Goal: Transaction & Acquisition: Purchase product/service

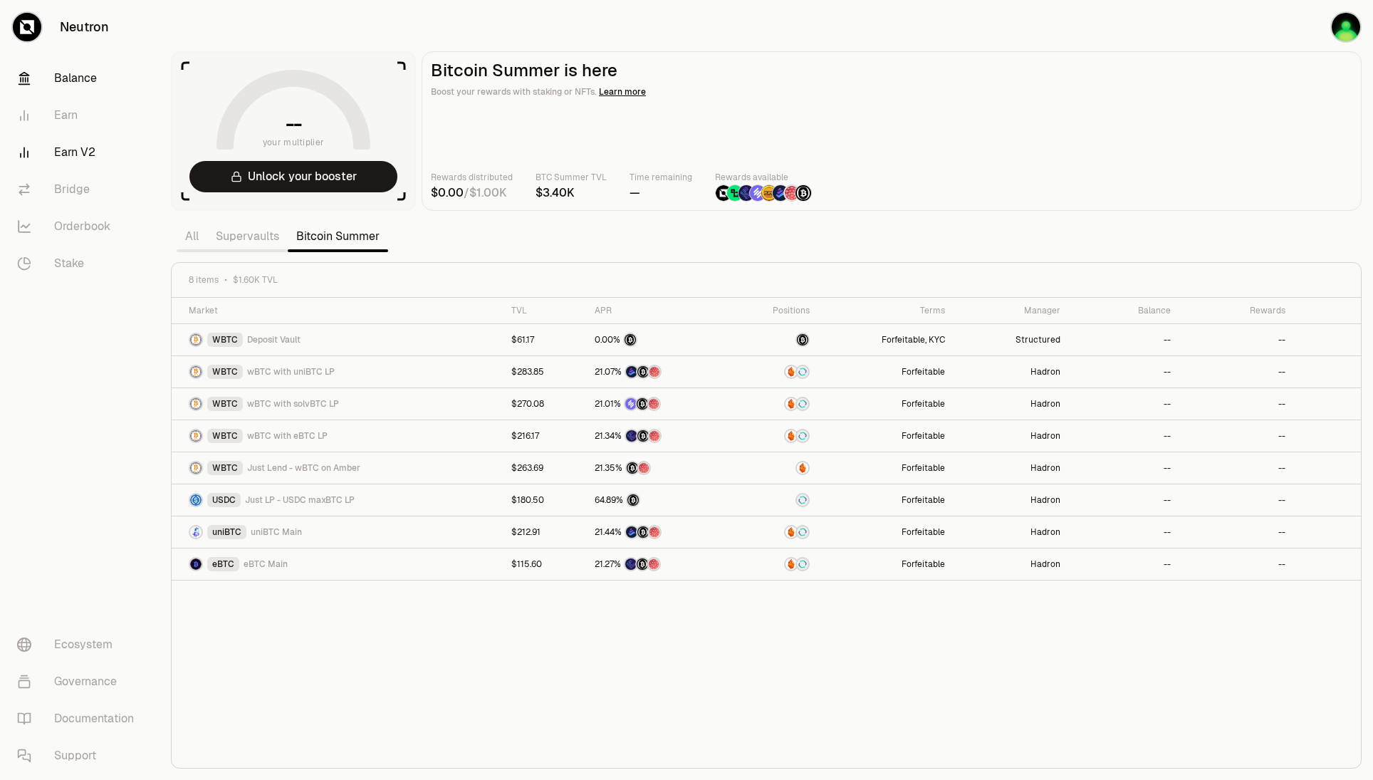
click at [80, 86] on link "Balance" at bounding box center [80, 78] width 148 height 37
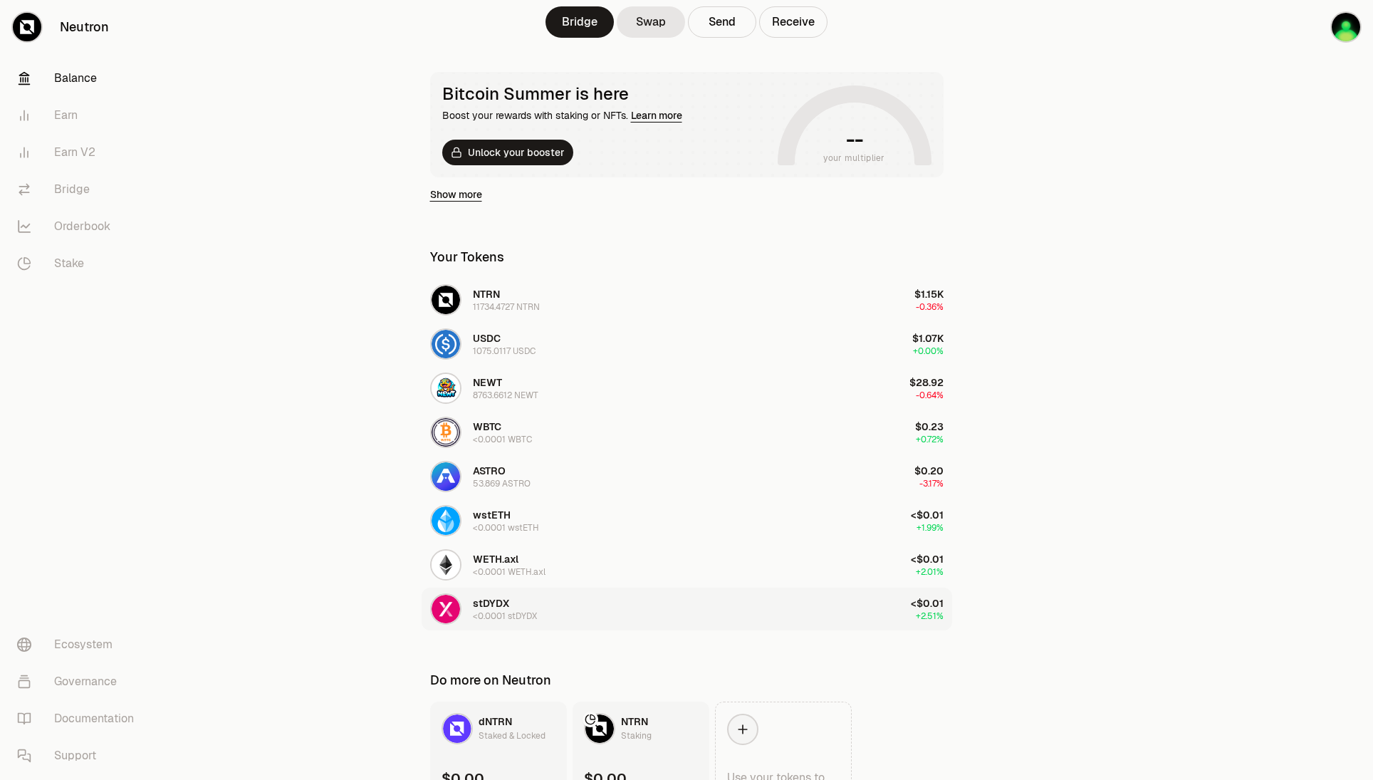
scroll to position [293, 0]
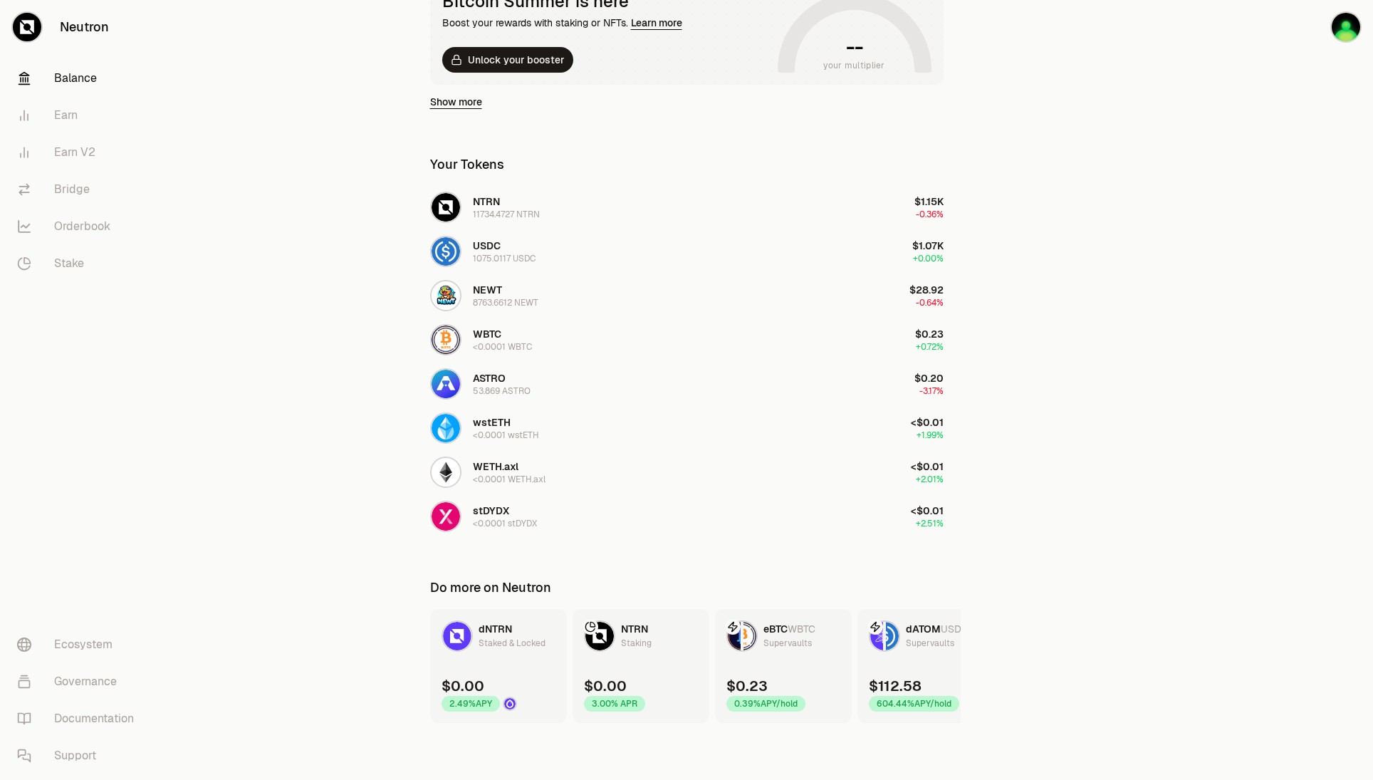
click at [794, 640] on div "Supervaults" at bounding box center [788, 643] width 48 height 14
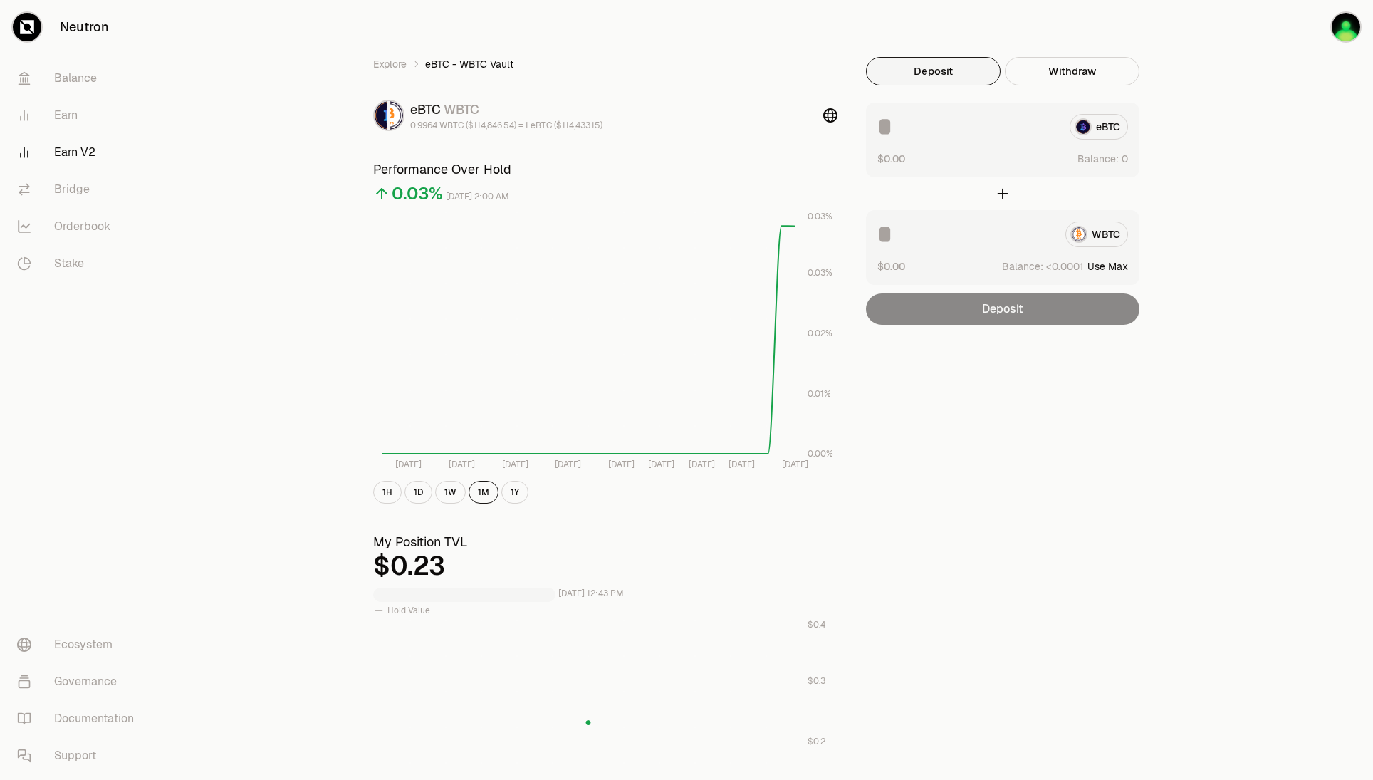
click at [1113, 236] on div "WBTC" at bounding box center [1002, 235] width 251 height 26
click at [1113, 266] on button "Use Max" at bounding box center [1108, 266] width 41 height 14
type input "********"
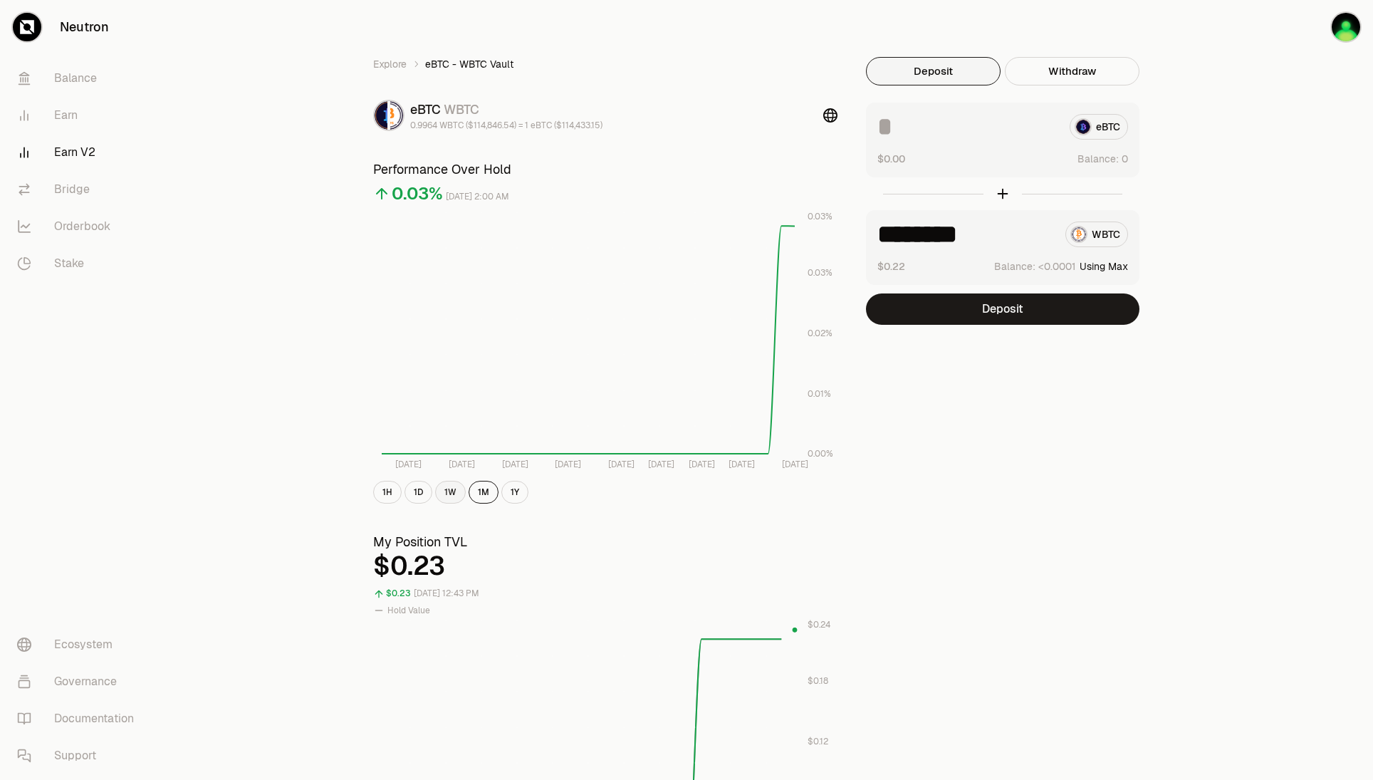
click at [442, 491] on button "1W" at bounding box center [450, 492] width 31 height 23
click at [70, 191] on link "Bridge" at bounding box center [80, 189] width 148 height 37
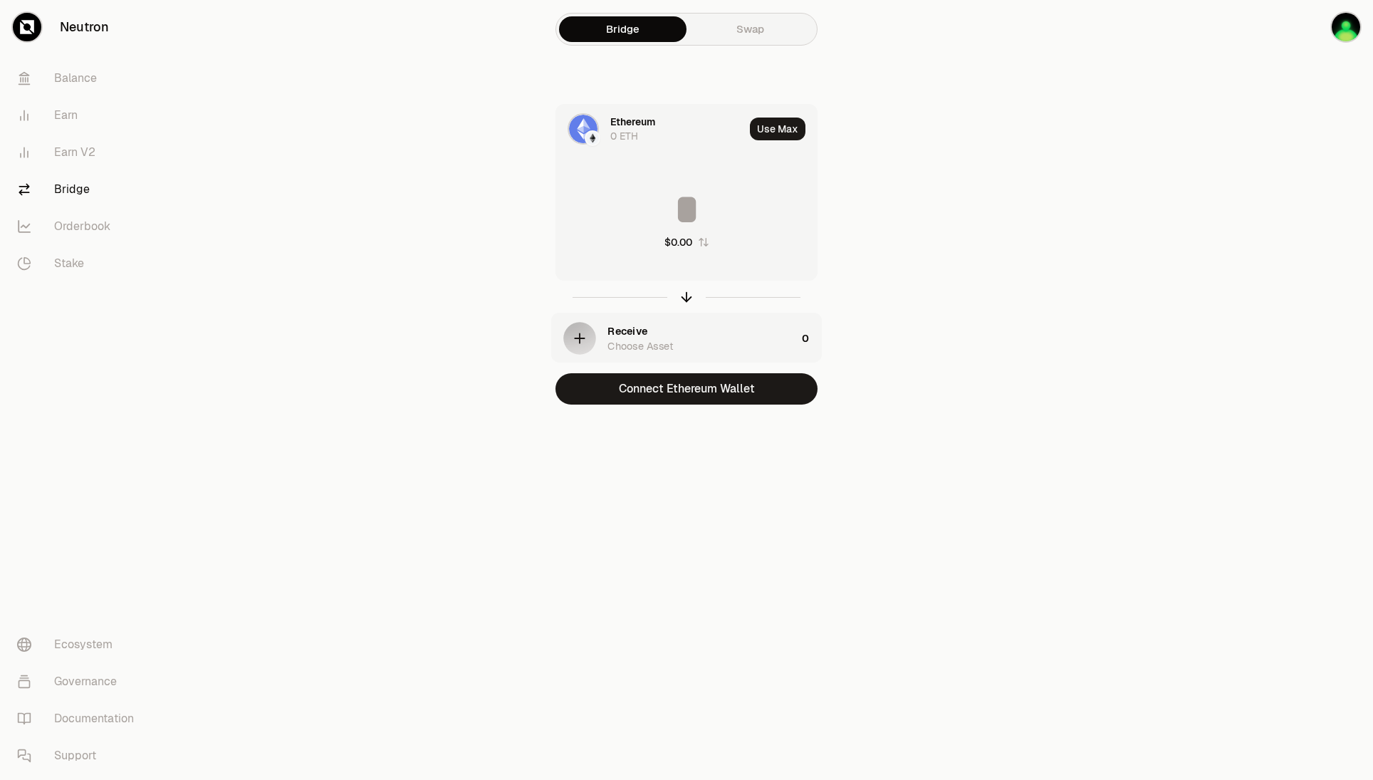
click at [734, 46] on div "Bridge Swap" at bounding box center [687, 29] width 262 height 36
click at [751, 33] on link "Swap" at bounding box center [750, 29] width 127 height 26
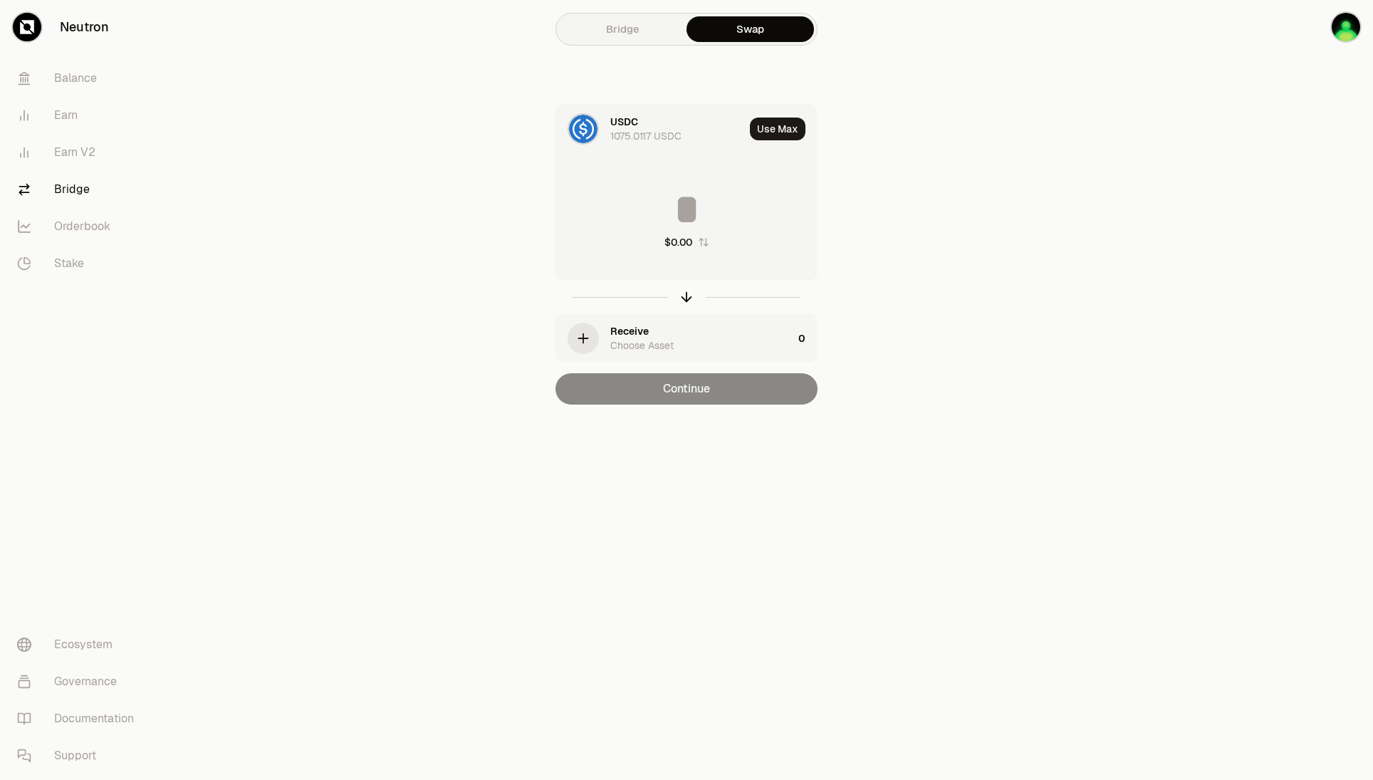
click at [712, 125] on div "USDC 1075.0117 USDC" at bounding box center [677, 129] width 134 height 28
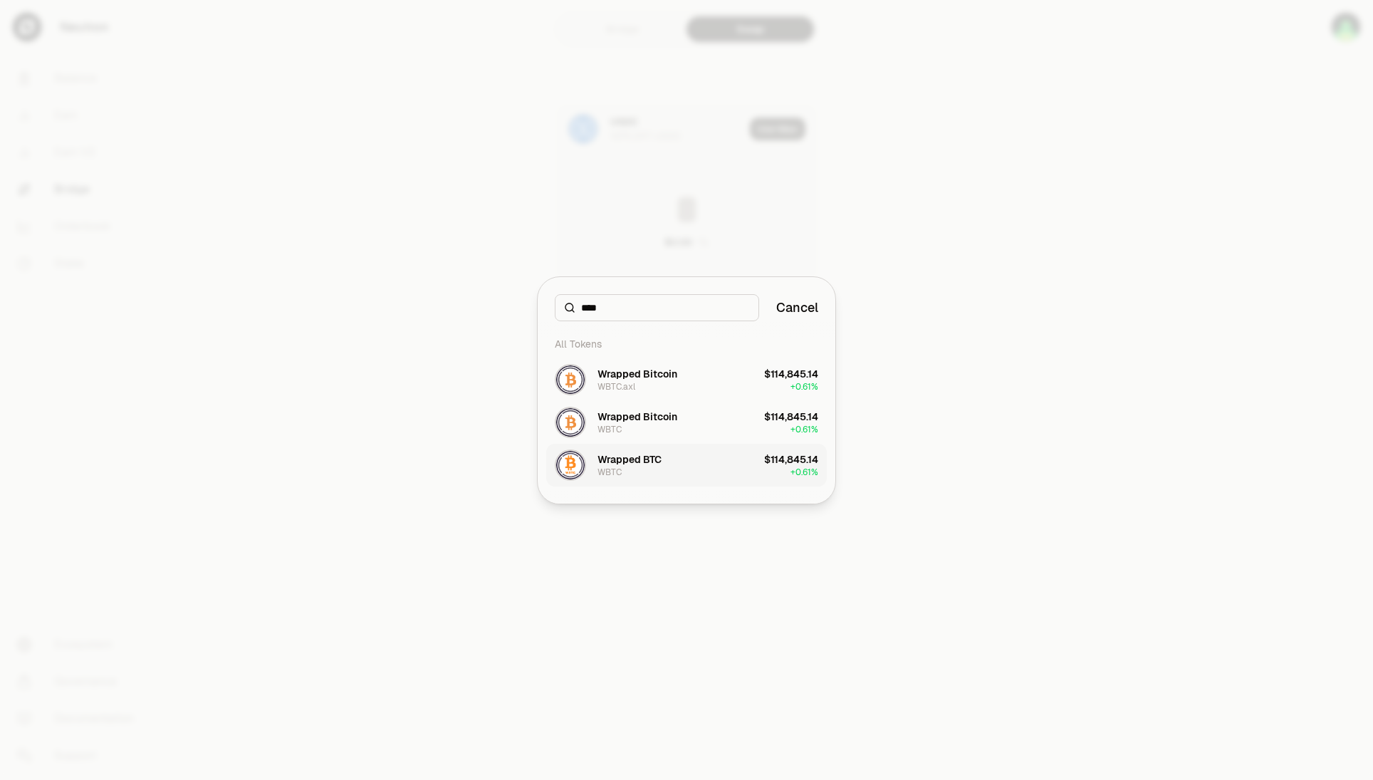
type input "****"
click at [658, 478] on div "Wrapped BTC WBTC" at bounding box center [608, 464] width 107 height 31
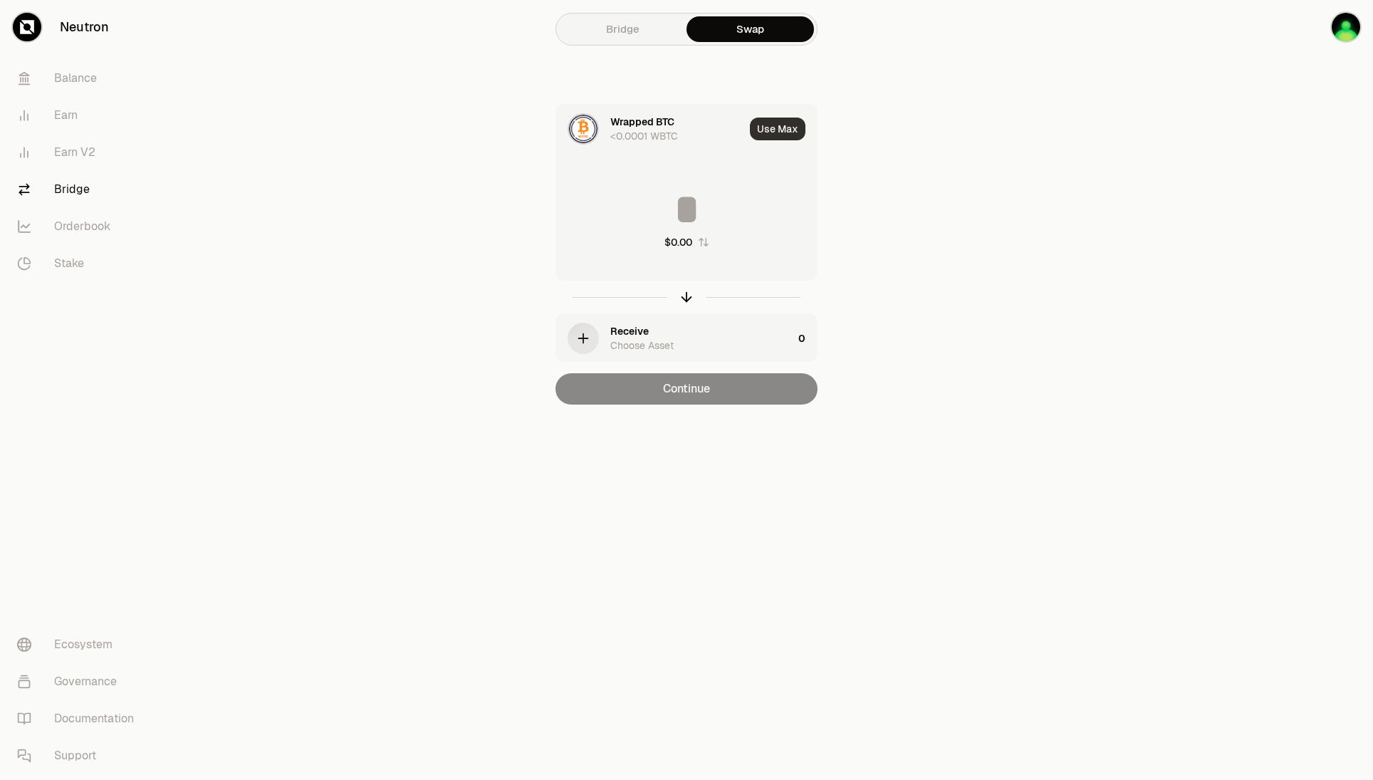
click at [781, 121] on button "Use Max" at bounding box center [778, 129] width 56 height 23
type input "********"
click at [660, 121] on div "Wrapped BTC" at bounding box center [642, 122] width 64 height 14
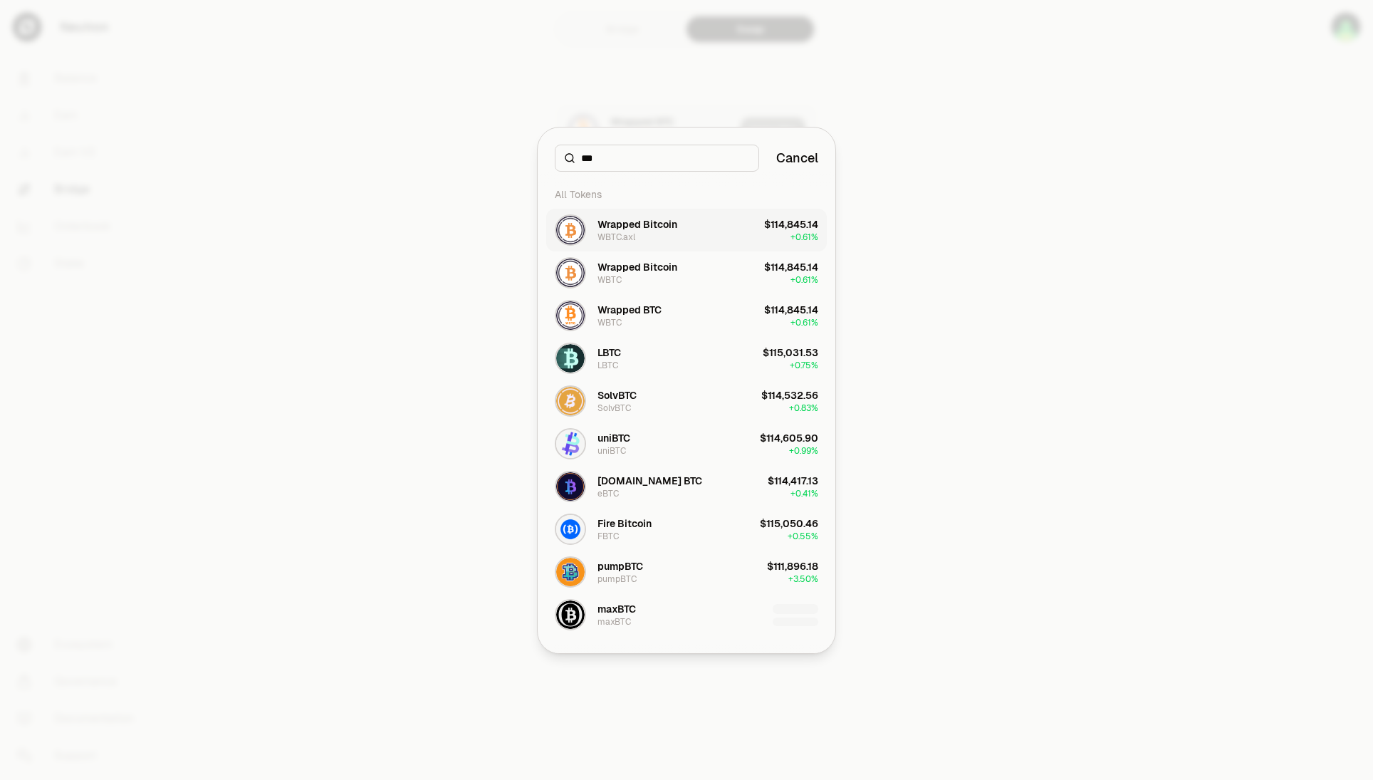
type input "***"
click at [934, 137] on div at bounding box center [686, 390] width 1373 height 780
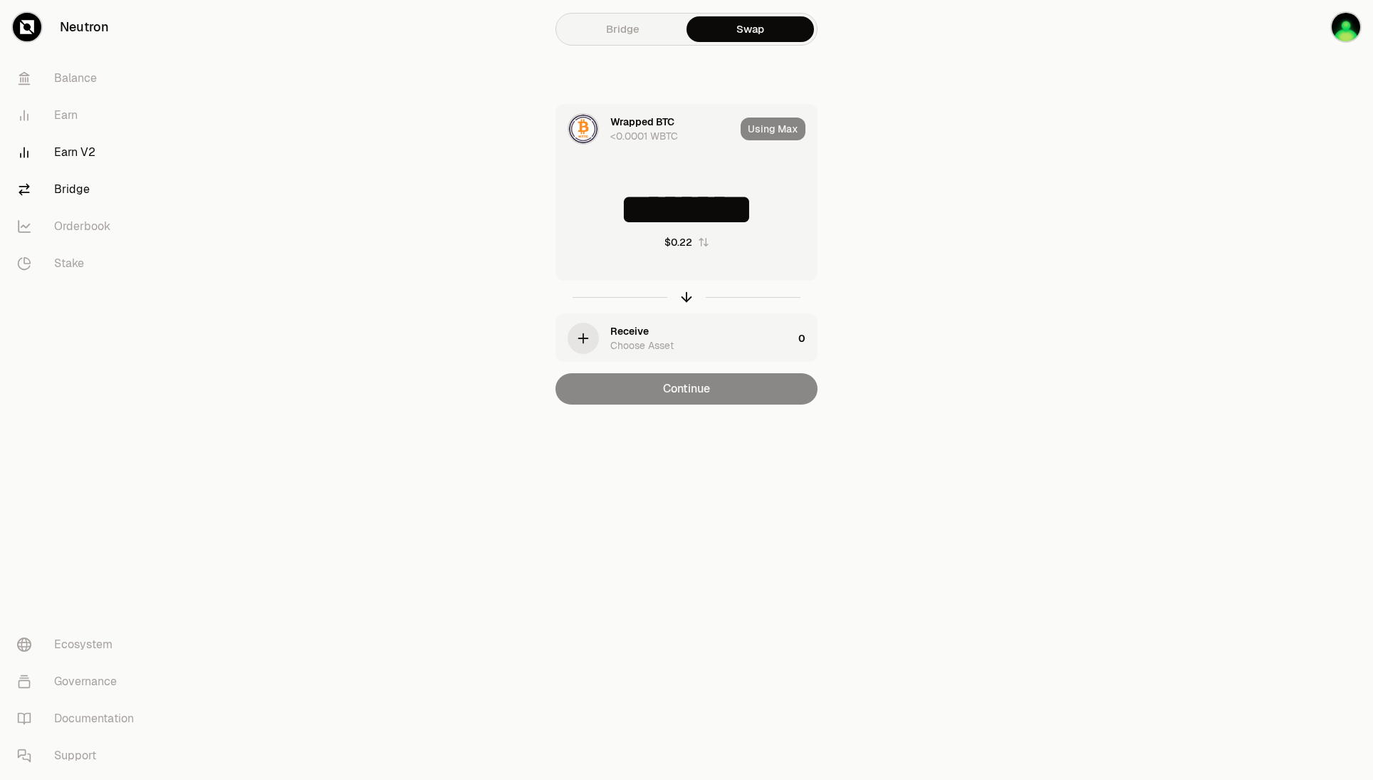
click at [77, 137] on link "Earn V2" at bounding box center [80, 152] width 148 height 37
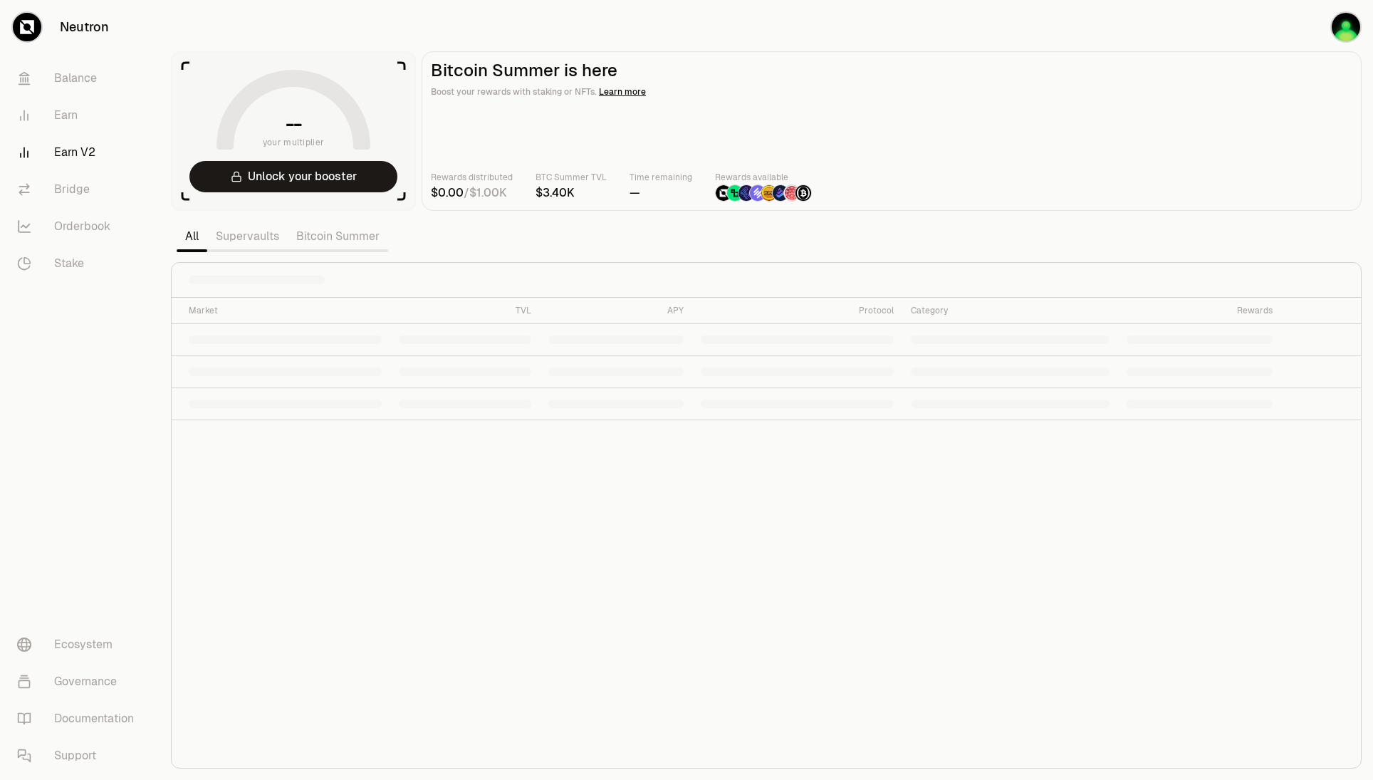
click at [348, 231] on link "Bitcoin Summer" at bounding box center [338, 236] width 100 height 28
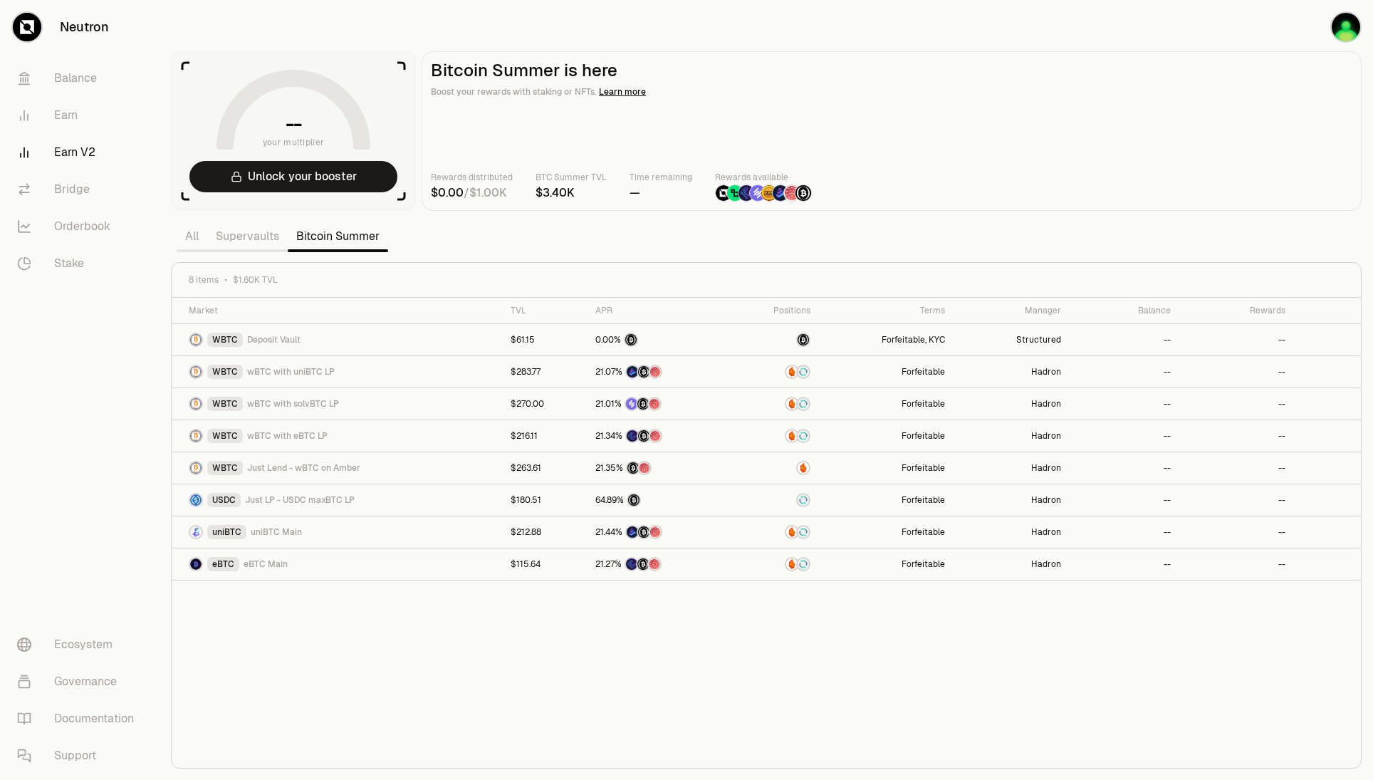
click at [259, 243] on link "Supervaults" at bounding box center [247, 236] width 80 height 28
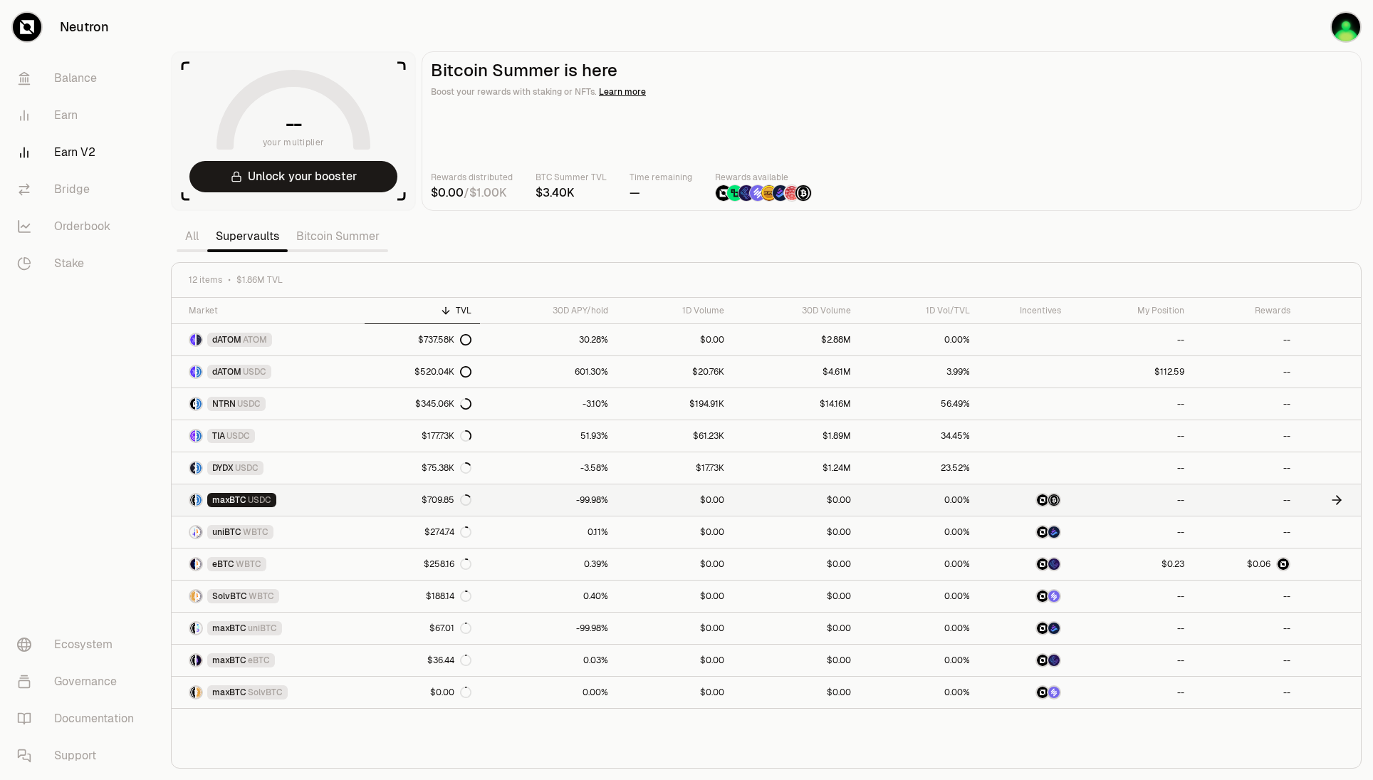
click at [1317, 496] on link at bounding box center [1330, 499] width 62 height 31
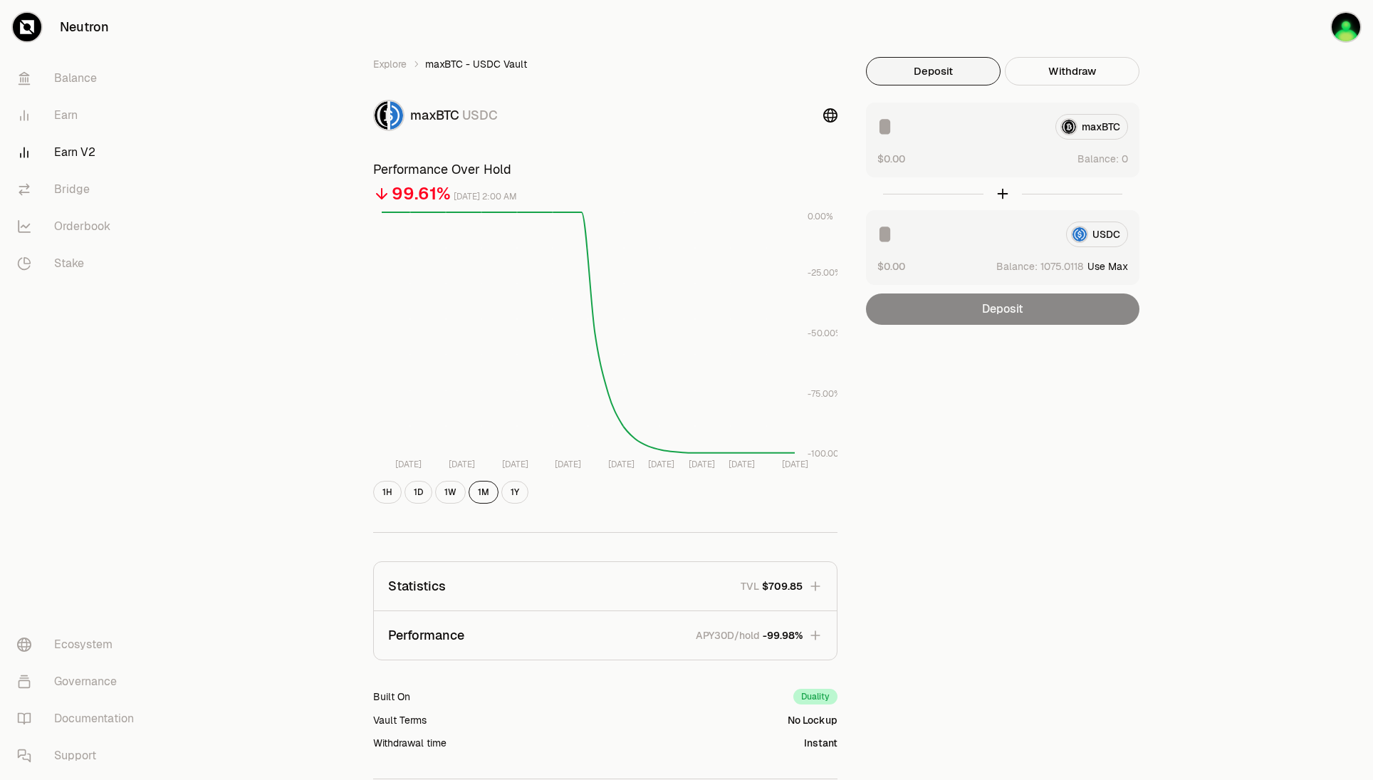
click at [952, 234] on input at bounding box center [965, 235] width 177 height 26
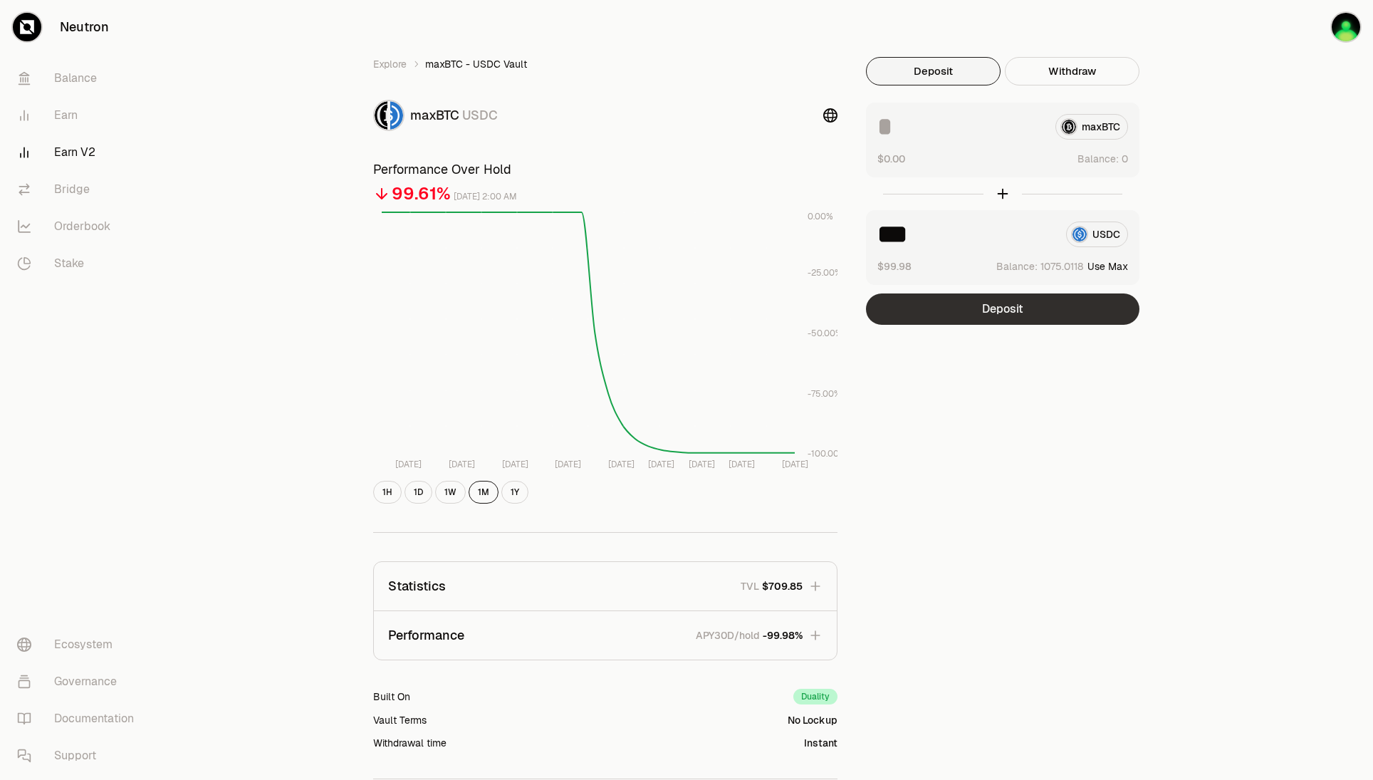
type input "***"
click at [930, 301] on button "Deposit" at bounding box center [1002, 308] width 273 height 31
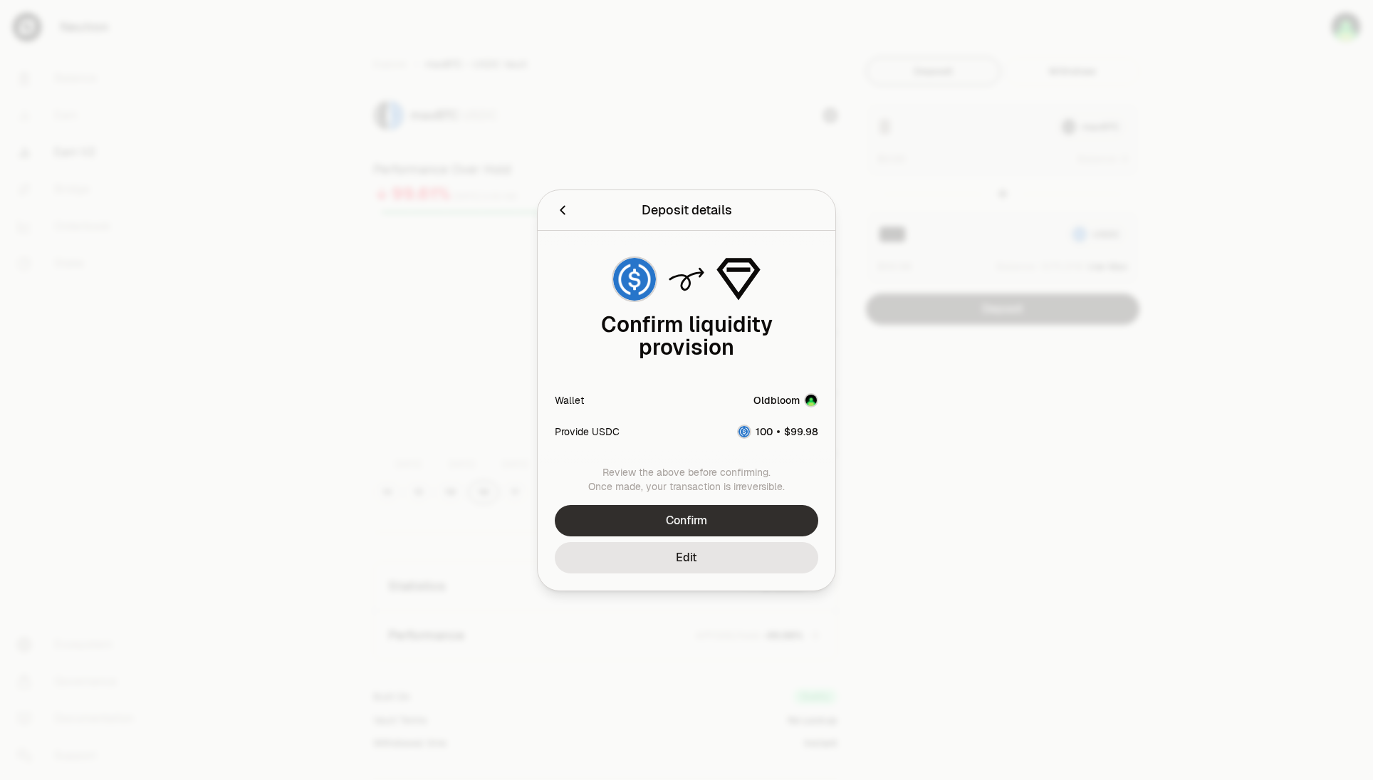
click at [751, 516] on button "Confirm" at bounding box center [687, 520] width 264 height 31
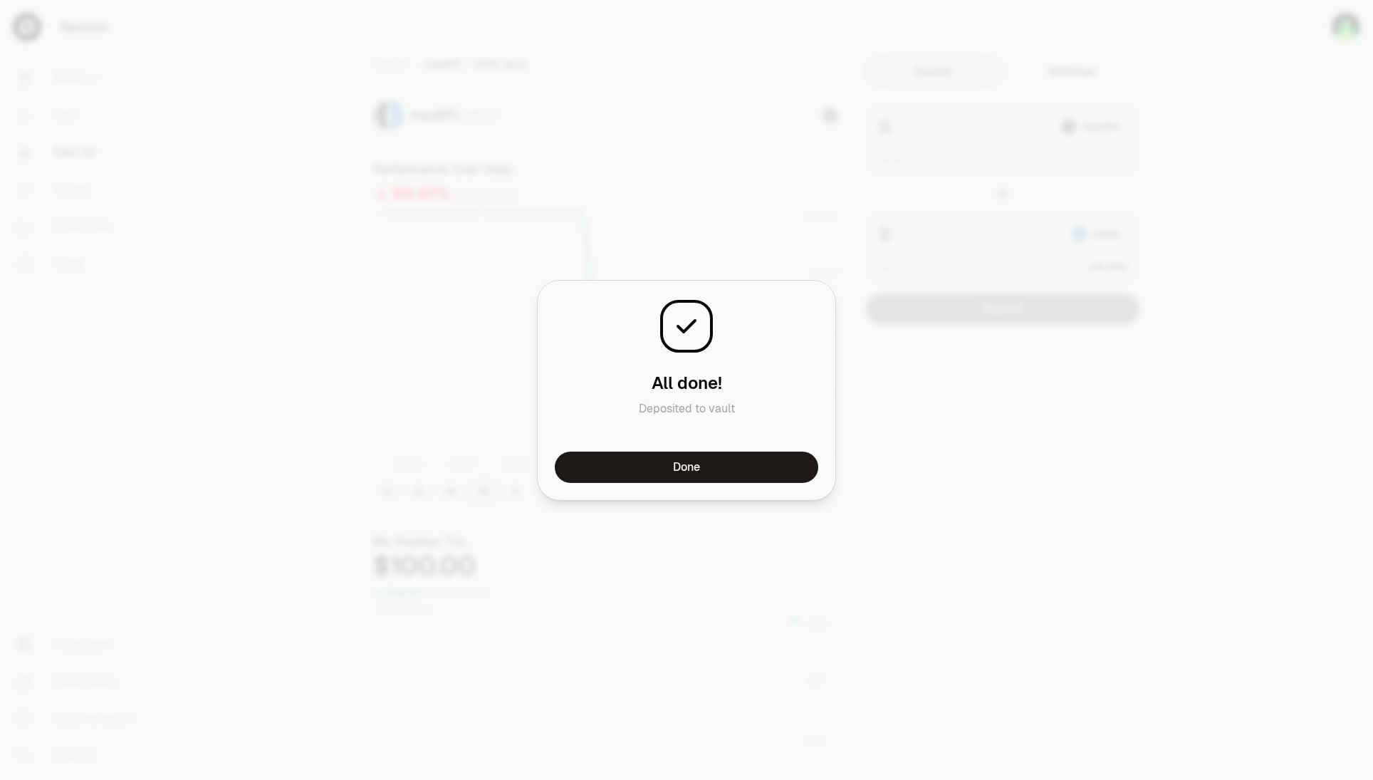
click at [1201, 467] on div at bounding box center [686, 390] width 1373 height 780
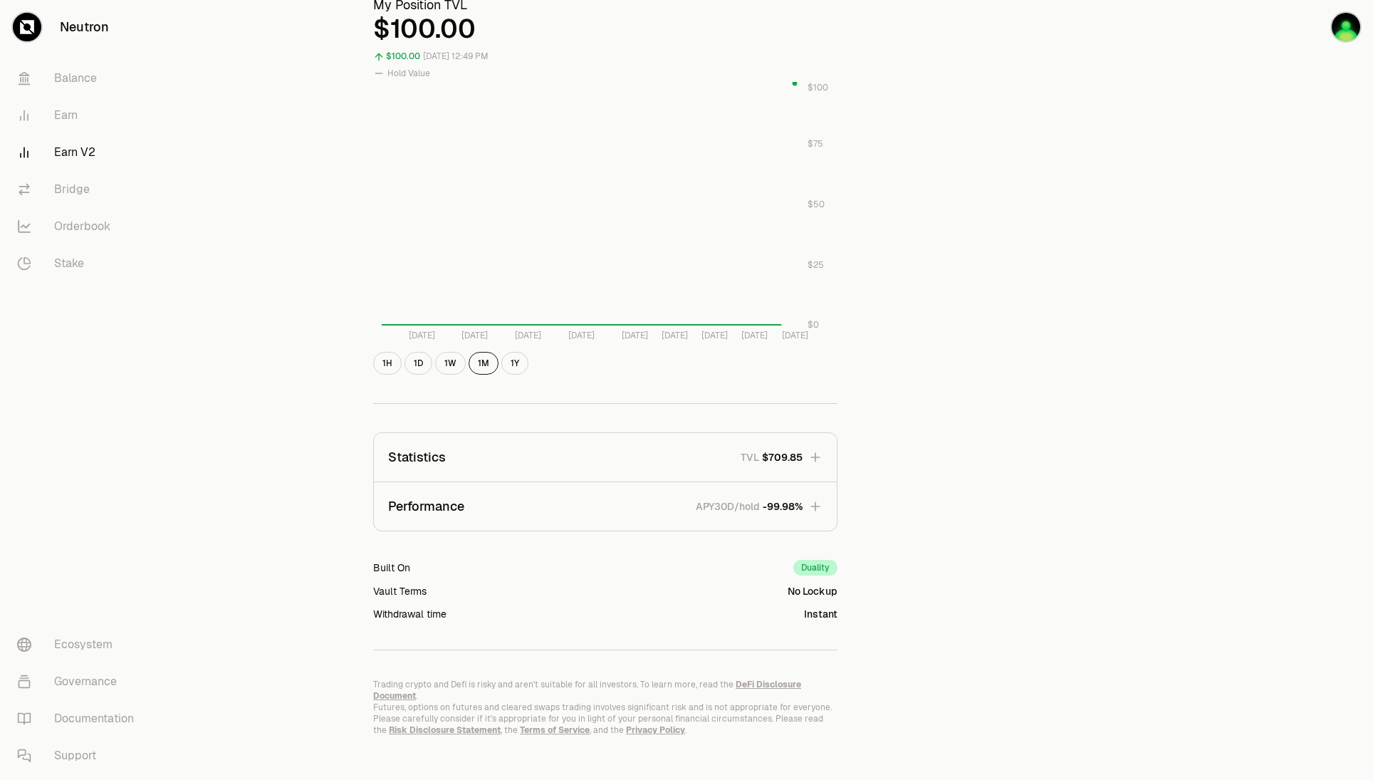
scroll to position [538, 0]
click at [622, 496] on button "Performance APY30D/hold -99.98%" at bounding box center [605, 505] width 463 height 48
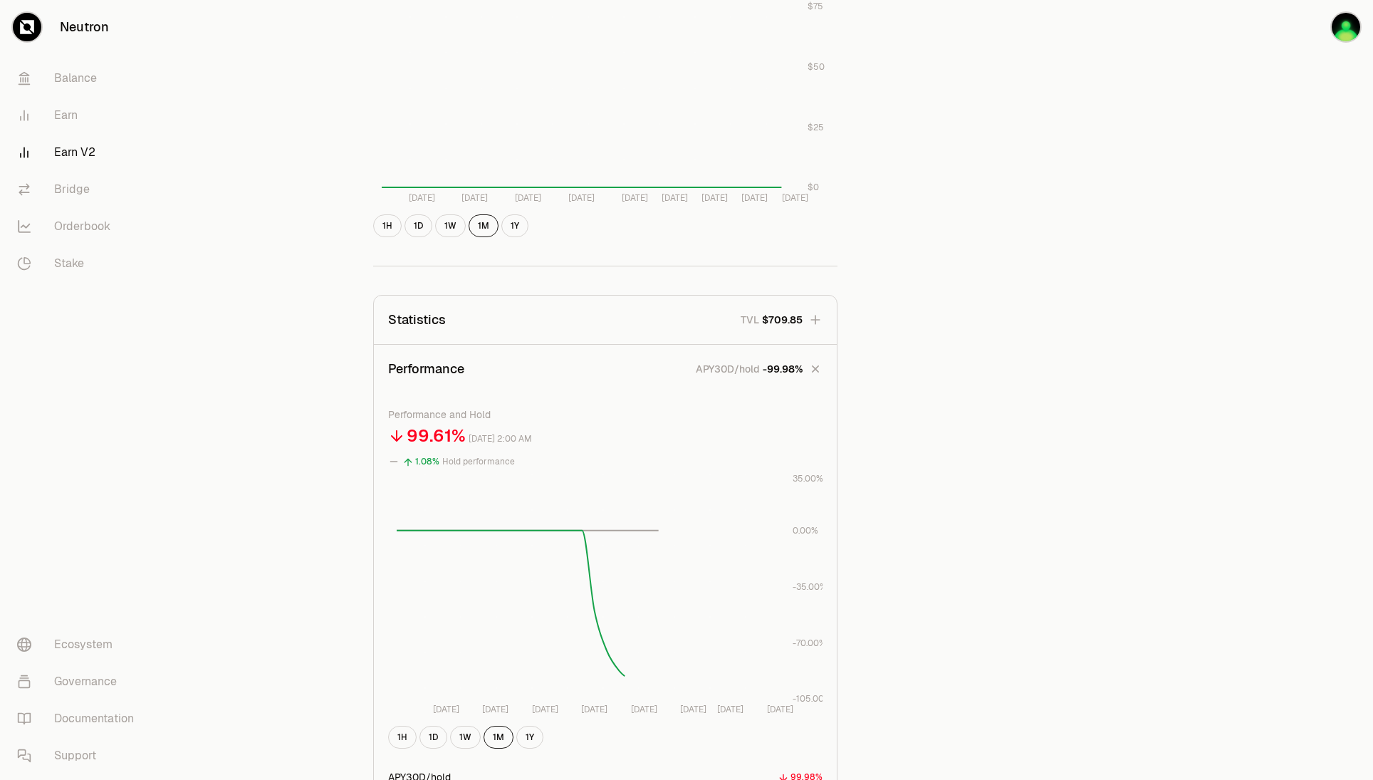
scroll to position [823, 0]
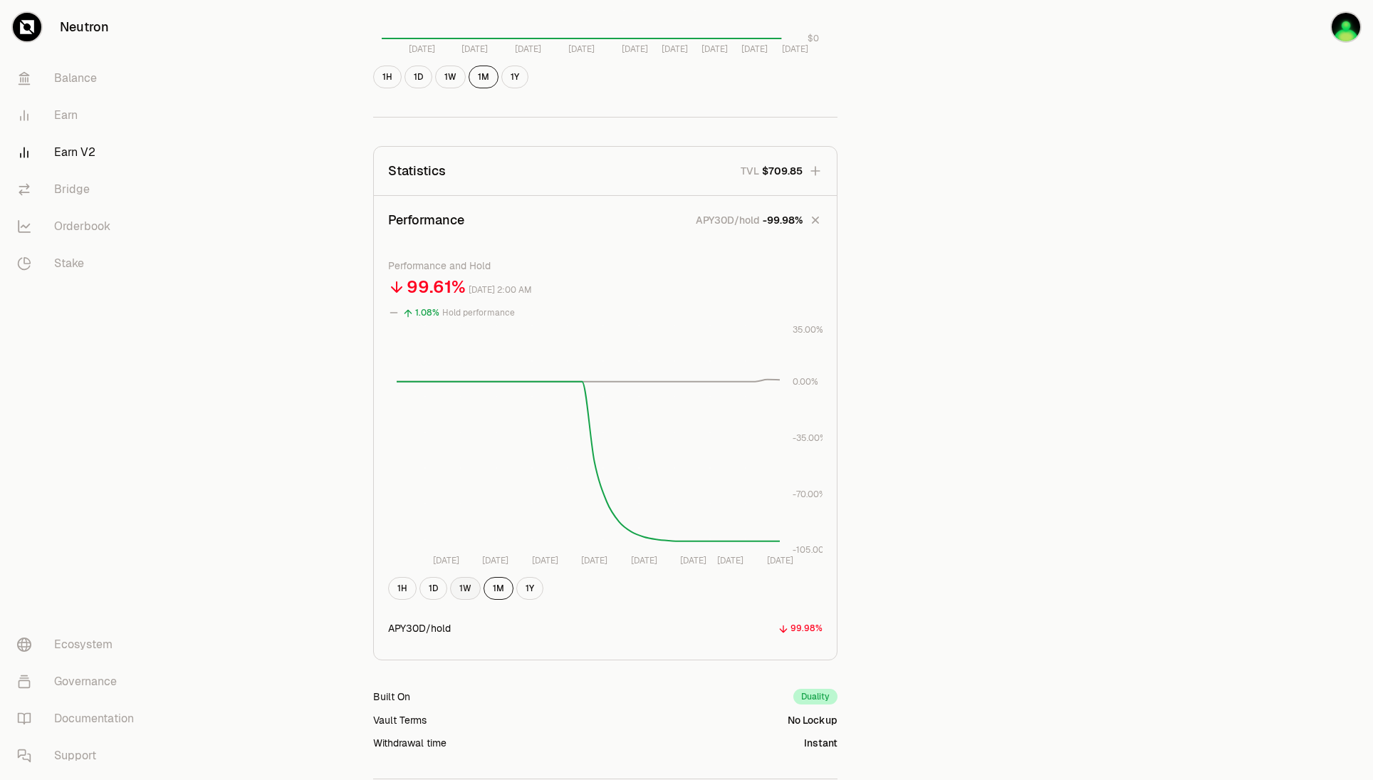
click at [464, 584] on button "1W" at bounding box center [465, 588] width 31 height 23
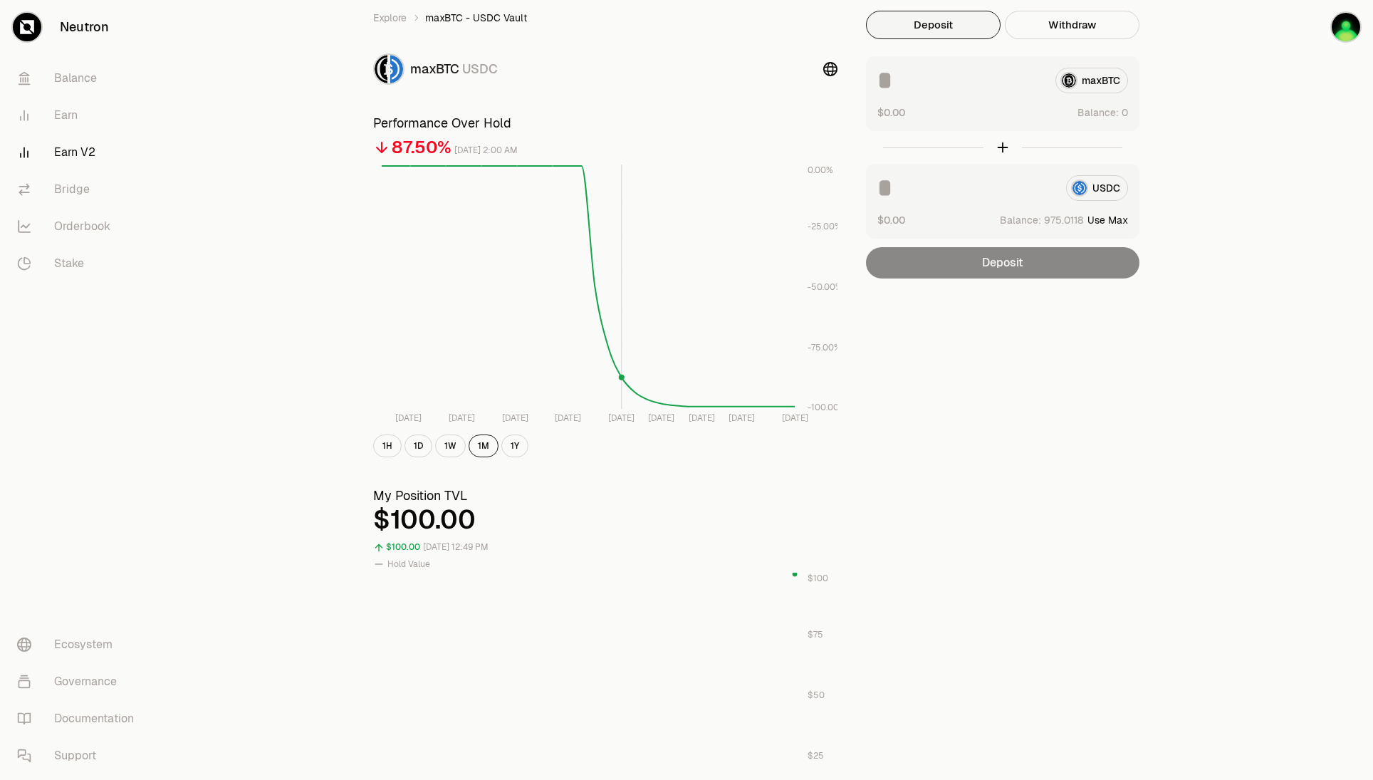
scroll to position [0, 0]
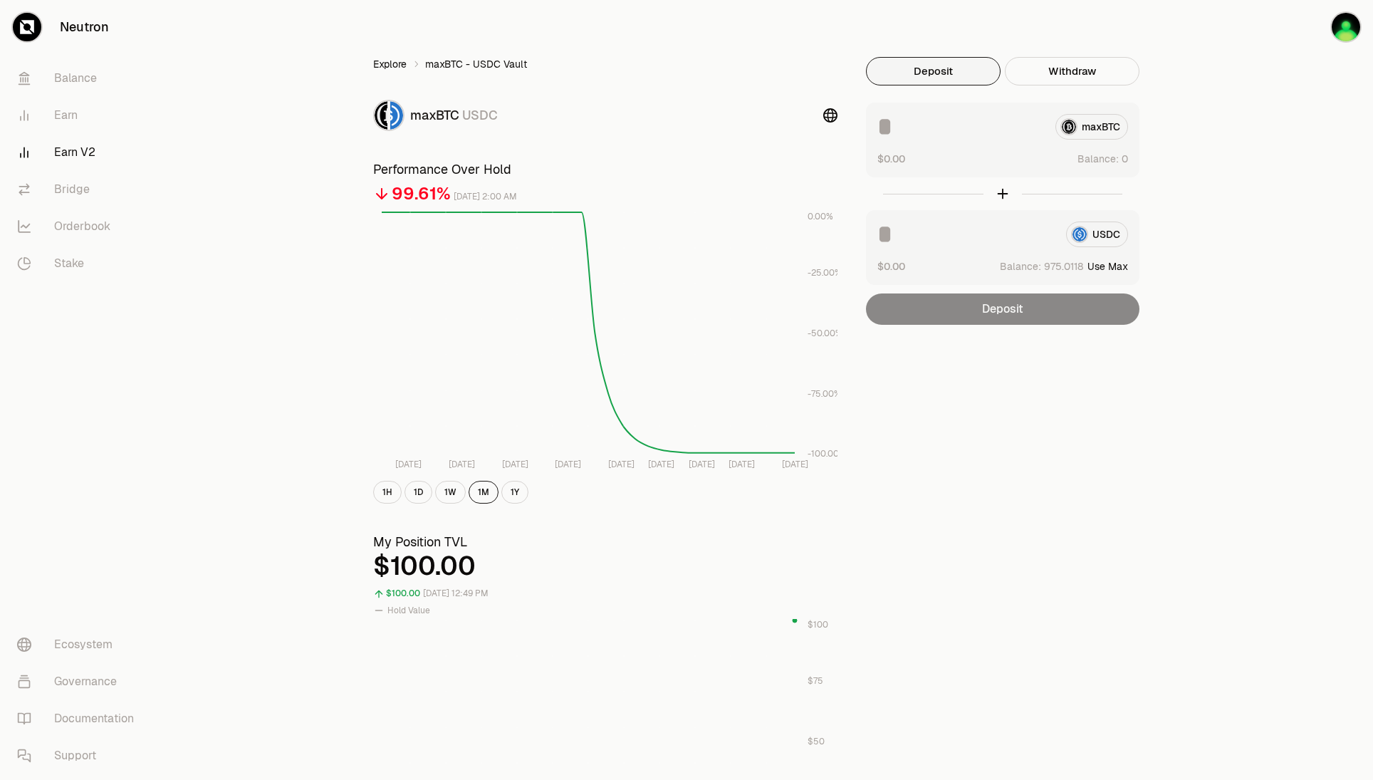
click at [391, 65] on link "Explore" at bounding box center [389, 64] width 33 height 14
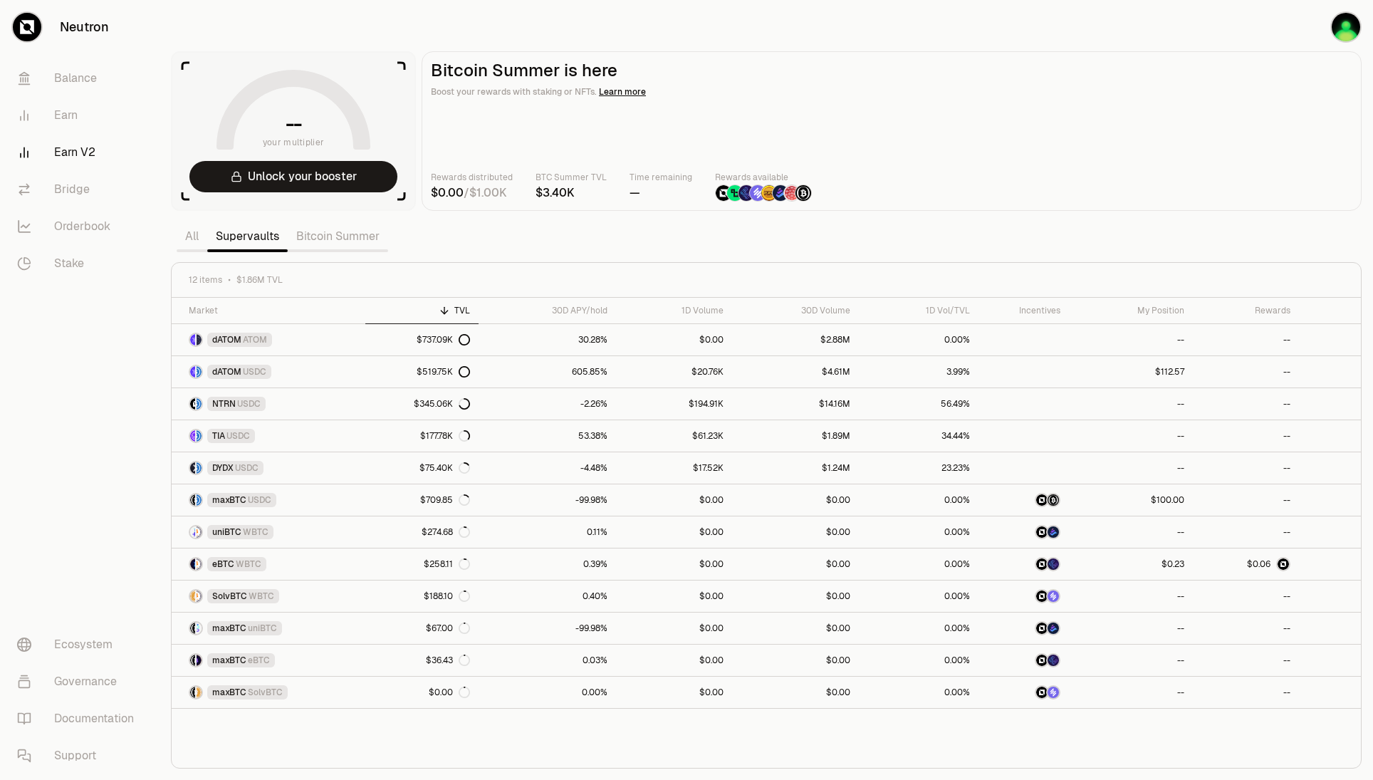
click at [330, 243] on link "Bitcoin Summer" at bounding box center [338, 236] width 100 height 28
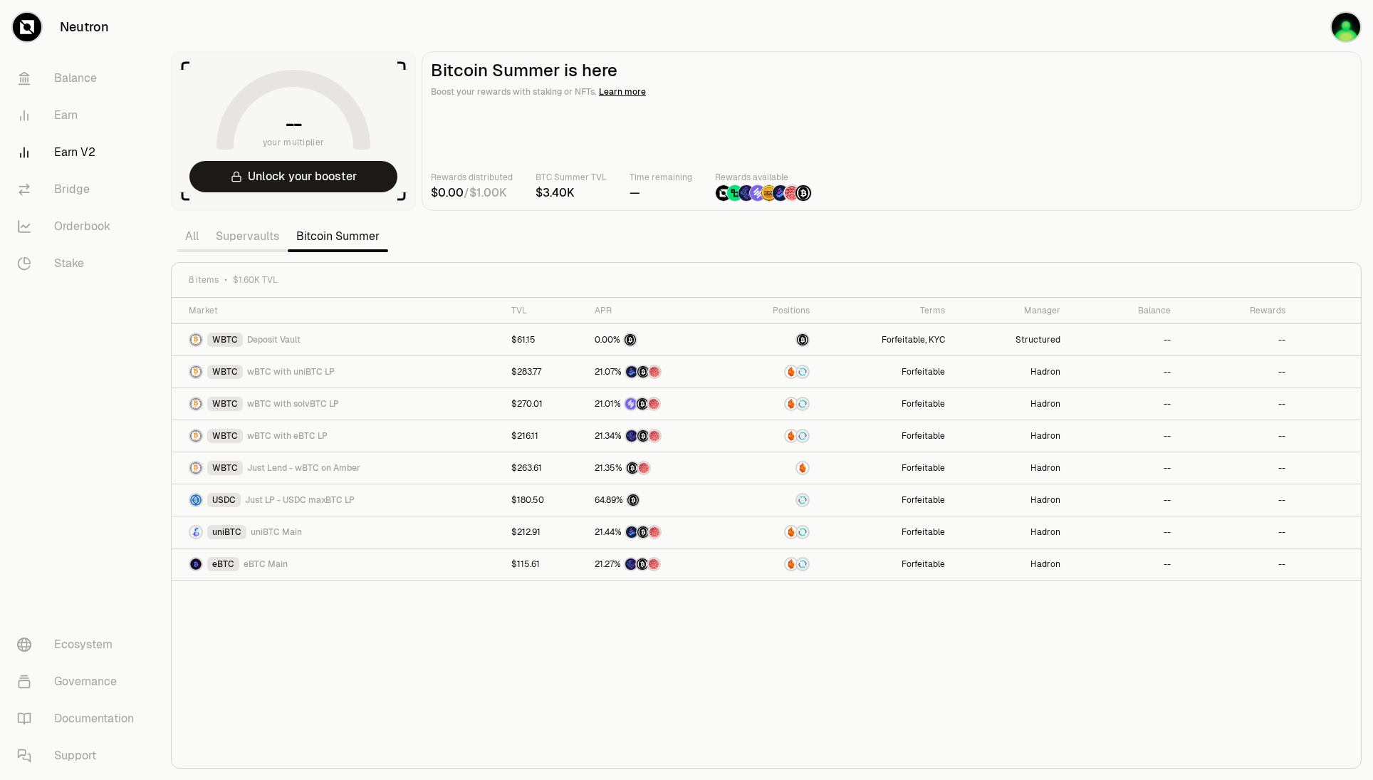
click at [259, 232] on link "Supervaults" at bounding box center [247, 236] width 80 height 28
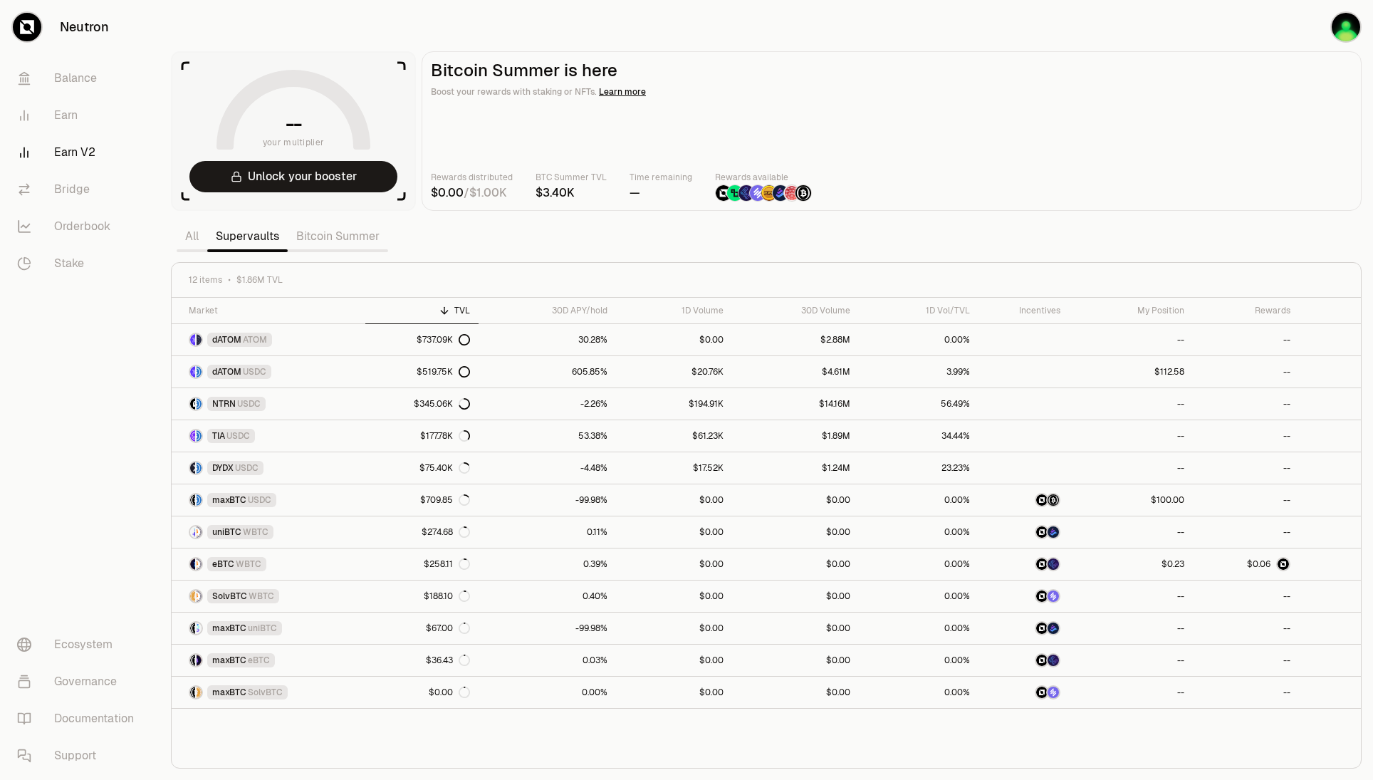
click at [352, 238] on link "Bitcoin Summer" at bounding box center [338, 236] width 100 height 28
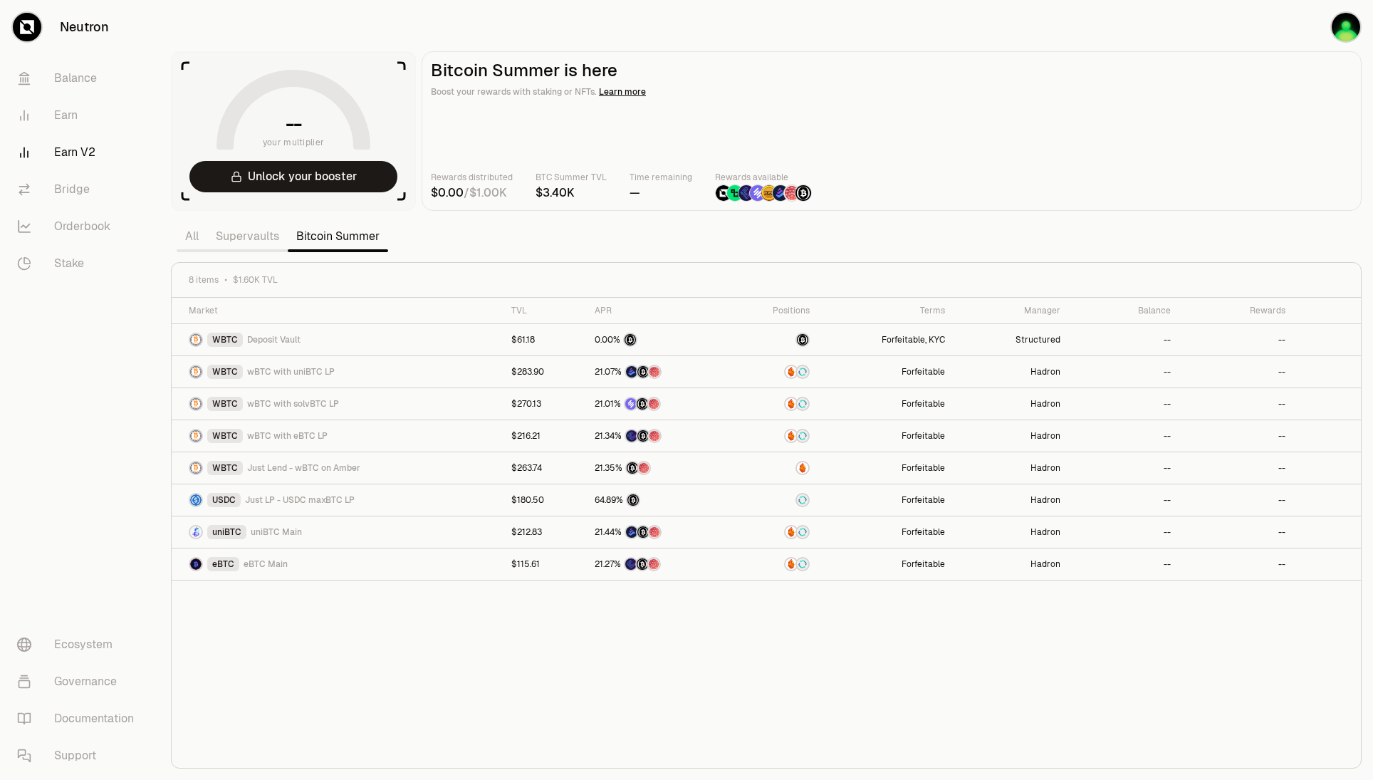
click at [248, 229] on link "Supervaults" at bounding box center [247, 236] width 80 height 28
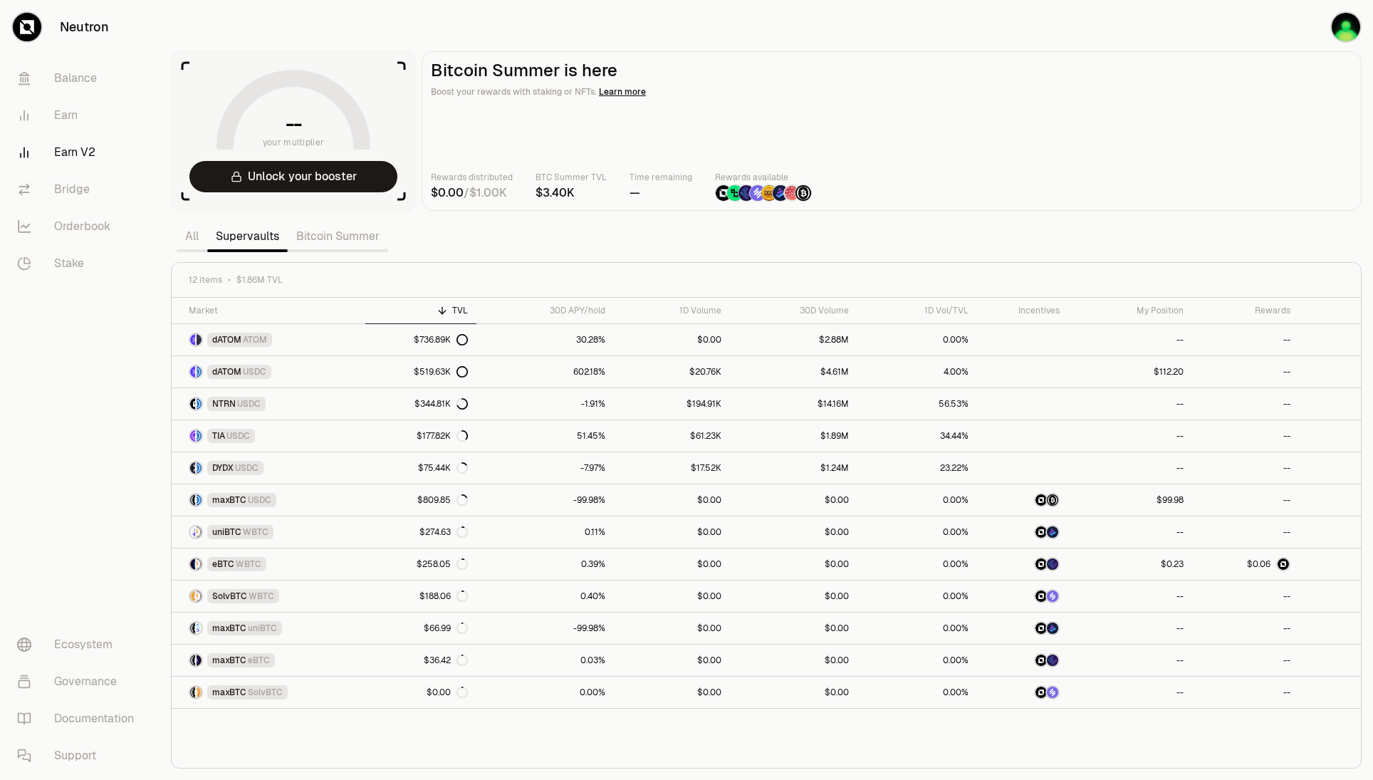
click at [342, 237] on link "Bitcoin Summer" at bounding box center [338, 236] width 100 height 28
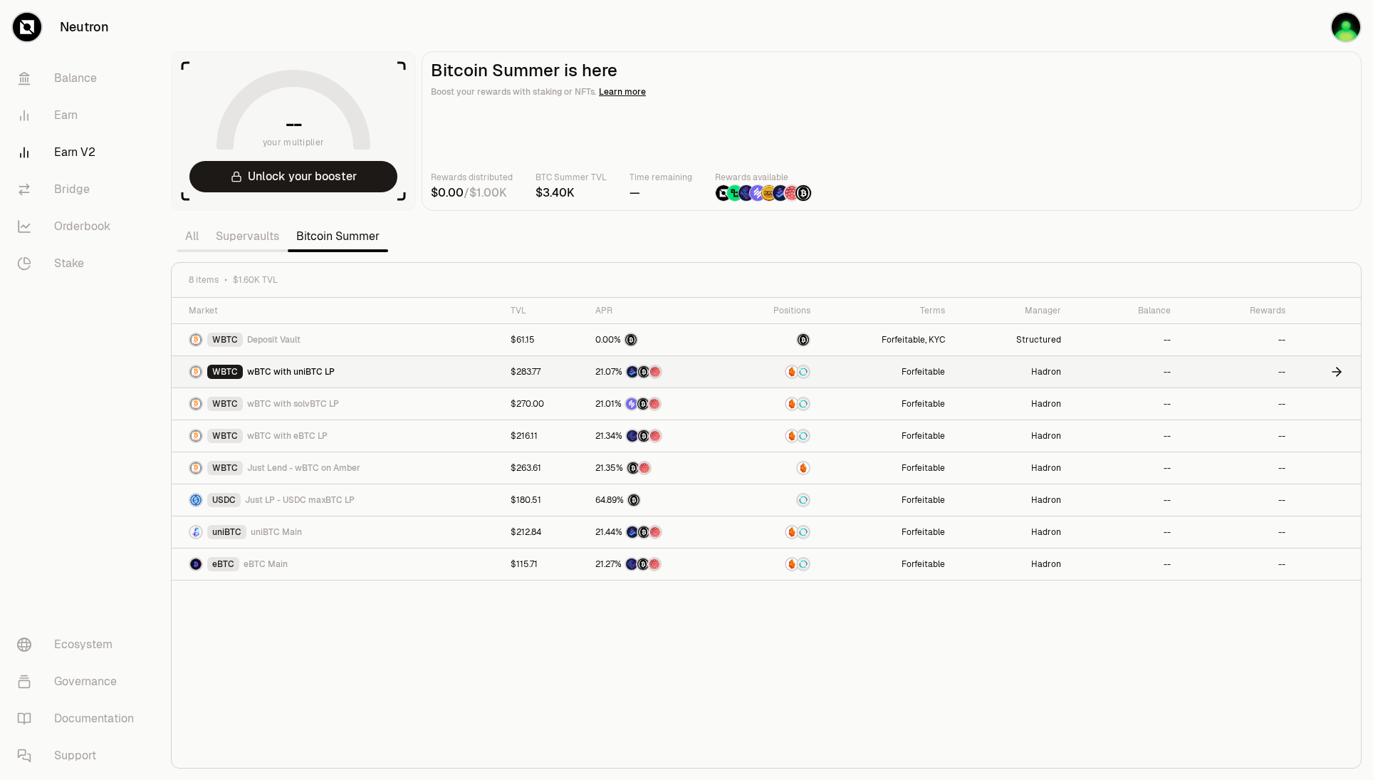
click at [365, 368] on div "WBTC wBTC with uniBTC LP" at bounding box center [341, 372] width 305 height 14
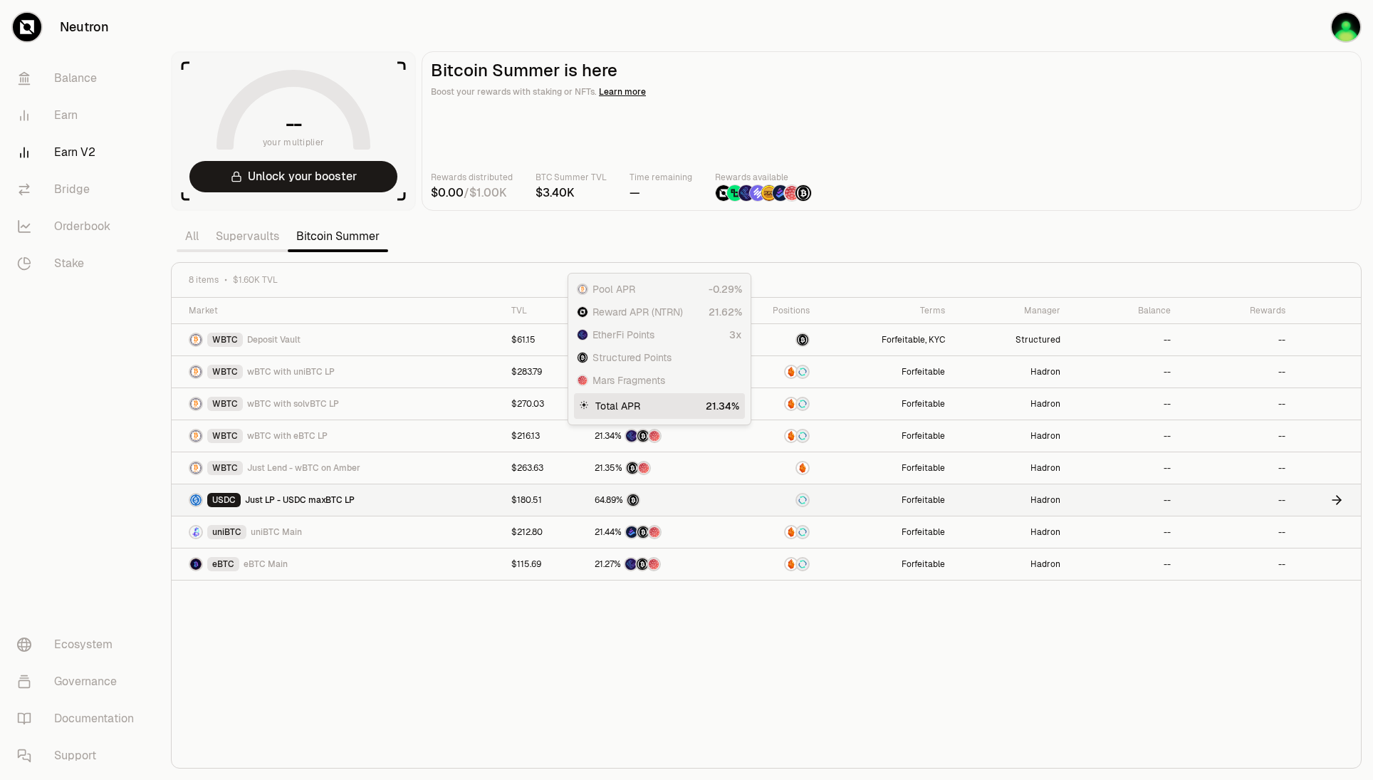
click at [372, 499] on div "USDC Just LP - USDC maxBTC LP" at bounding box center [342, 500] width 306 height 14
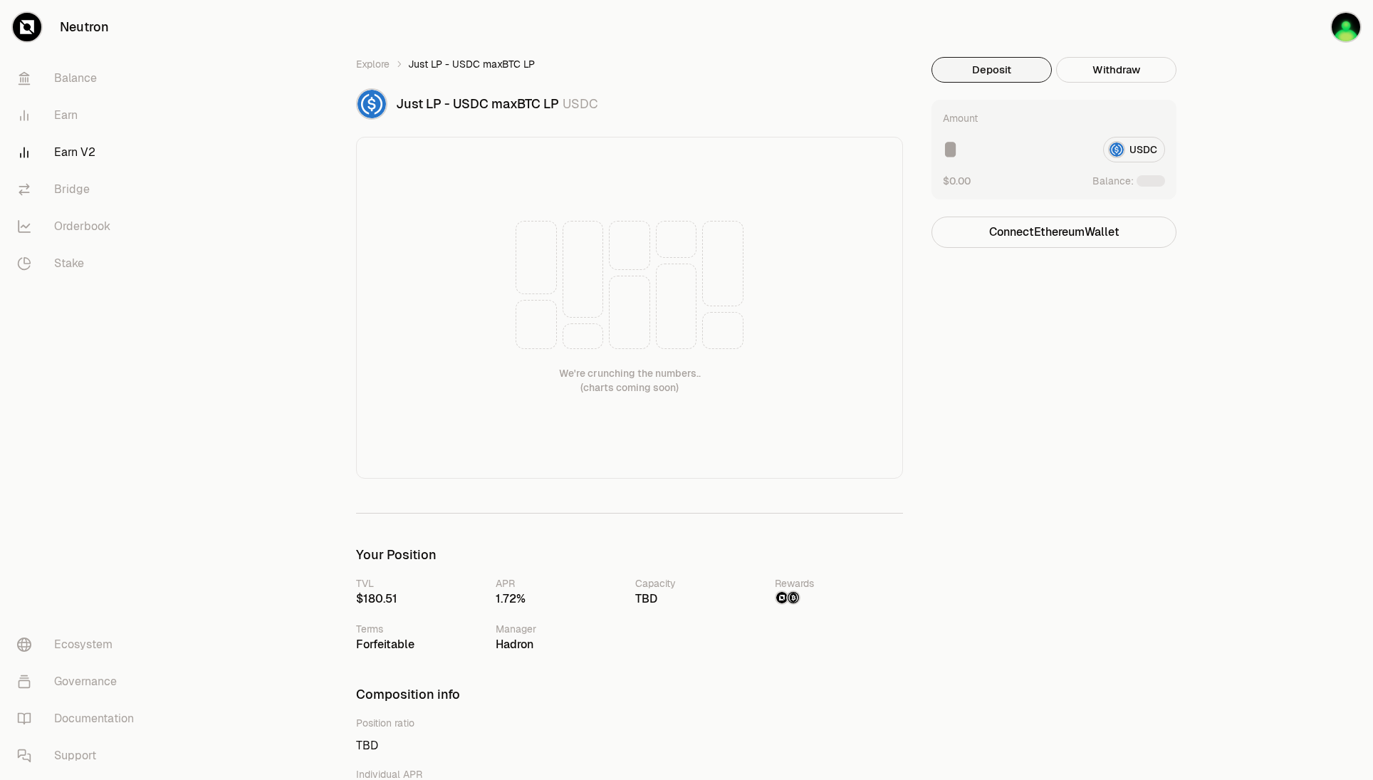
click at [1038, 459] on div "Deposit Withdraw Amount USDC $0.00 Balance: Connect Ethereum Wallet Trading cry…" at bounding box center [1063, 581] width 262 height 1048
click at [71, 197] on link "Bridge" at bounding box center [80, 189] width 148 height 37
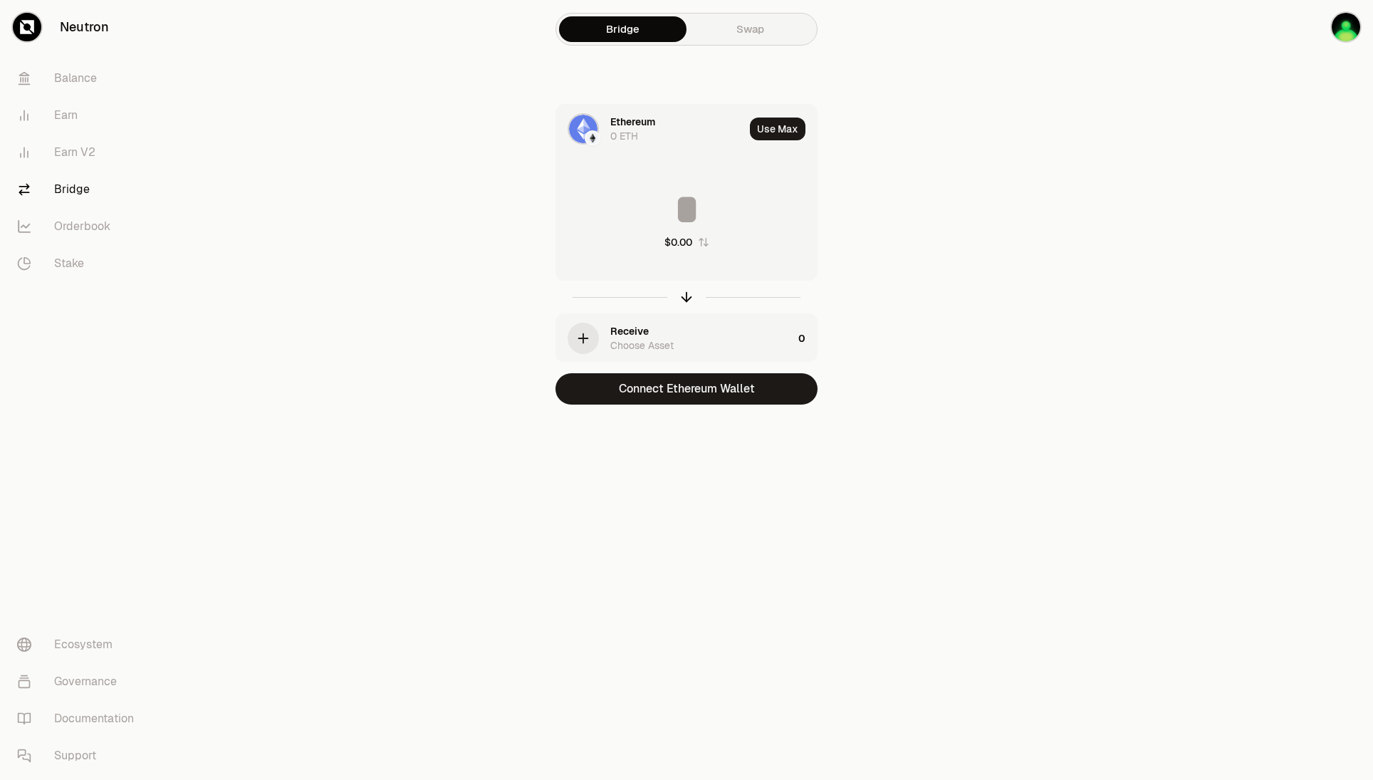
click at [724, 122] on div "Ethereum 0 ETH" at bounding box center [677, 129] width 134 height 28
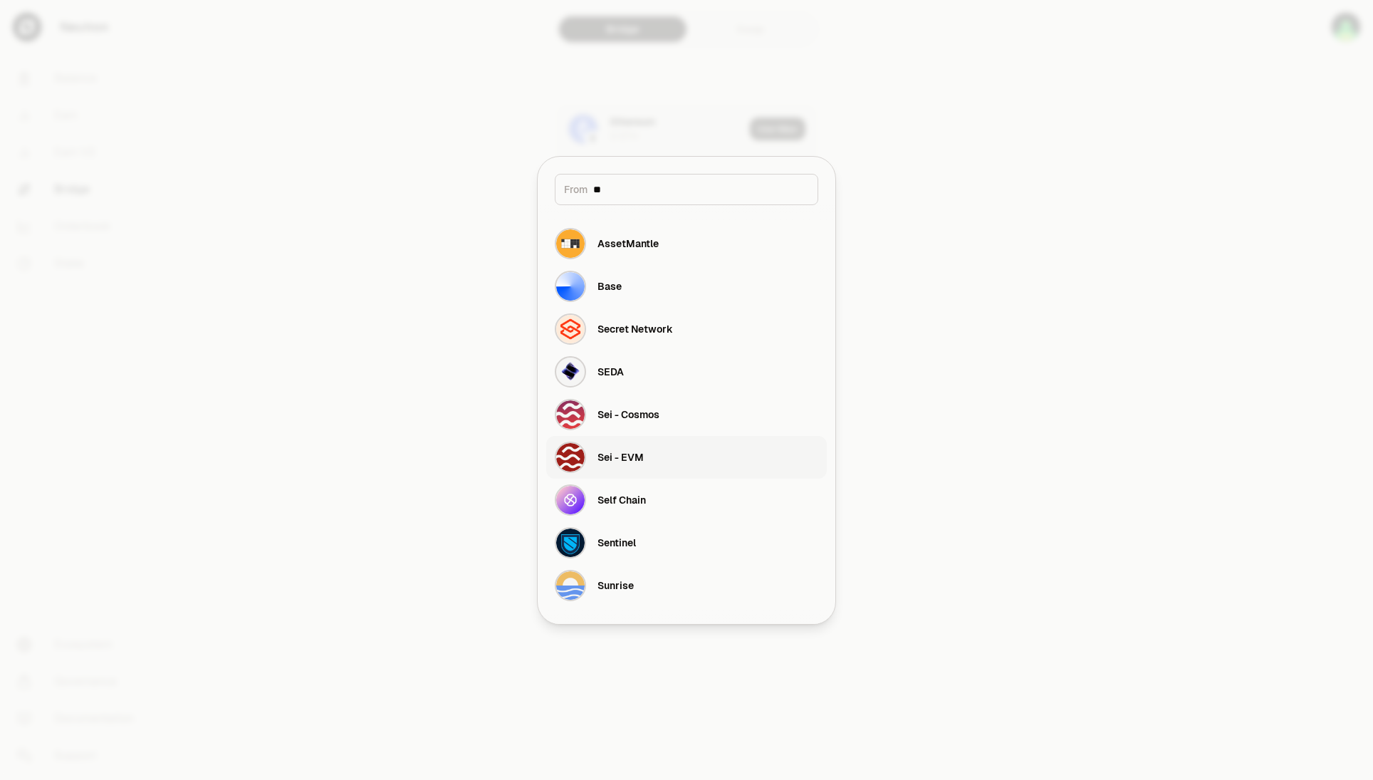
type input "**"
click at [645, 452] on button "Sei - EVM" at bounding box center [686, 457] width 281 height 43
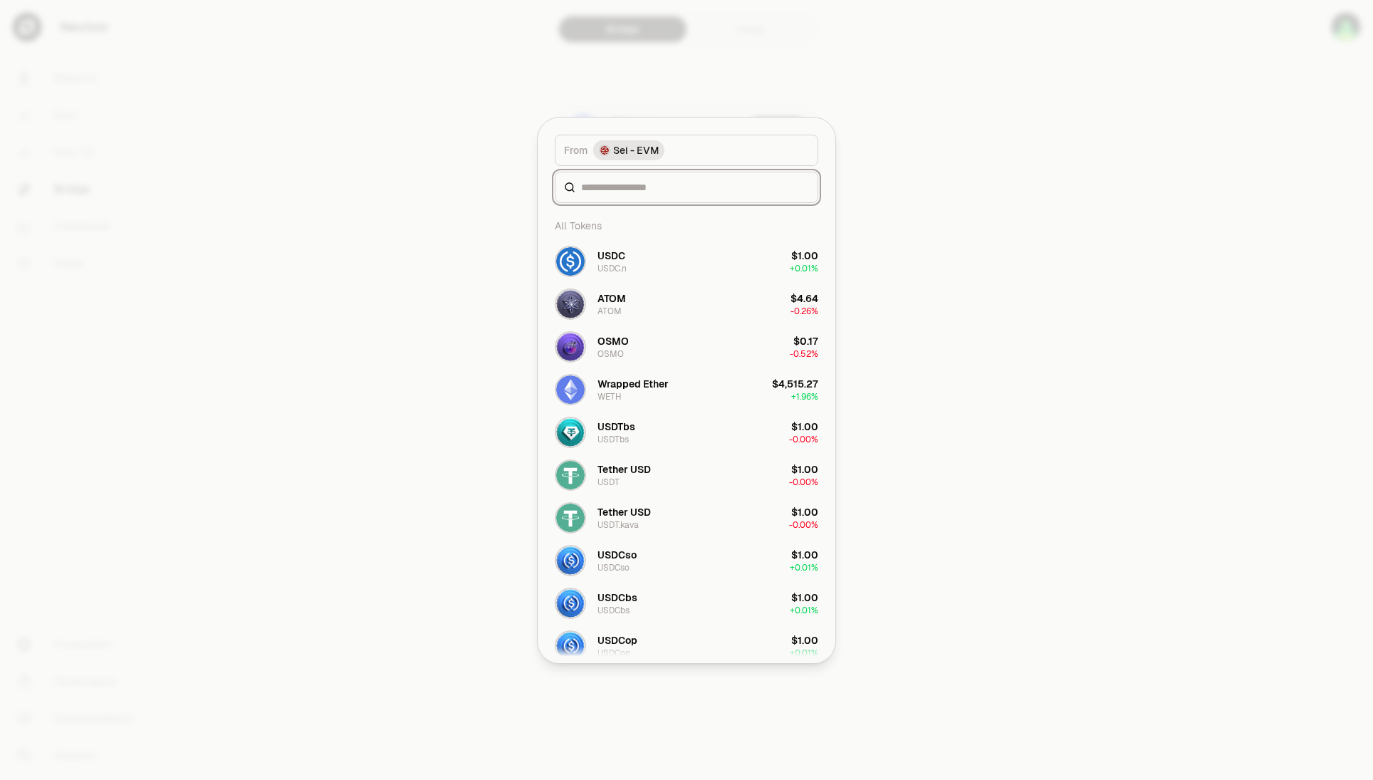
click at [661, 187] on input at bounding box center [695, 187] width 228 height 14
click at [677, 261] on button "USDC USDC.n $1.00 + 0.01%" at bounding box center [686, 261] width 281 height 43
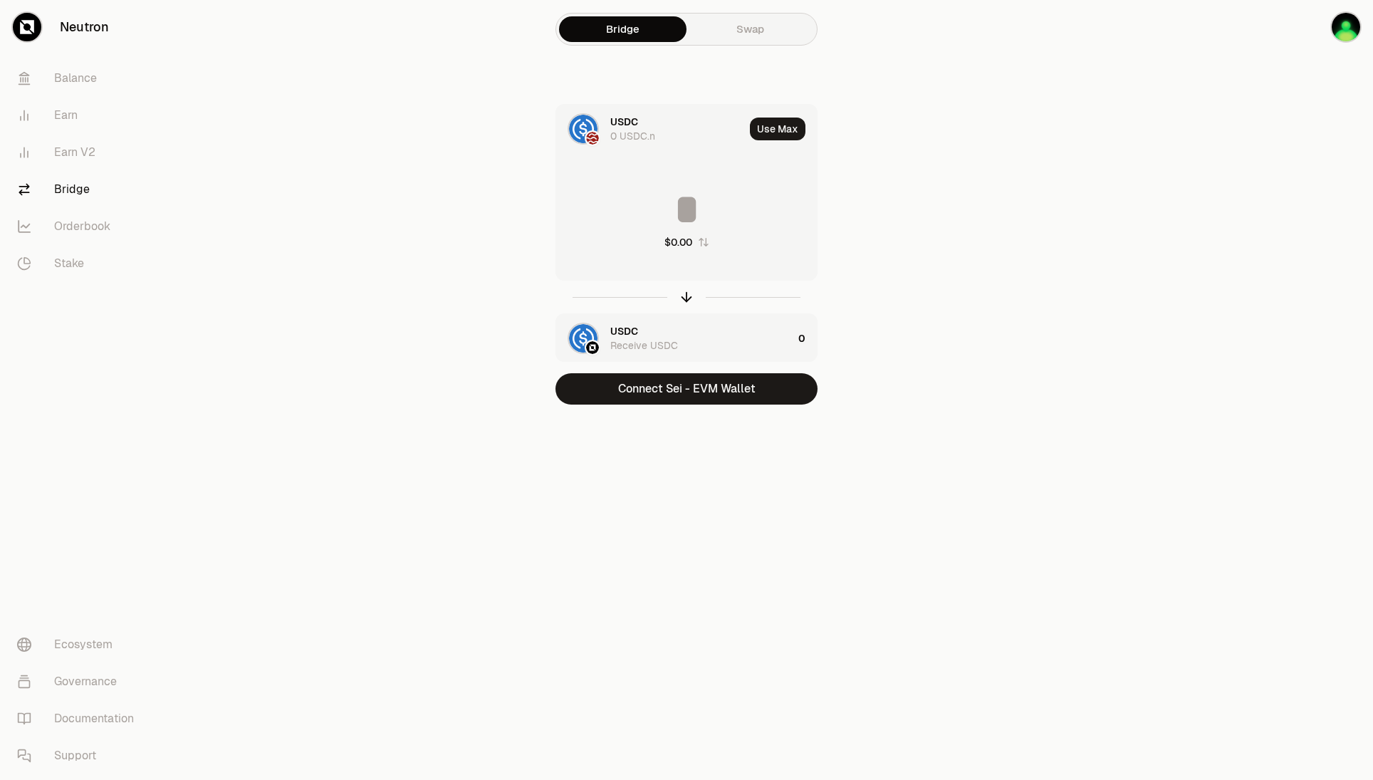
click at [644, 333] on div "USDC Receive USDC" at bounding box center [701, 338] width 182 height 28
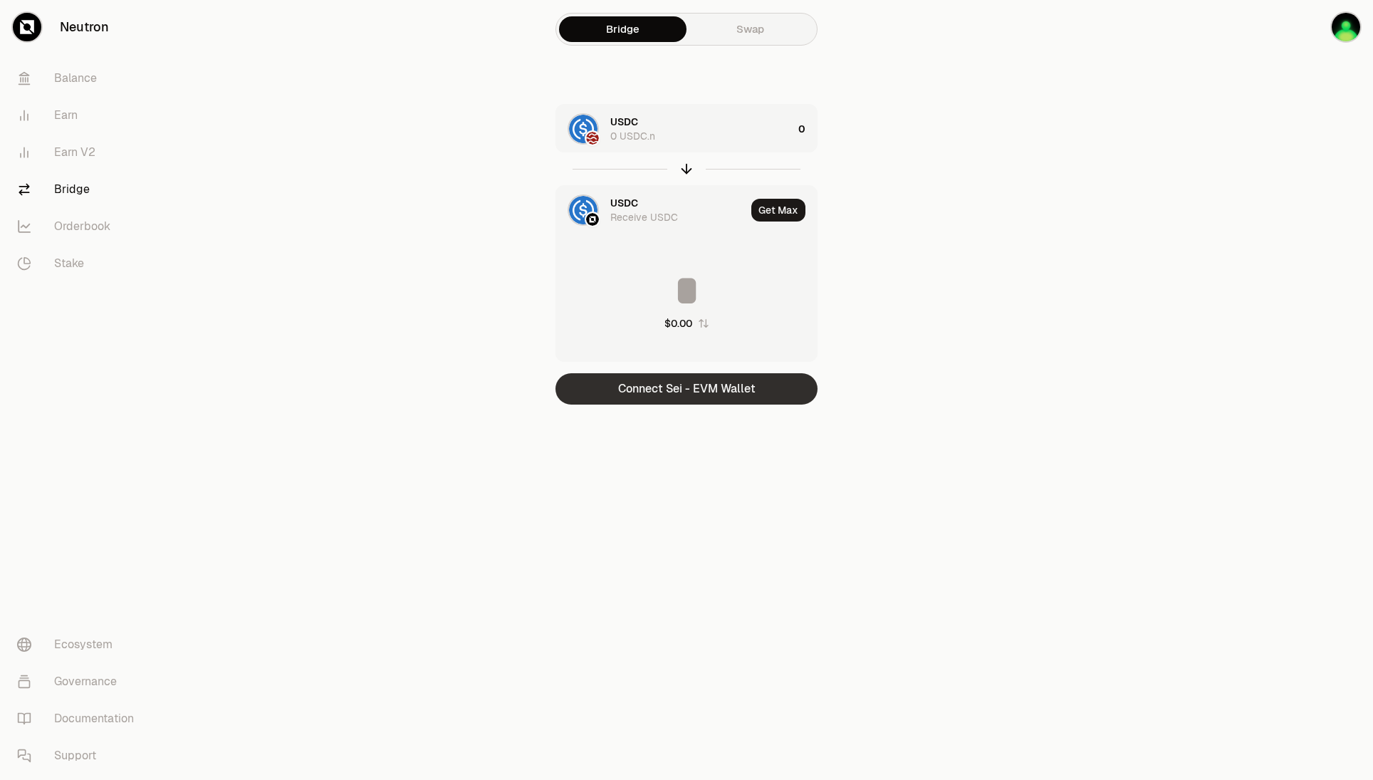
click at [734, 390] on button "Connect Sei - EVM Wallet" at bounding box center [687, 388] width 262 height 31
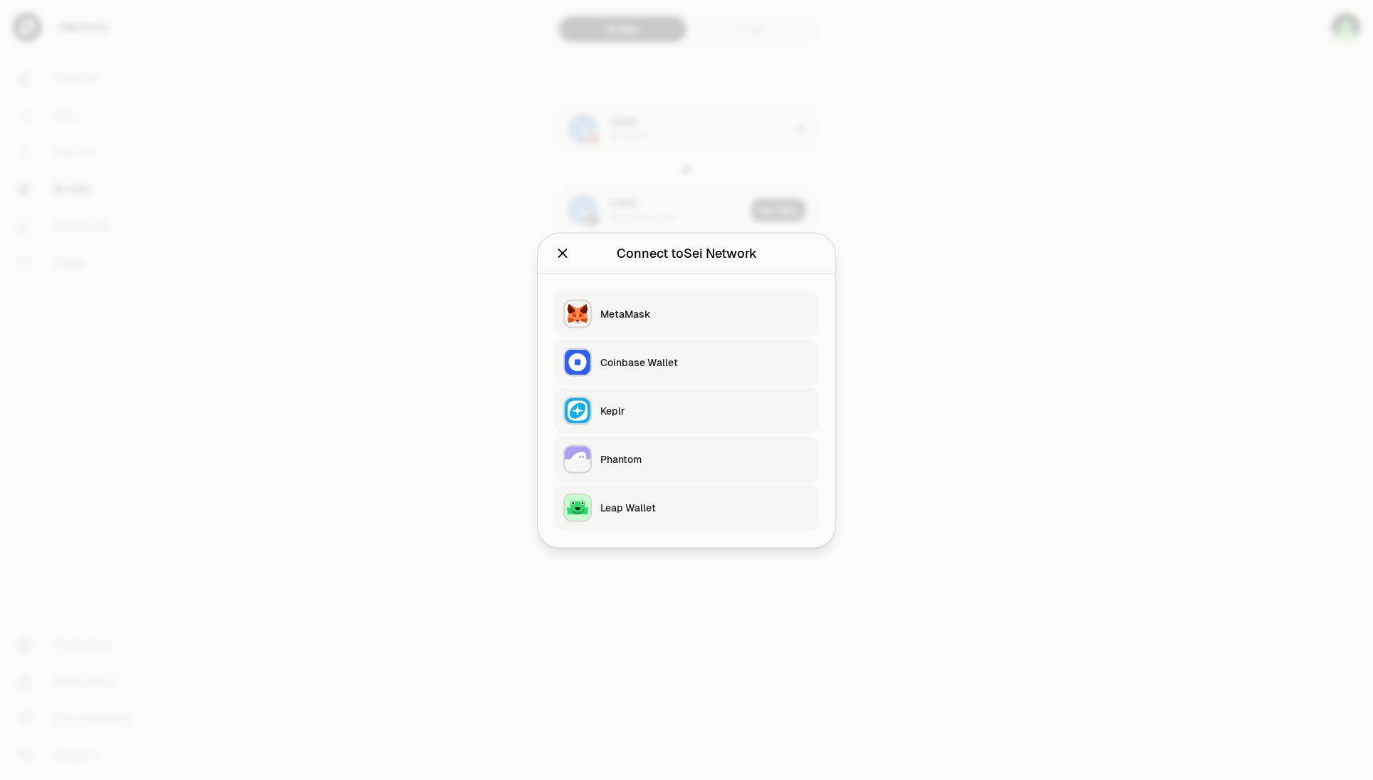
click at [636, 313] on div "MetaMask" at bounding box center [704, 313] width 209 height 14
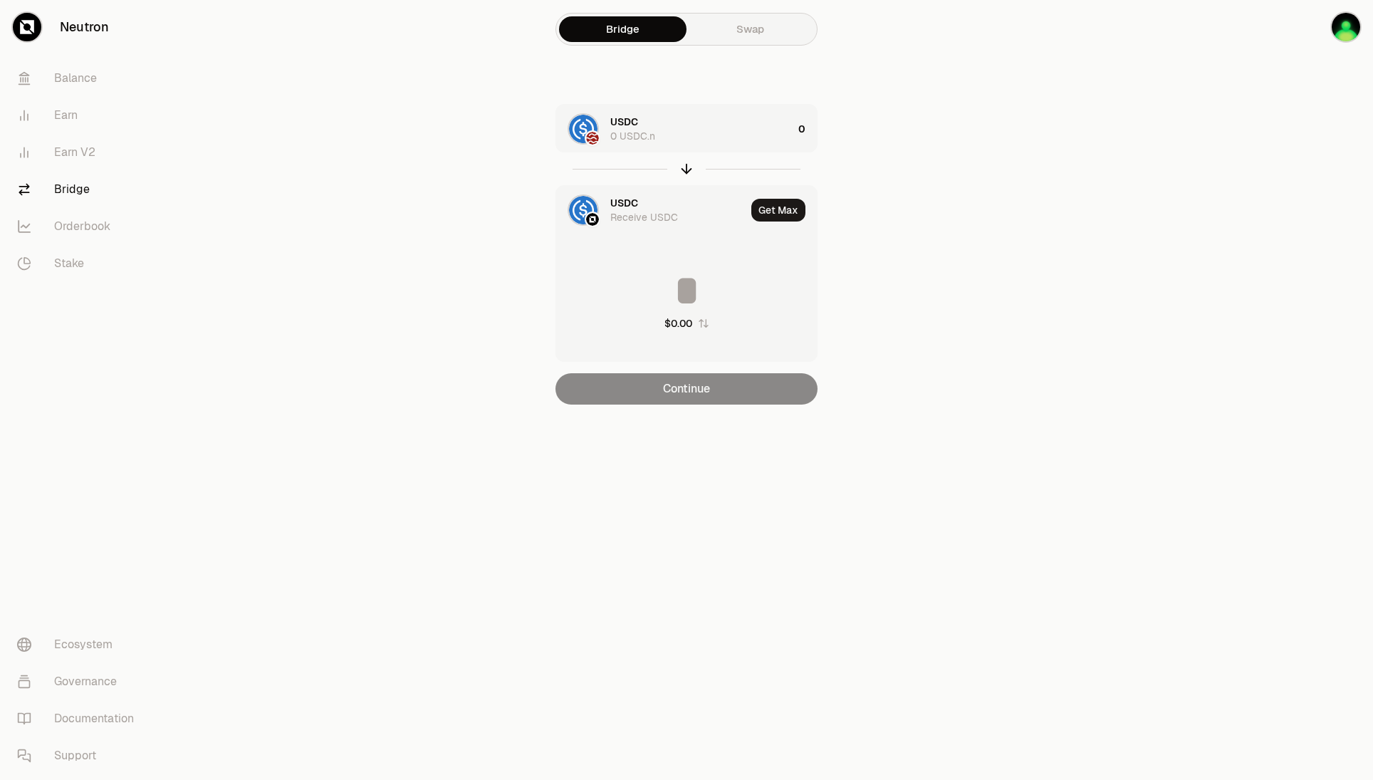
click at [728, 142] on div "USDC 0 USDC.n" at bounding box center [701, 129] width 182 height 28
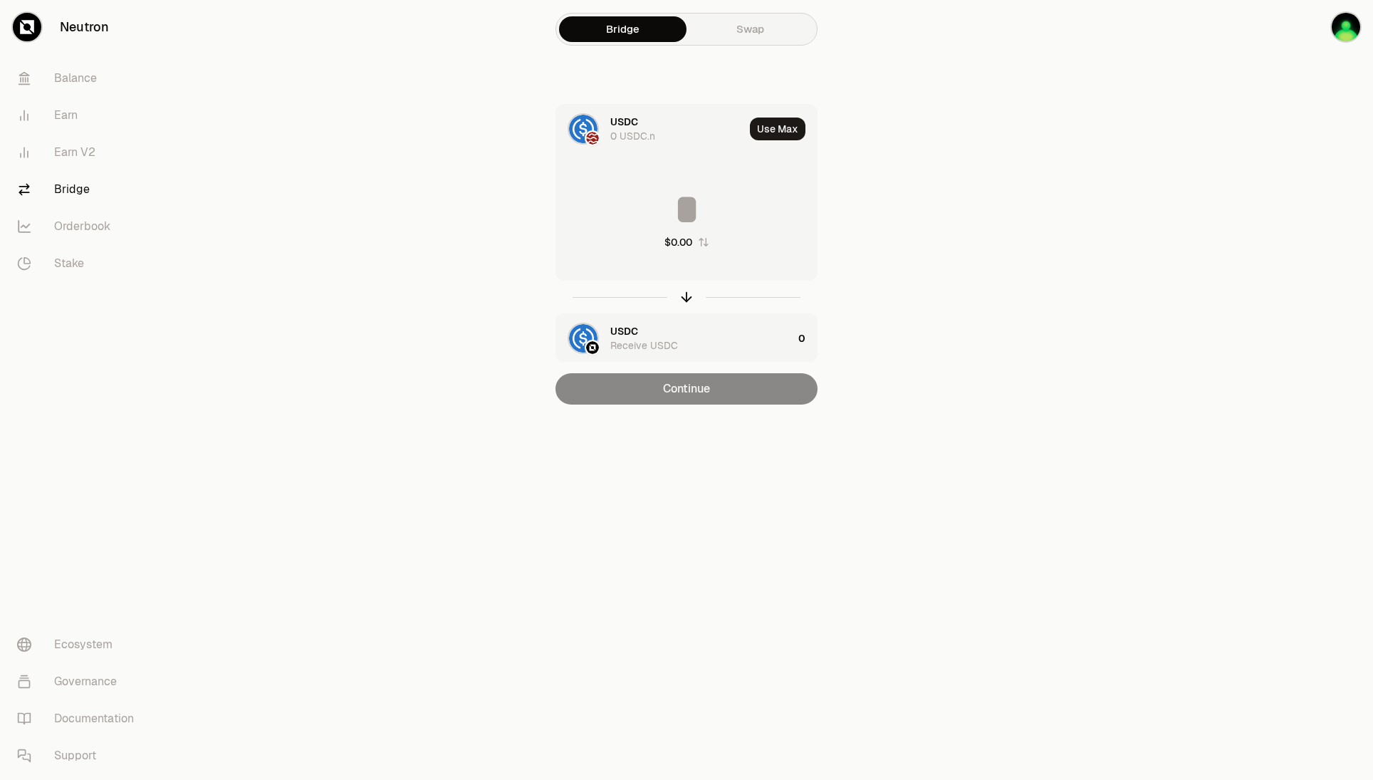
click at [709, 192] on input at bounding box center [686, 209] width 261 height 43
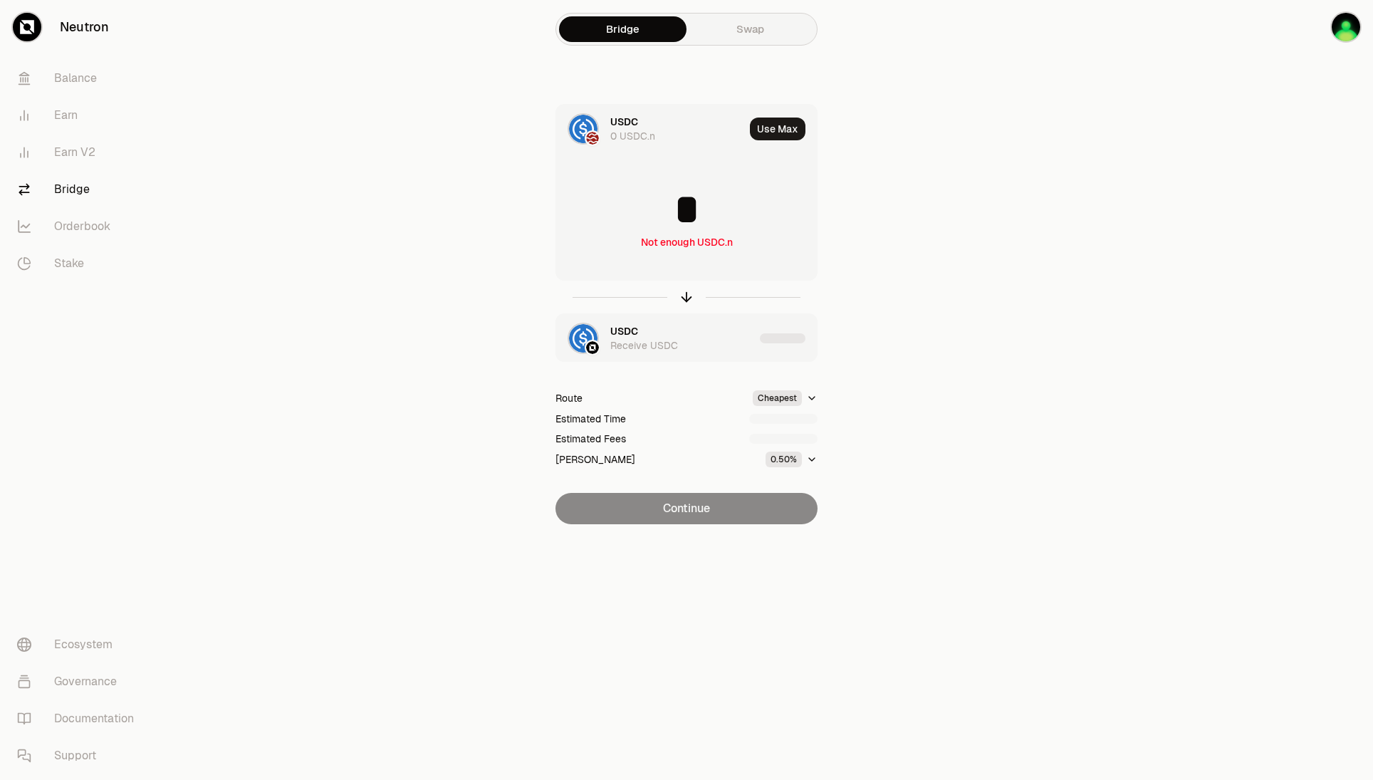
type input "*"
click at [633, 137] on div "0 USDC.n" at bounding box center [632, 136] width 45 height 14
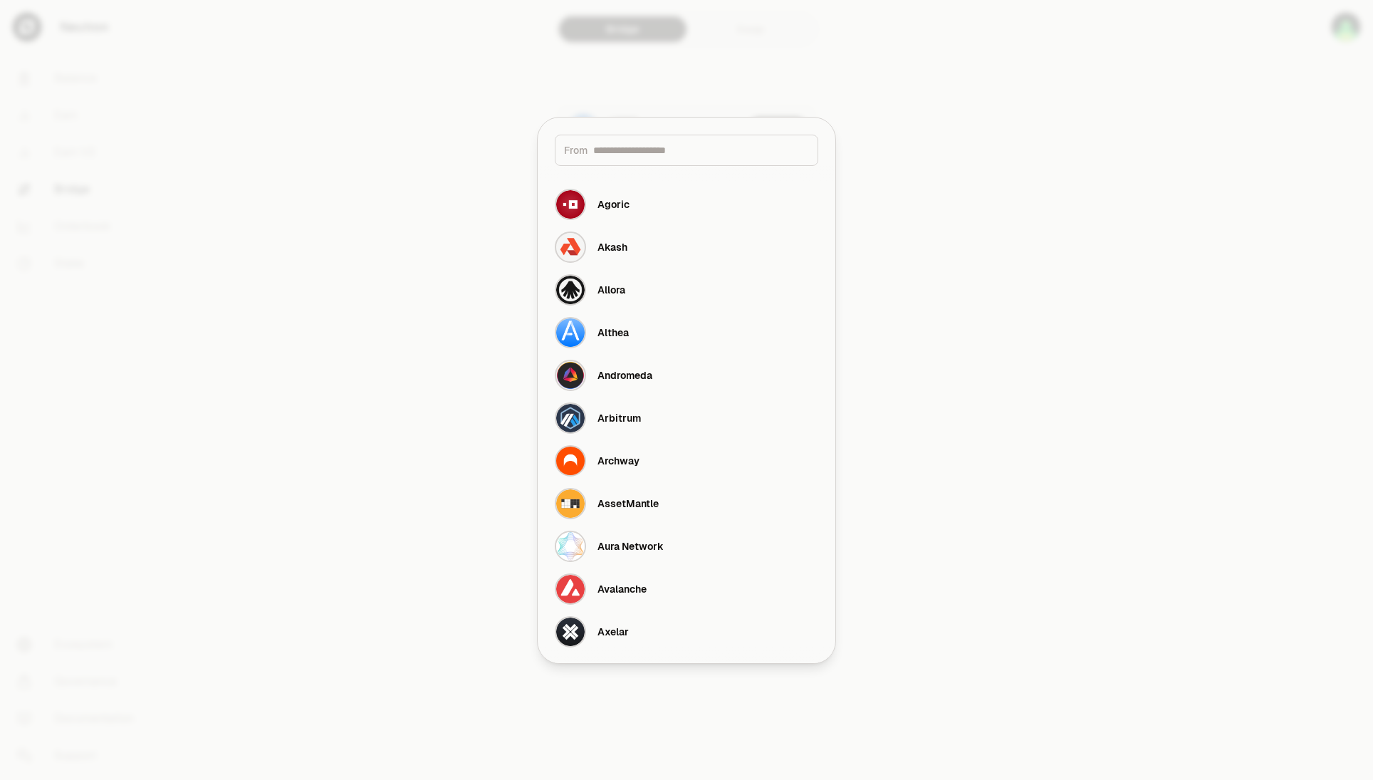
click at [1040, 291] on div at bounding box center [686, 390] width 1373 height 780
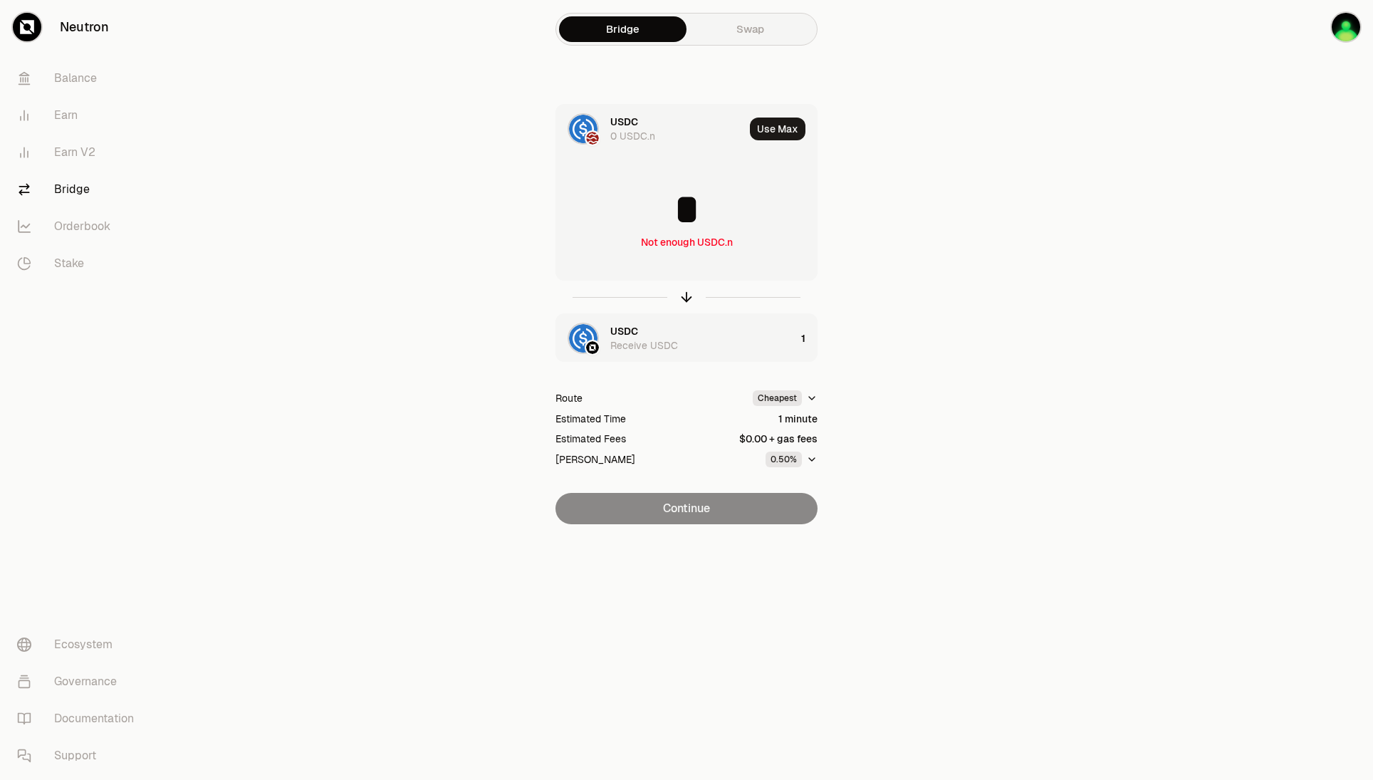
click at [634, 134] on div "0 USDC.n" at bounding box center [632, 136] width 45 height 14
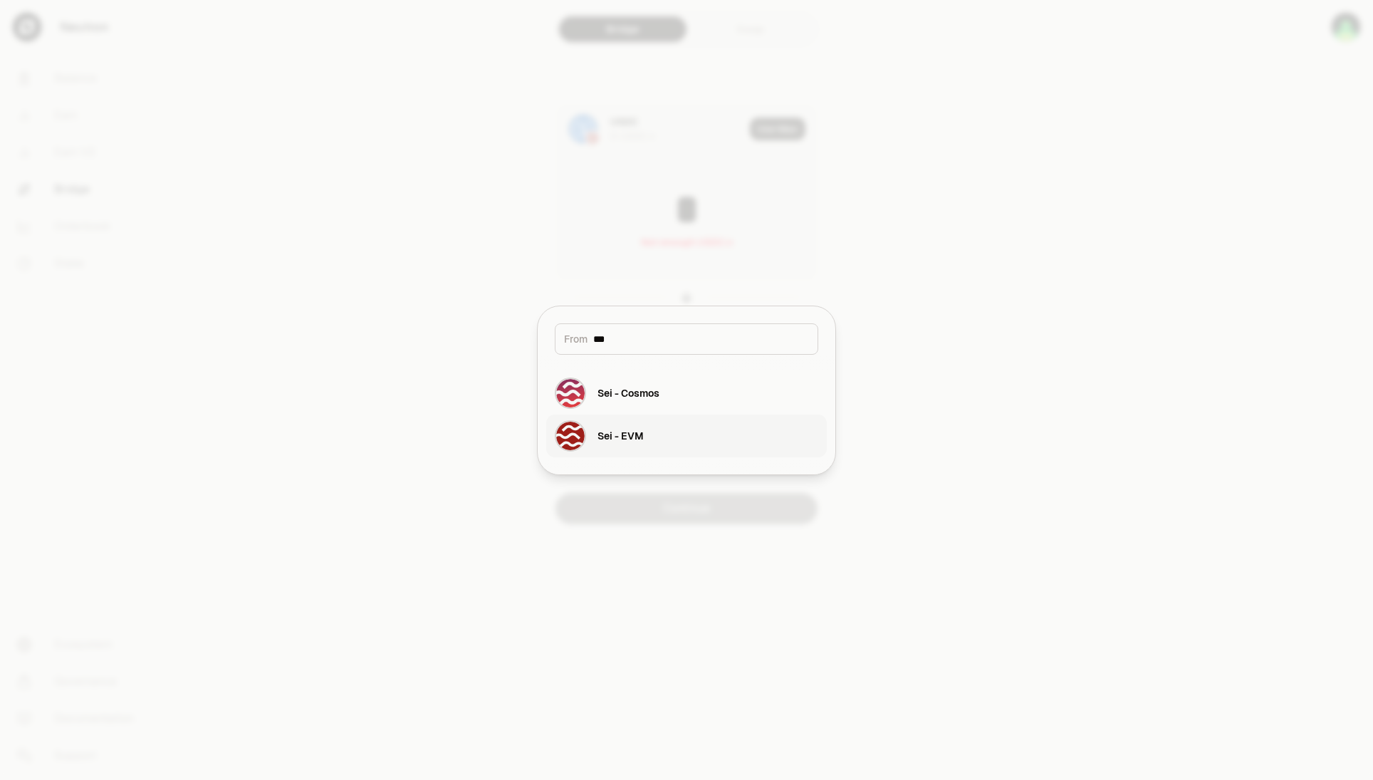
type input "***"
click at [670, 433] on button "Sei - EVM" at bounding box center [686, 436] width 281 height 43
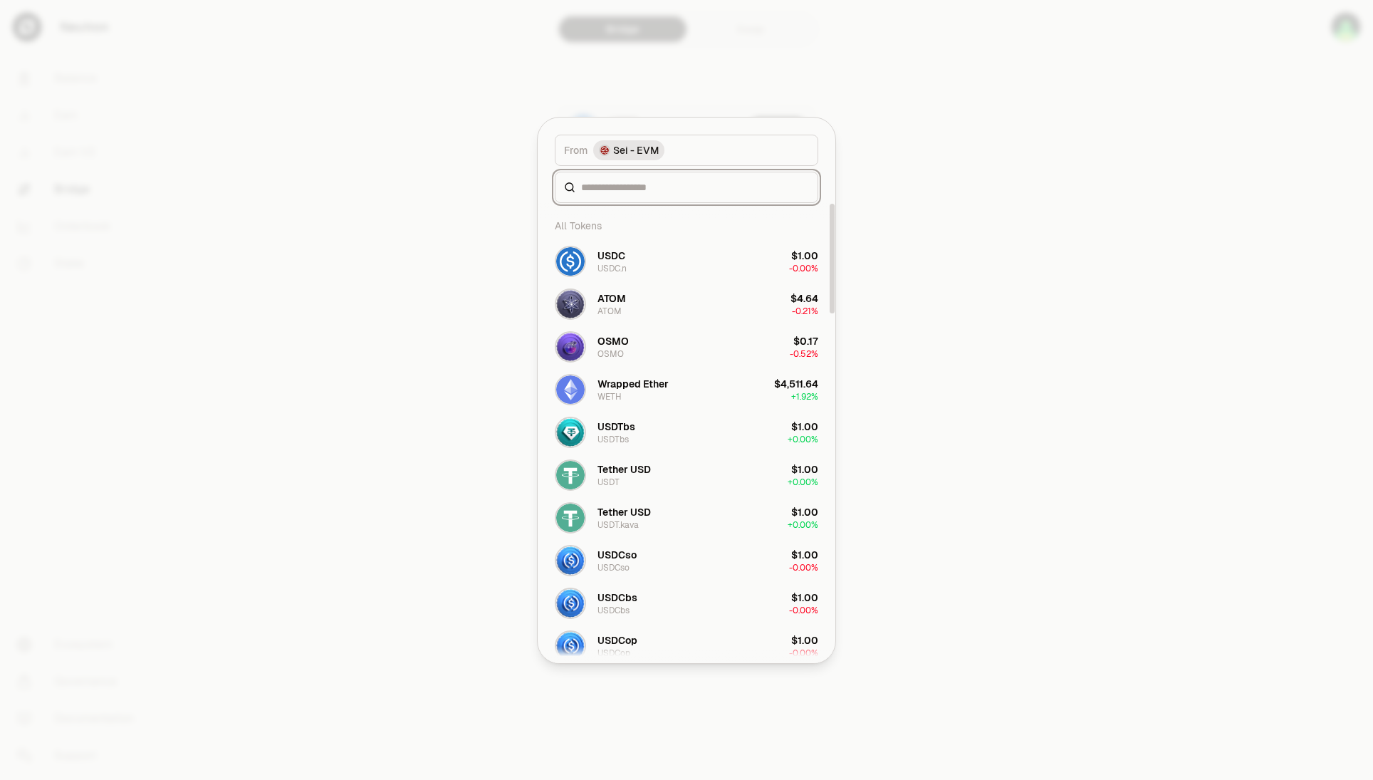
click at [657, 188] on input at bounding box center [695, 187] width 228 height 14
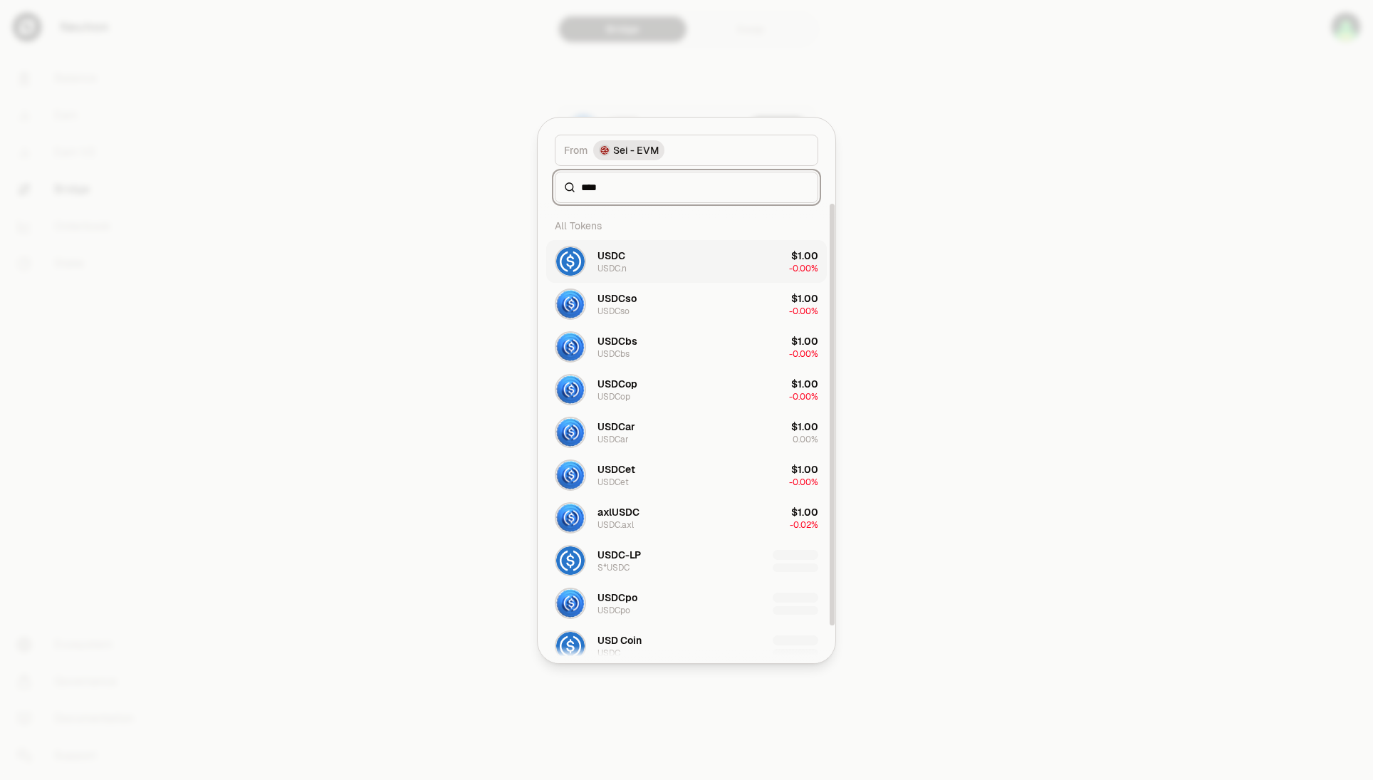
type input "****"
click at [726, 256] on button "USDC USDC.n $1.00 -0.00%" at bounding box center [686, 261] width 281 height 43
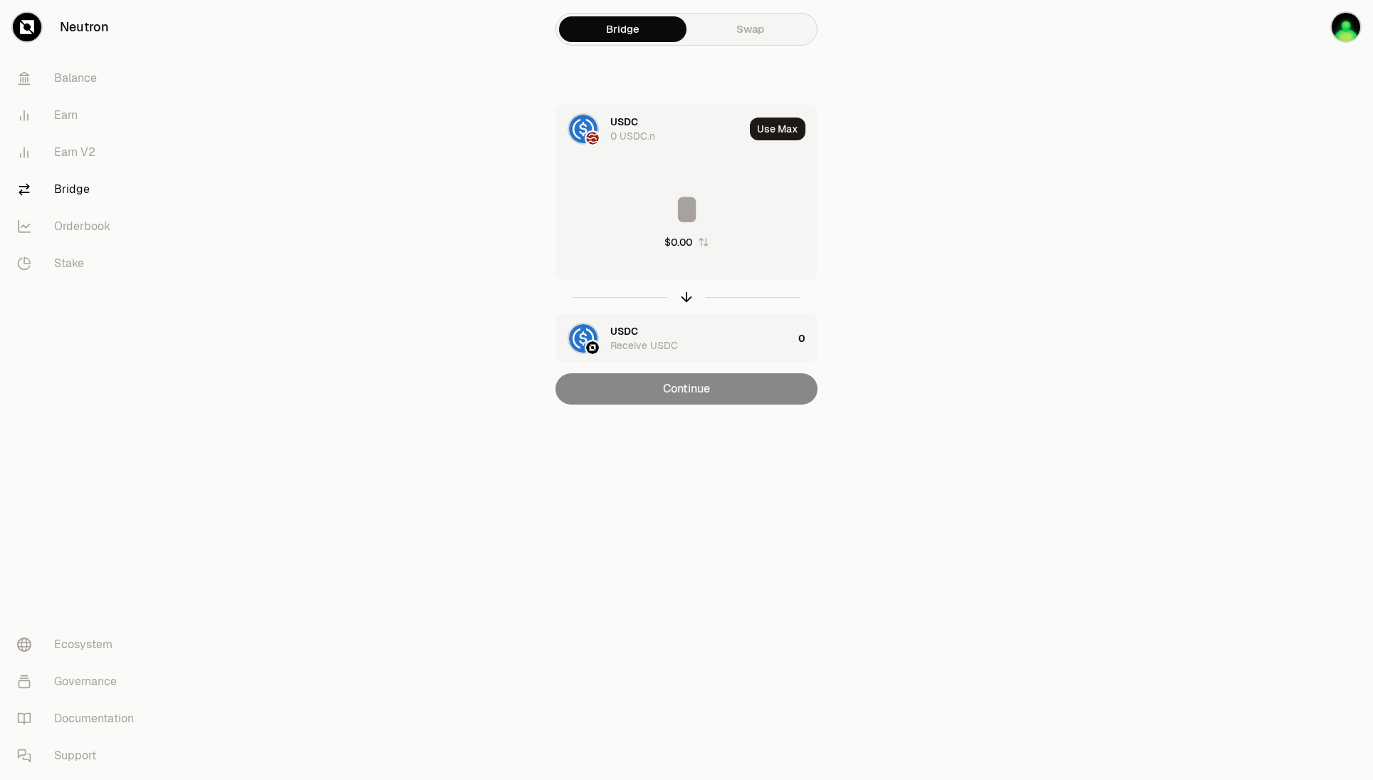
click at [1026, 278] on main "Bridge Swap USDC 0 USDC.n Use Max $0.00 USDC Receive USDC 0 Continue" at bounding box center [767, 231] width 1214 height 462
click at [1186, 145] on main "Bridge Swap USDC 0 USDC.n Use Max $0.00 USDC Receive USDC 0 Continue" at bounding box center [767, 231] width 1214 height 462
click at [83, 151] on link "Earn V2" at bounding box center [80, 152] width 148 height 37
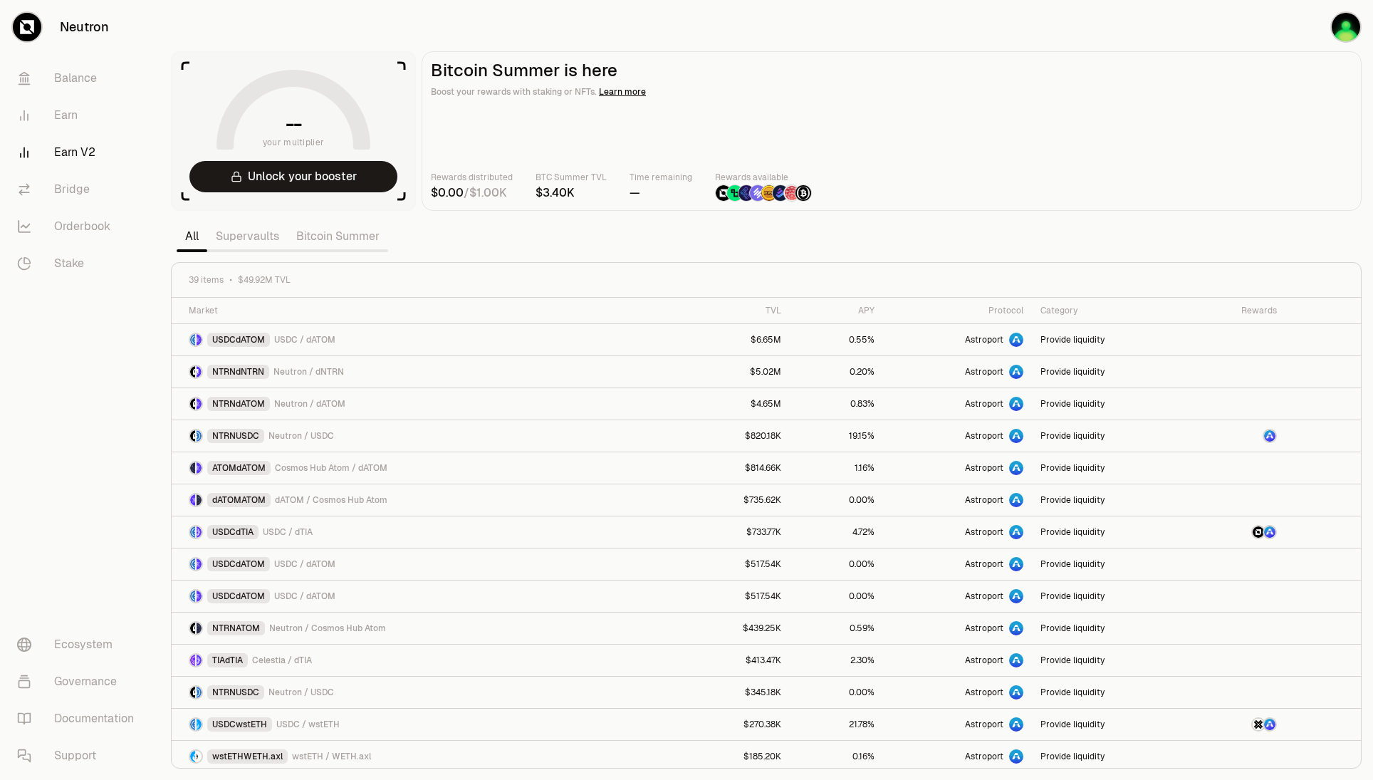
click at [334, 229] on link "Bitcoin Summer" at bounding box center [338, 236] width 100 height 28
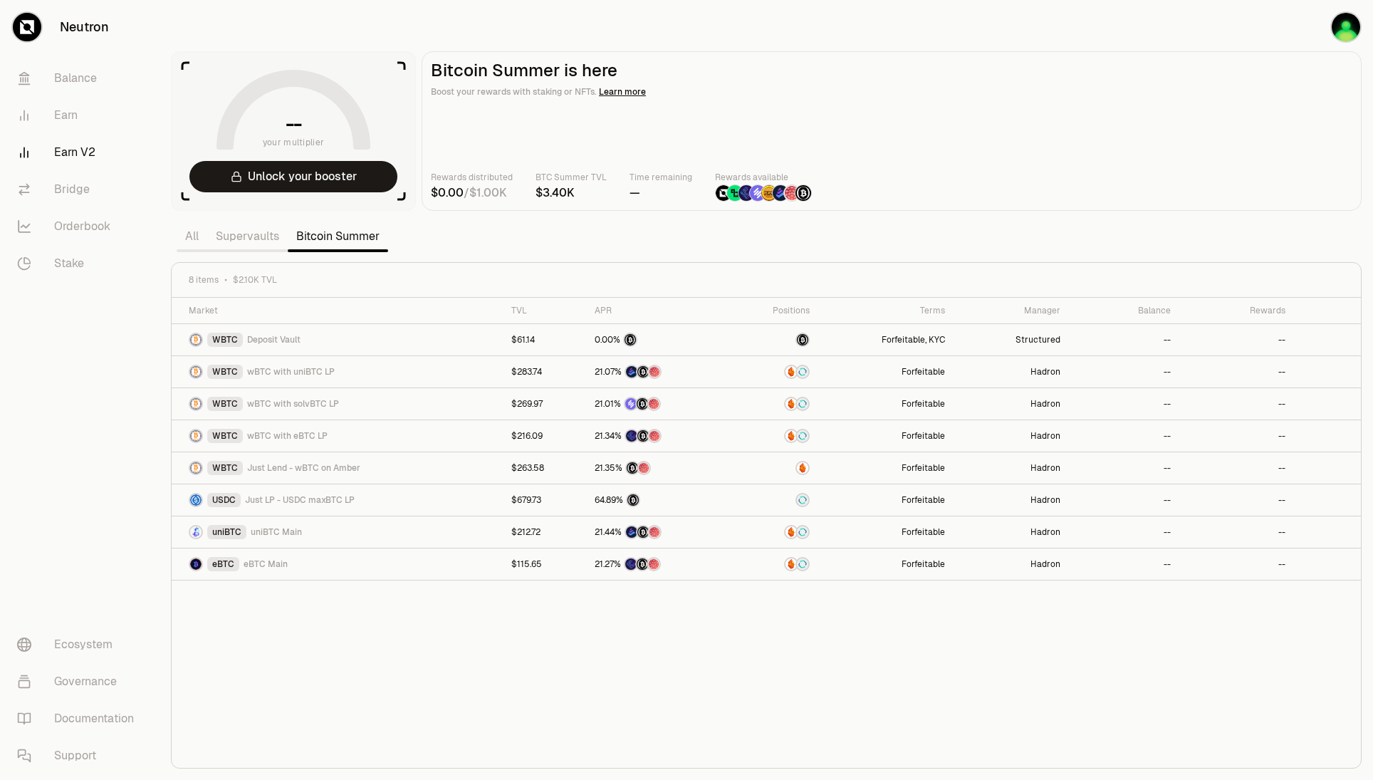
click at [271, 226] on link "Supervaults" at bounding box center [247, 236] width 80 height 28
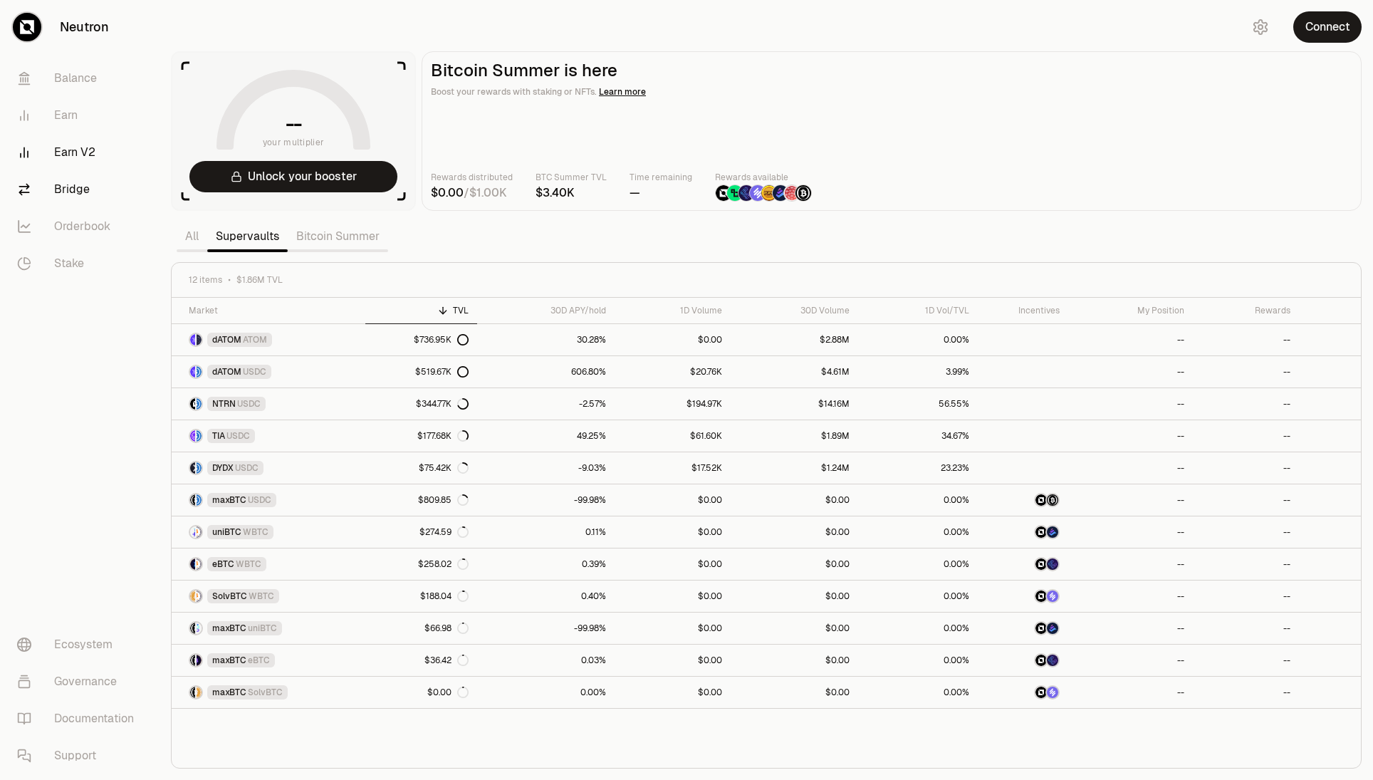
click at [58, 185] on link "Bridge" at bounding box center [80, 189] width 148 height 37
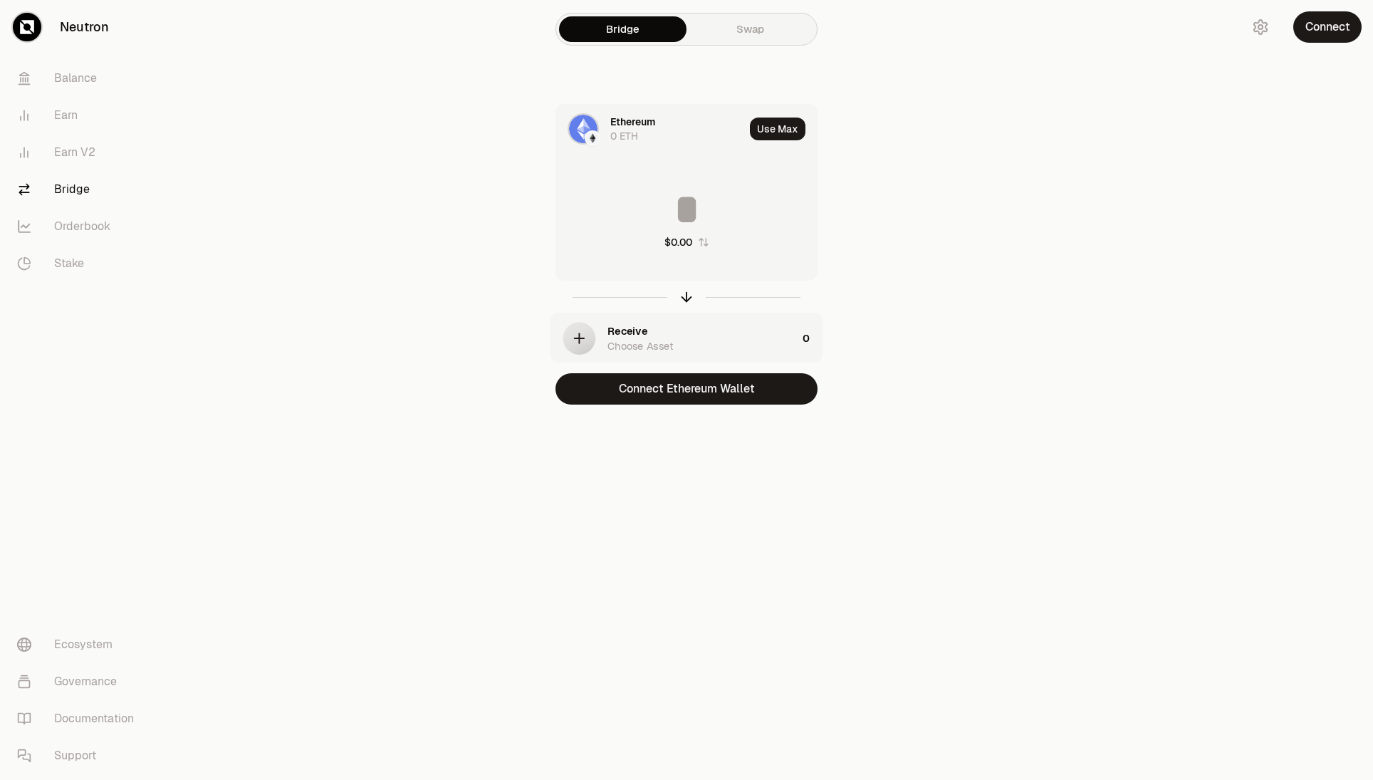
click at [732, 24] on link "Swap" at bounding box center [750, 29] width 127 height 26
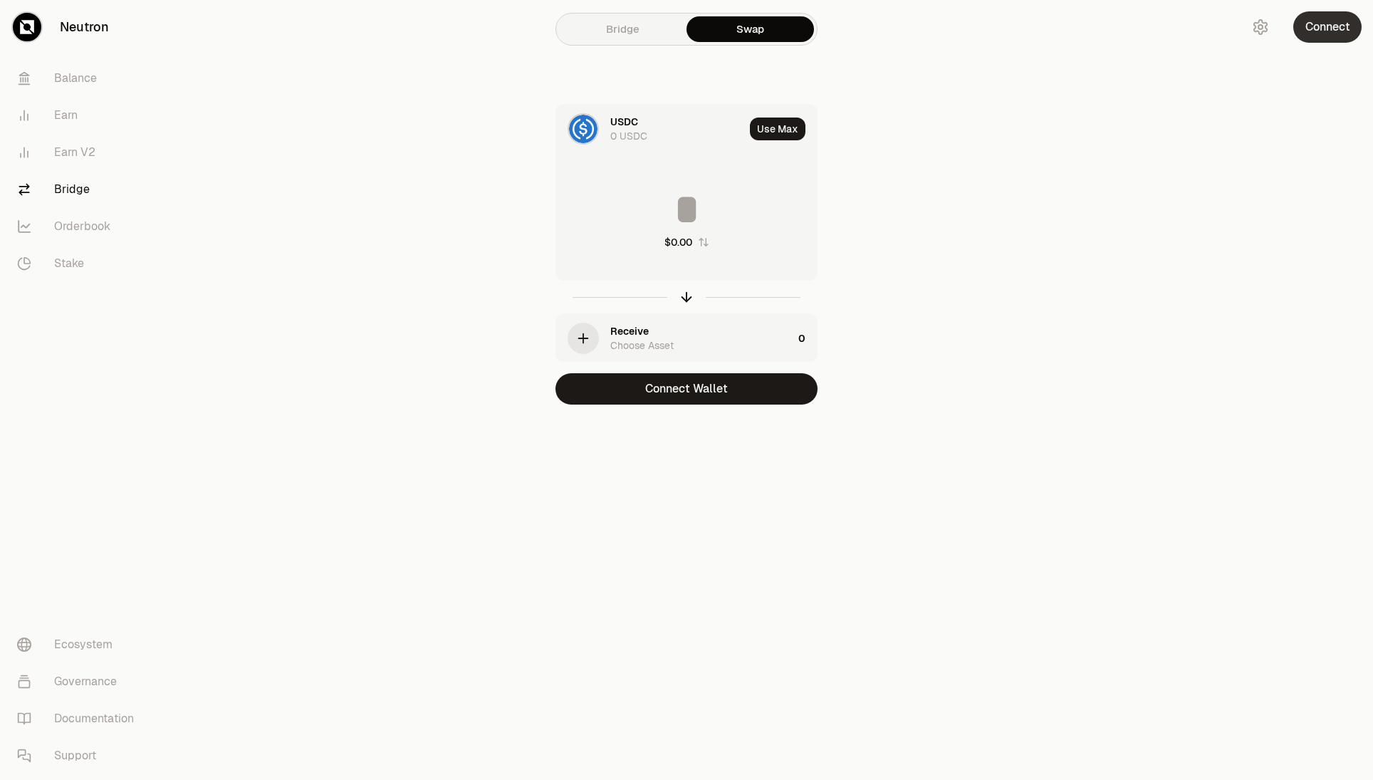
click at [1327, 31] on button "Connect" at bounding box center [1327, 26] width 68 height 31
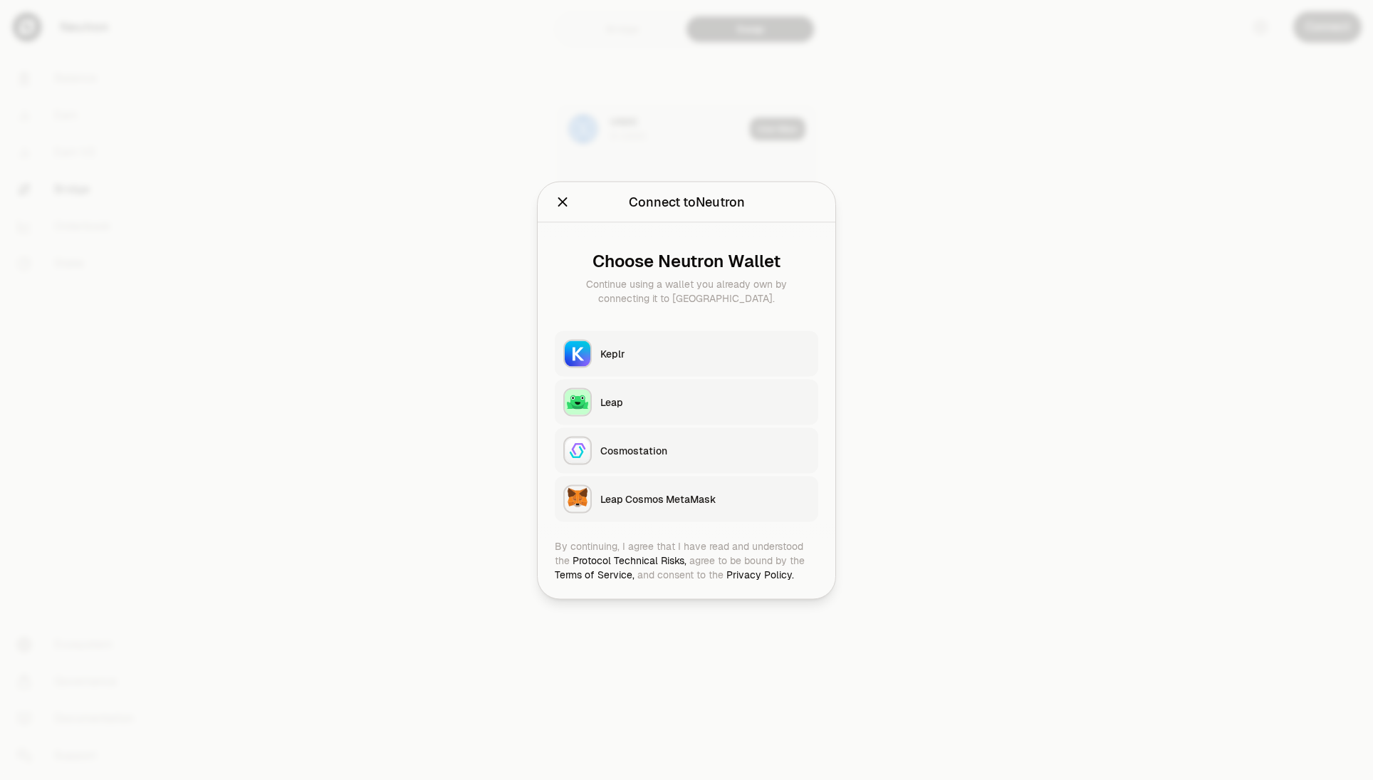
click at [685, 343] on button "Keplr" at bounding box center [687, 353] width 264 height 46
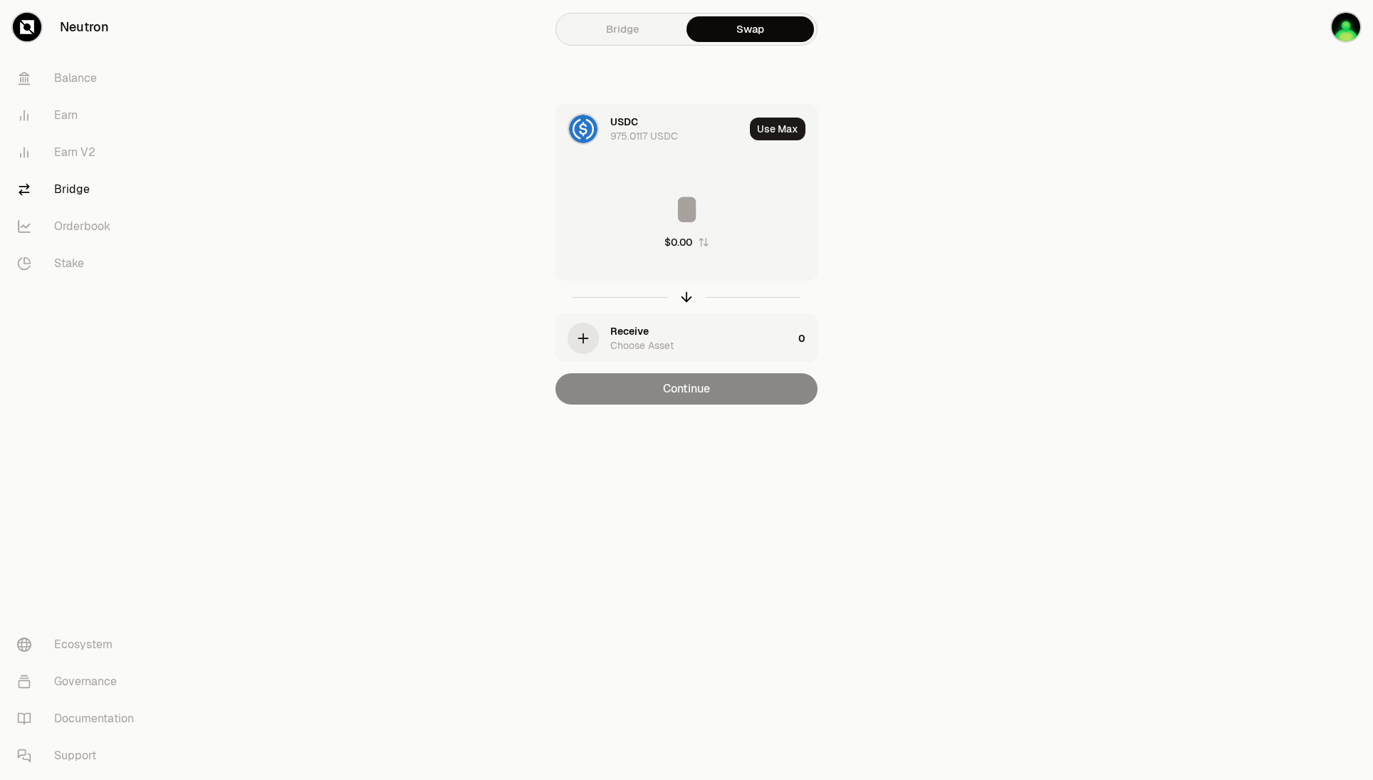
click at [688, 332] on div "Receive Choose Asset" at bounding box center [701, 338] width 182 height 28
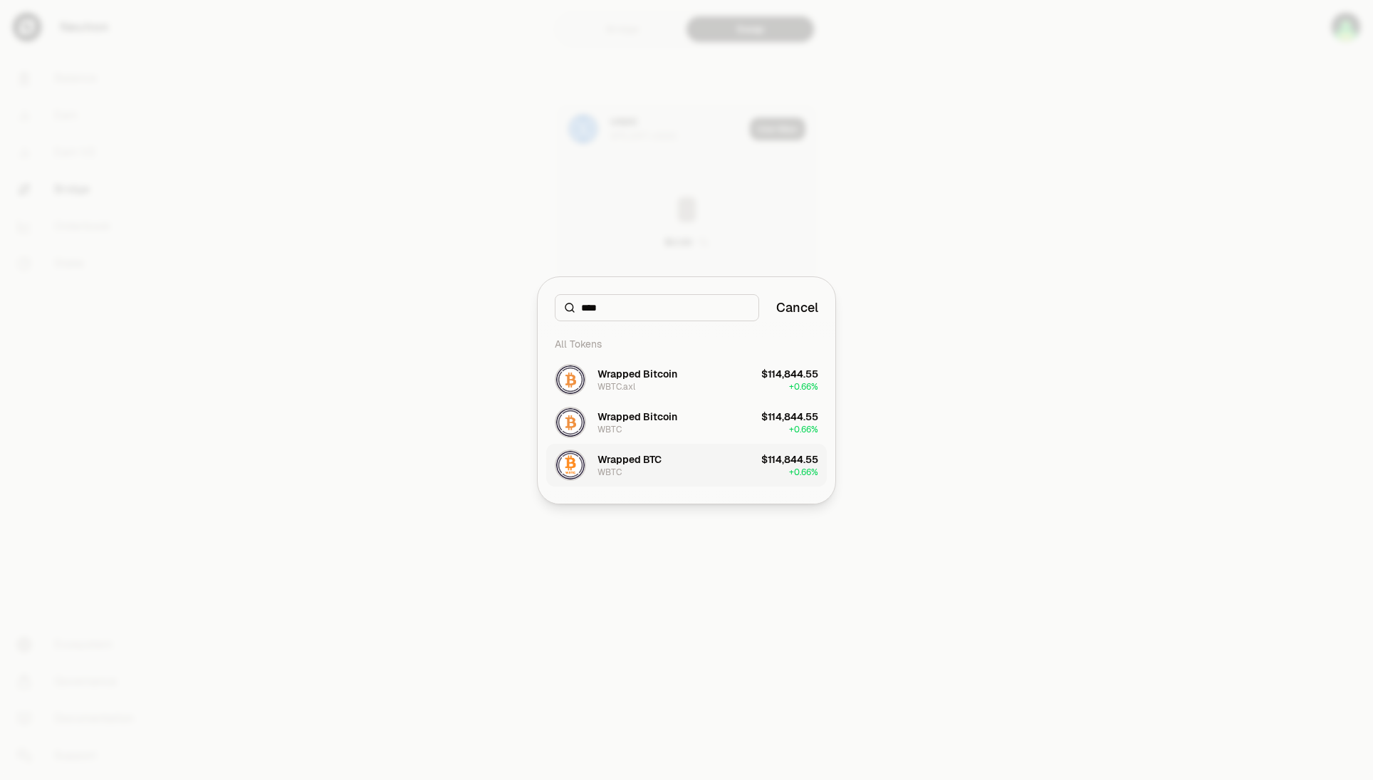
type input "****"
click at [711, 466] on button "Wrapped BTC WBTC $114,844.55 + 0.66%" at bounding box center [686, 465] width 281 height 43
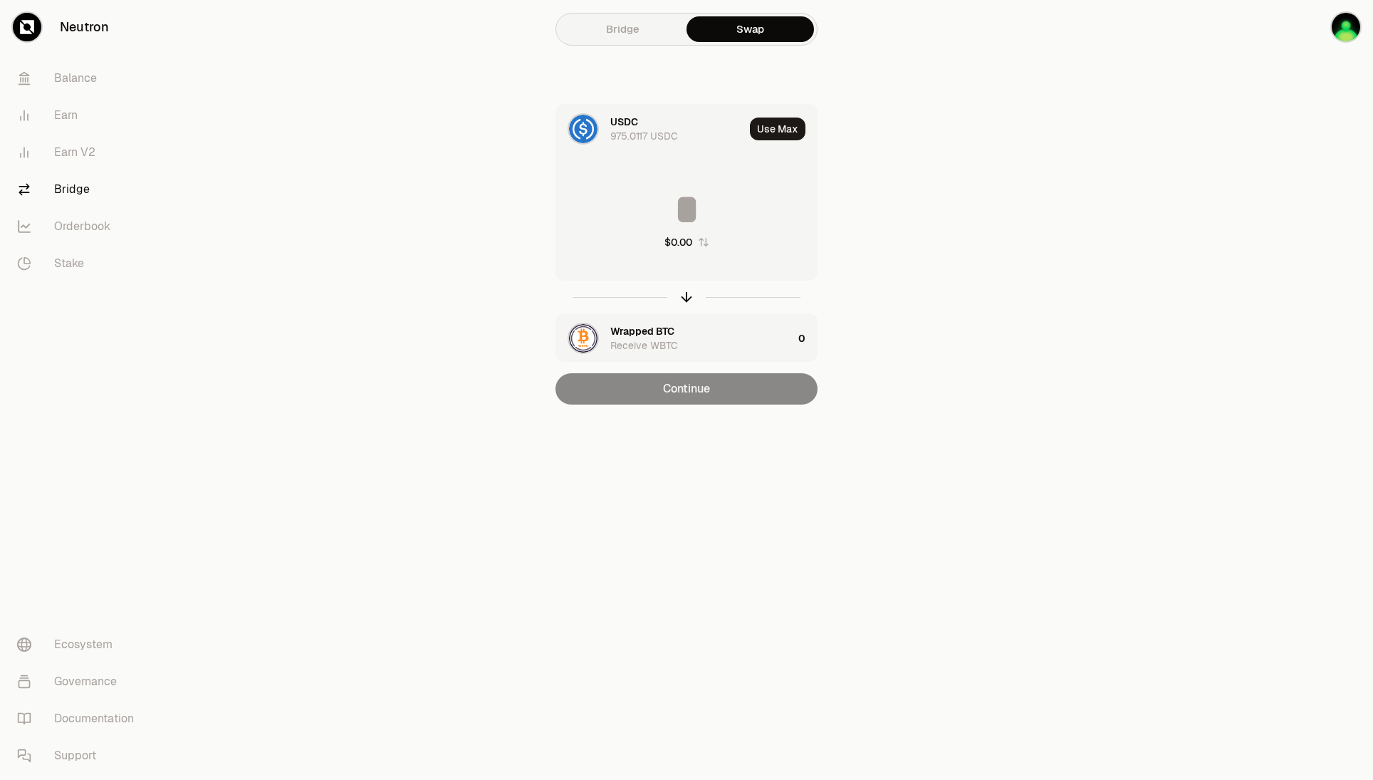
click at [691, 204] on input at bounding box center [686, 209] width 261 height 43
type input "**"
click at [1077, 269] on main "Bridge Swap USDC 975.0117 USDC Use Max ** $9.99 Wrapped BTC Receive WBTC 0 No r…" at bounding box center [767, 231] width 1214 height 462
click at [789, 349] on div "Wrapped BTC Receive WBTC" at bounding box center [701, 338] width 182 height 28
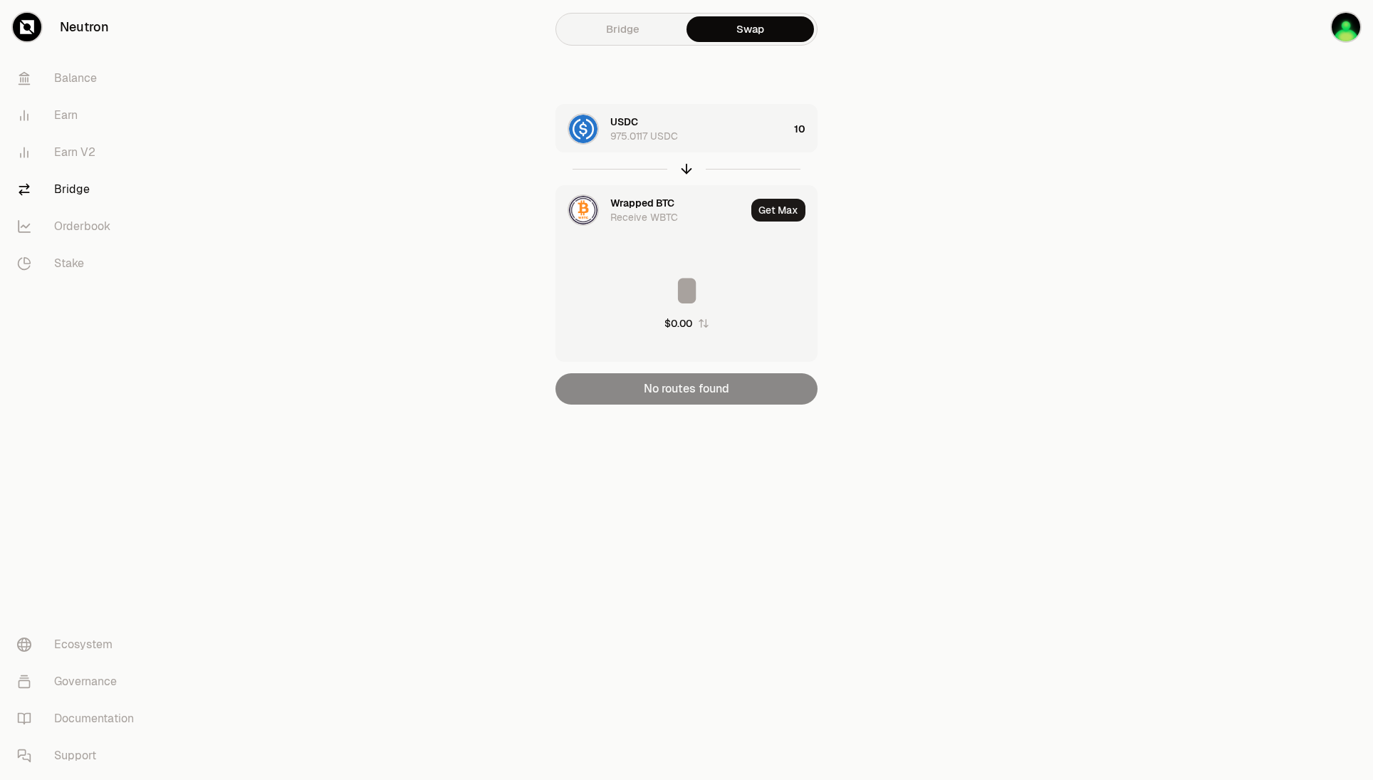
click at [783, 222] on div "Get Max" at bounding box center [784, 210] width 66 height 48
click at [783, 219] on button "Get Max" at bounding box center [778, 210] width 54 height 23
click at [783, 219] on div "Getting Max" at bounding box center [775, 210] width 83 height 48
click at [670, 204] on div "Wrapped BTC" at bounding box center [642, 203] width 64 height 14
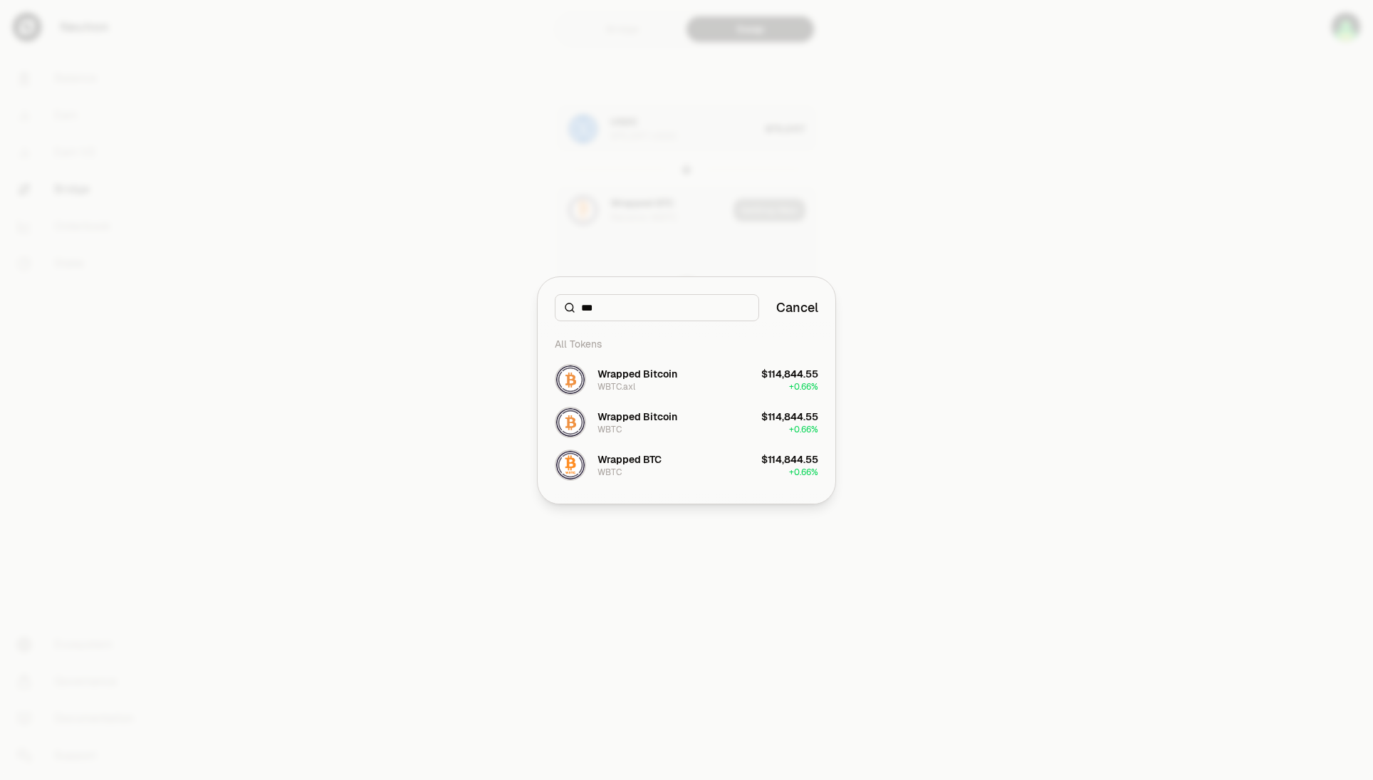
type input "***"
click at [670, 420] on div "Wrapped Bitcoin" at bounding box center [638, 417] width 80 height 14
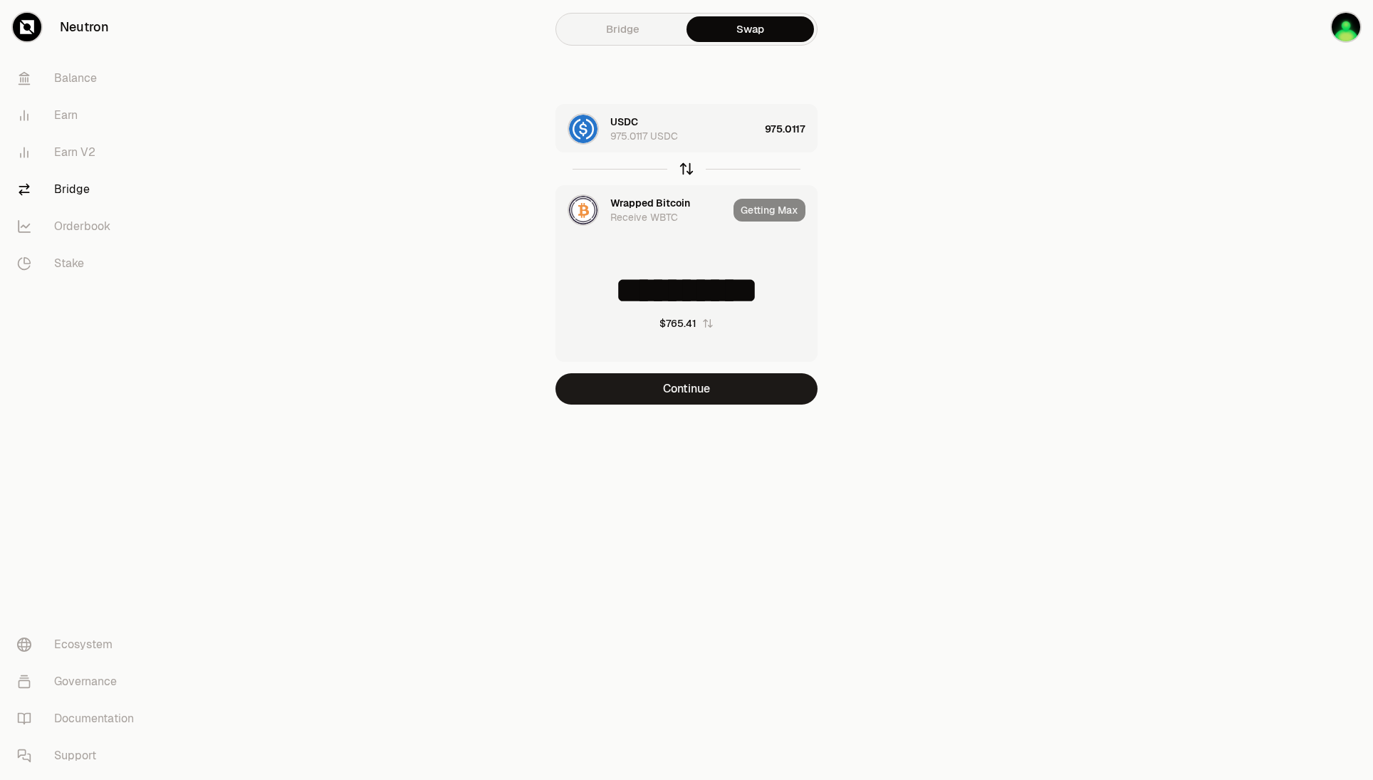
click at [686, 165] on icon "button" at bounding box center [686, 167] width 9 height 4
type input "**********"
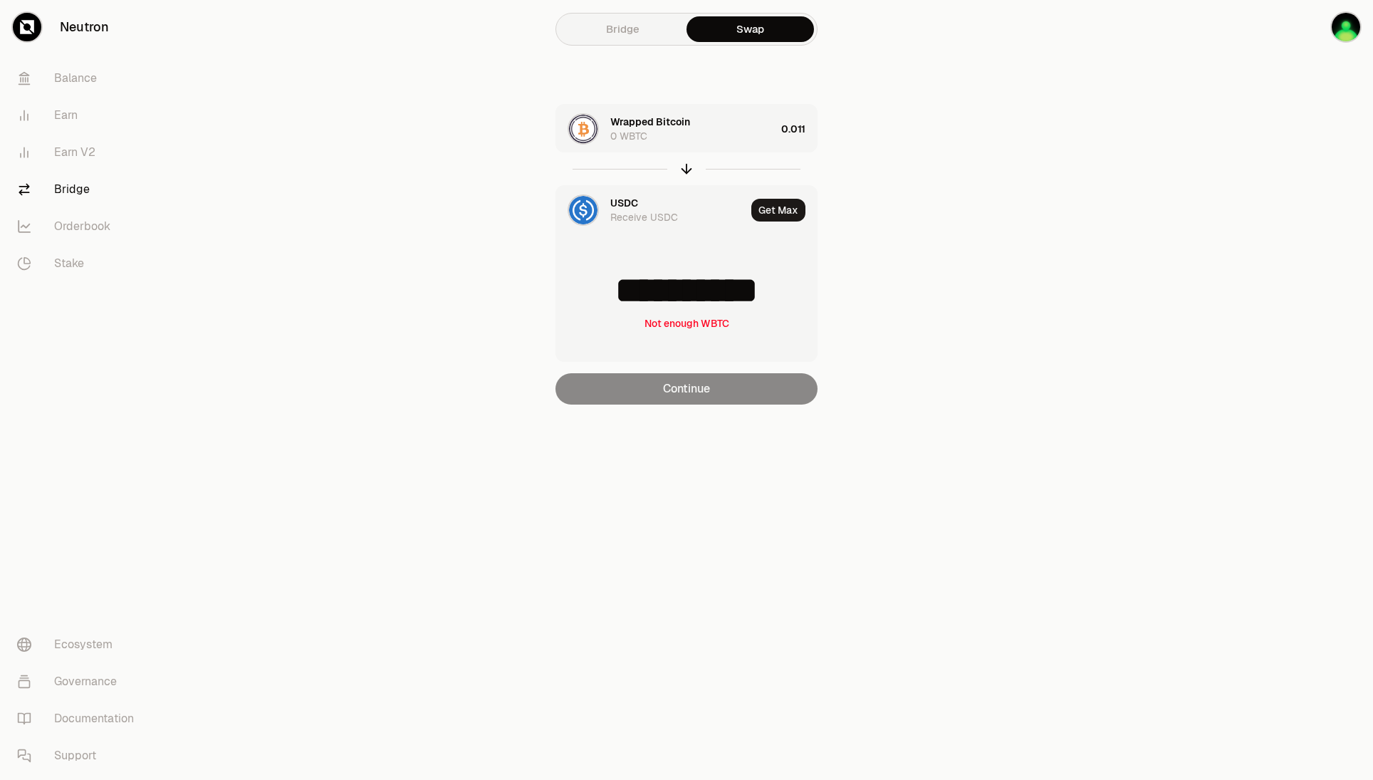
click at [781, 126] on div "Wrapped Bitcoin 0 WBTC 0.011" at bounding box center [686, 129] width 261 height 48
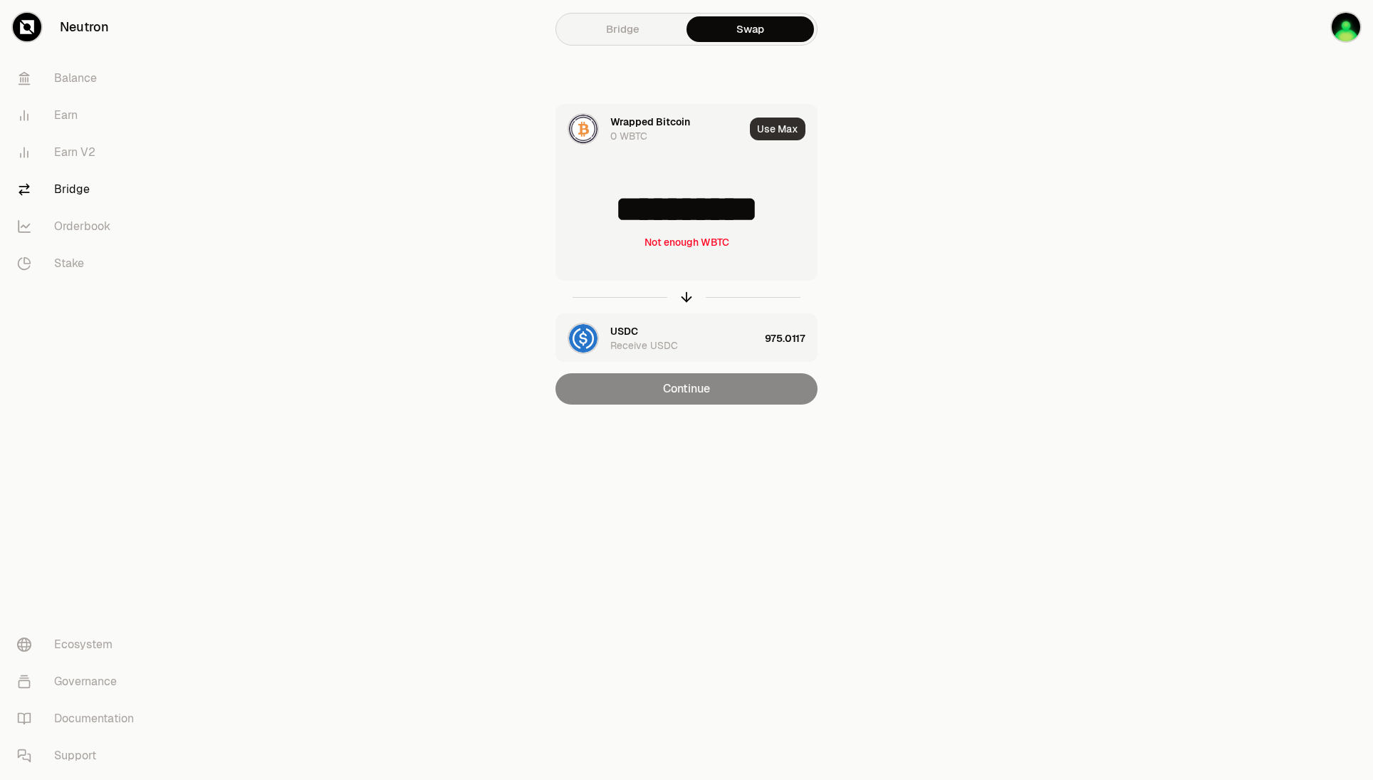
click at [778, 126] on button "Use Max" at bounding box center [778, 129] width 56 height 23
type input "*"
click at [778, 126] on div "Using Max" at bounding box center [779, 129] width 76 height 48
click at [673, 125] on div "Wrapped Bitcoin" at bounding box center [650, 122] width 80 height 14
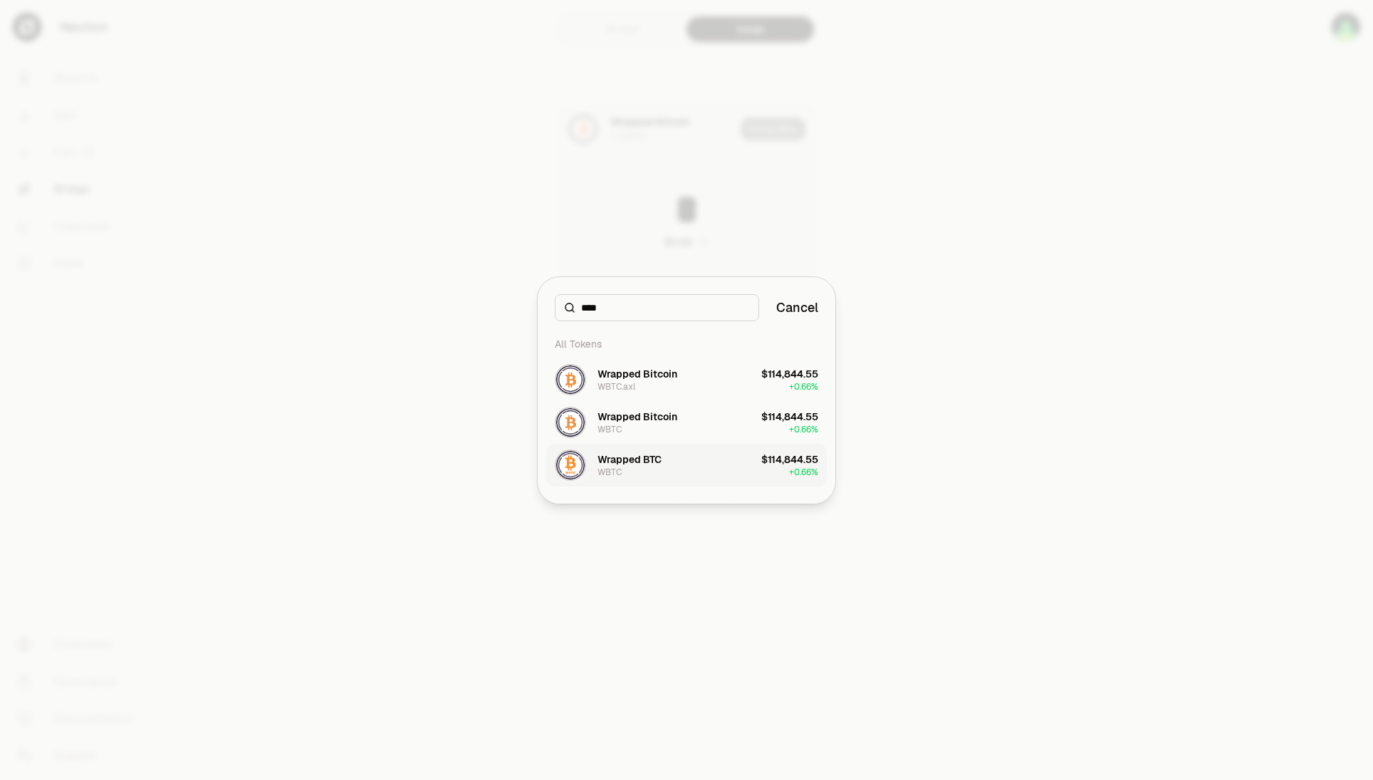
type input "****"
click at [664, 463] on button "Wrapped BTC WBTC $114,844.55 + 0.66%" at bounding box center [686, 465] width 281 height 43
type input "********"
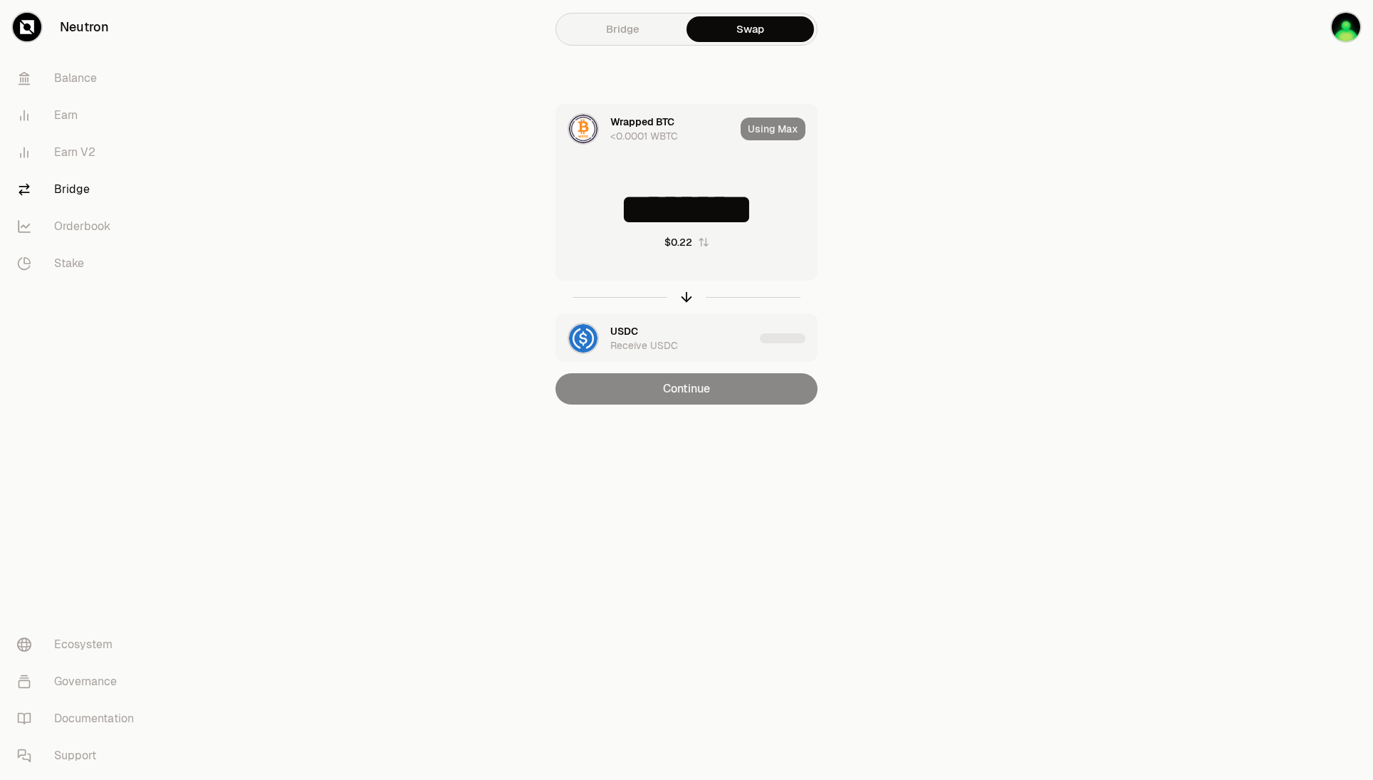
click at [784, 127] on div "Using Max" at bounding box center [779, 129] width 76 height 48
click at [692, 303] on icon "button" at bounding box center [687, 297] width 16 height 16
click at [692, 333] on div "Wrapped BTC Receive WBTC" at bounding box center [684, 338] width 149 height 28
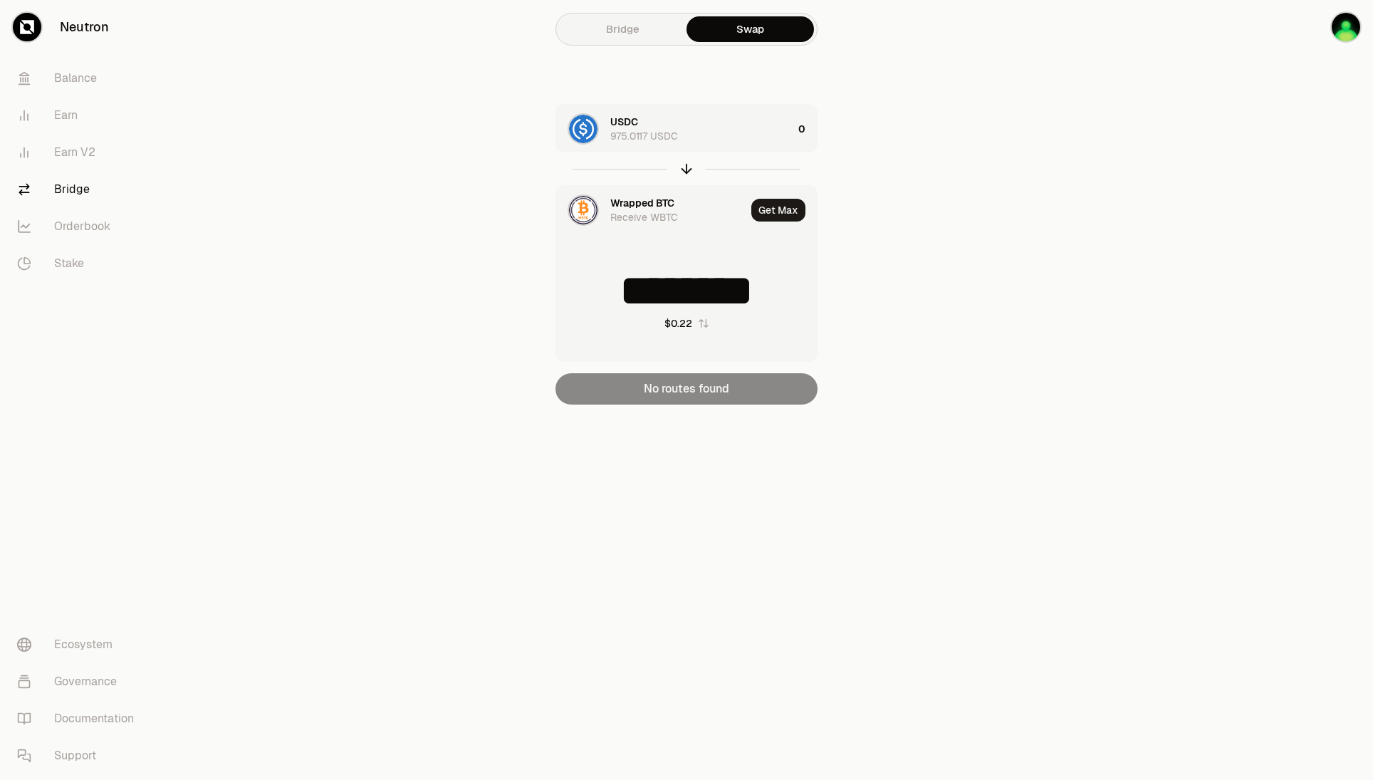
click at [869, 120] on div "USDC 975.0117 USDC 0 Wrapped BTC Receive WBTC Get Max ******** $0.22 No routes …" at bounding box center [686, 254] width 479 height 301
click at [756, 134] on div "USDC 975.0117 USDC" at bounding box center [701, 129] width 182 height 28
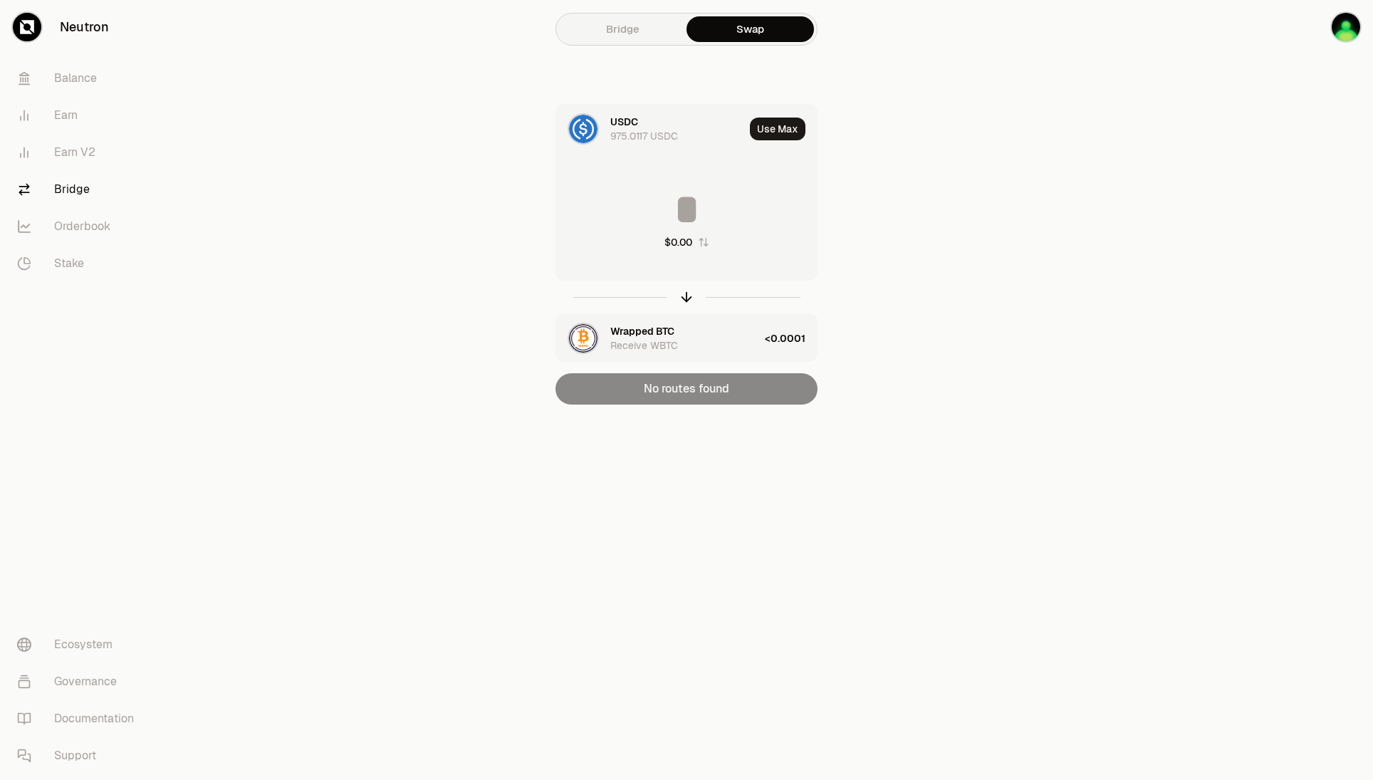
click at [746, 205] on input at bounding box center [686, 209] width 261 height 43
type input "**"
click at [726, 378] on div "No routes found" at bounding box center [687, 388] width 262 height 31
click at [976, 377] on main "Bridge Swap USDC 975.0117 USDC Use Max ** $9.99 Wrapped BTC Receive WBTC 0 No r…" at bounding box center [767, 231] width 1214 height 462
click at [680, 38] on link "Bridge" at bounding box center [622, 29] width 127 height 26
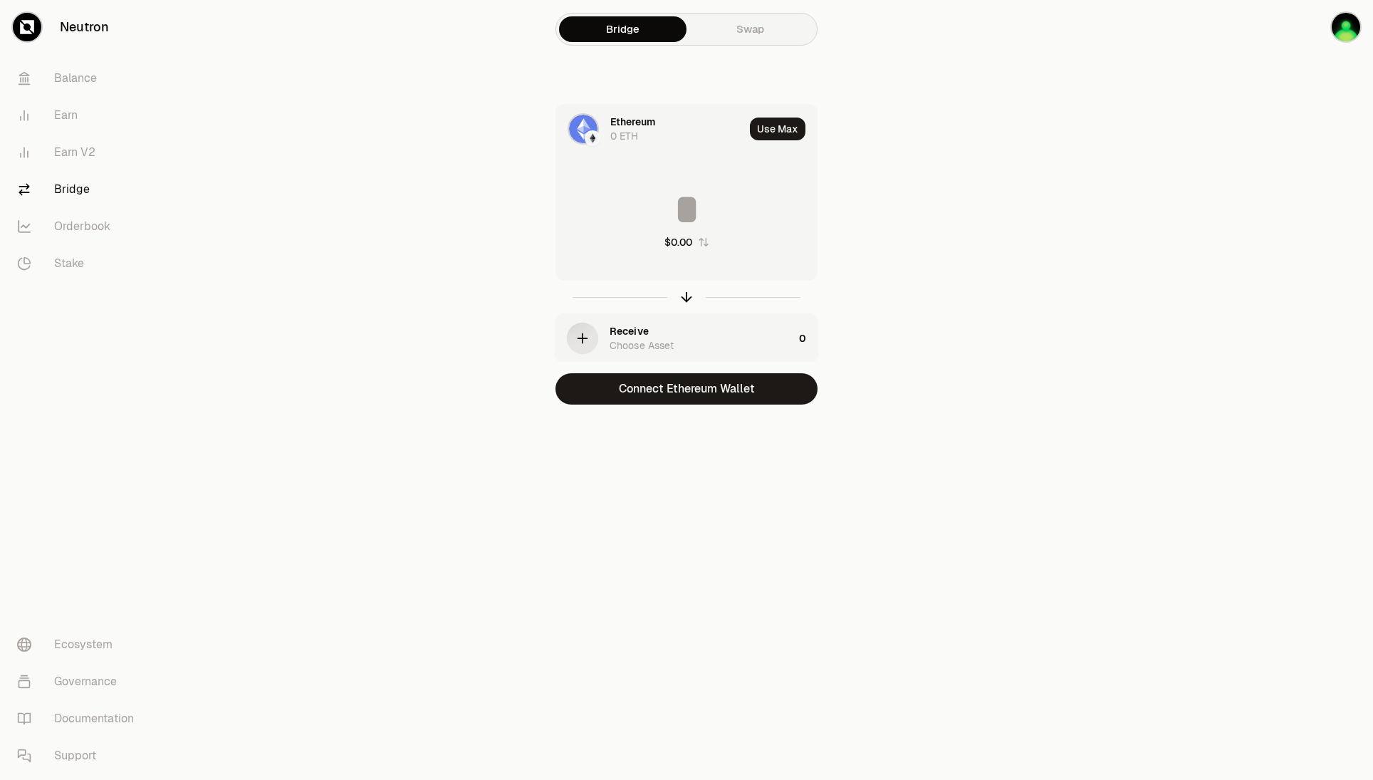
click at [659, 118] on div "Ethereum 0 ETH" at bounding box center [677, 129] width 134 height 28
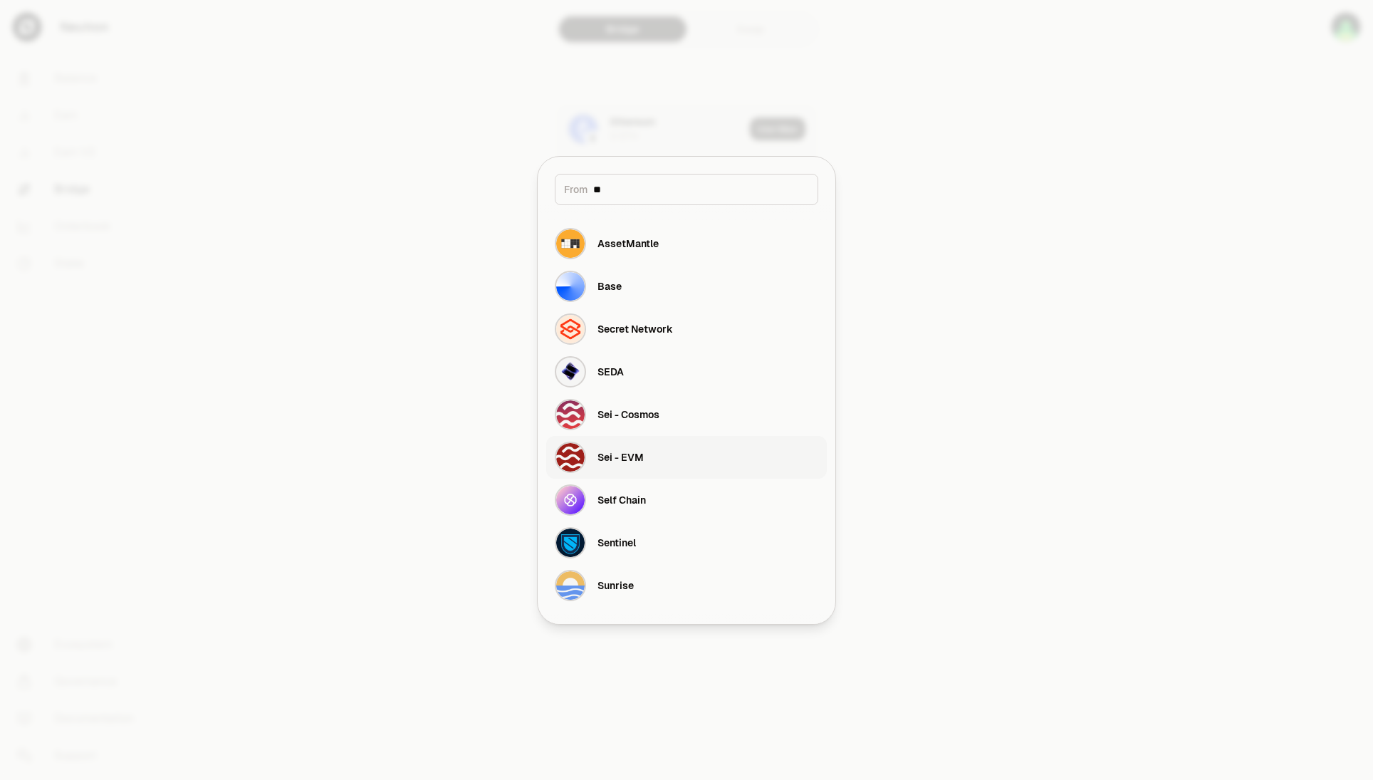
type input "**"
click at [688, 453] on button "Sei - EVM" at bounding box center [686, 457] width 281 height 43
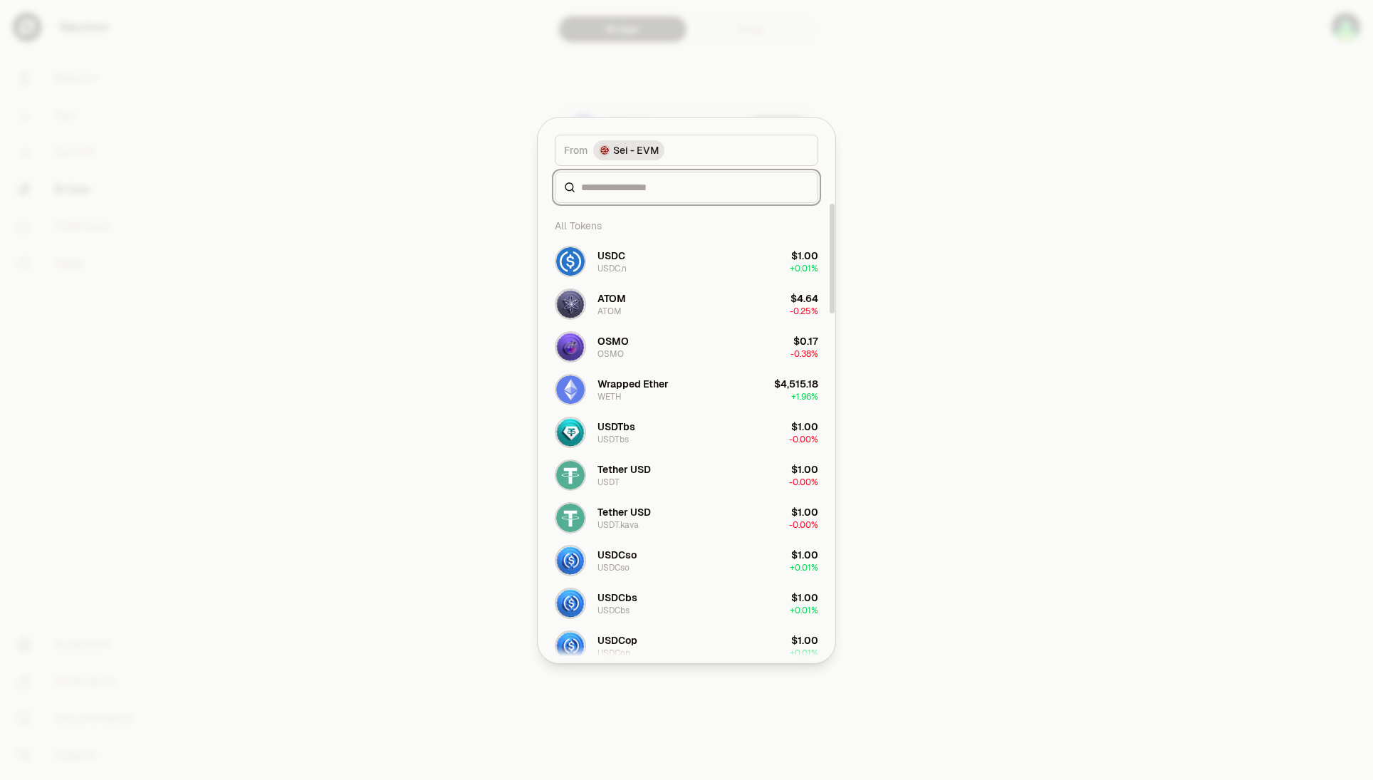
click at [672, 191] on input at bounding box center [695, 187] width 228 height 14
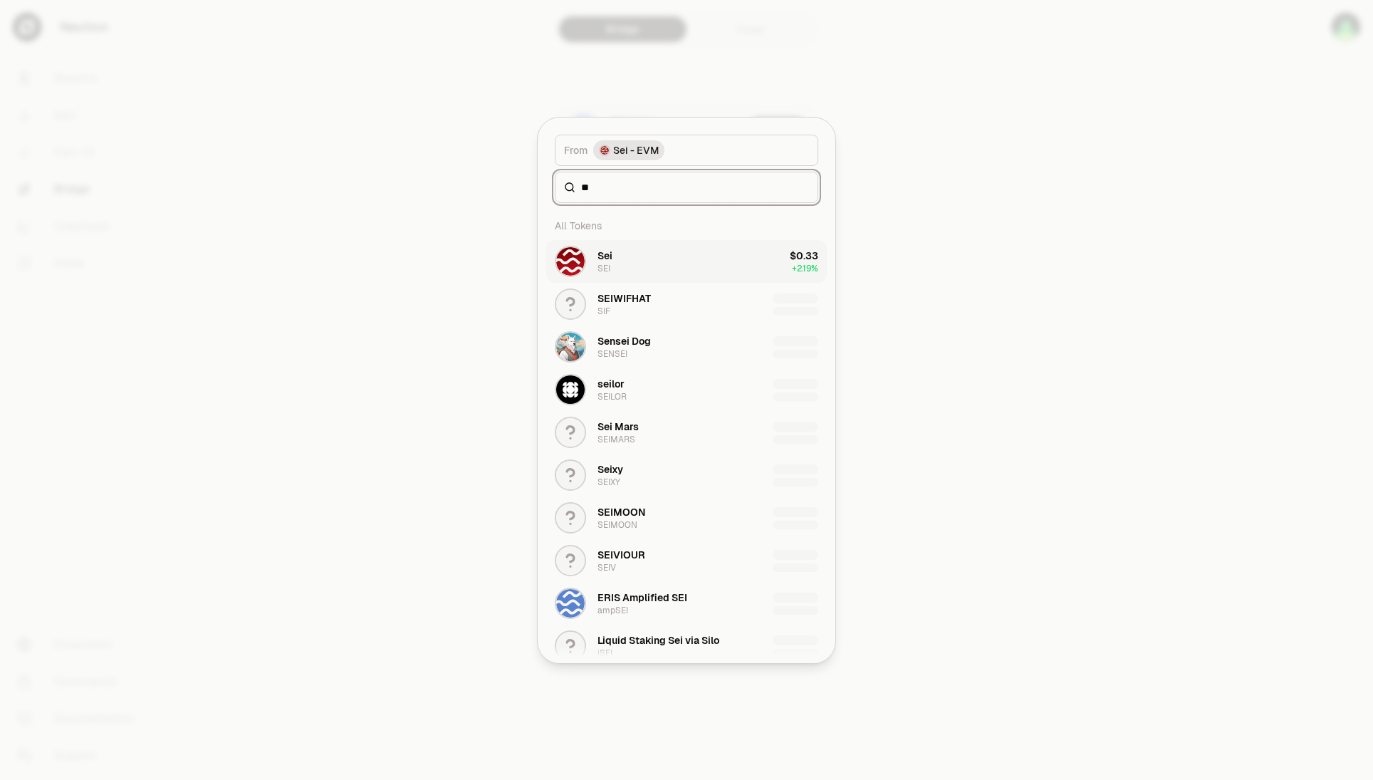
type input "**"
click at [679, 252] on button "Sei SEI $0.33 + 2.19%" at bounding box center [686, 261] width 281 height 43
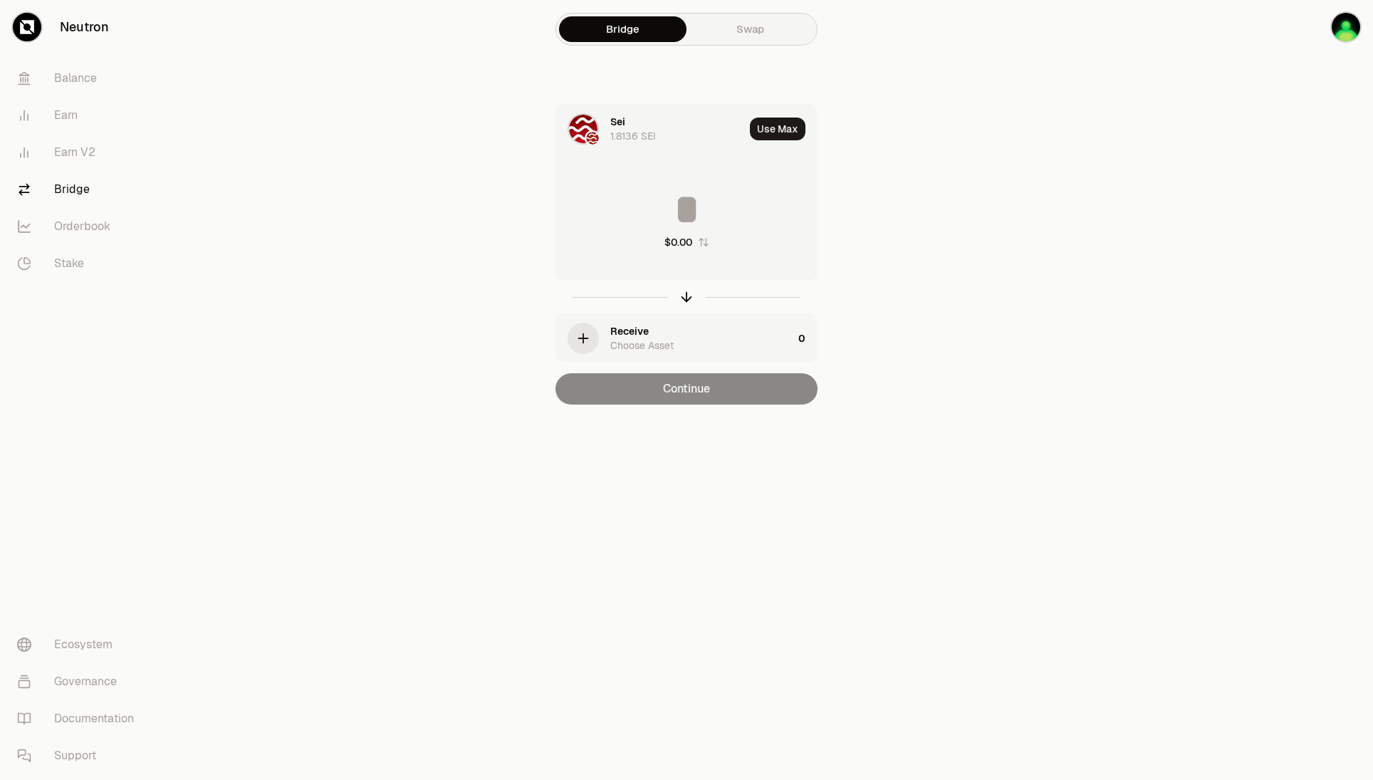
click at [667, 337] on div "Receive Choose Asset" at bounding box center [701, 338] width 182 height 28
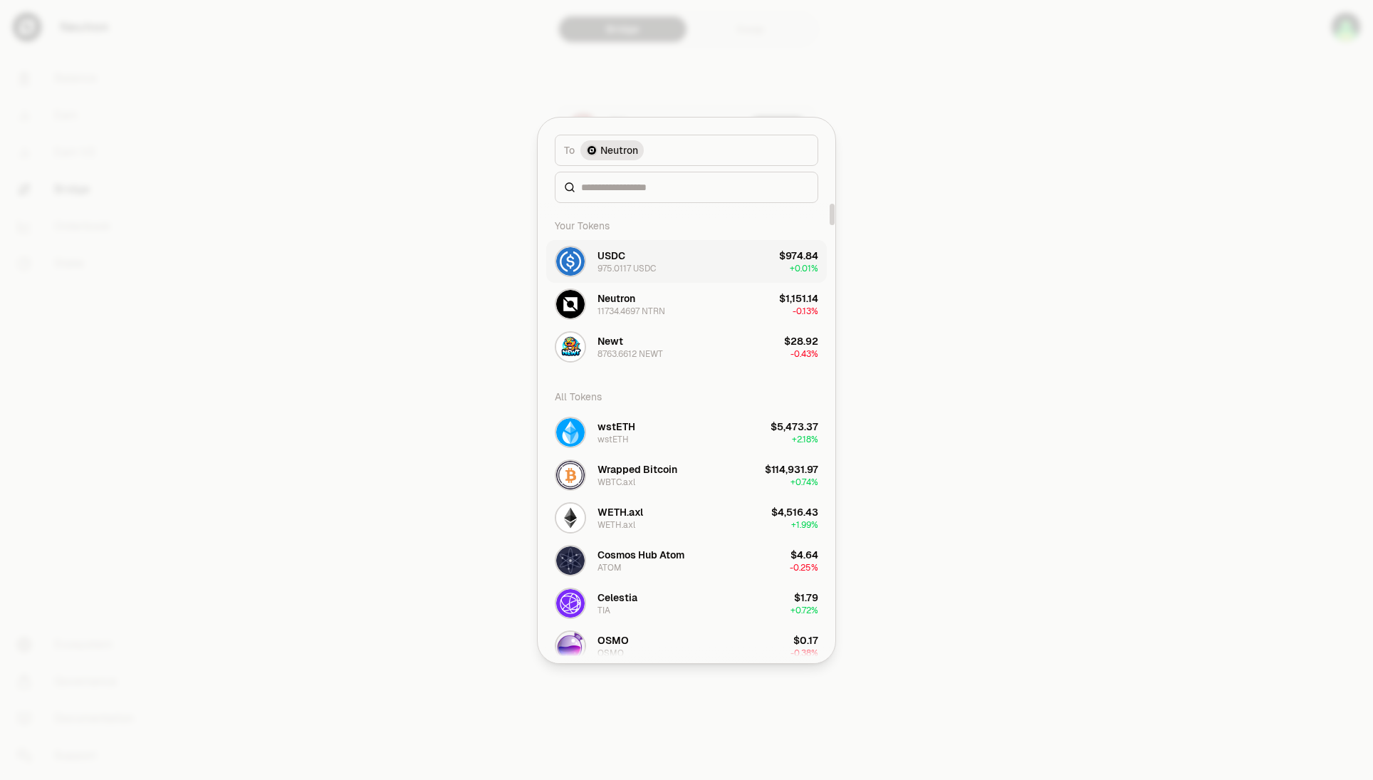
click at [657, 259] on button "USDC 975.0117 USDC $974.84 + 0.01%" at bounding box center [686, 261] width 281 height 43
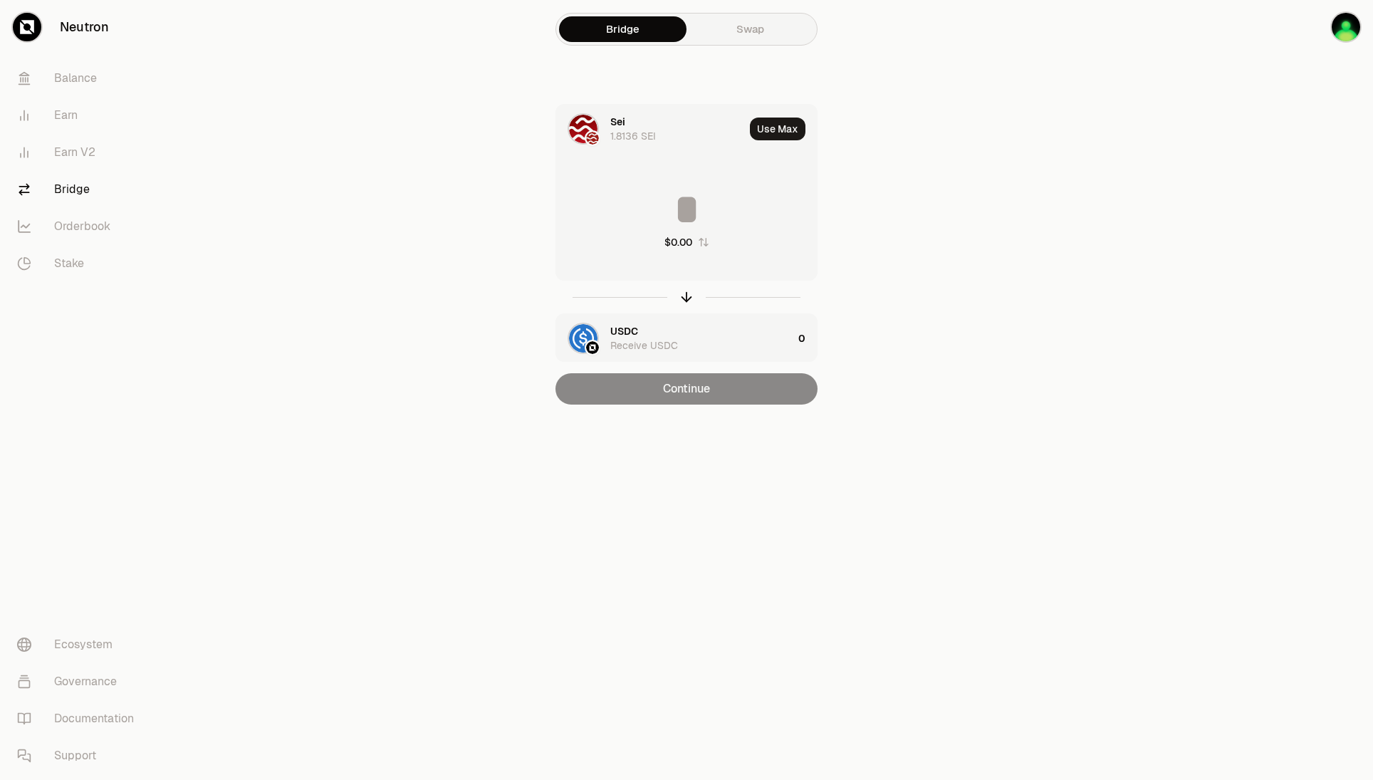
click at [993, 288] on main "Bridge Swap Sei 1.8136 SEI Use Max $0.00 USDC Receive USDC 0 Continue" at bounding box center [767, 231] width 1214 height 462
click at [670, 131] on div "Sei 1.8136 SEI" at bounding box center [677, 129] width 134 height 28
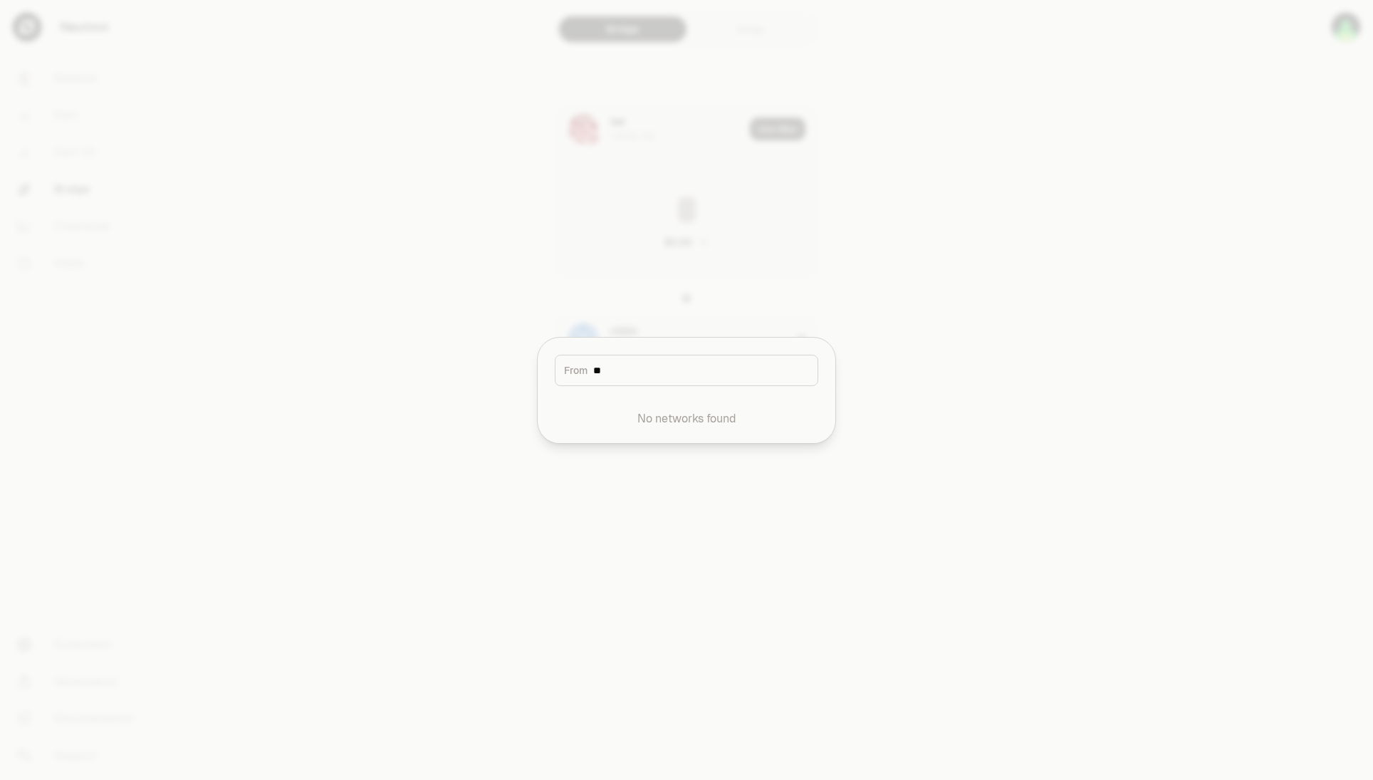
type input "*"
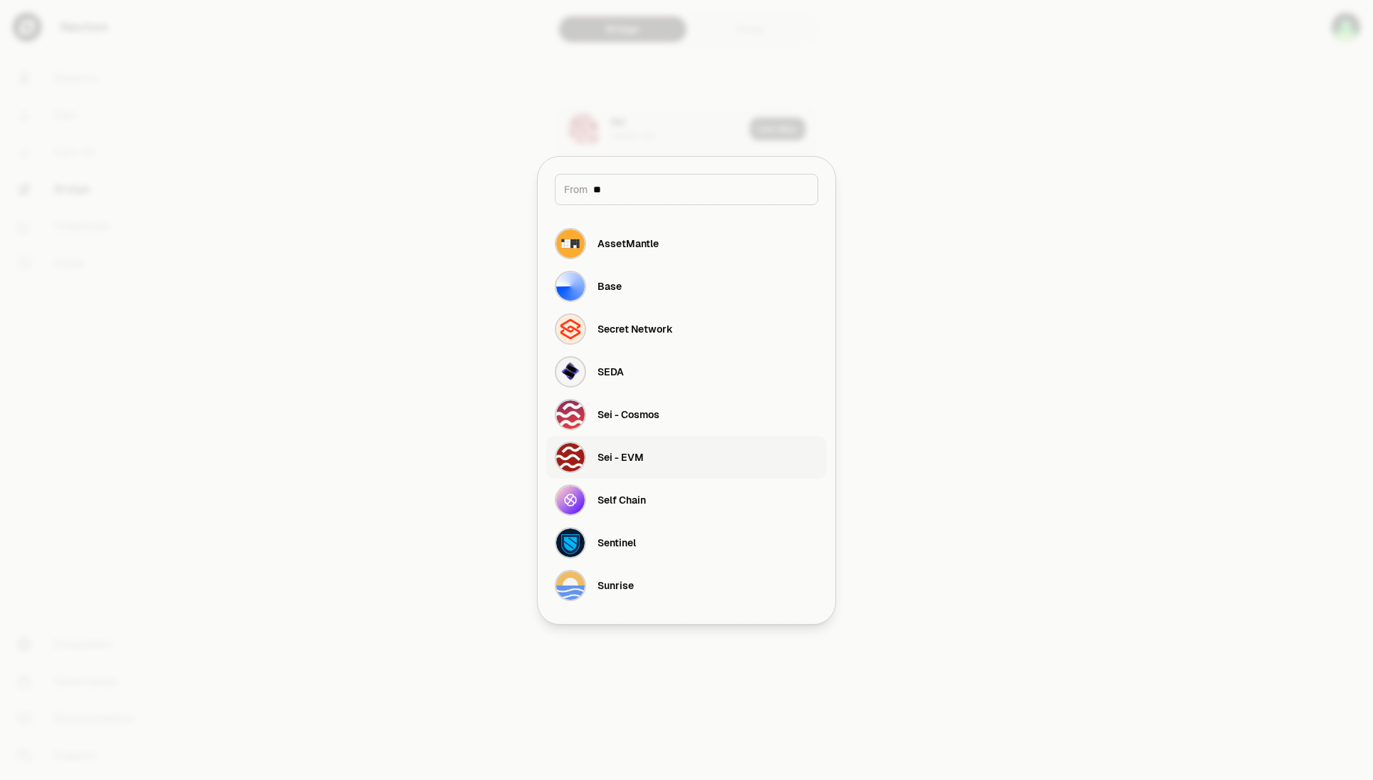
type input "**"
click at [686, 456] on button "Sei - EVM" at bounding box center [686, 457] width 281 height 43
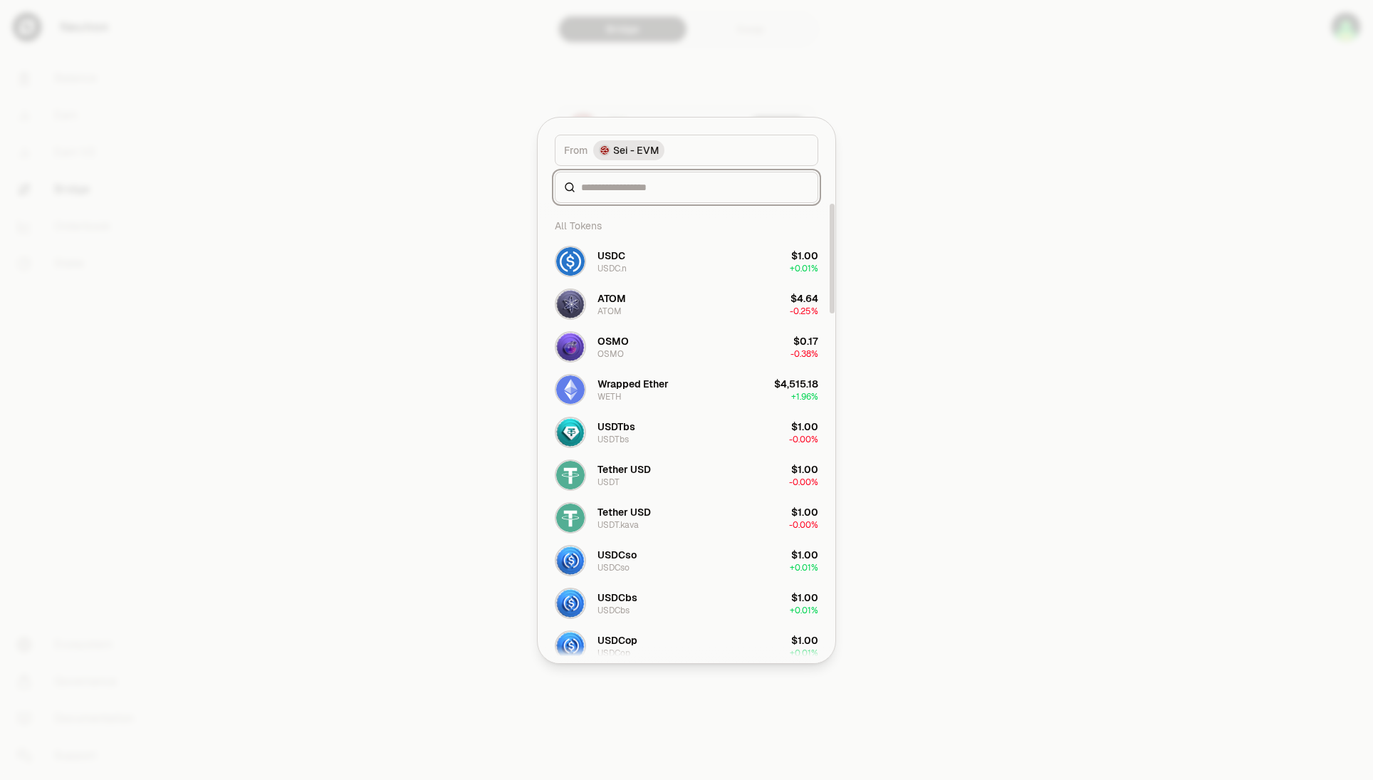
click at [719, 188] on input at bounding box center [695, 187] width 228 height 14
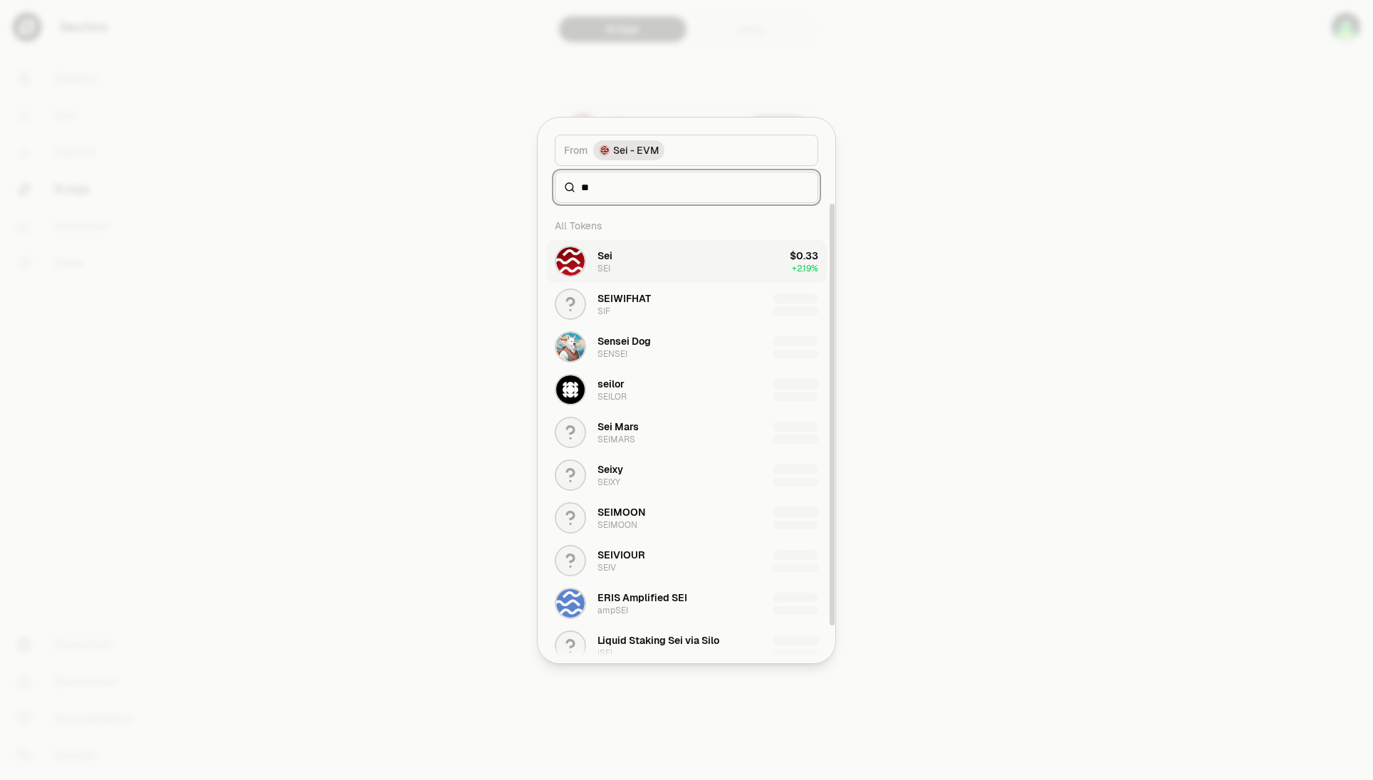
type input "**"
click at [730, 242] on button "Sei SEI $0.33 + 2.19%" at bounding box center [686, 261] width 281 height 43
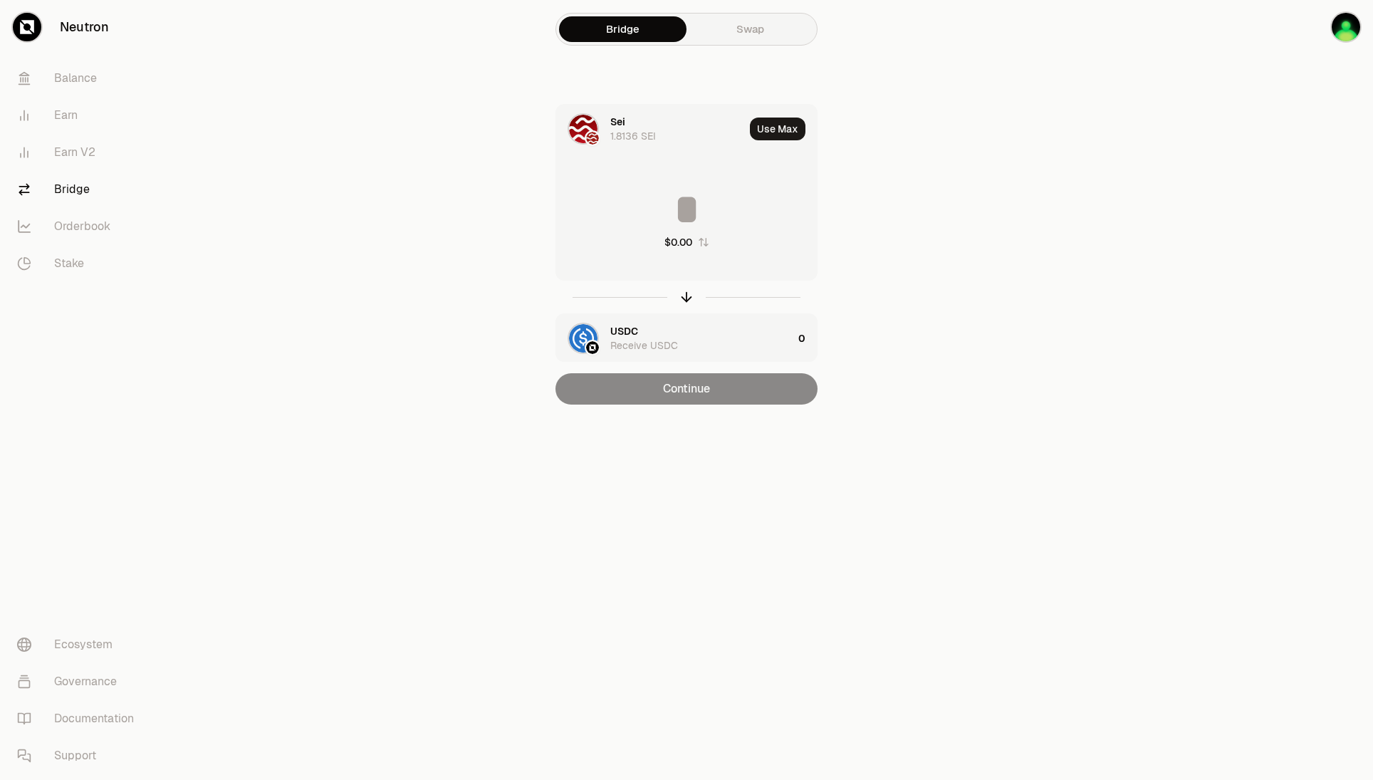
click at [714, 192] on input at bounding box center [686, 209] width 261 height 43
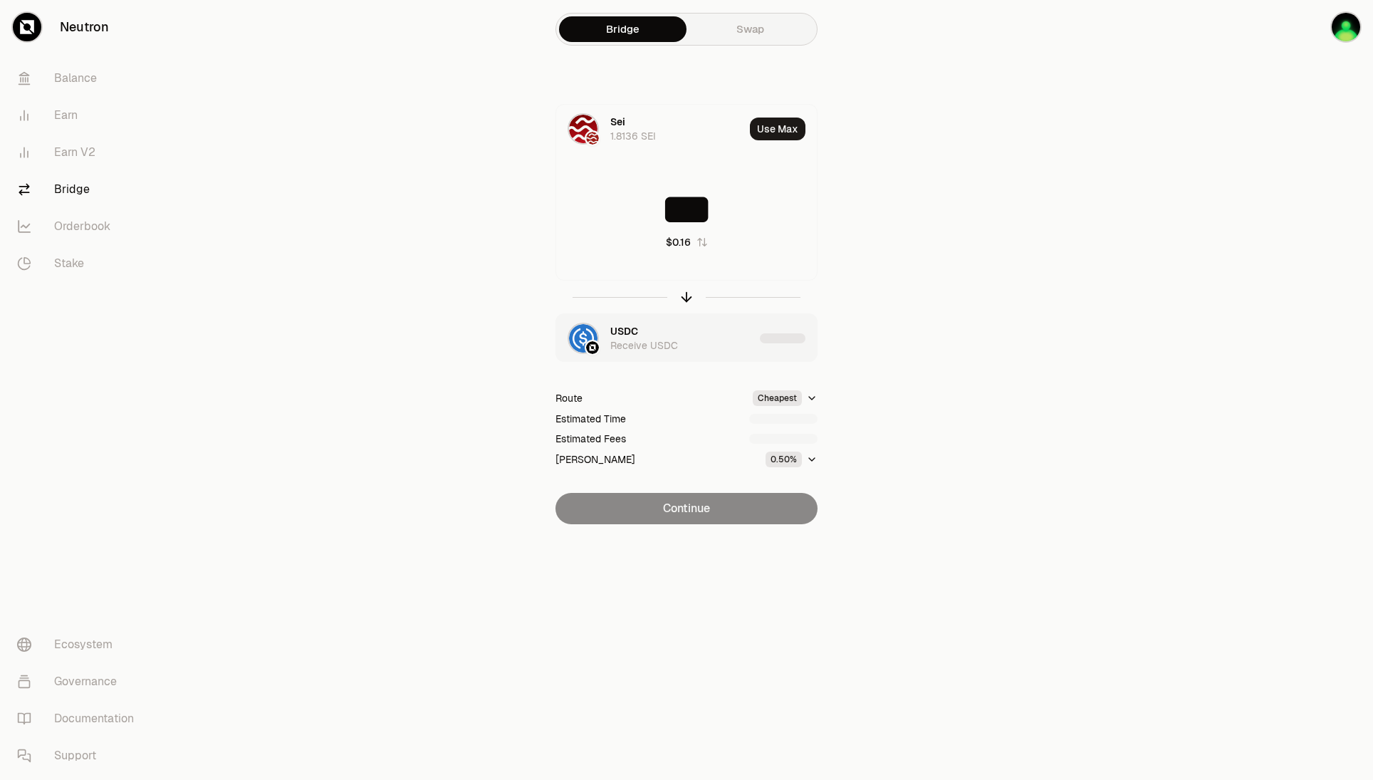
type input "***"
click at [1015, 424] on main "Bridge Swap Sei 1.8136 SEI Use Max *** $0.16 USDC Receive USDC Route Cheapest E…" at bounding box center [767, 290] width 1214 height 581
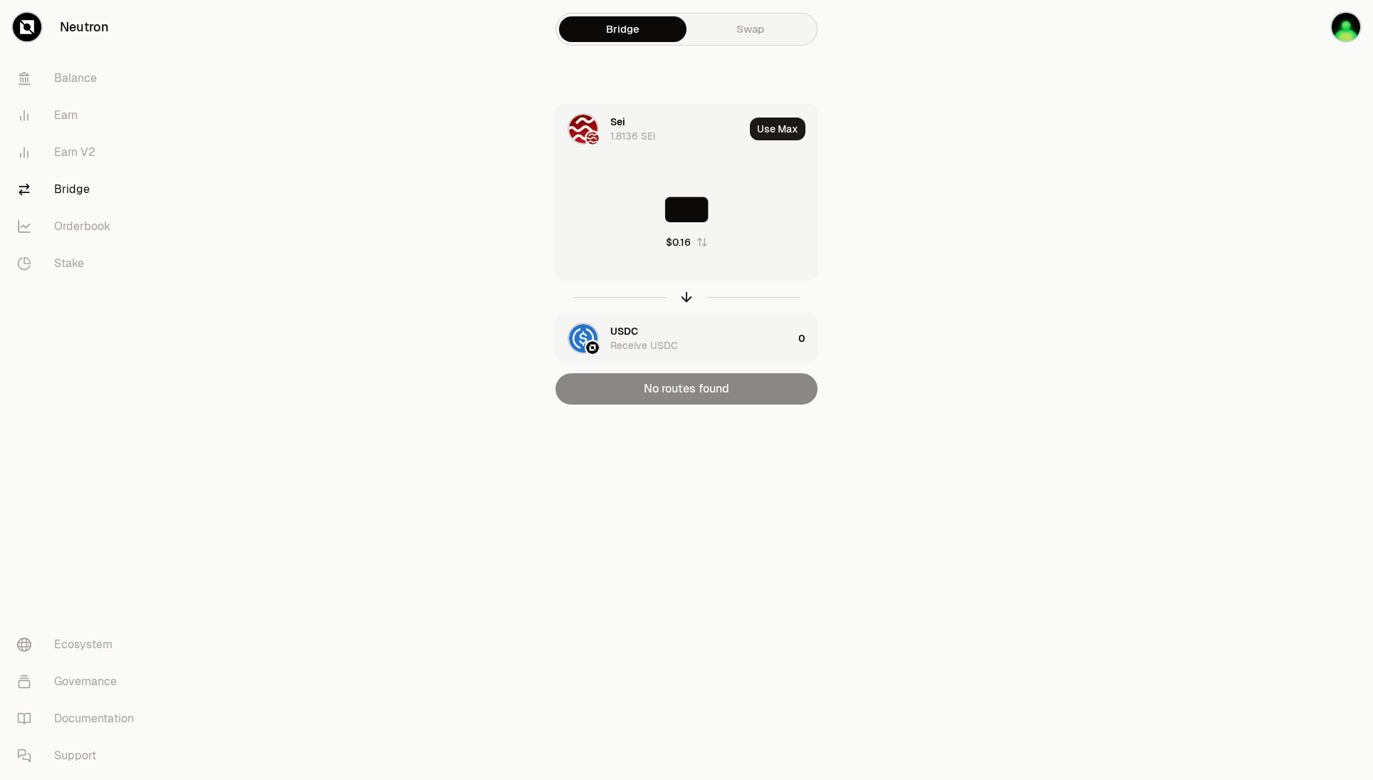
click at [729, 405] on div "Bridge Swap Sei 1.8136 SEI Use Max *** $0.16 USDC Receive USDC 0 No routes found" at bounding box center [686, 231] width 513 height 462
click at [85, 189] on link "Bridge" at bounding box center [80, 189] width 148 height 37
click at [1165, 362] on main "Bridge Swap Sei 1.8136 SEI Use Max *** $0.16 USDC Receive USDC 0 No routes found" at bounding box center [767, 231] width 1214 height 462
click at [66, 161] on link "Earn V2" at bounding box center [80, 152] width 148 height 37
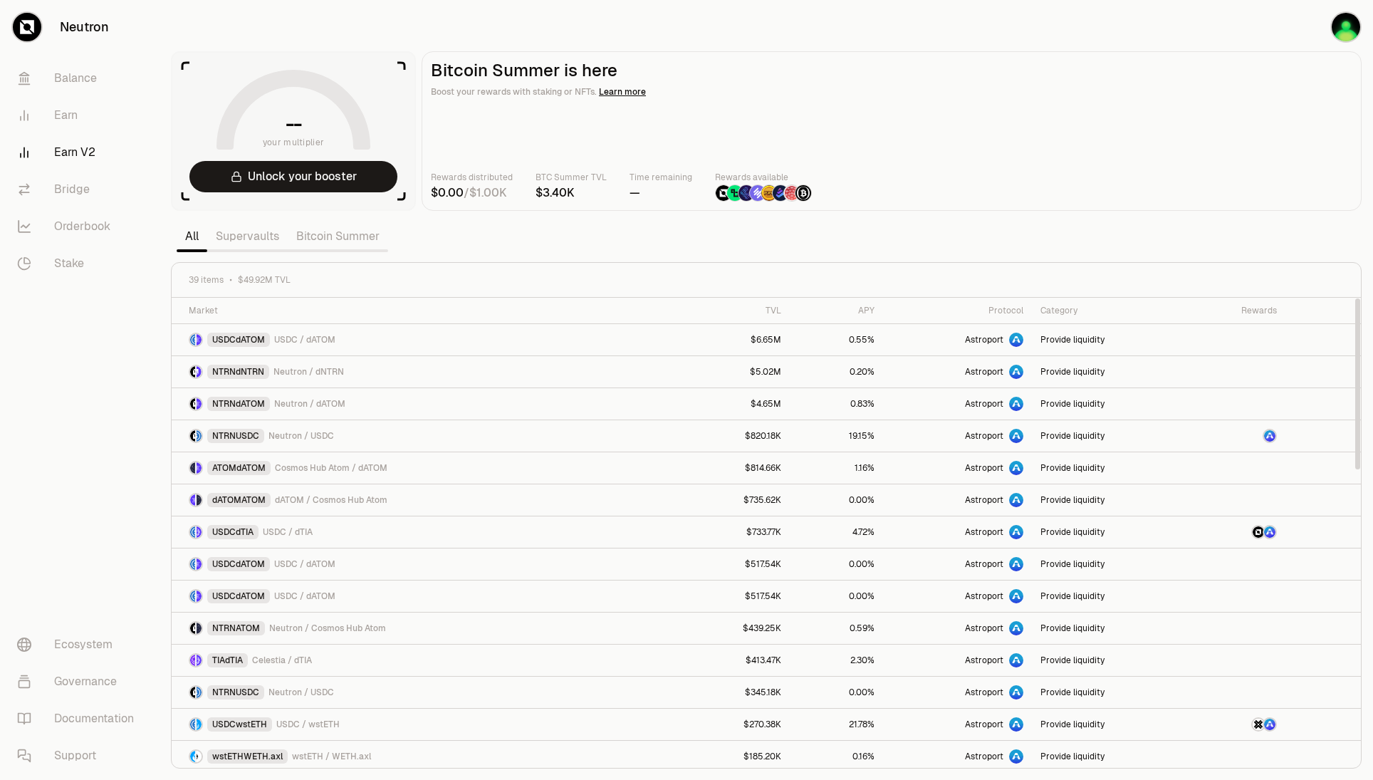
click at [270, 241] on link "Supervaults" at bounding box center [247, 236] width 80 height 28
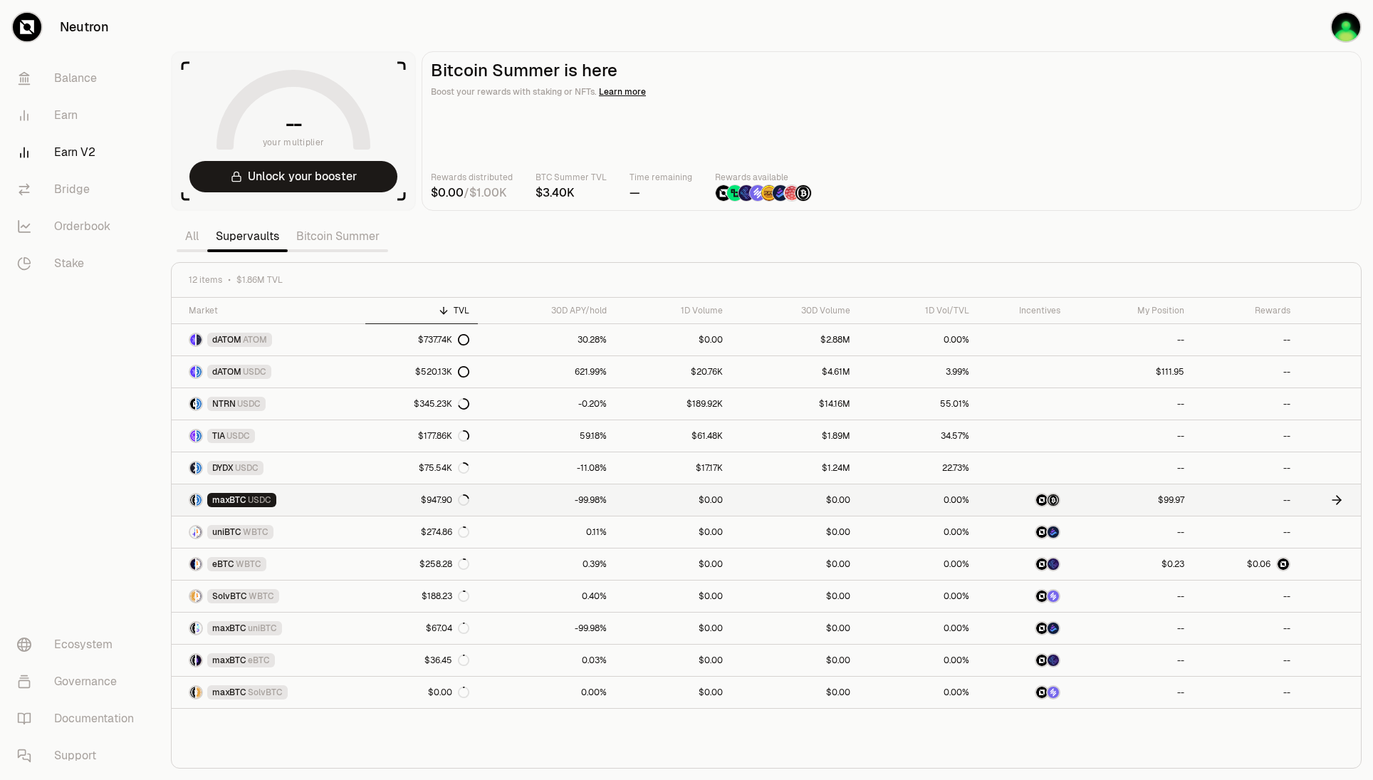
click at [306, 496] on link "maxBTC USDC" at bounding box center [269, 499] width 194 height 31
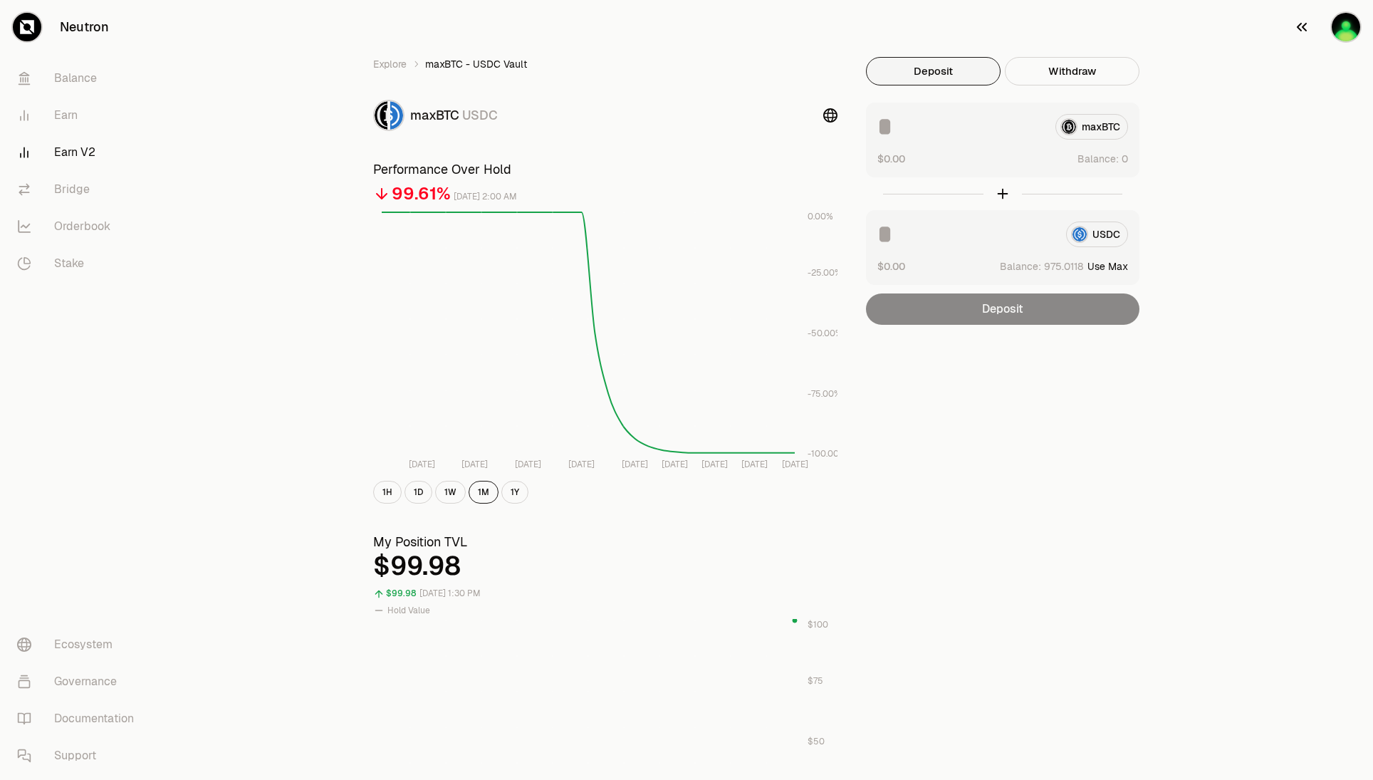
click at [1345, 26] on img "button" at bounding box center [1346, 27] width 28 height 28
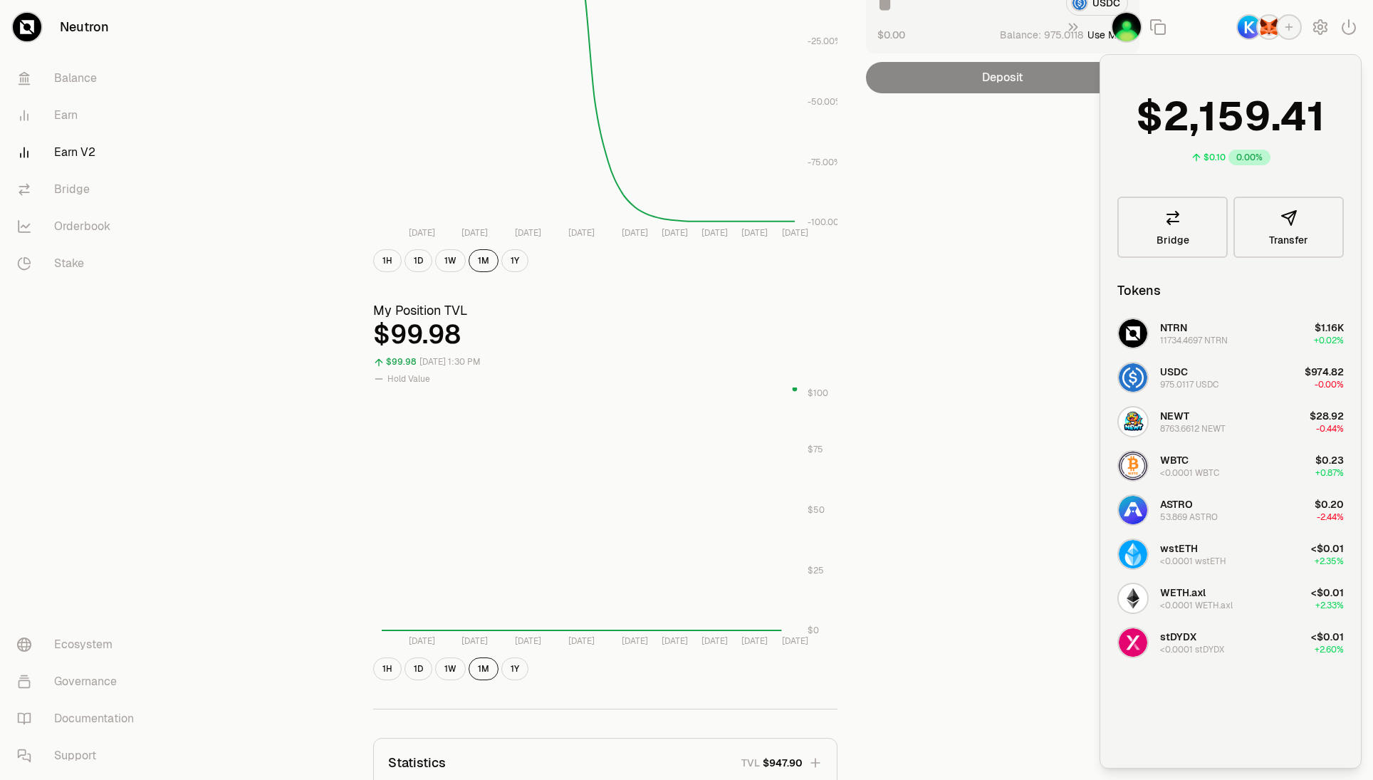
scroll to position [71, 0]
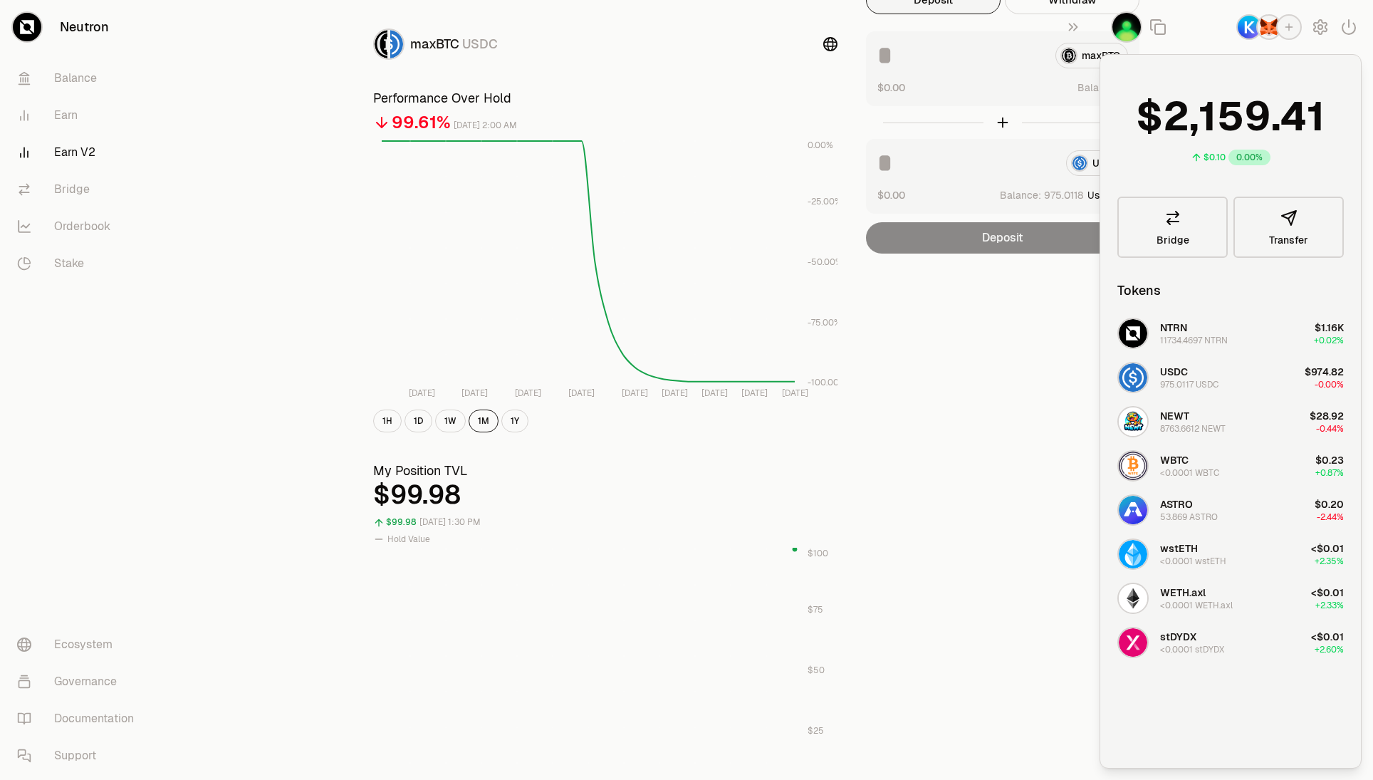
click at [1263, 31] on img "button" at bounding box center [1269, 27] width 23 height 23
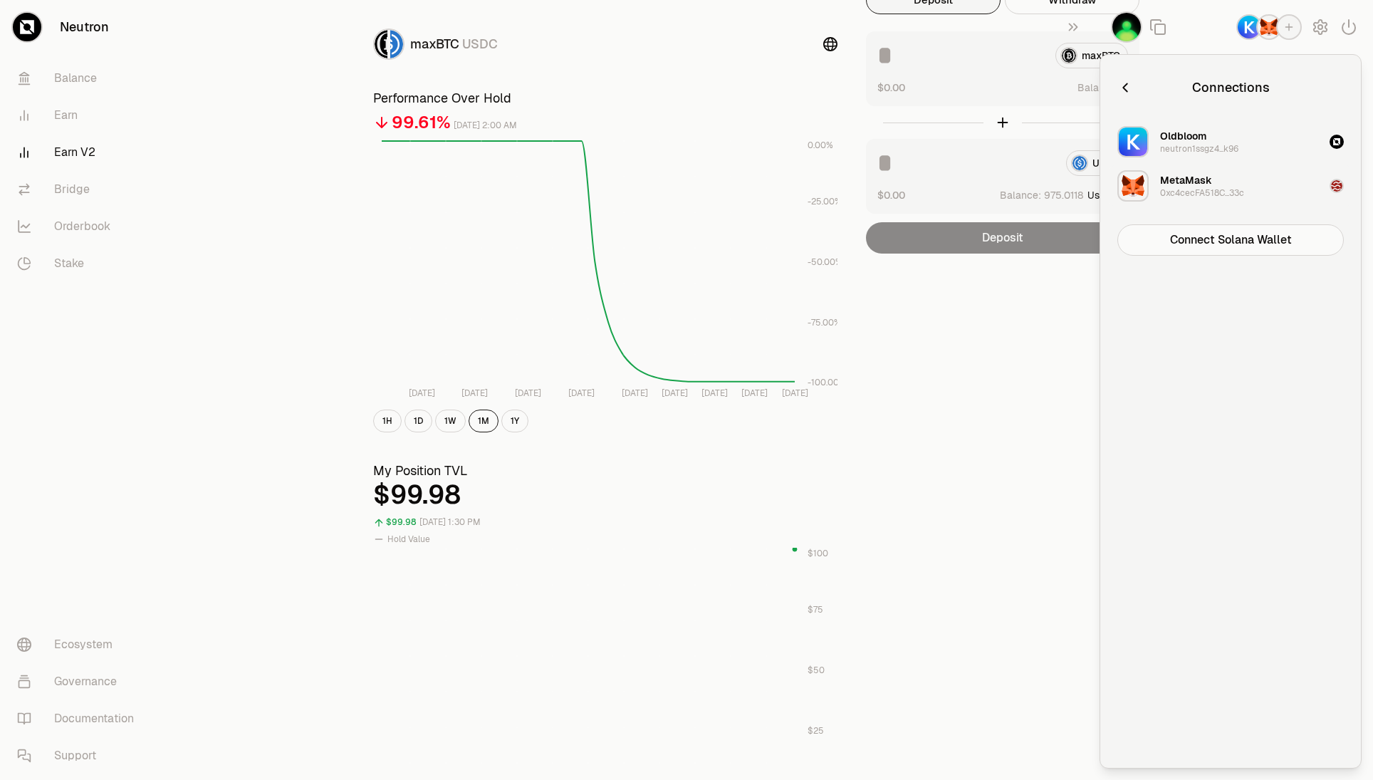
click at [1338, 186] on img "button" at bounding box center [1336, 185] width 11 height 11
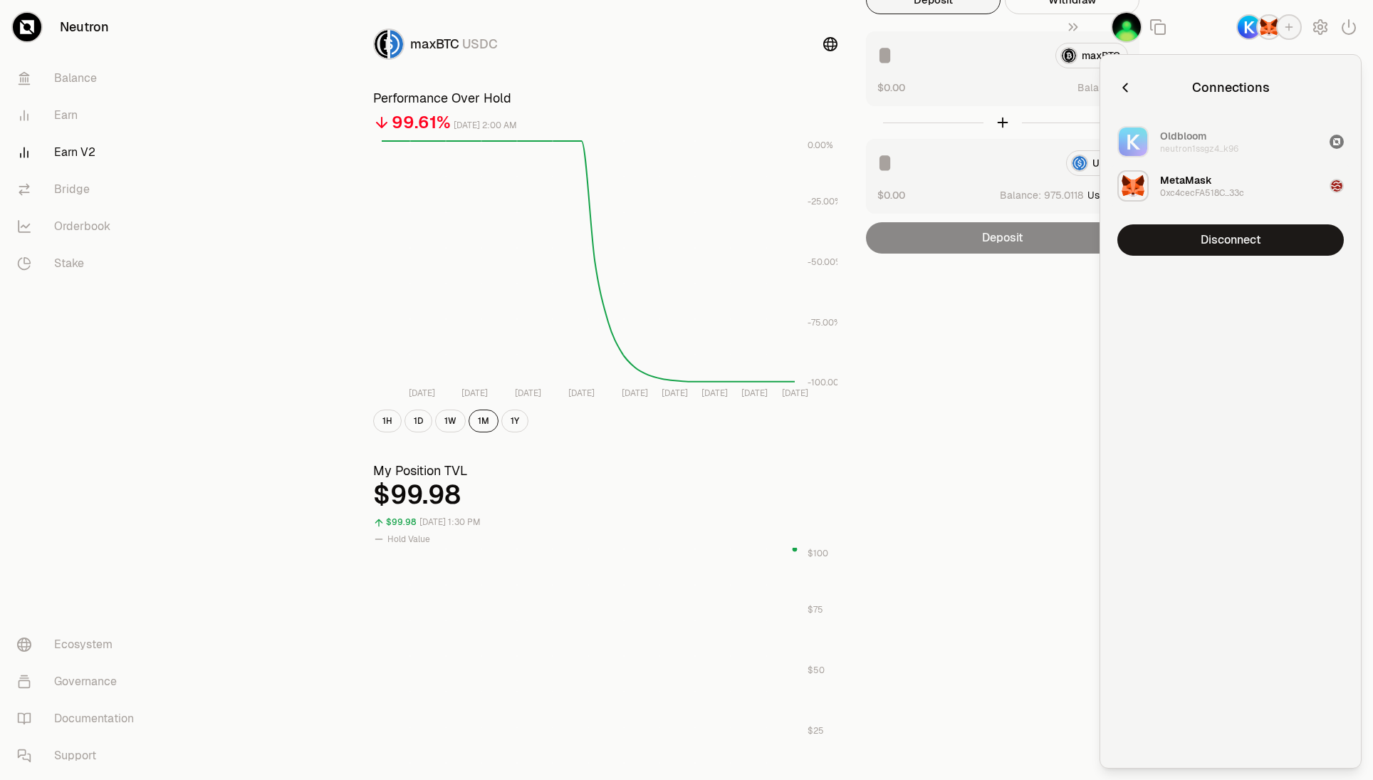
click at [1338, 186] on img "button" at bounding box center [1336, 185] width 11 height 11
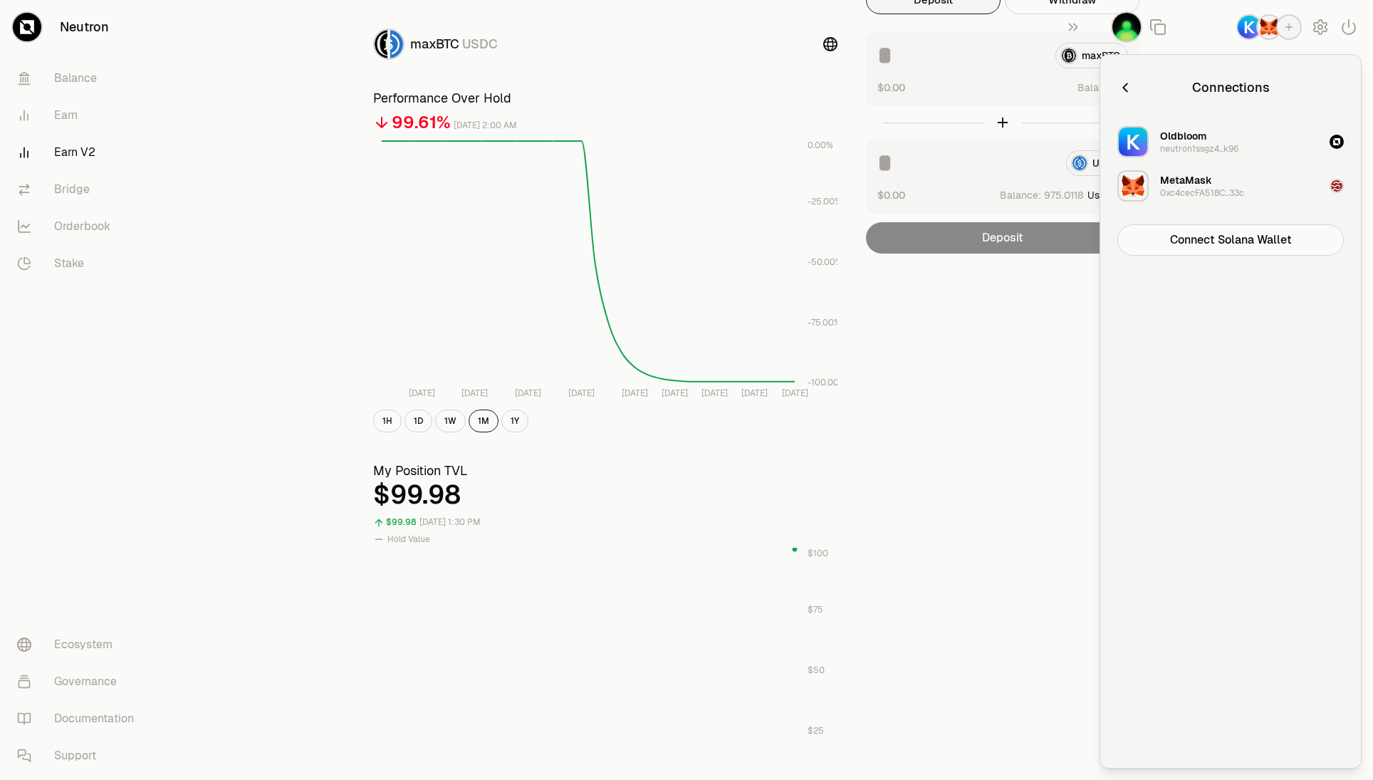
click at [1338, 186] on img "button" at bounding box center [1336, 185] width 11 height 11
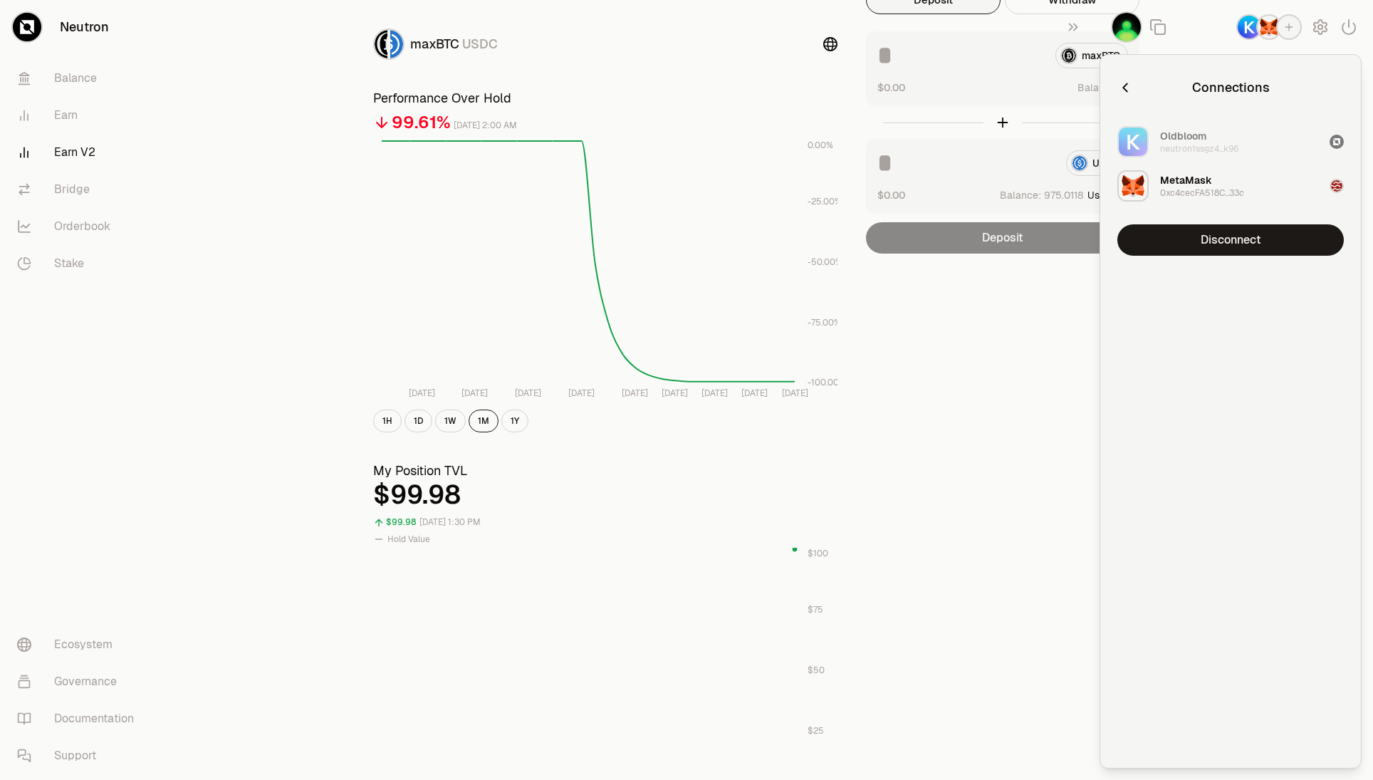
click at [1338, 186] on img "button" at bounding box center [1336, 185] width 11 height 11
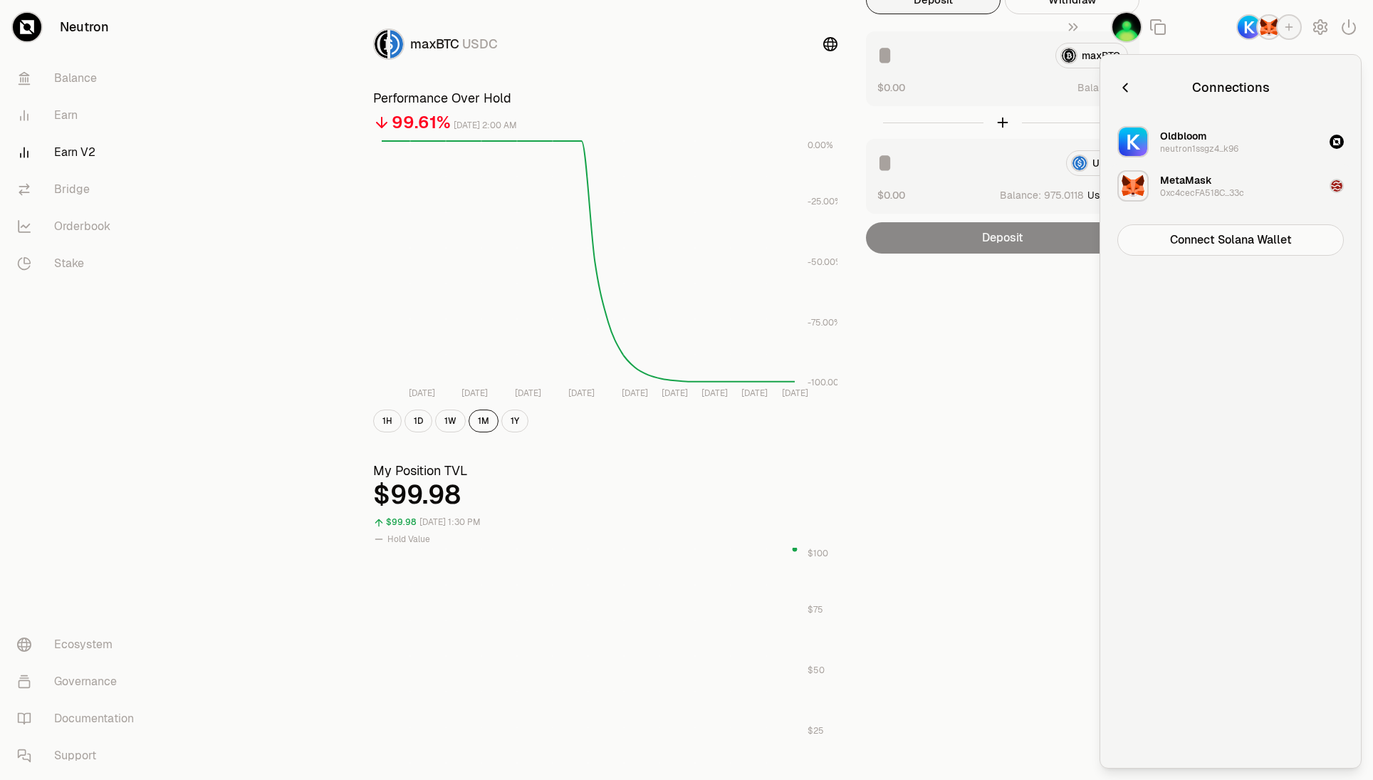
click at [1338, 186] on img "button" at bounding box center [1336, 185] width 11 height 11
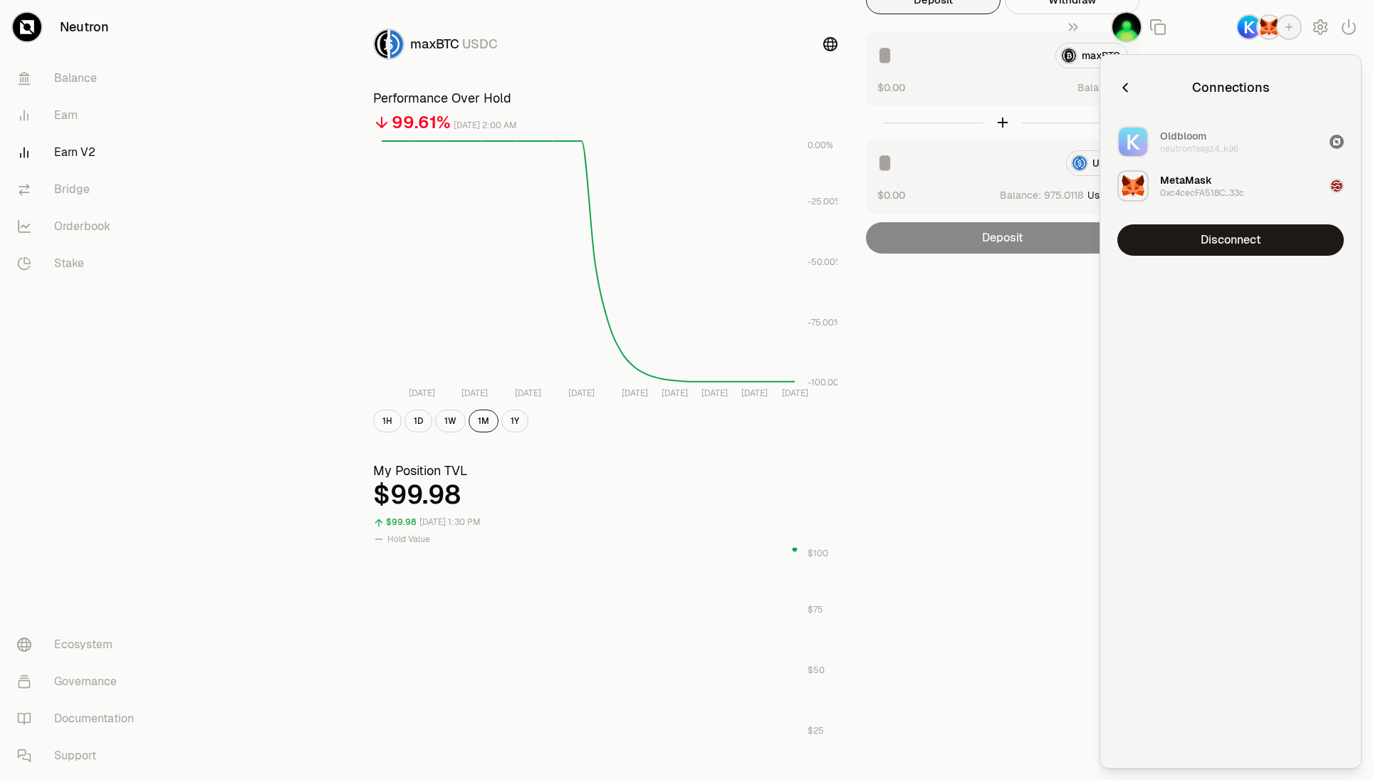
click at [1190, 187] on div "0xc4cecFA518C...33c" at bounding box center [1202, 192] width 84 height 11
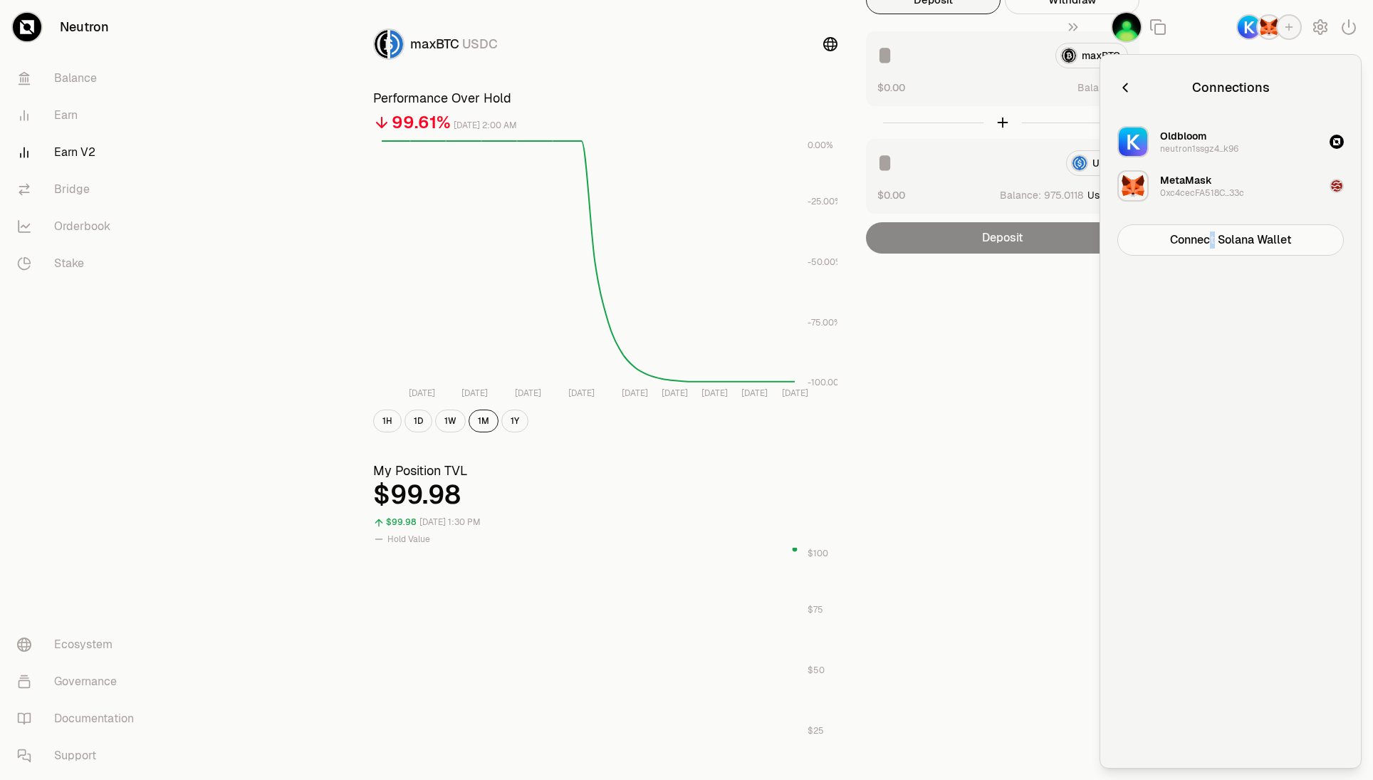
click at [1213, 336] on div "Connections Oldbloom neutron1ssgz4...k96 MetaMask 0xc4cecFA518C...33c Connect S…" at bounding box center [1231, 411] width 226 height 679
click at [1124, 88] on icon "button" at bounding box center [1124, 87] width 5 height 9
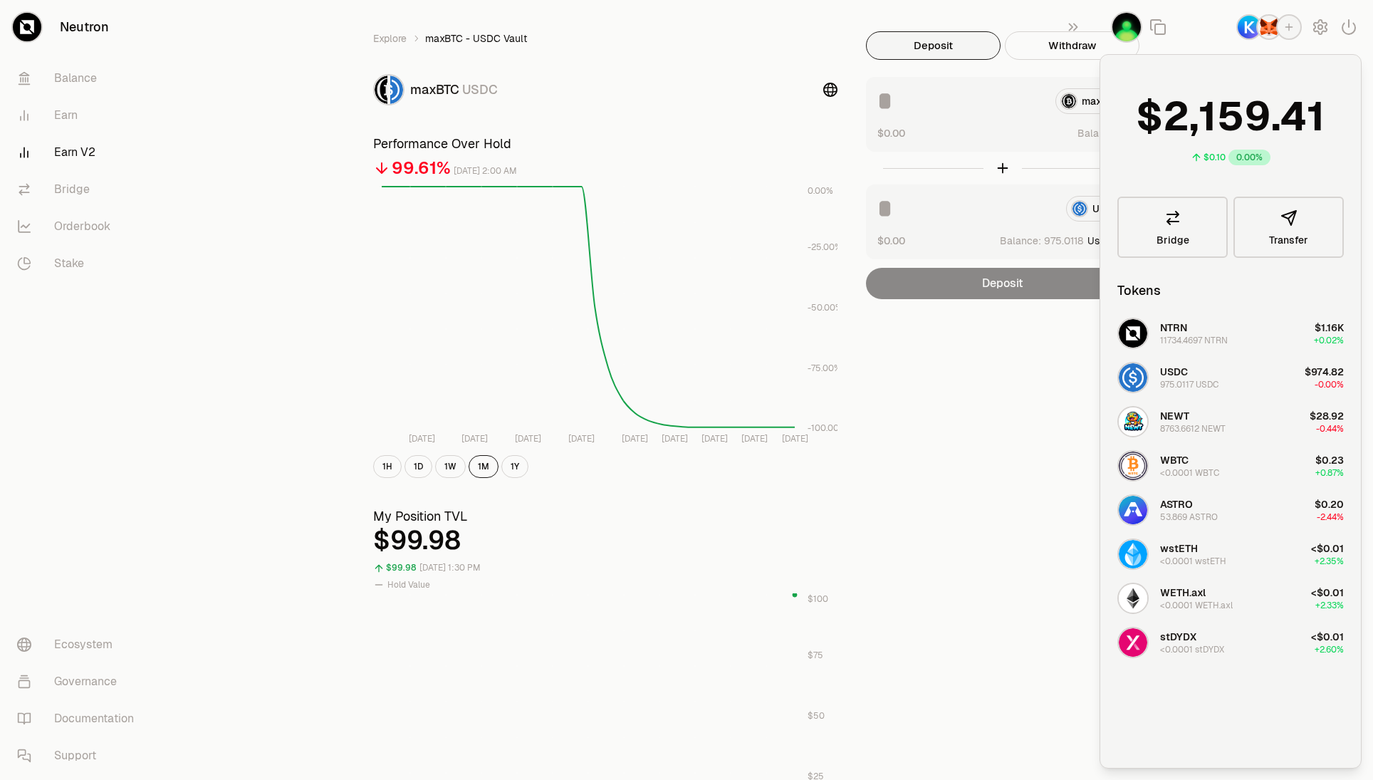
scroll to position [0, 0]
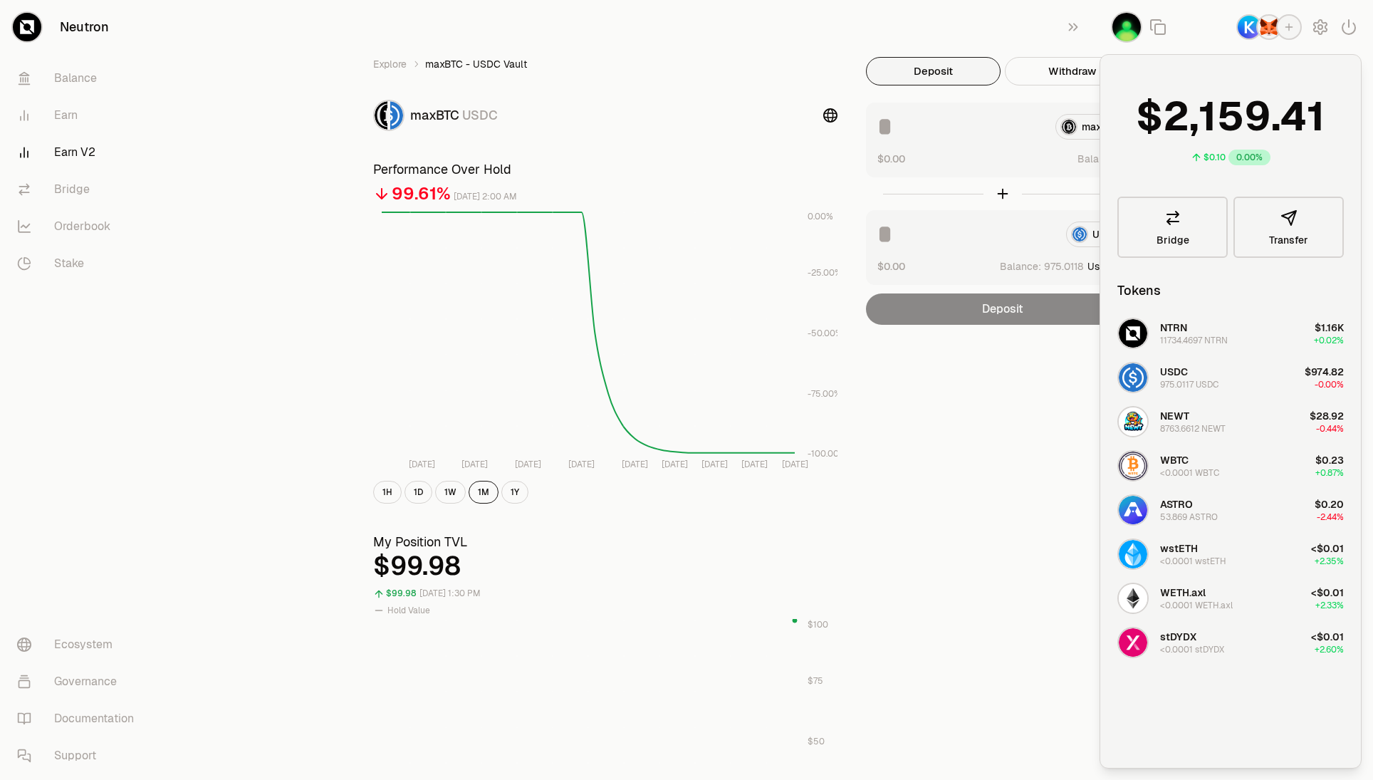
click at [1266, 31] on img "button" at bounding box center [1269, 27] width 23 height 23
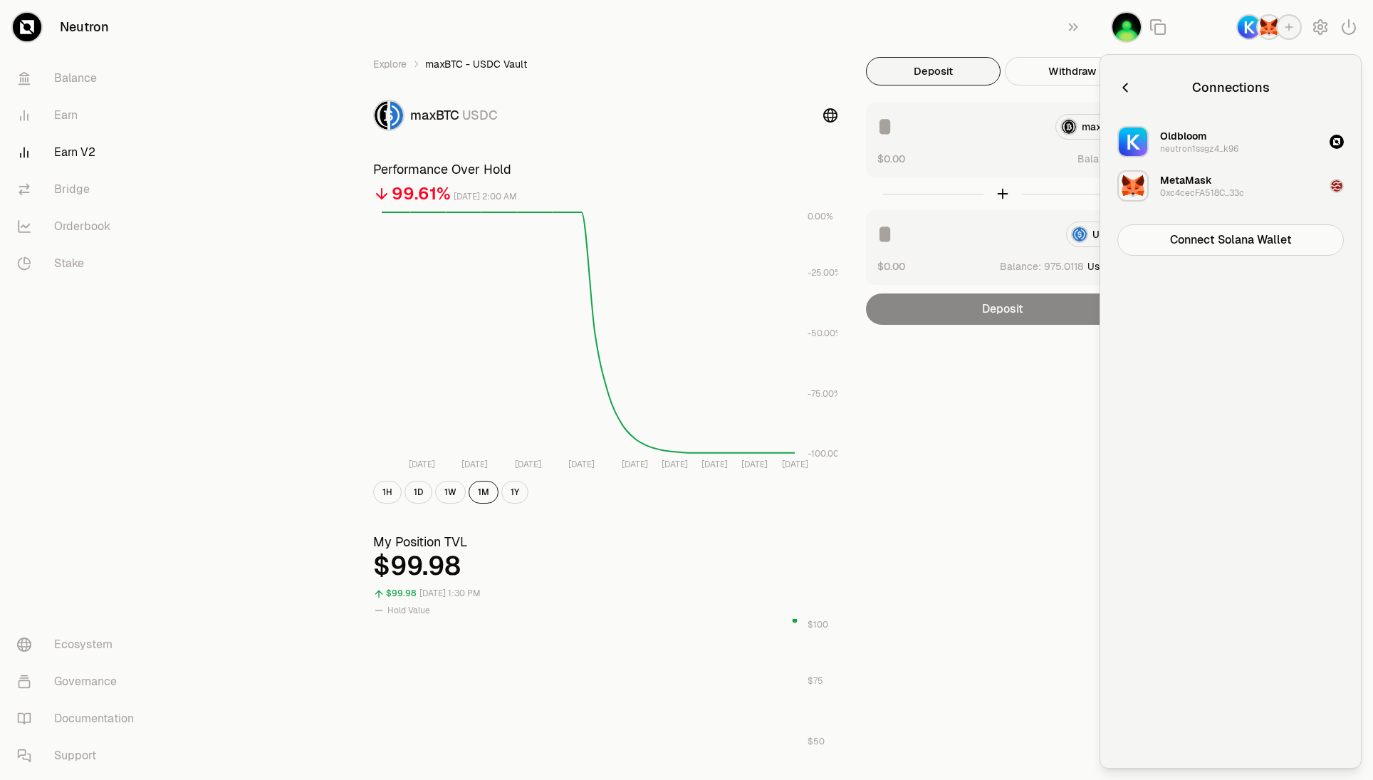
click at [1325, 182] on button "MetaMask 0xc4cecFA518C...33c" at bounding box center [1231, 186] width 244 height 43
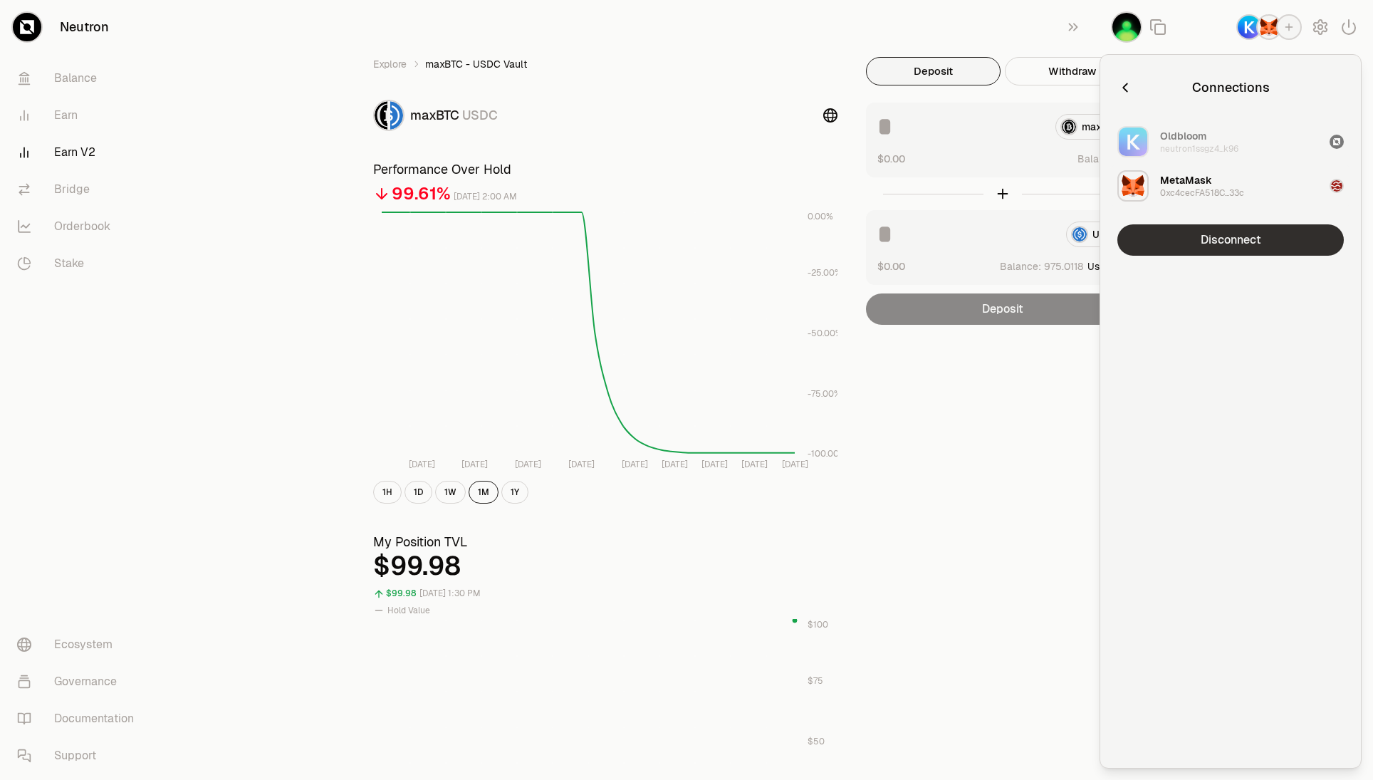
click at [1298, 233] on button "Disconnect" at bounding box center [1231, 239] width 226 height 31
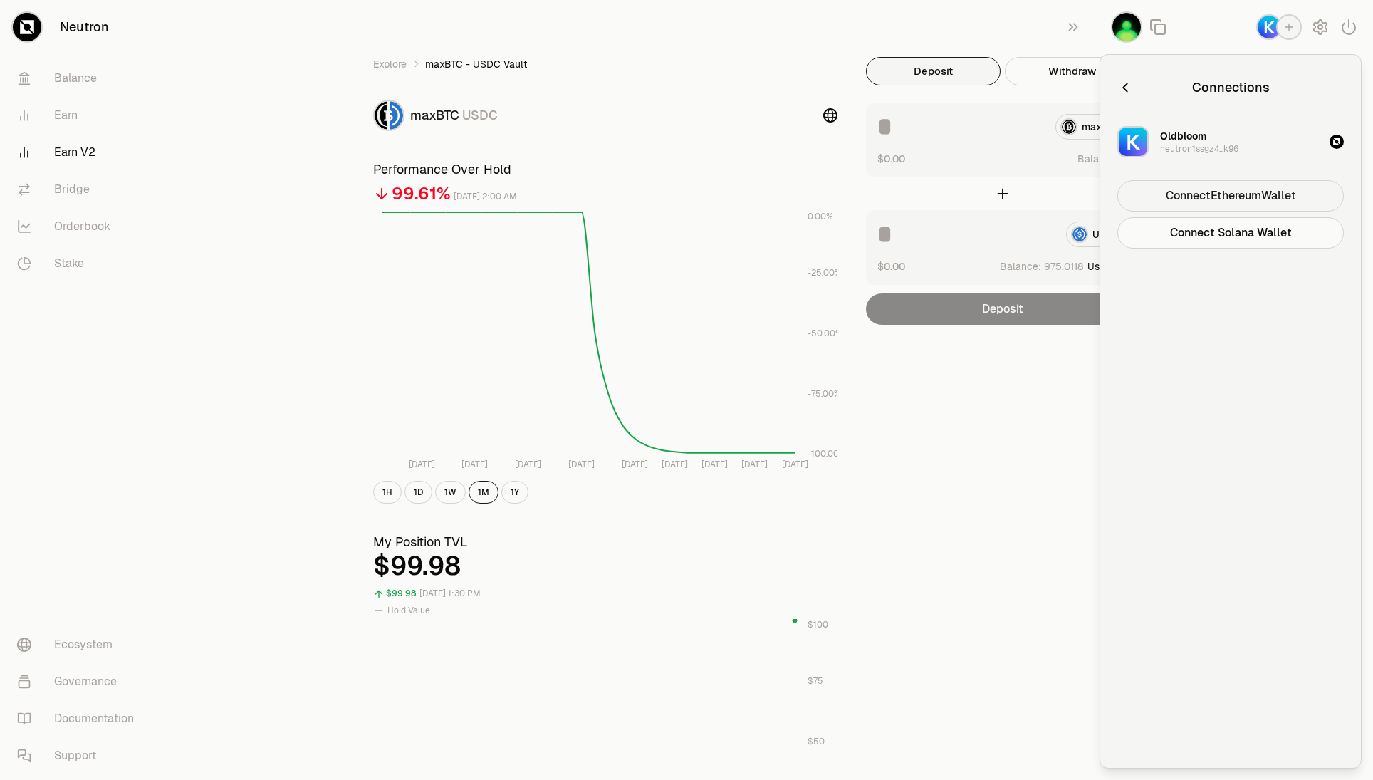
click at [1281, 199] on button "Connect Ethereum Wallet" at bounding box center [1231, 195] width 226 height 31
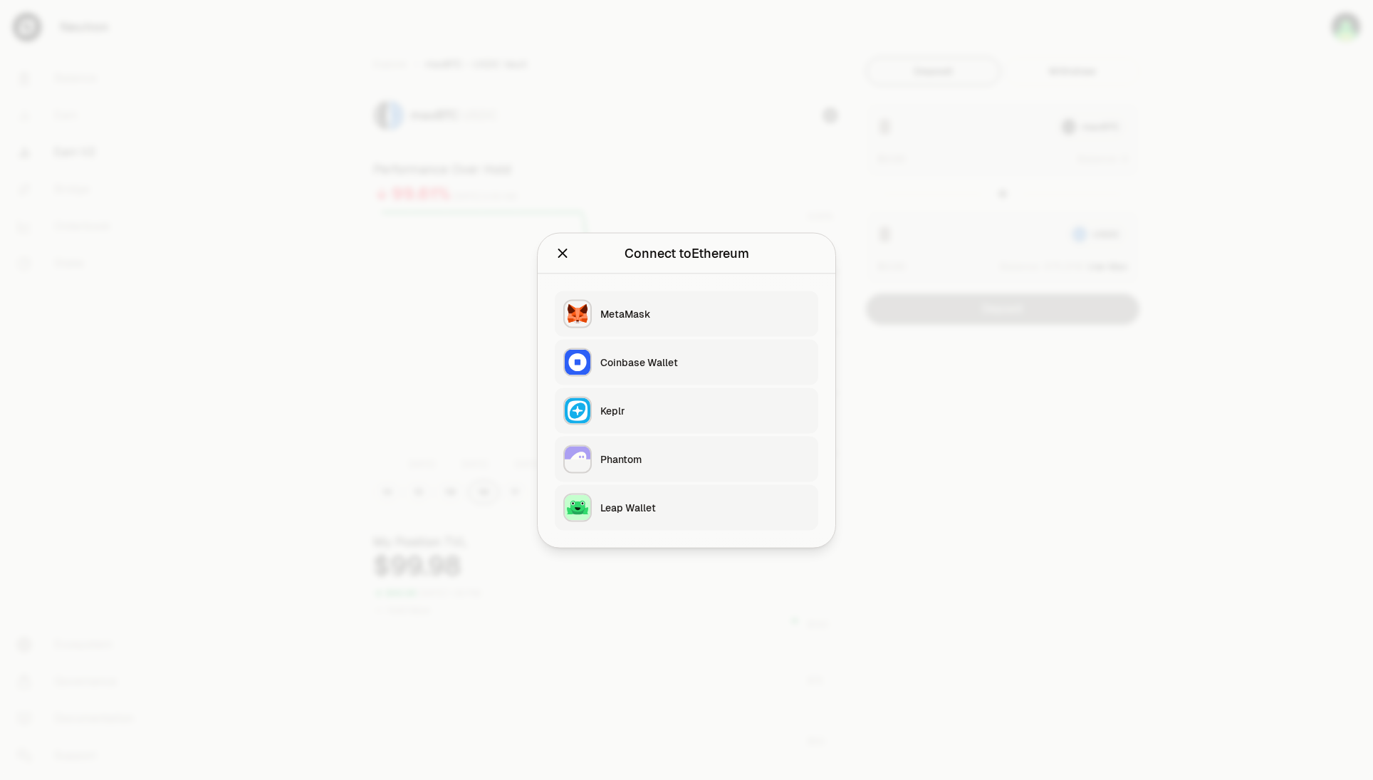
click at [720, 310] on div "MetaMask" at bounding box center [704, 313] width 209 height 14
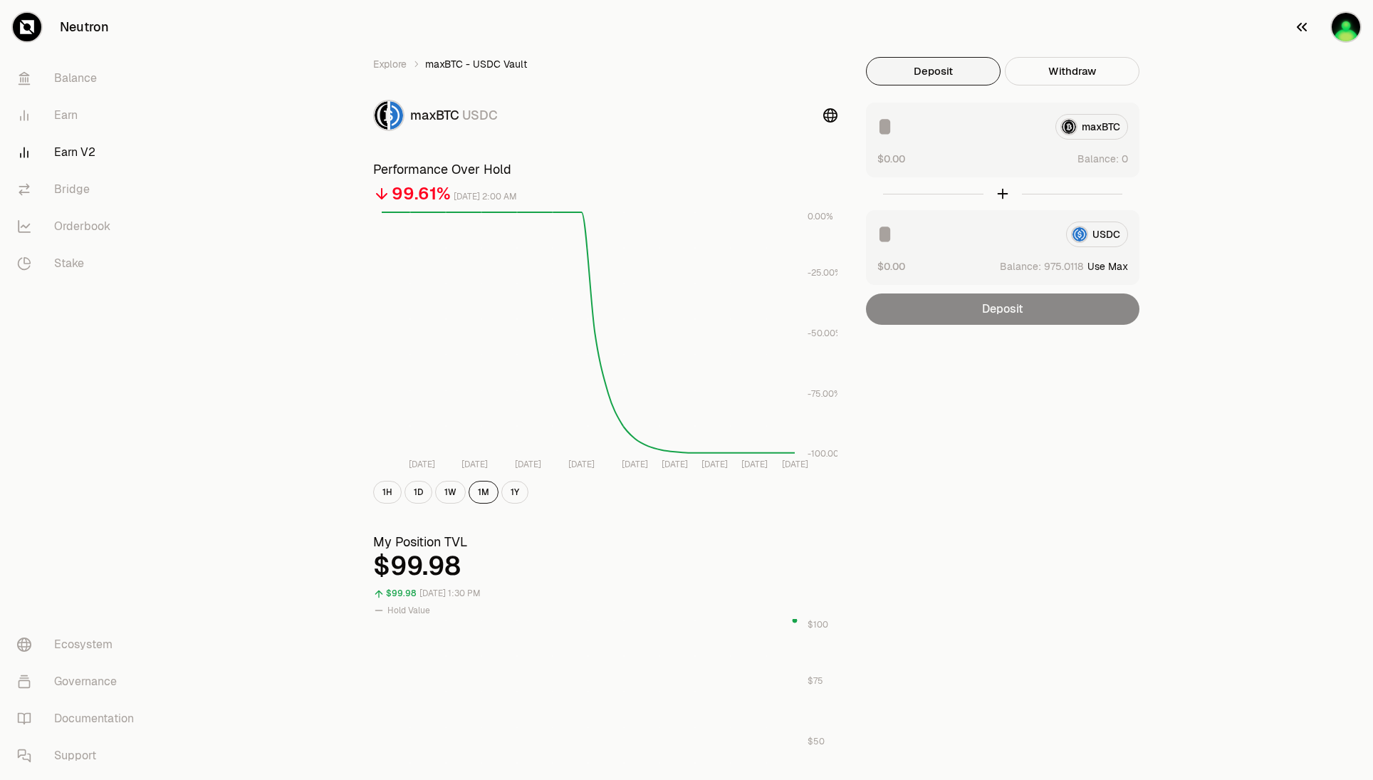
click at [1348, 41] on div "button" at bounding box center [1345, 26] width 31 height 31
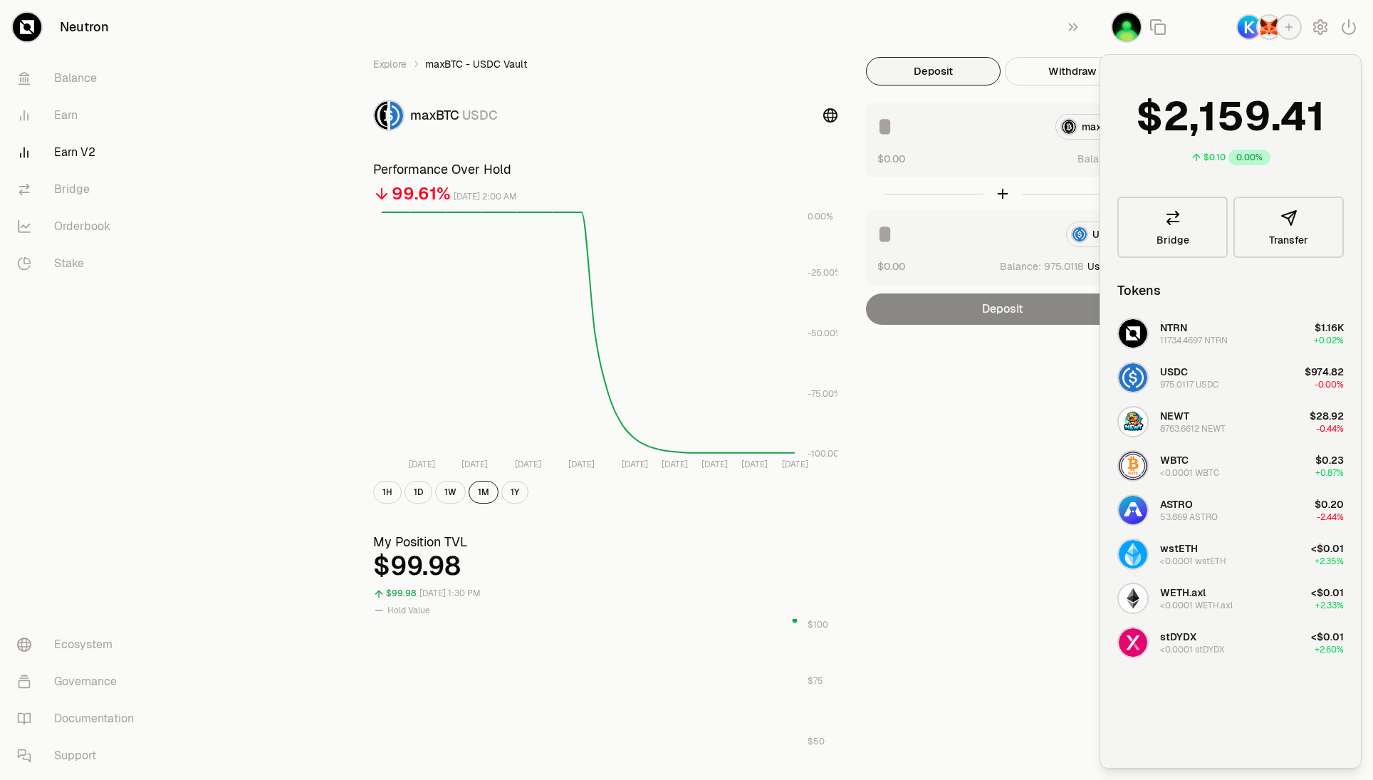
click at [1267, 34] on img "button" at bounding box center [1269, 27] width 23 height 23
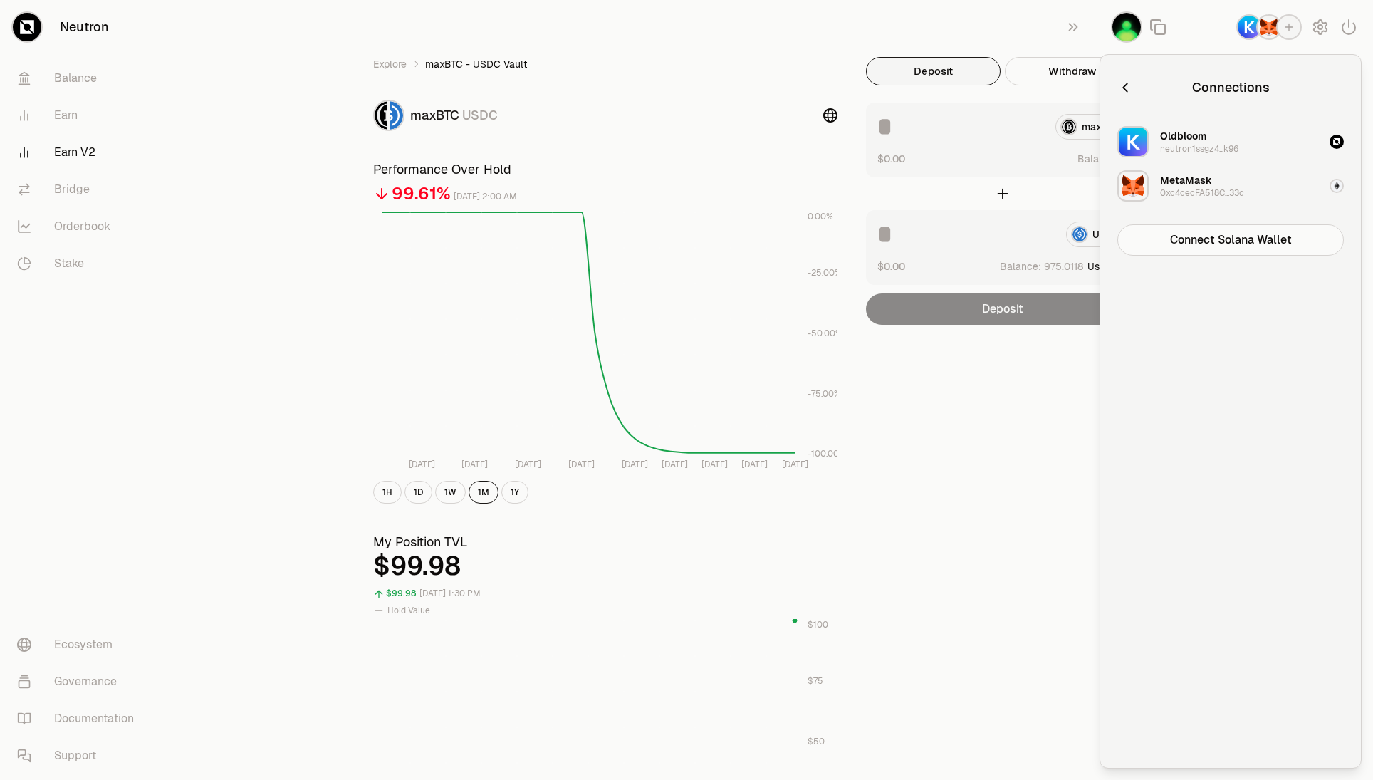
click at [1267, 34] on img "button" at bounding box center [1269, 27] width 23 height 23
click at [1119, 90] on icon "button" at bounding box center [1126, 88] width 16 height 16
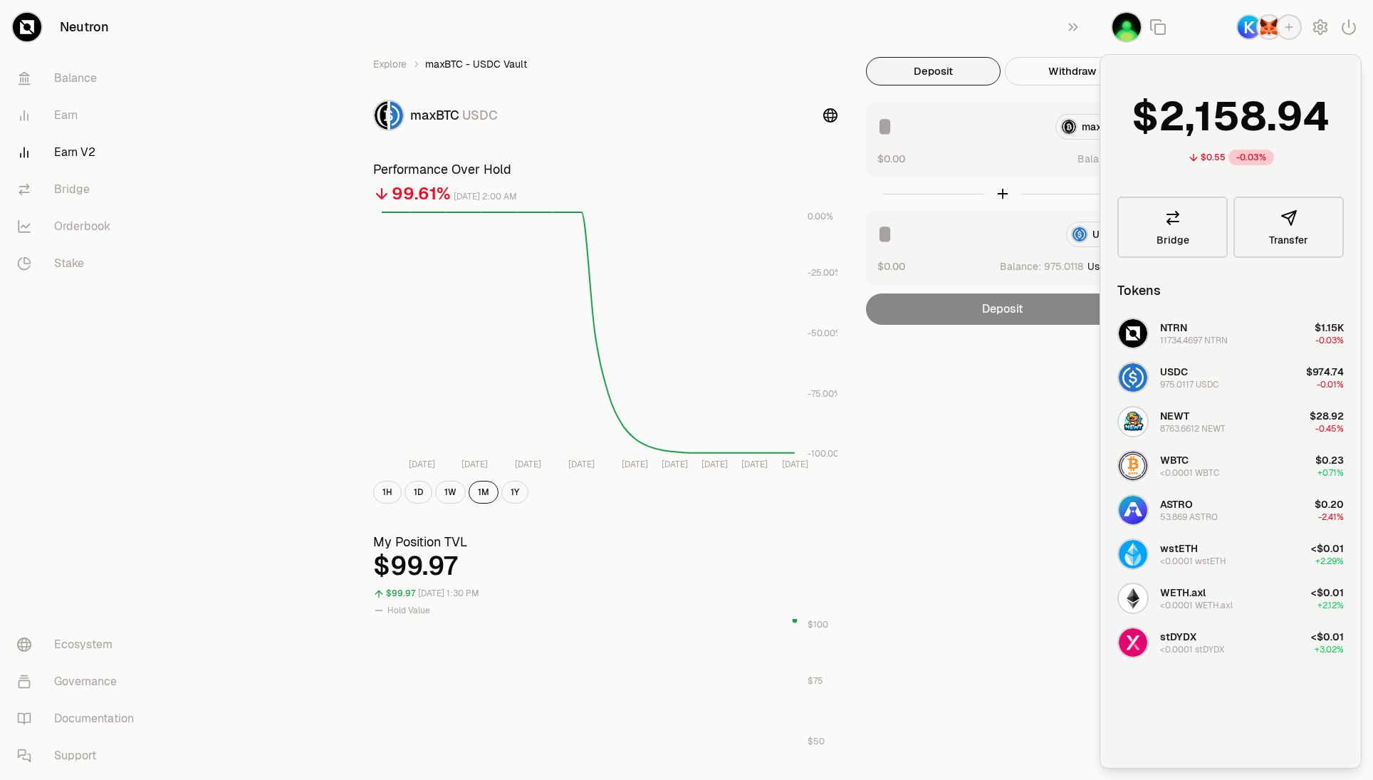
click at [1262, 30] on img "button" at bounding box center [1269, 27] width 23 height 23
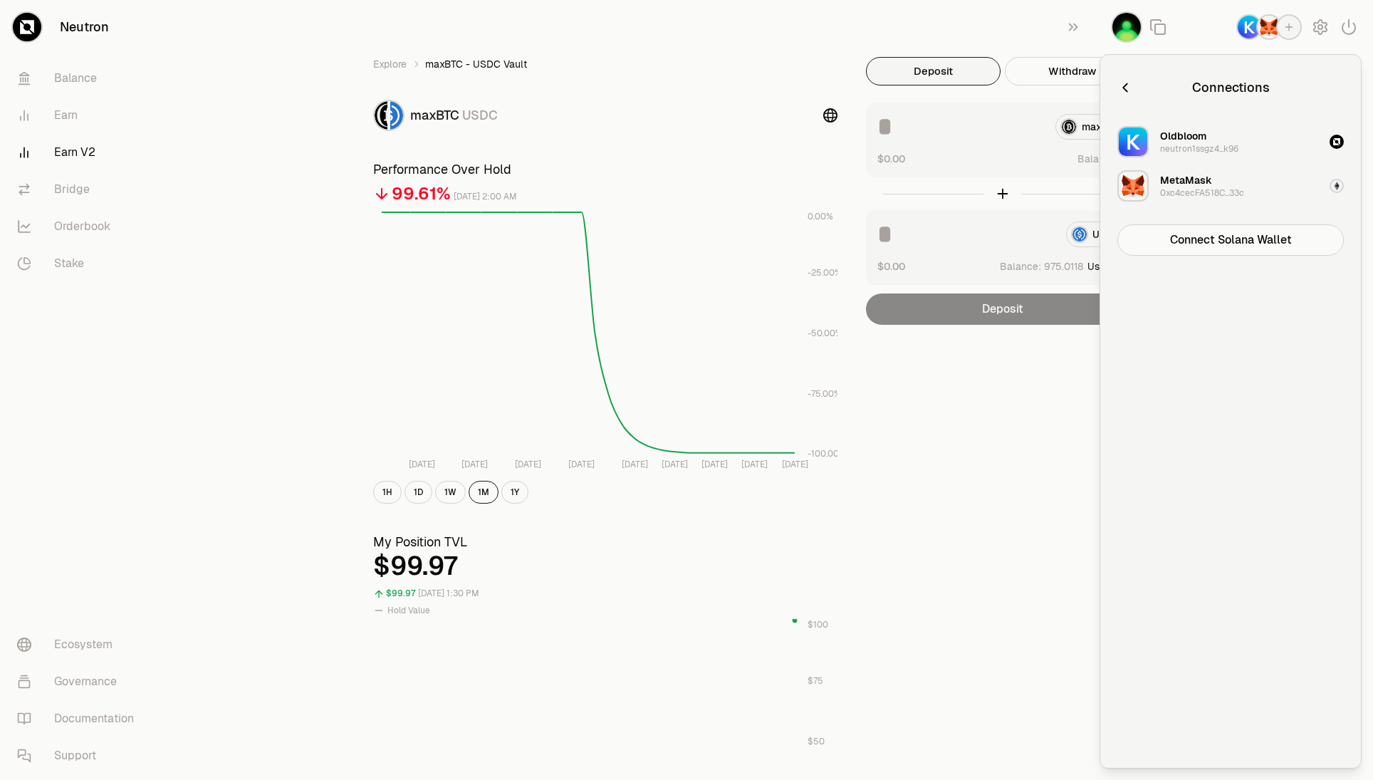
click at [1247, 187] on button "MetaMask 0xc4cecFA518C...33c" at bounding box center [1231, 186] width 244 height 43
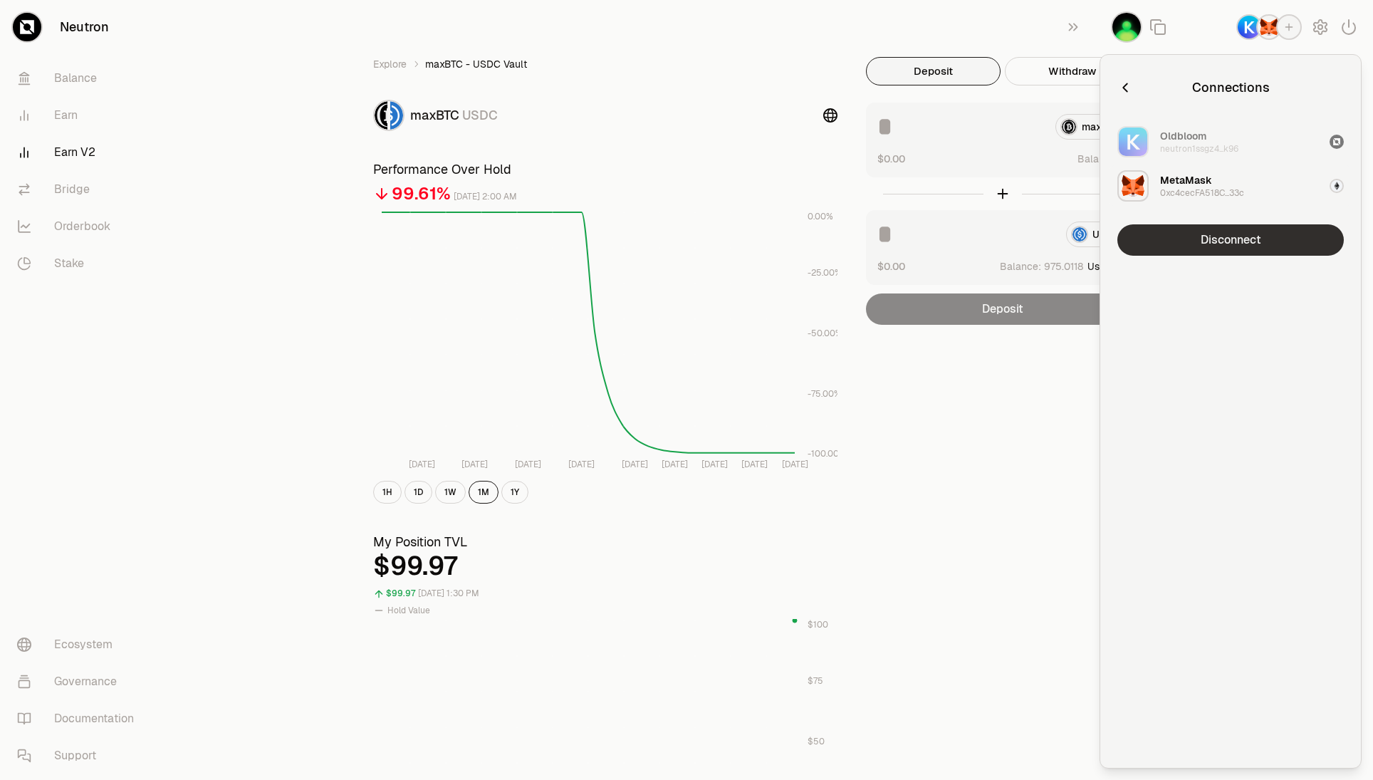
click at [1240, 234] on button "Disconnect" at bounding box center [1231, 239] width 226 height 31
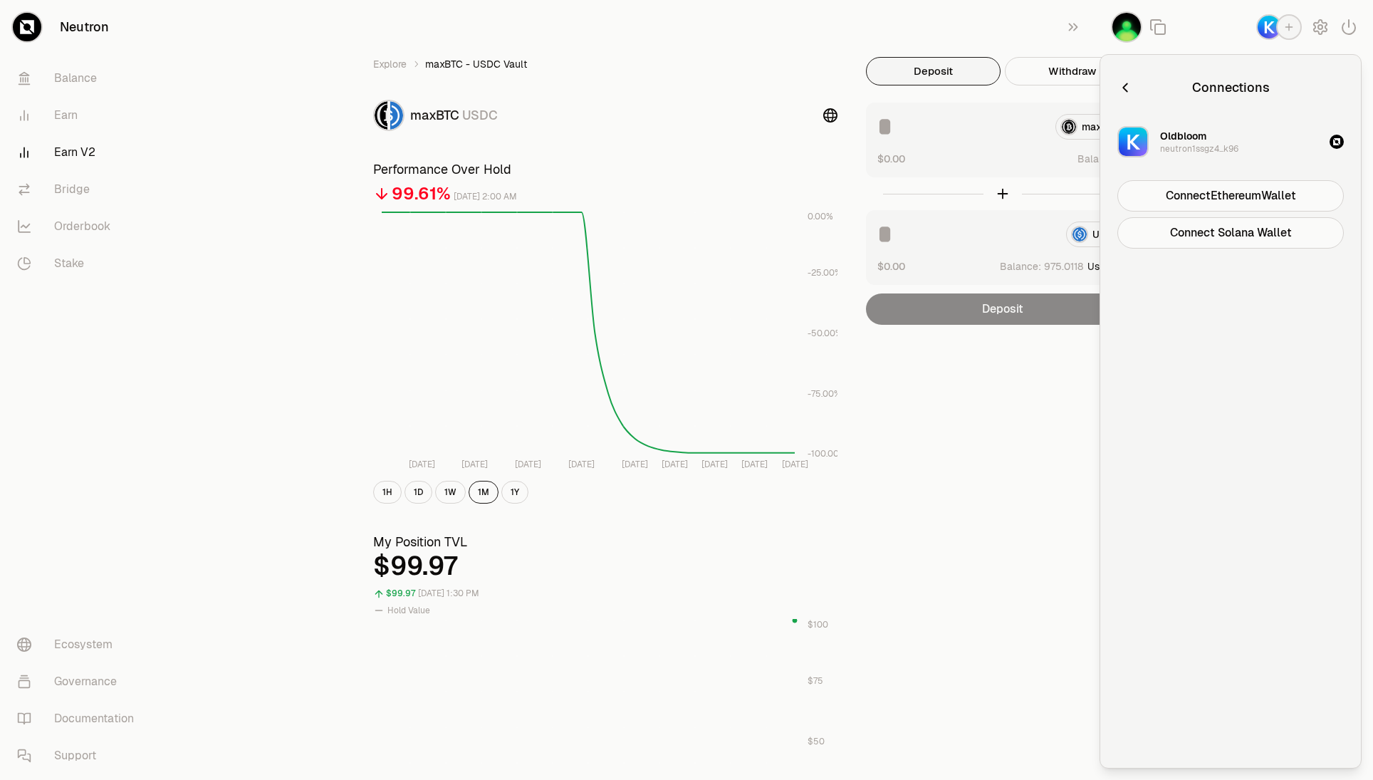
click at [1127, 90] on icon "button" at bounding box center [1126, 88] width 16 height 16
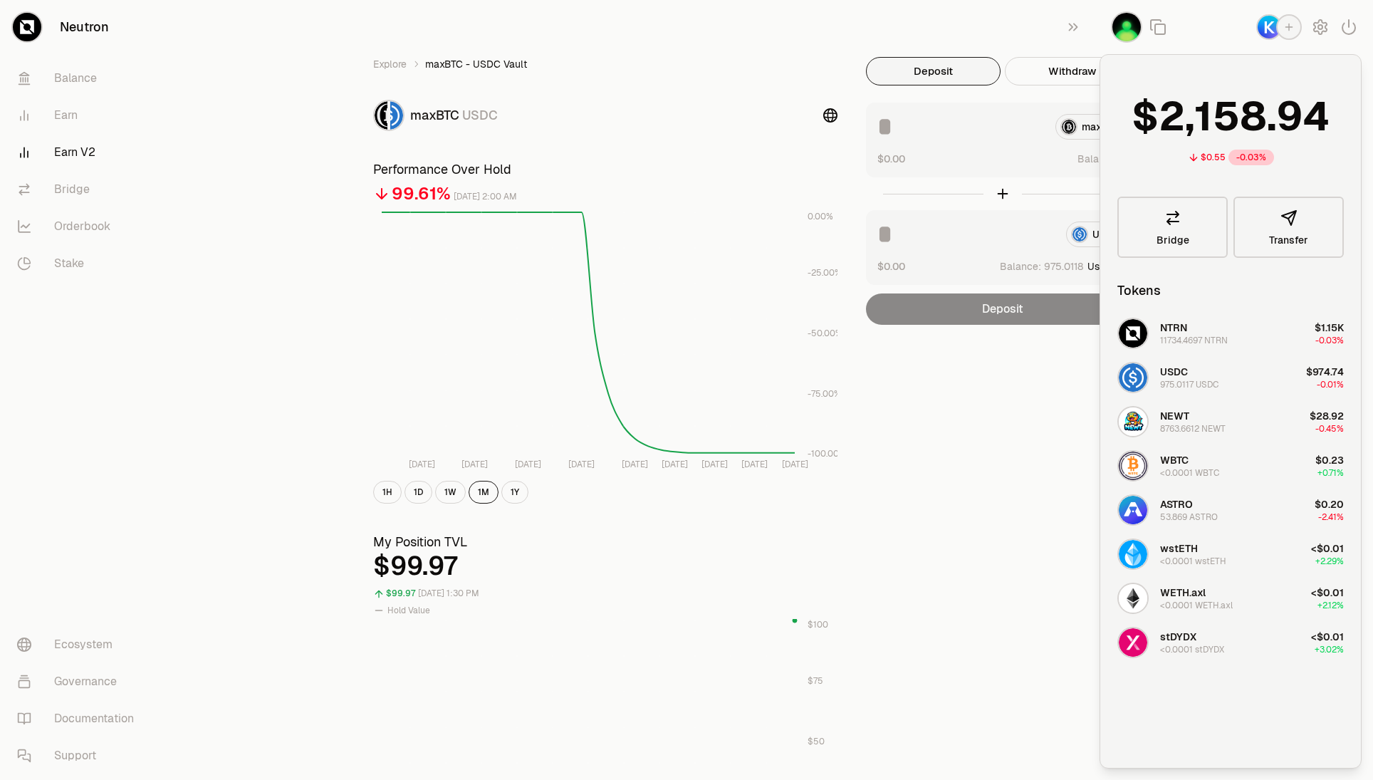
click at [1287, 29] on icon "button" at bounding box center [1288, 26] width 11 height 11
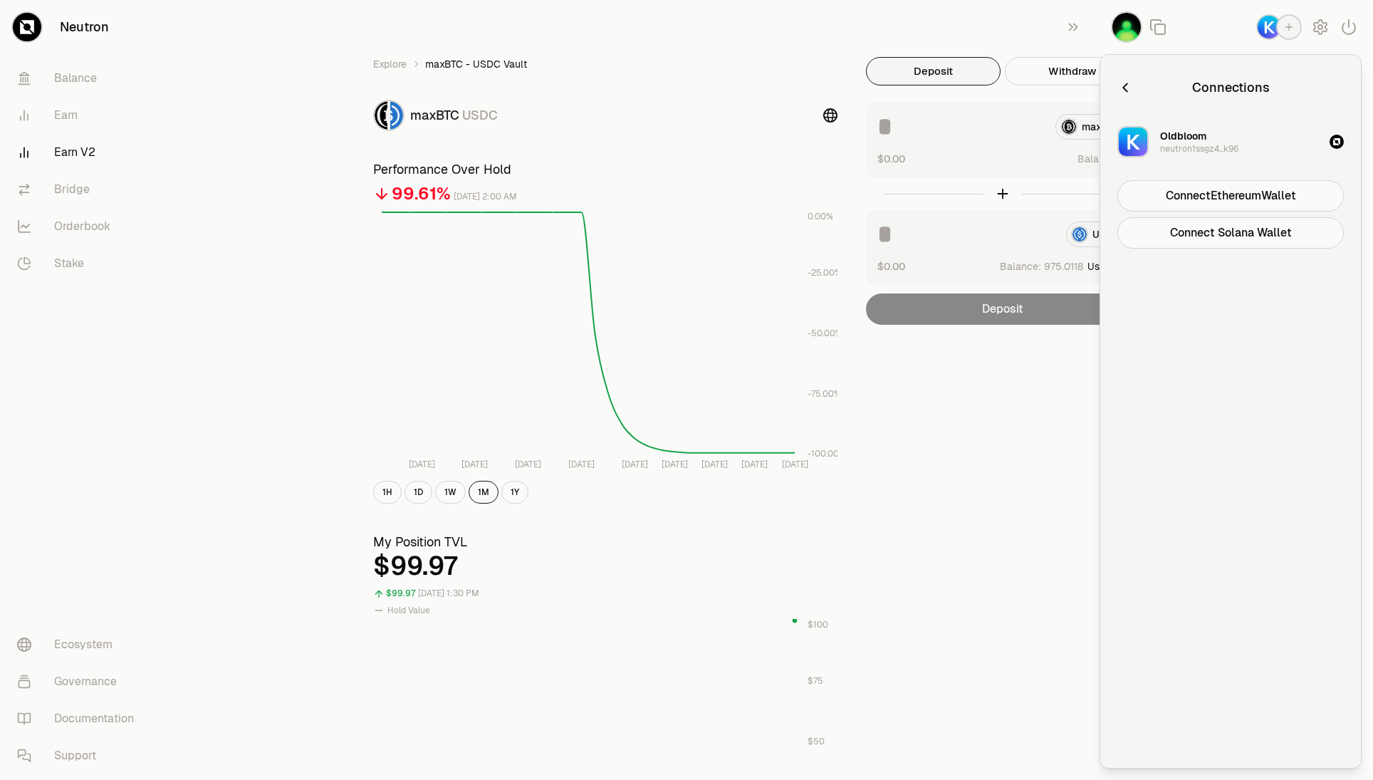
click at [1132, 98] on div "Connections" at bounding box center [1231, 87] width 226 height 31
click at [1127, 88] on icon "button" at bounding box center [1126, 88] width 16 height 16
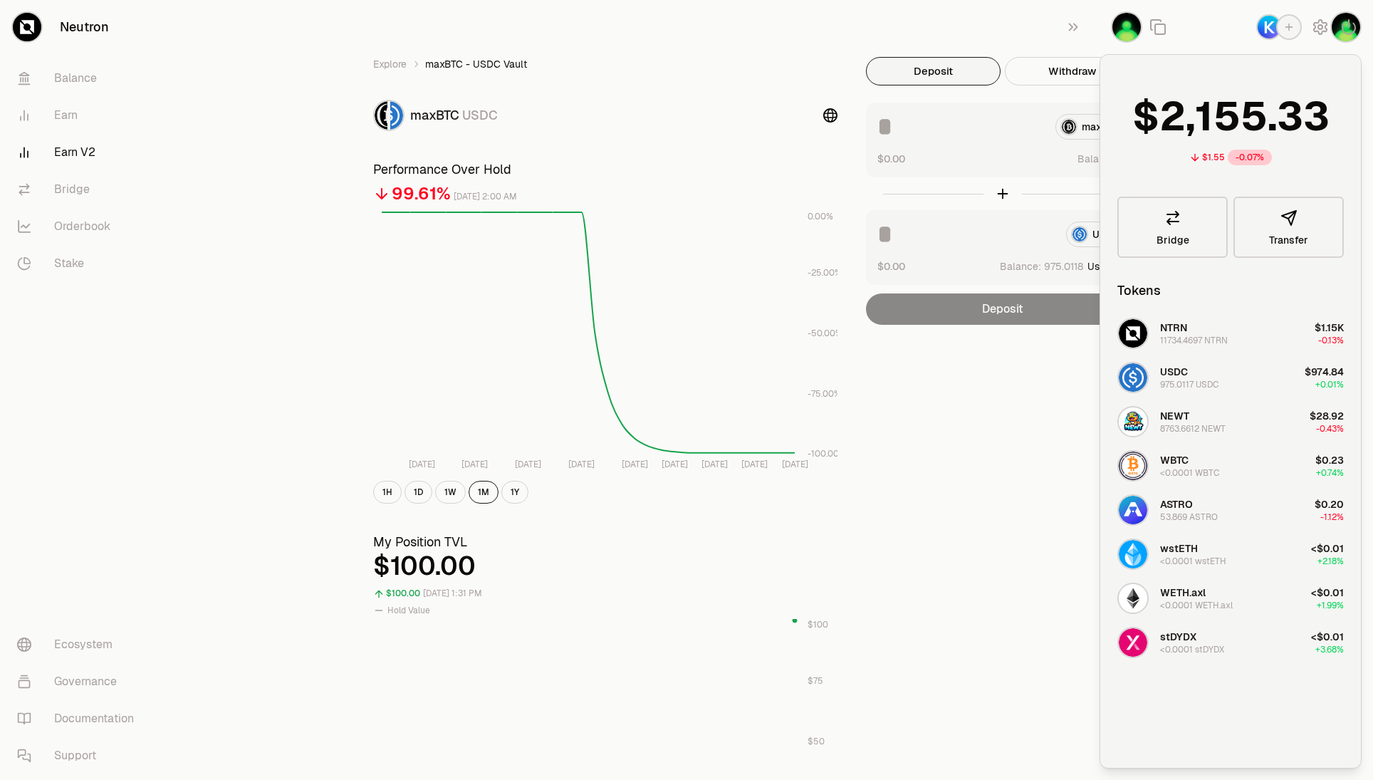
click at [1008, 476] on div "Explore maxBTC - USDC Vault maxBTC USDC Performance Over Hold 99.61% [DATE] 2:0…" at bounding box center [766, 665] width 820 height 1216
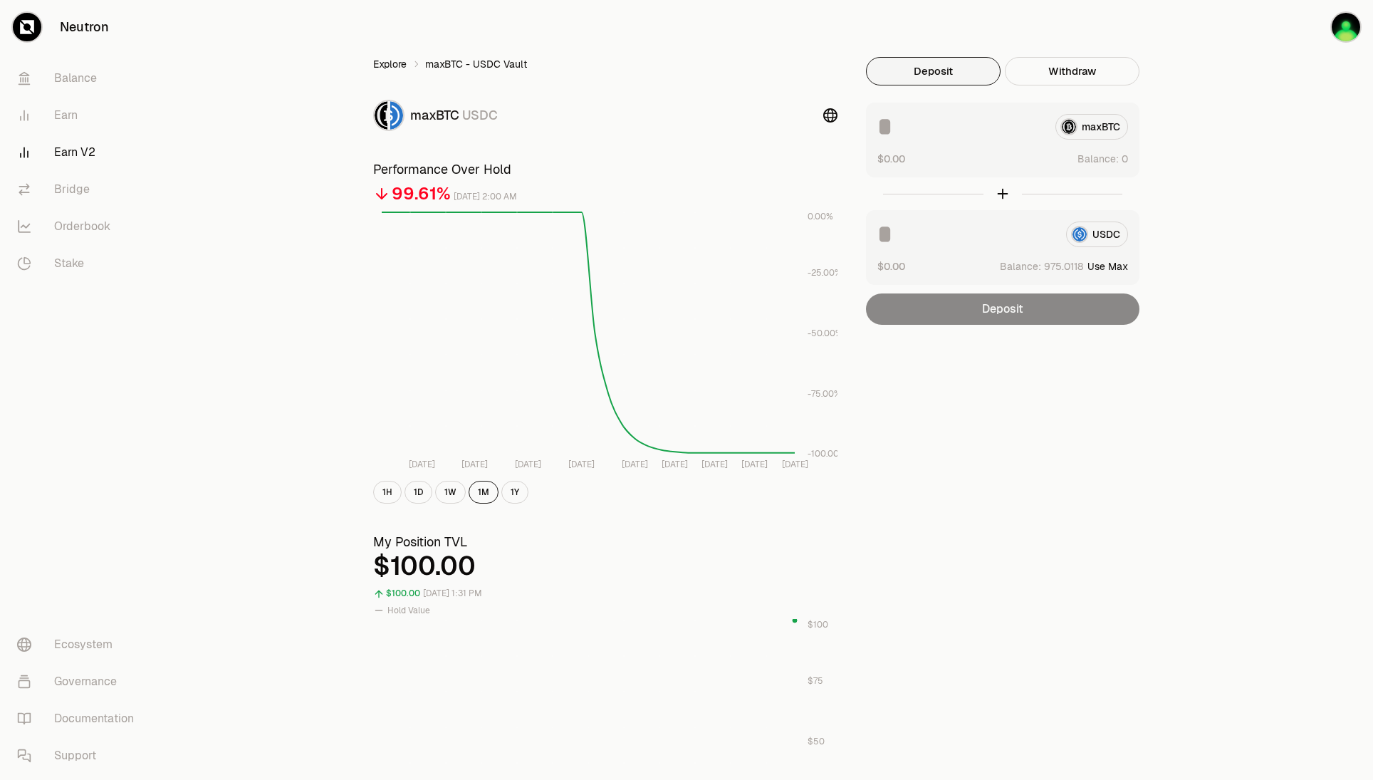
click at [405, 61] on link "Explore" at bounding box center [389, 64] width 33 height 14
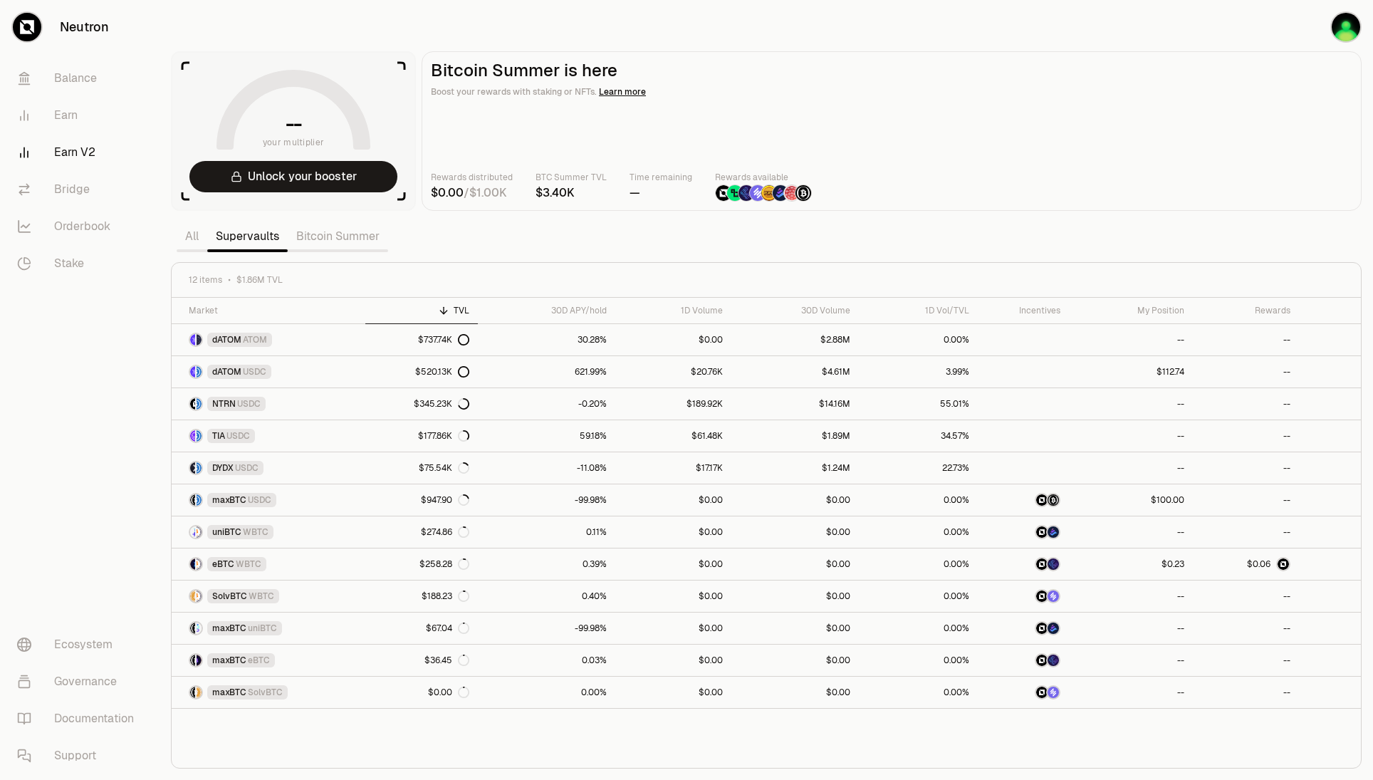
click at [352, 240] on link "Bitcoin Summer" at bounding box center [338, 236] width 100 height 28
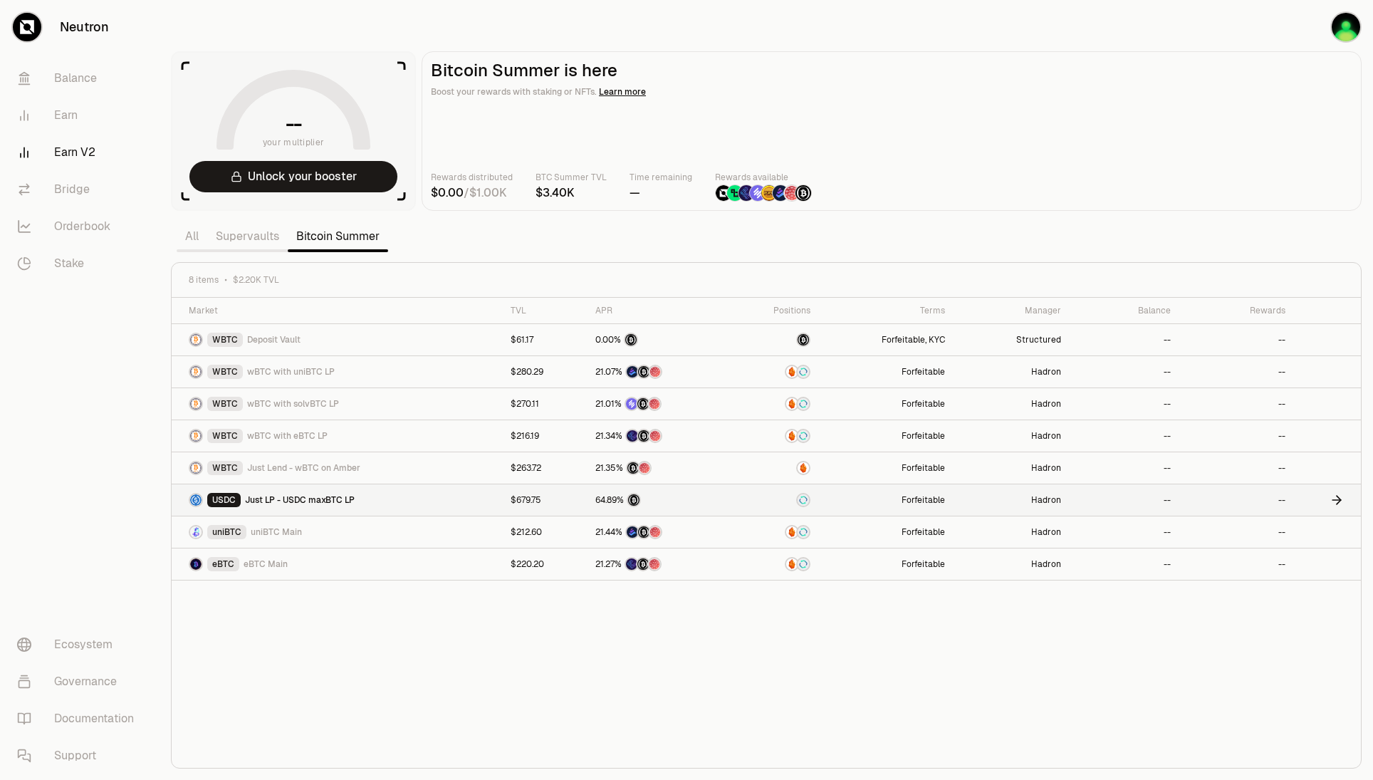
click at [308, 496] on span "Just LP - USDC maxBTC LP" at bounding box center [300, 499] width 110 height 11
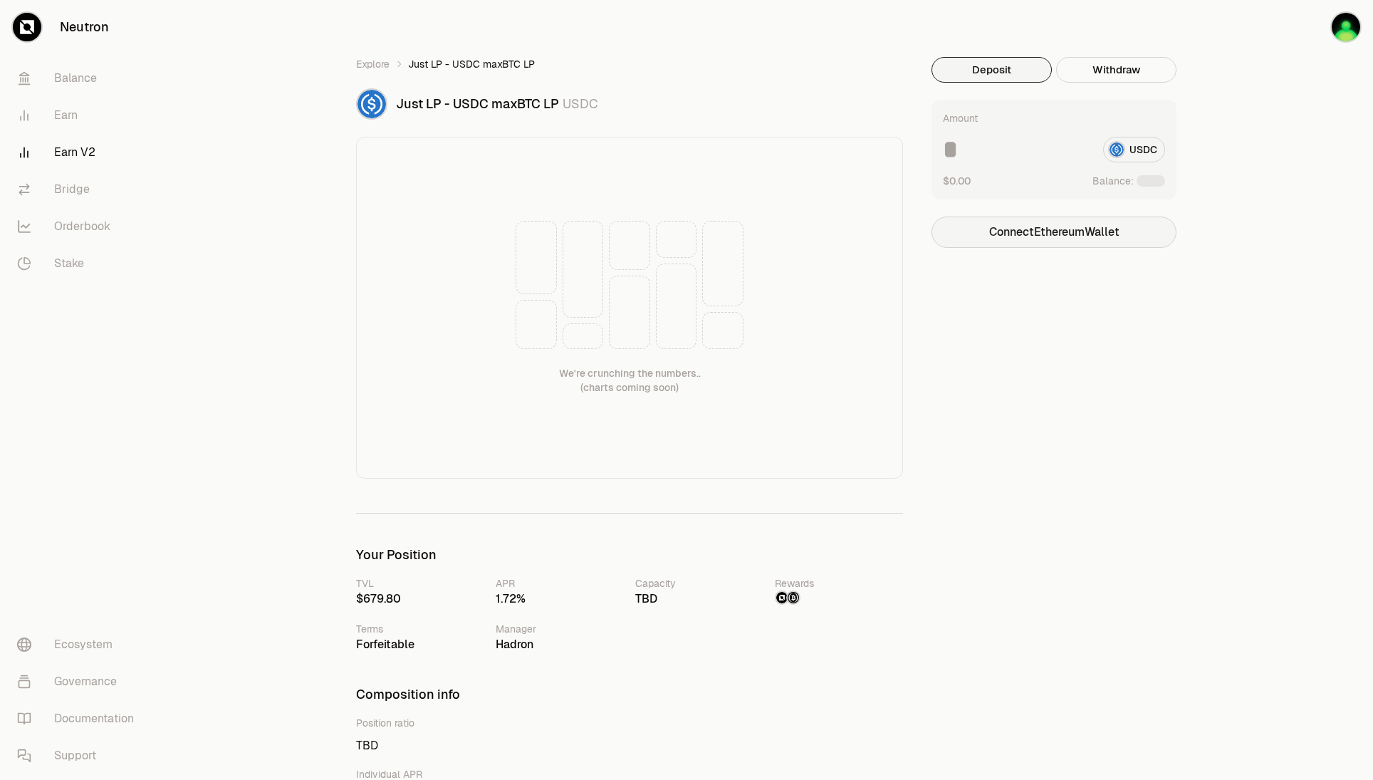
click at [1061, 231] on button "Connect Ethereum Wallet" at bounding box center [1054, 232] width 245 height 31
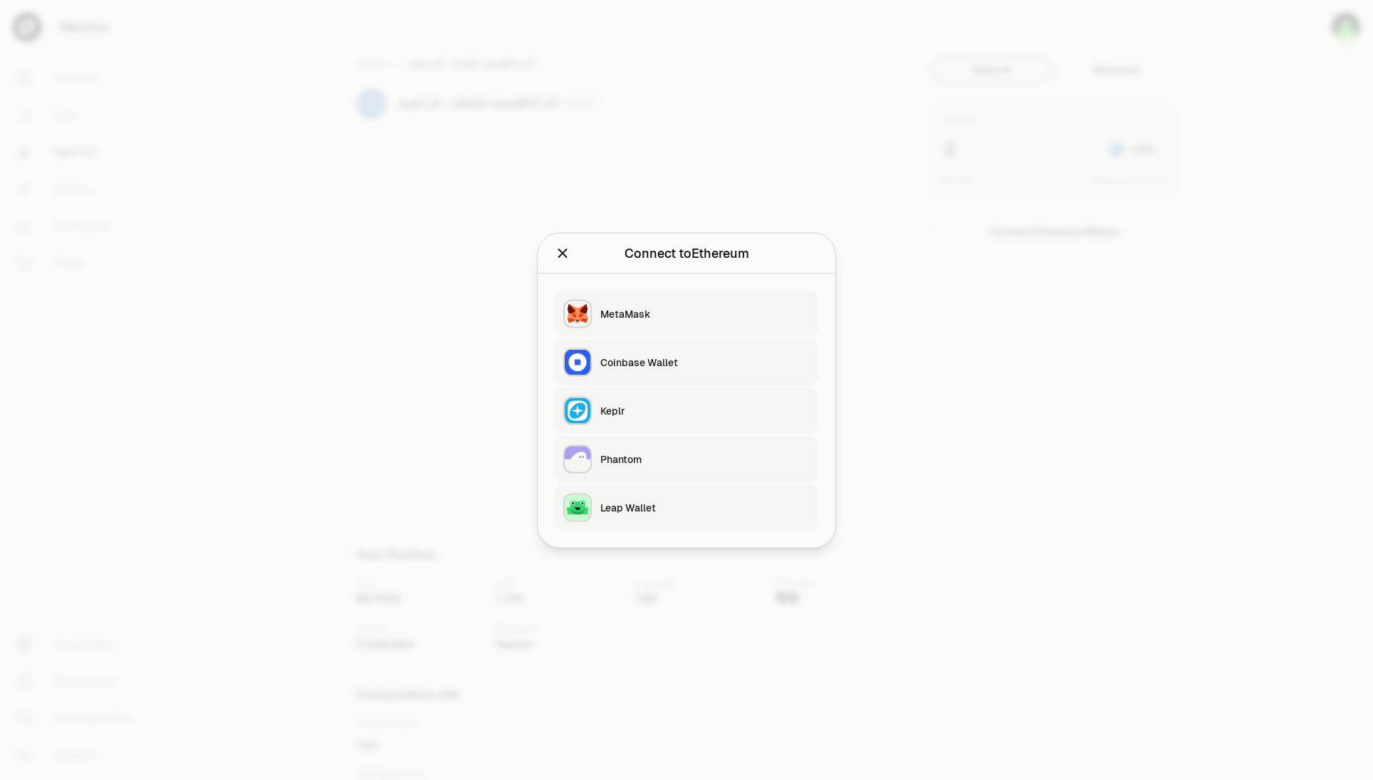
click at [678, 313] on div "MetaMask" at bounding box center [704, 313] width 209 height 14
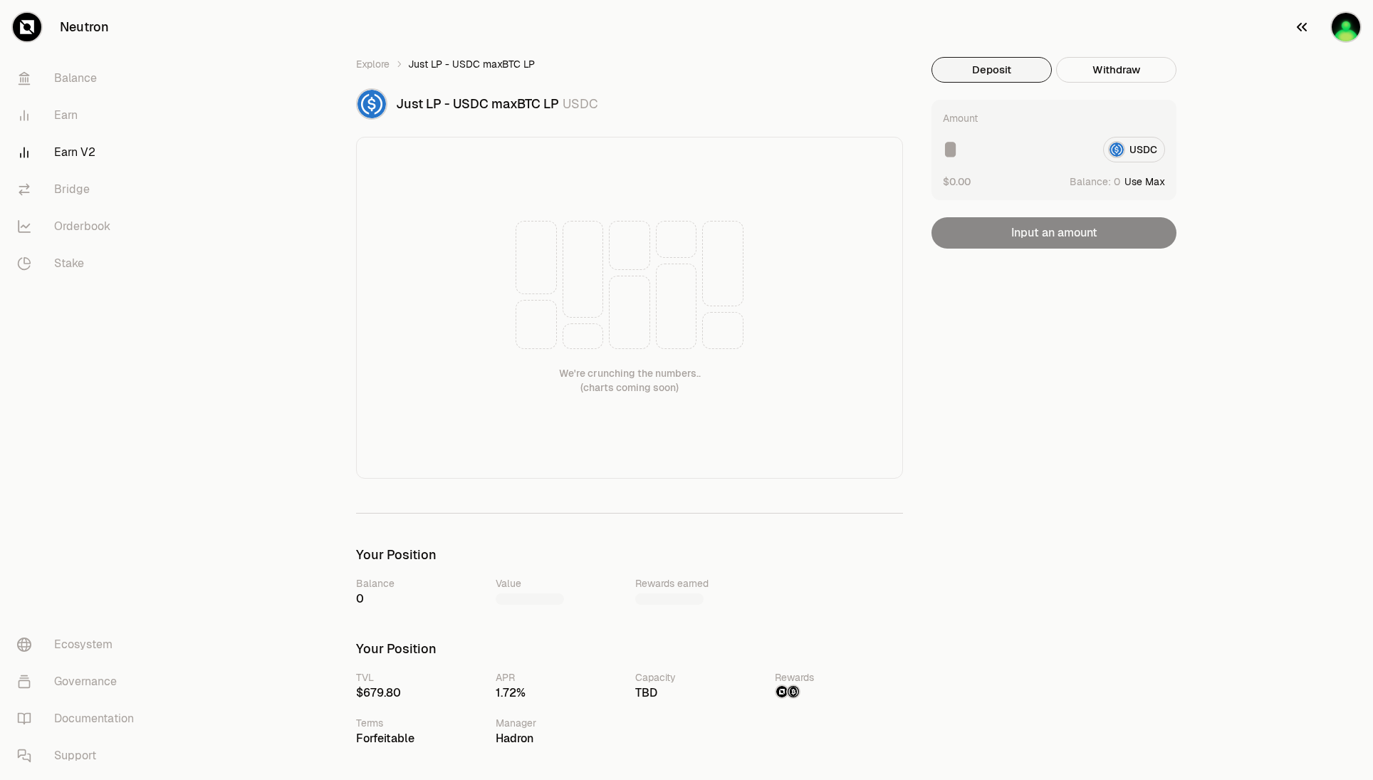
click at [1342, 44] on button "button" at bounding box center [1327, 27] width 91 height 54
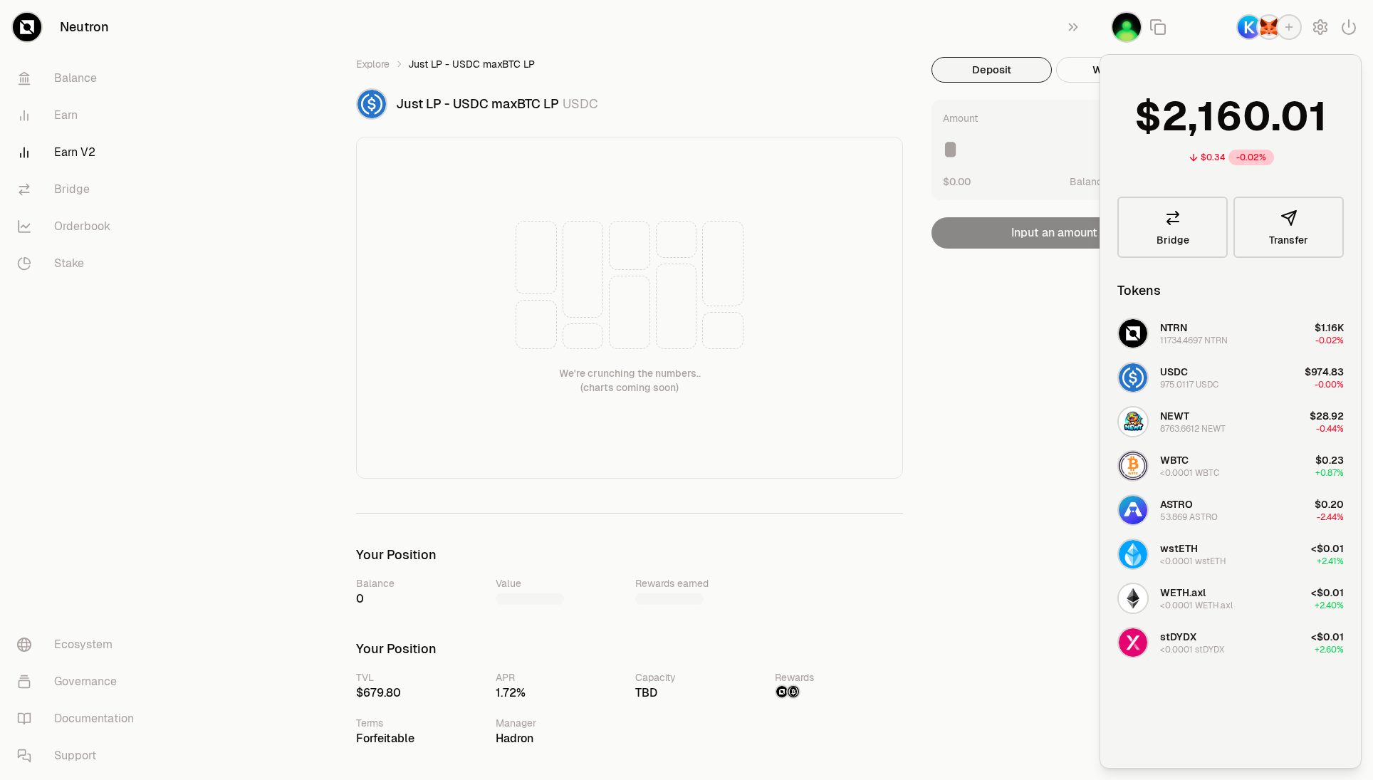
click at [981, 492] on div "Deposit Withdraw Amount USDC $0.00 Balance: Use Max Input an amount Trading cry…" at bounding box center [1063, 628] width 262 height 1142
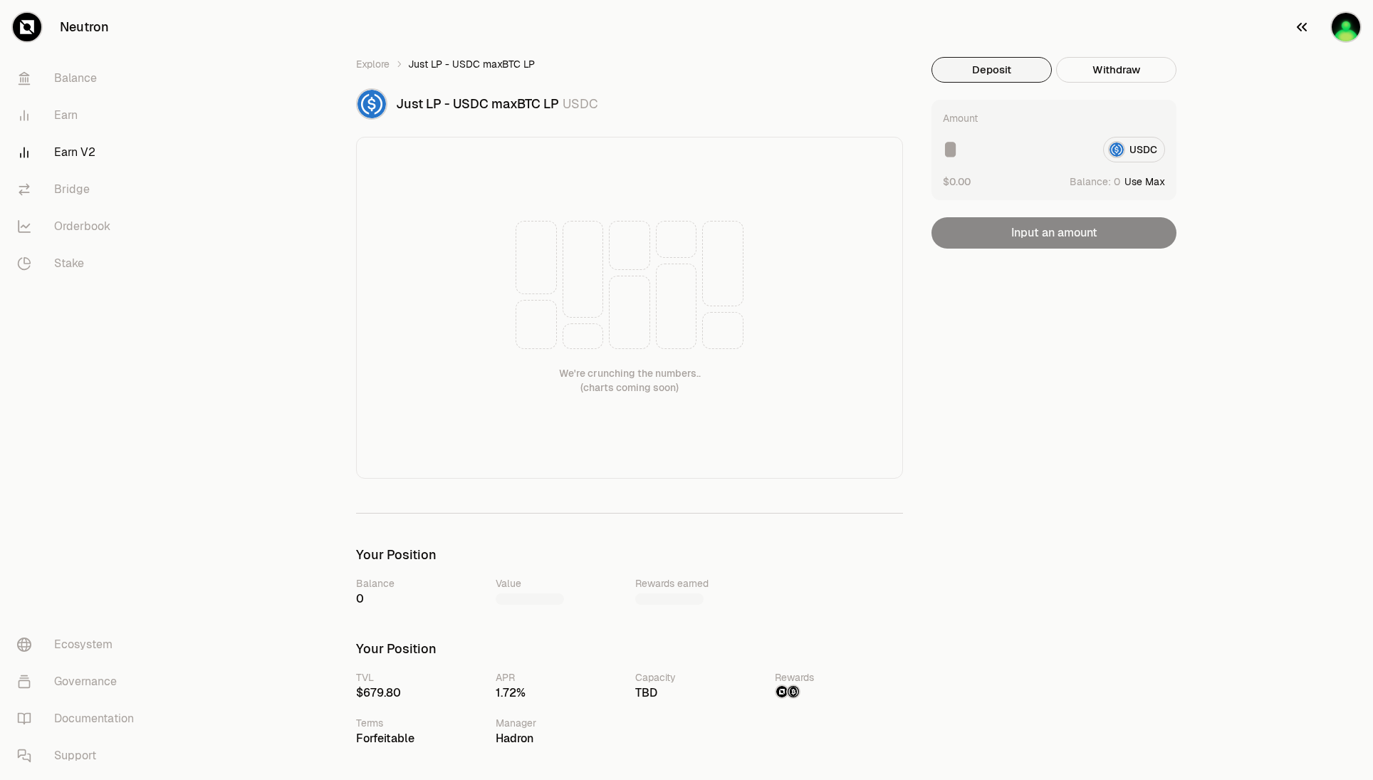
click at [1342, 15] on img "button" at bounding box center [1346, 27] width 28 height 28
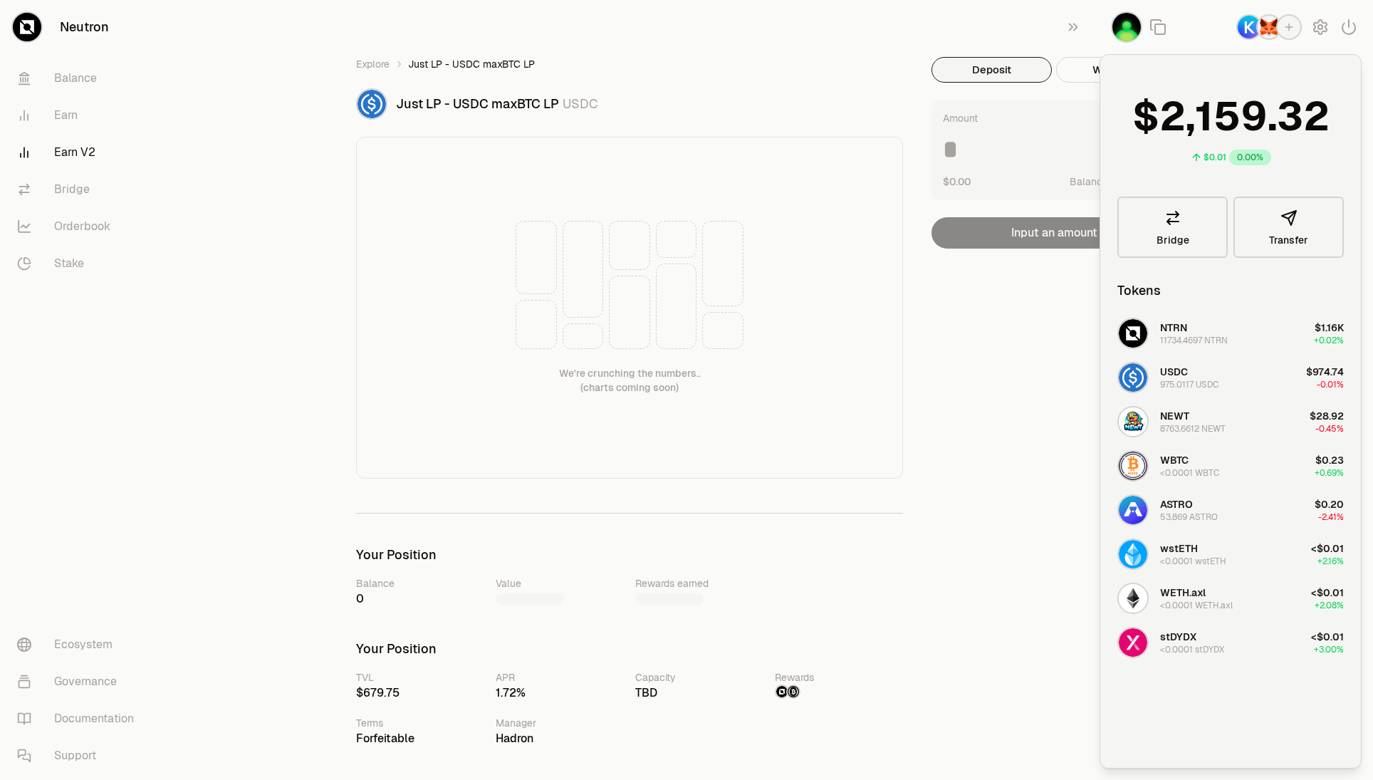
click at [1259, 41] on div at bounding box center [1236, 27] width 273 height 54
click at [1264, 36] on img "button" at bounding box center [1269, 27] width 23 height 23
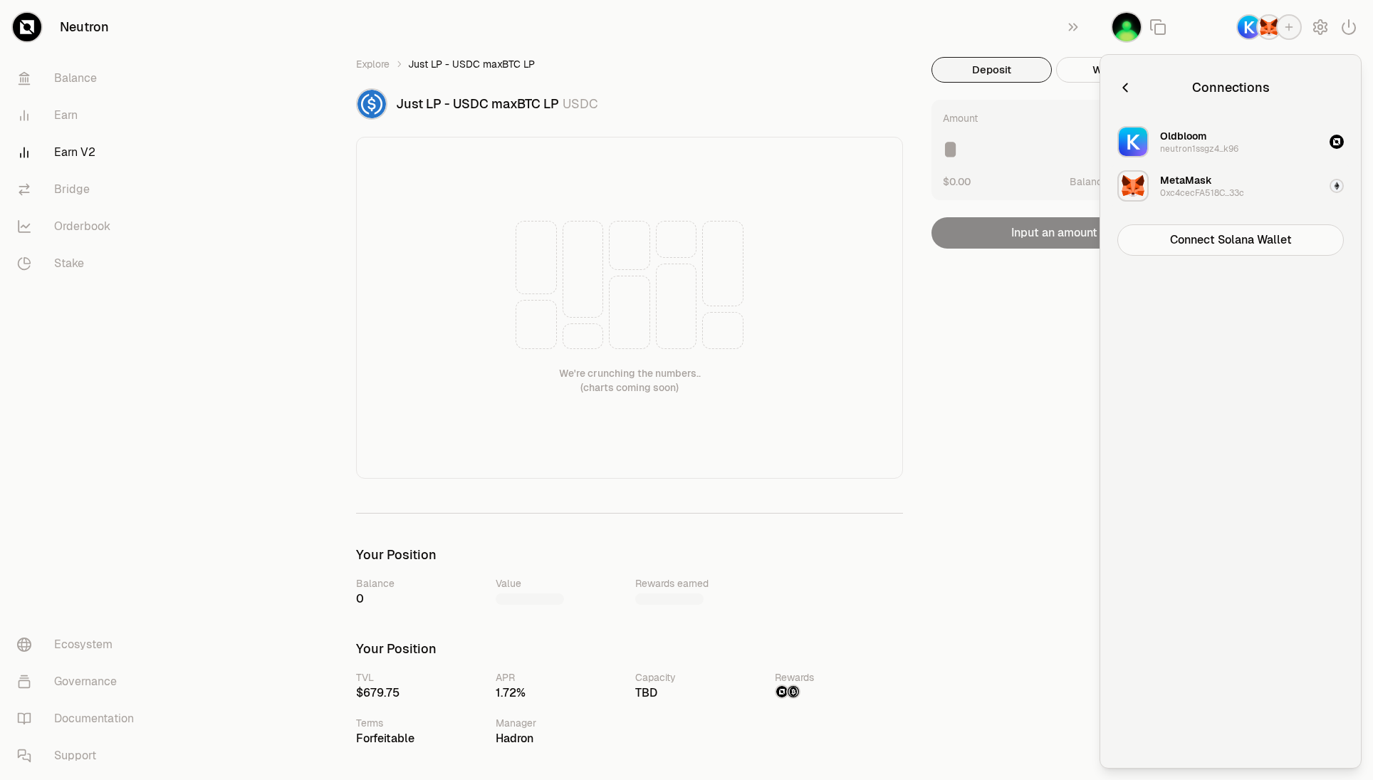
click at [1266, 180] on button "MetaMask 0xc4cecFA518C...33c" at bounding box center [1231, 186] width 244 height 43
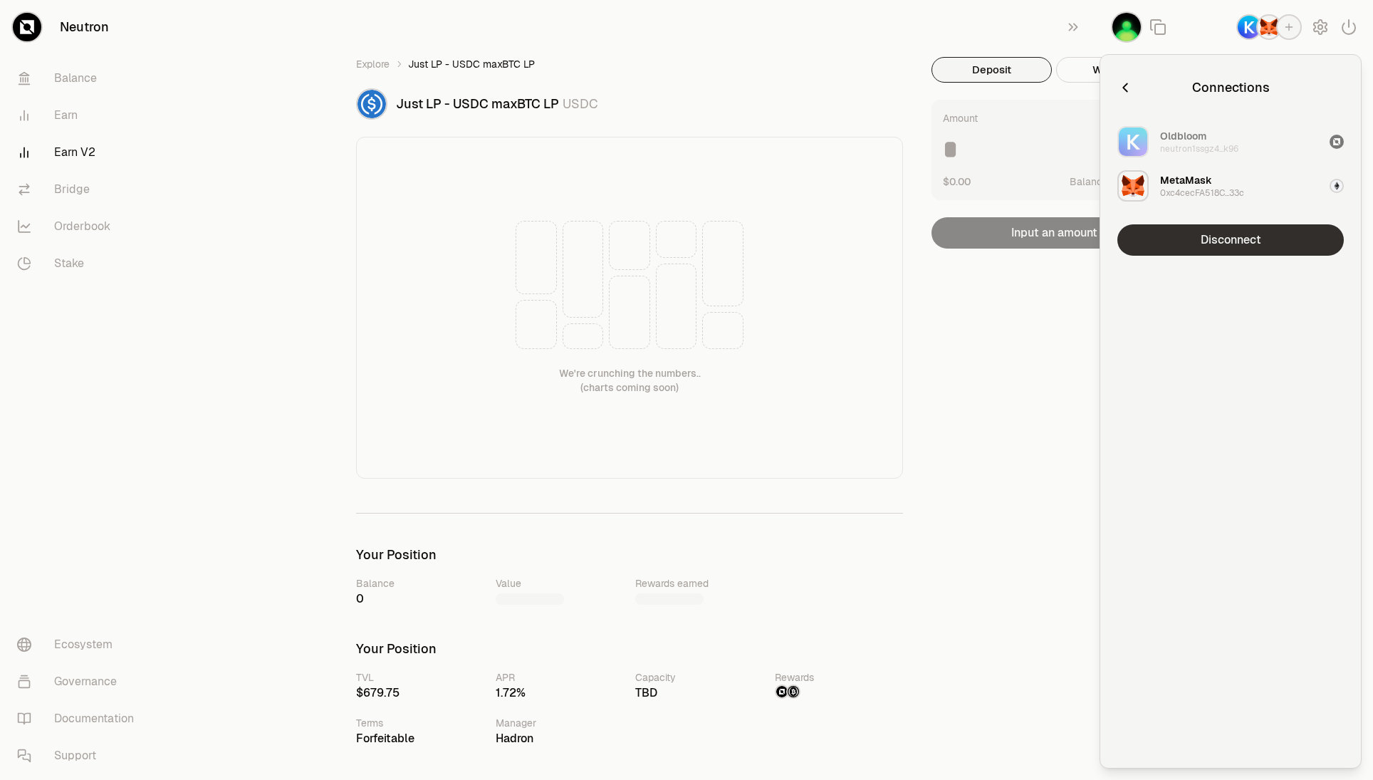
click at [1229, 239] on button "Disconnect" at bounding box center [1231, 239] width 226 height 31
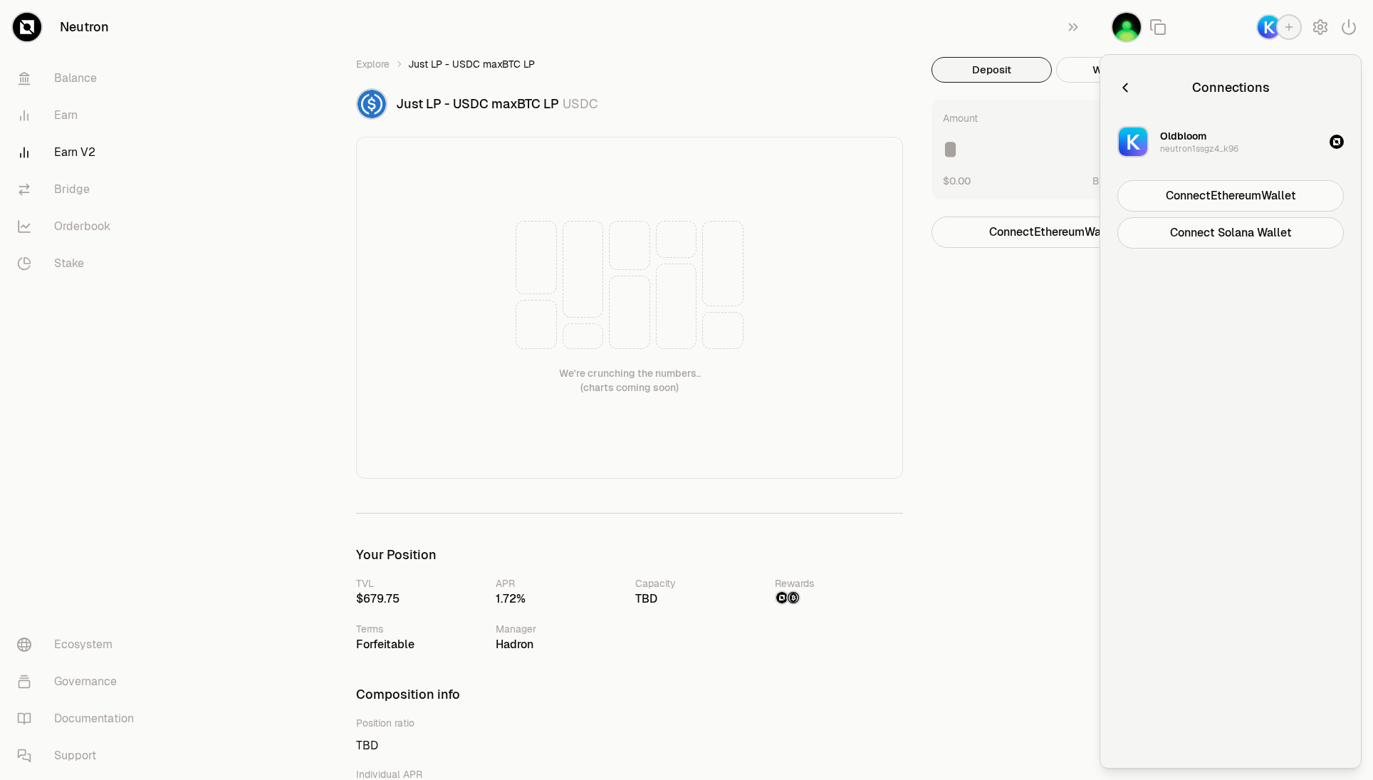
click at [1263, 41] on div at bounding box center [1236, 27] width 273 height 54
click at [1271, 33] on img "button" at bounding box center [1269, 27] width 23 height 23
click at [1140, 82] on div at bounding box center [1152, 88] width 69 height 20
click at [1134, 86] on div at bounding box center [1152, 88] width 69 height 20
click at [1127, 91] on icon "button" at bounding box center [1124, 87] width 5 height 9
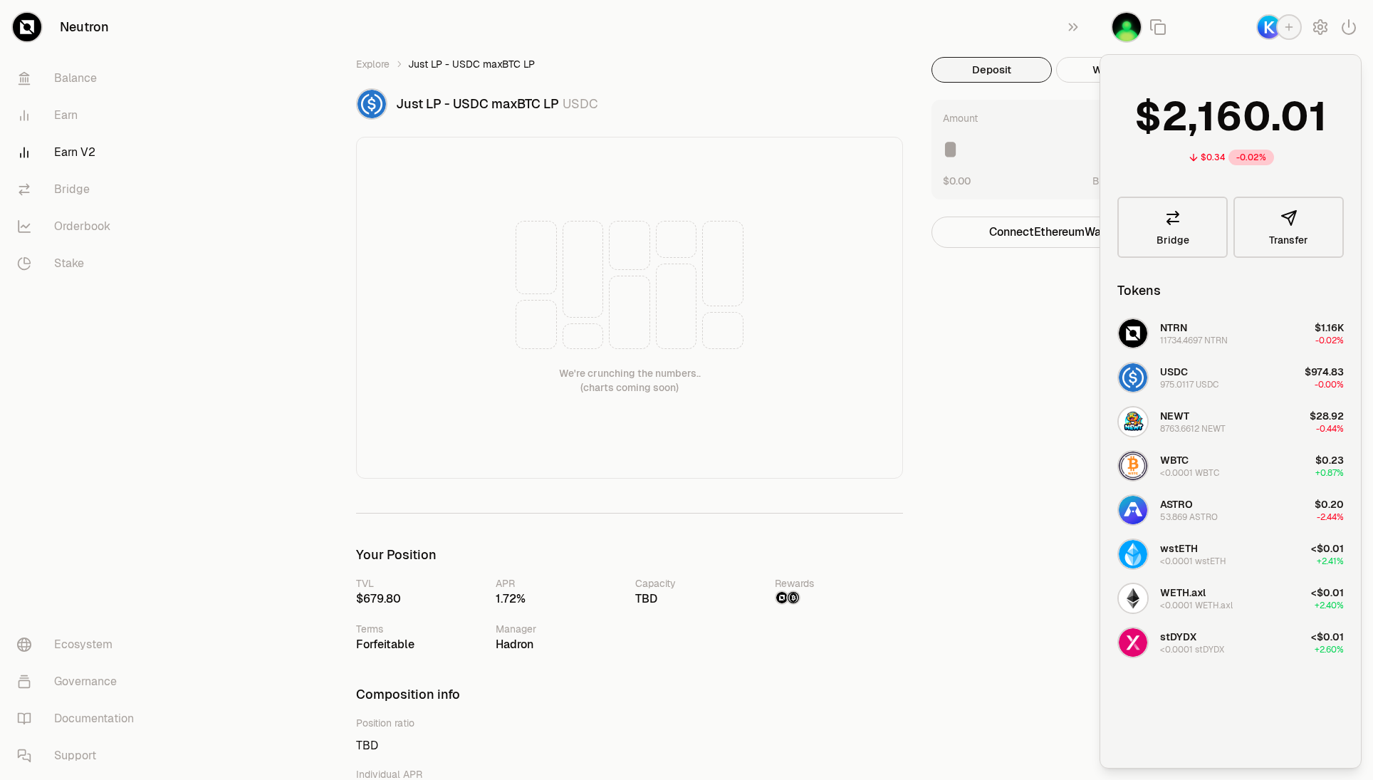
click at [1289, 36] on div "button" at bounding box center [1289, 27] width 26 height 26
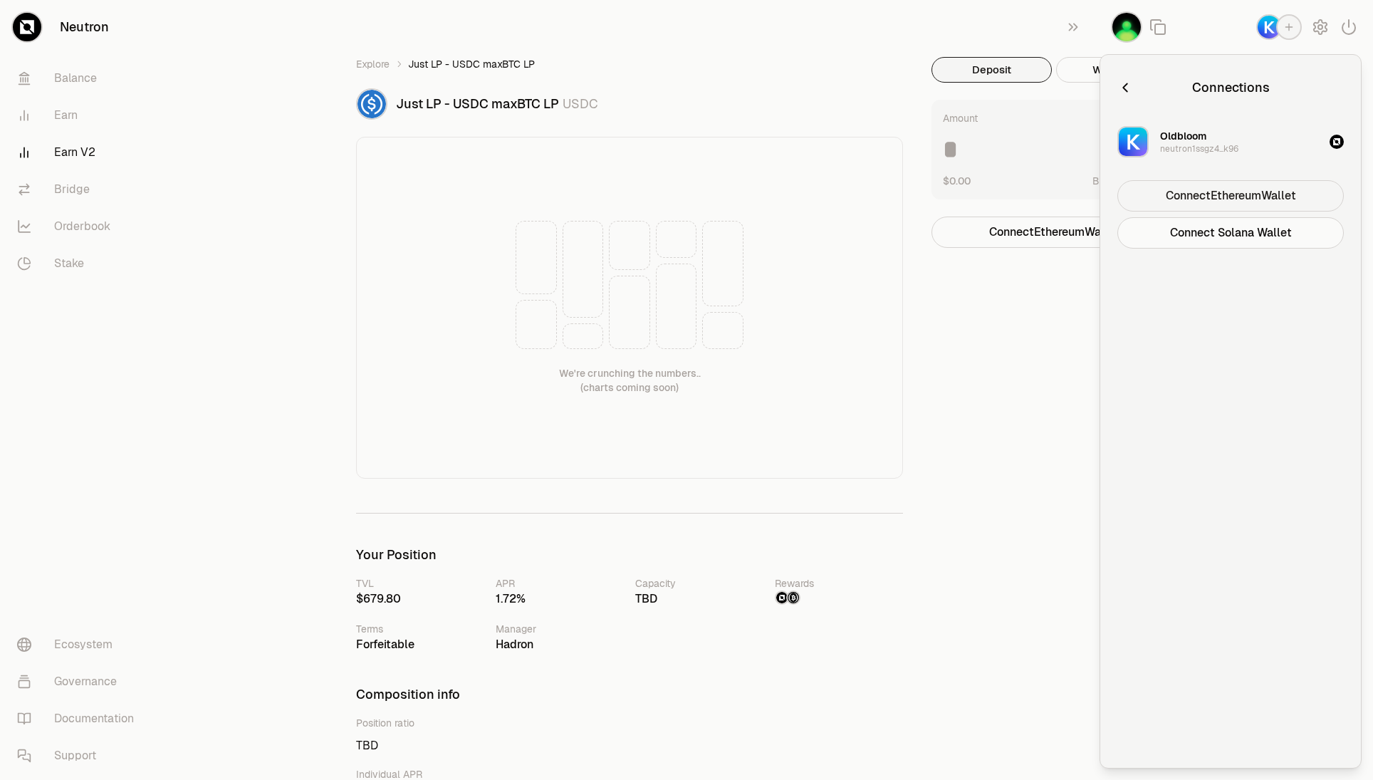
click at [1219, 196] on button "Connect Ethereum Wallet" at bounding box center [1231, 195] width 226 height 31
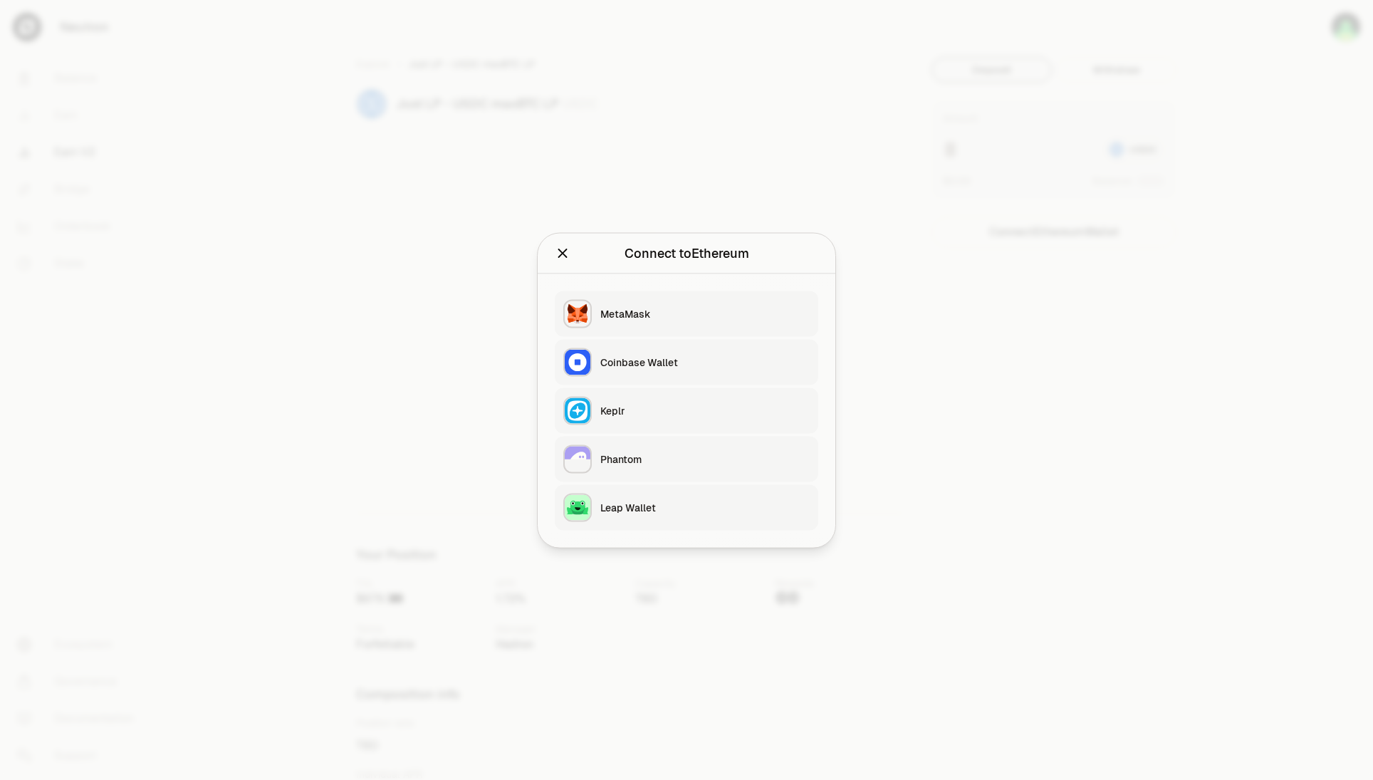
click at [738, 299] on button "MetaMask" at bounding box center [687, 314] width 264 height 46
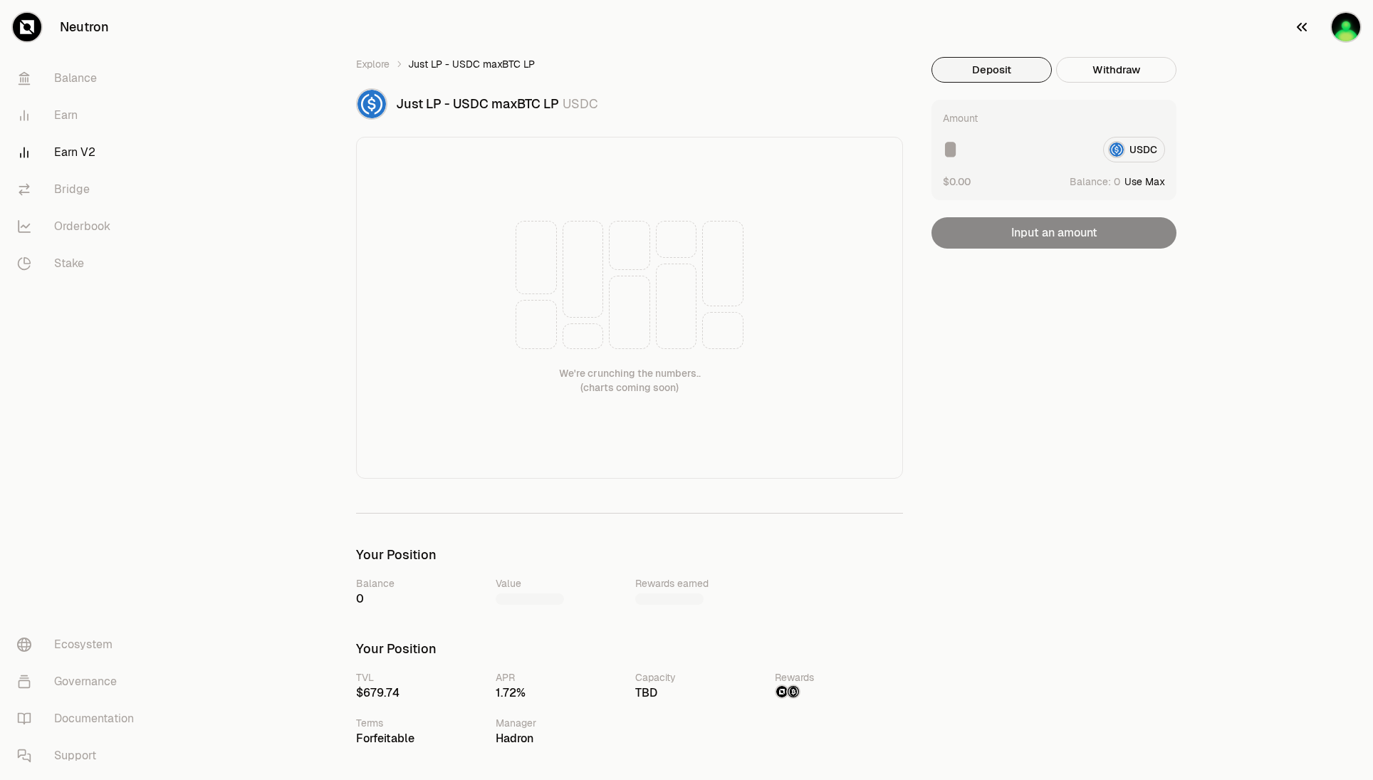
click at [1352, 21] on img "button" at bounding box center [1346, 27] width 28 height 28
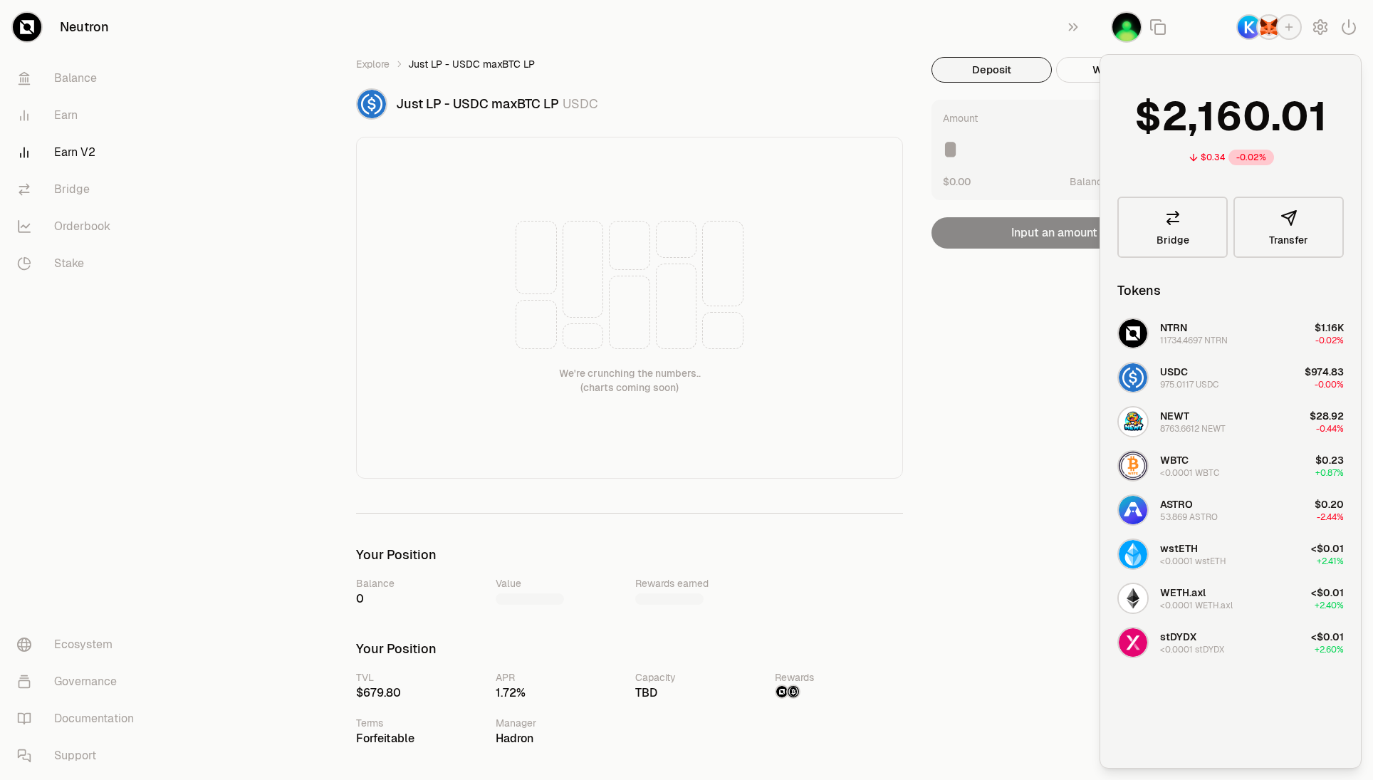
drag, startPoint x: 1317, startPoint y: 58, endPoint x: 1244, endPoint y: 43, distance: 74.9
click at [1317, 58] on div "Portfolio Your tokens and total balance $0.34 -0.02% Bridge Transfer Tokens NTR…" at bounding box center [1231, 411] width 262 height 714
click at [1272, 36] on img "button" at bounding box center [1269, 27] width 23 height 23
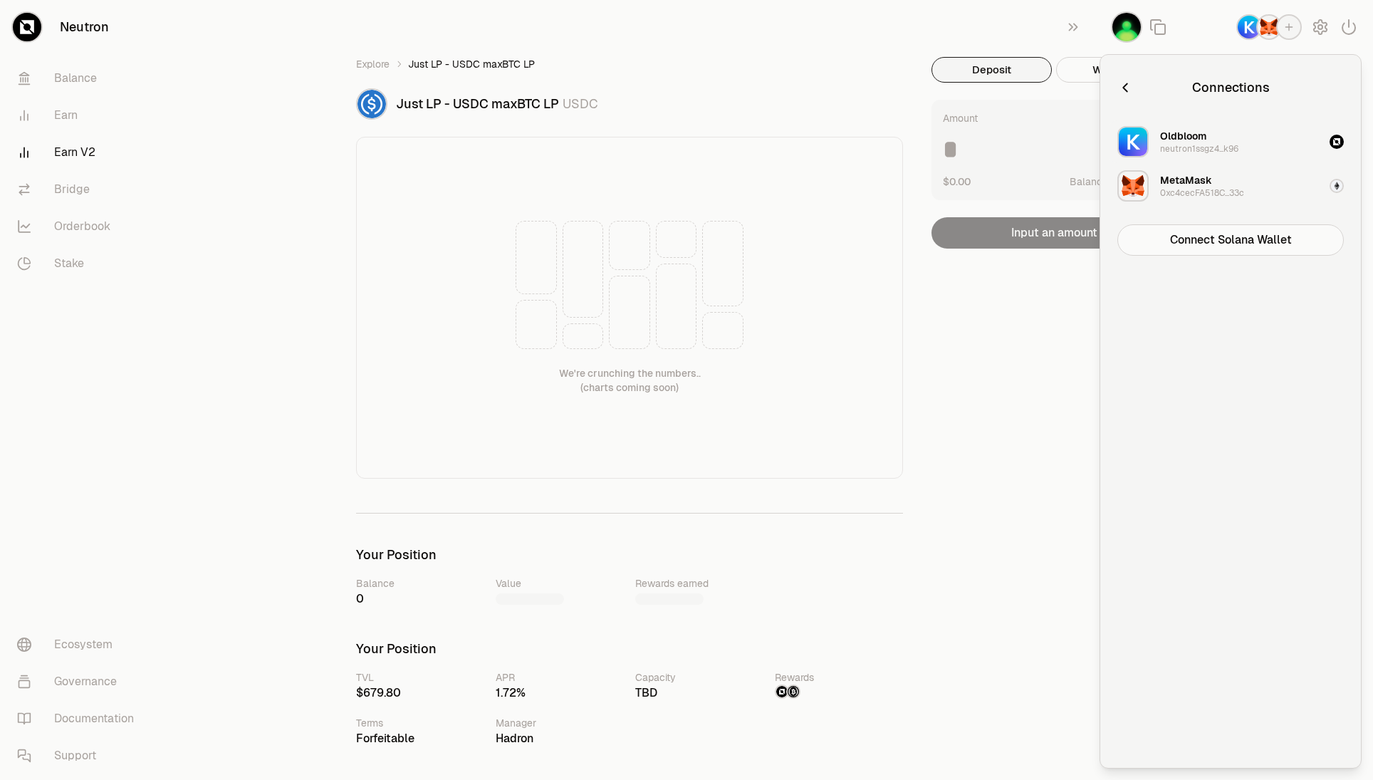
click at [1277, 142] on button "Oldbloom neutron1ssgz4...k96" at bounding box center [1231, 141] width 244 height 43
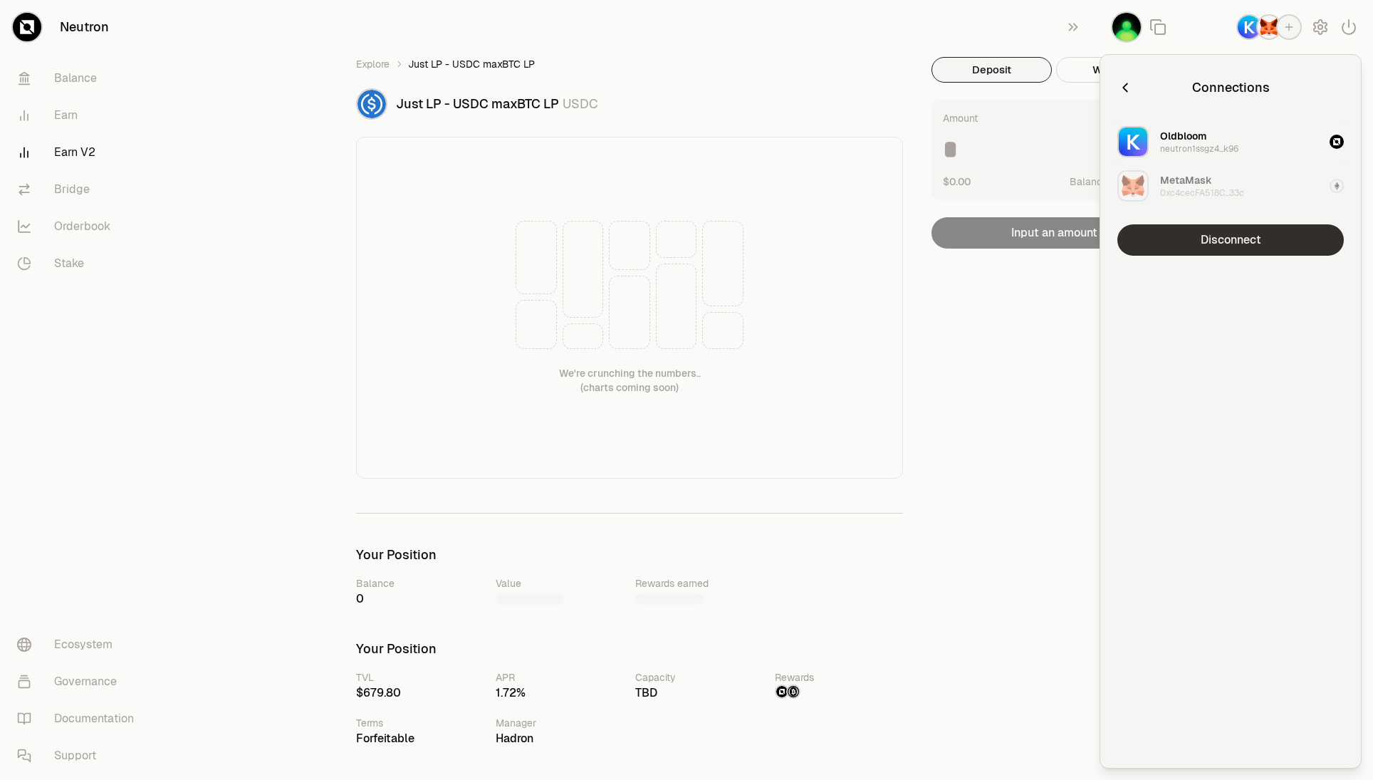
click at [1254, 238] on button "Disconnect" at bounding box center [1231, 239] width 226 height 31
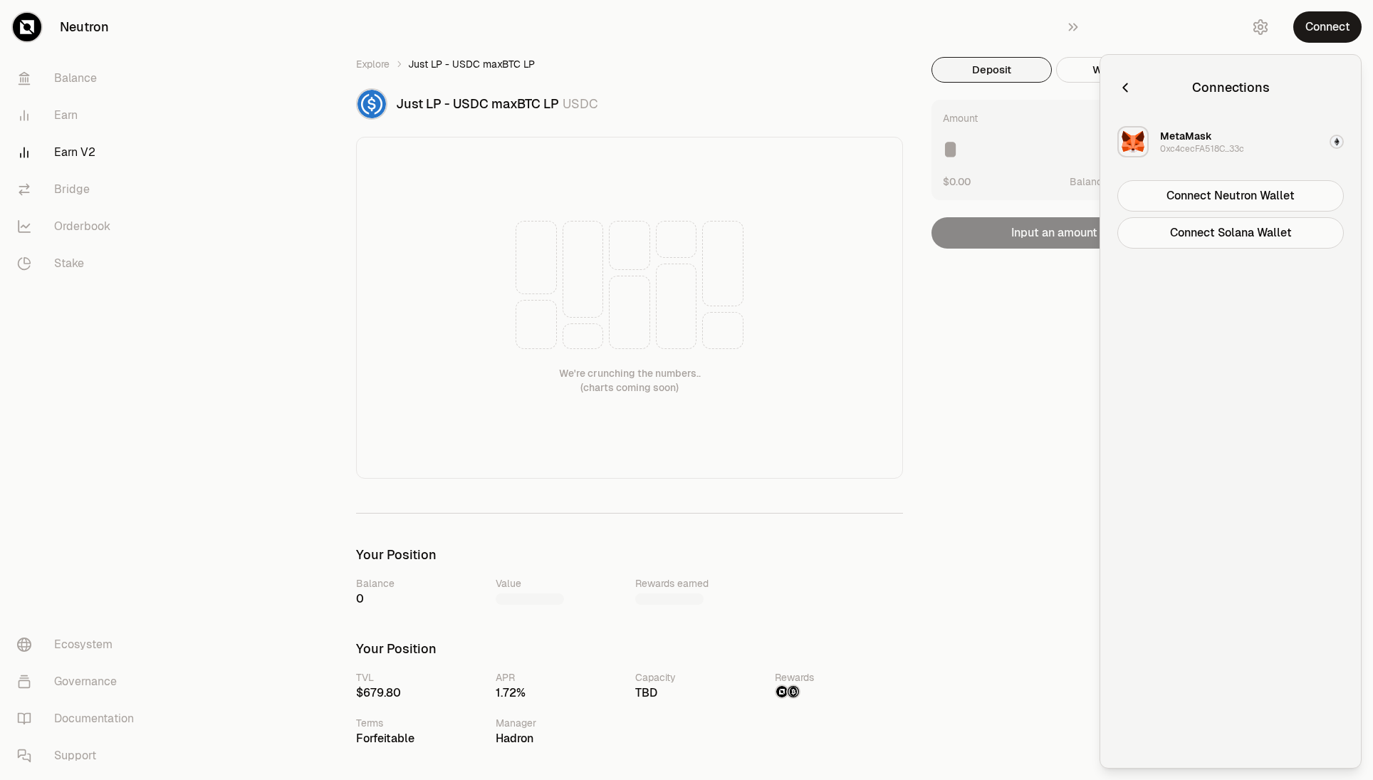
click at [1239, 134] on div "MetaMask 0xc4cecFA518C...33c" at bounding box center [1202, 142] width 84 height 26
click at [1120, 93] on icon "button" at bounding box center [1126, 88] width 16 height 16
click at [1337, 36] on button "Connect" at bounding box center [1327, 26] width 68 height 31
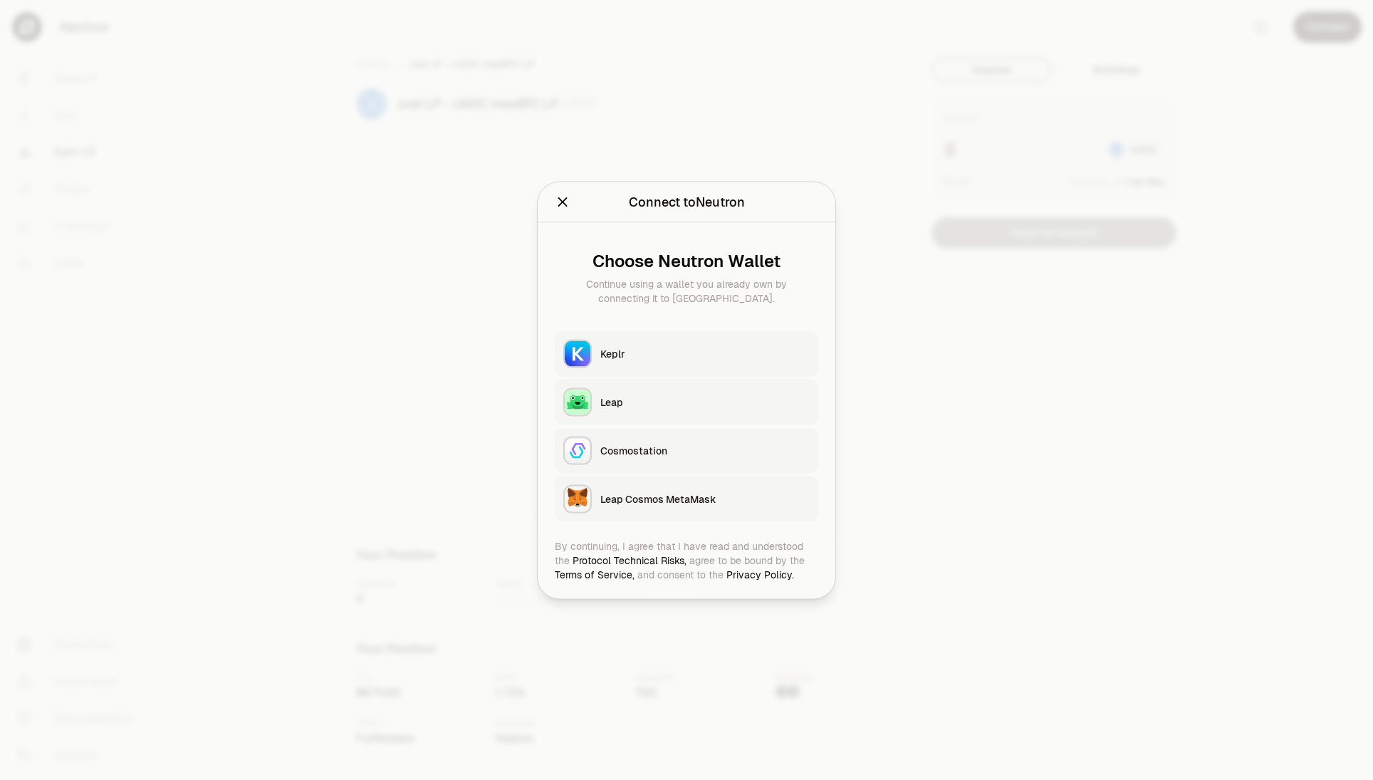
click at [995, 114] on div at bounding box center [686, 390] width 1373 height 780
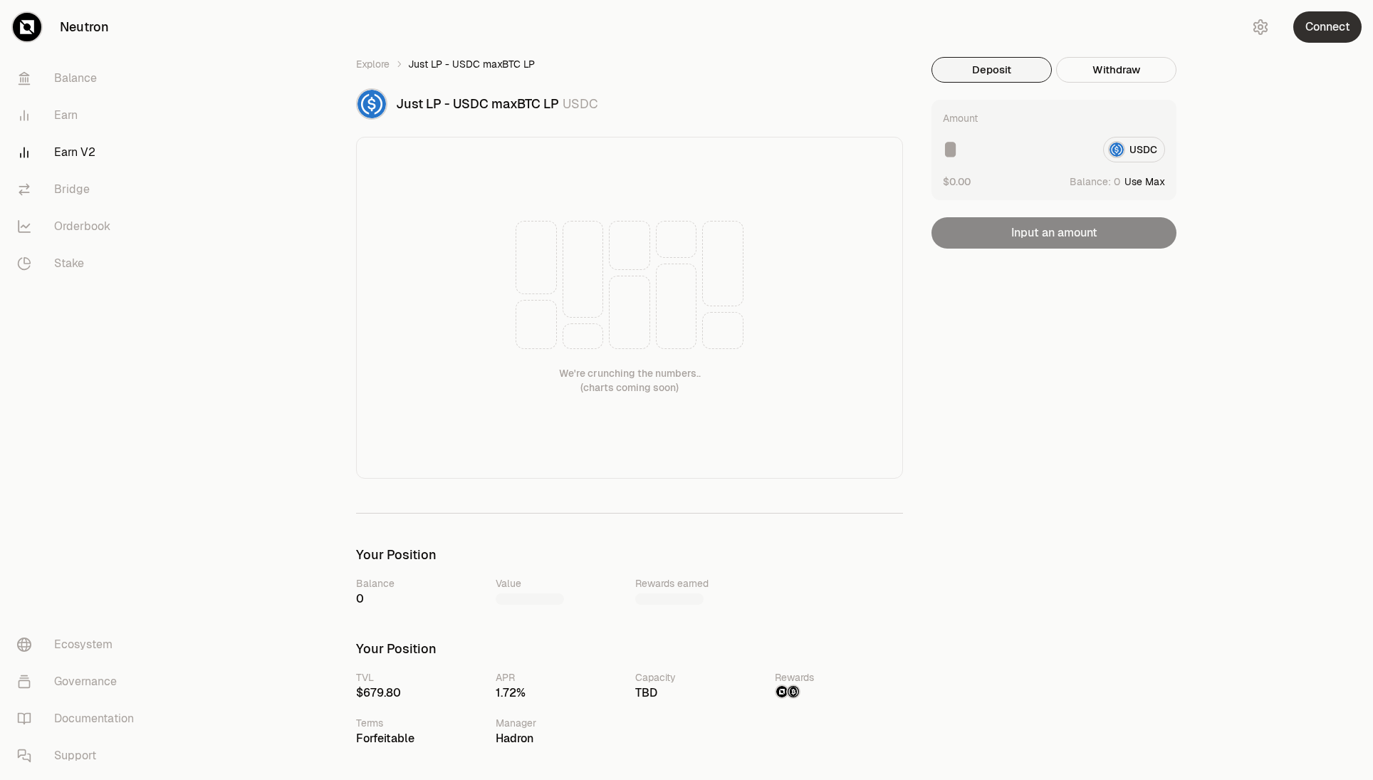
click at [1320, 30] on button "Connect" at bounding box center [1327, 26] width 68 height 31
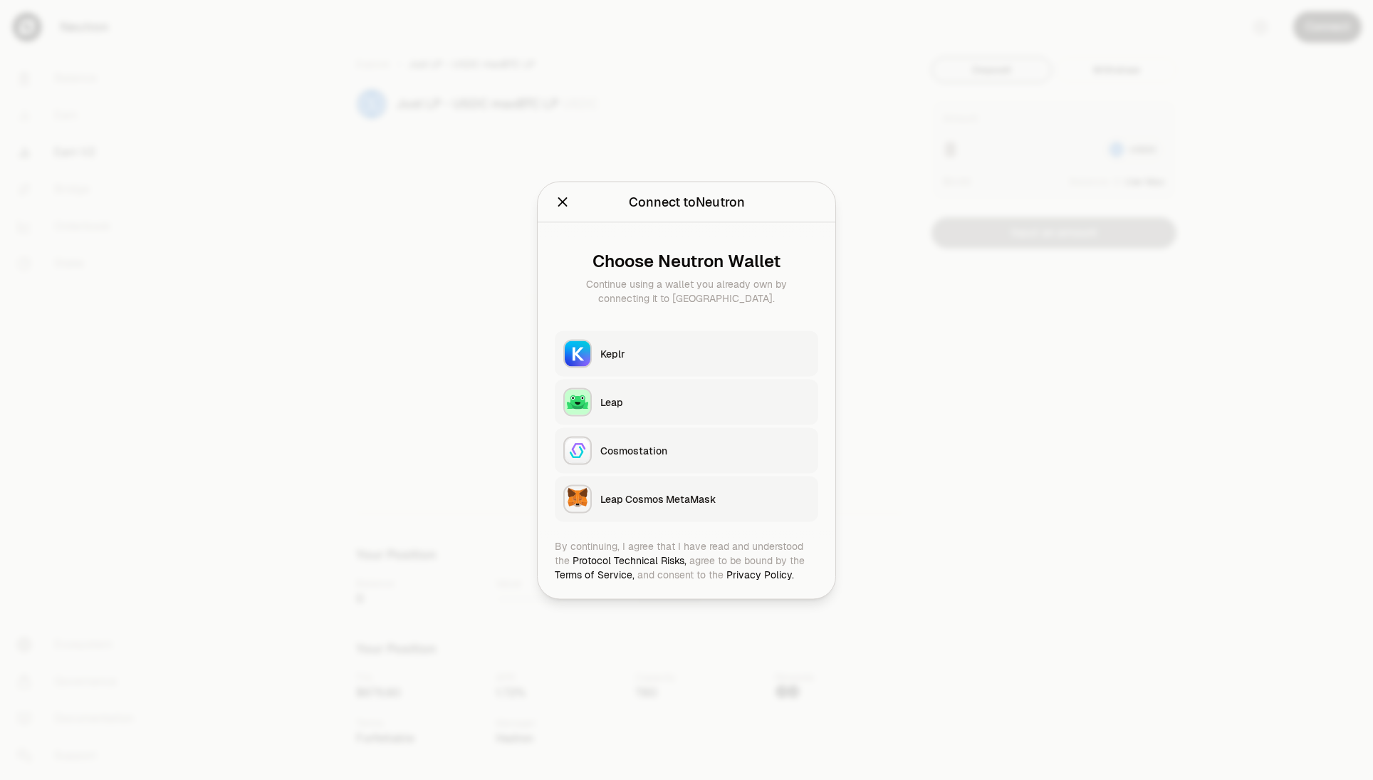
click at [558, 202] on icon "Close" at bounding box center [563, 202] width 16 height 16
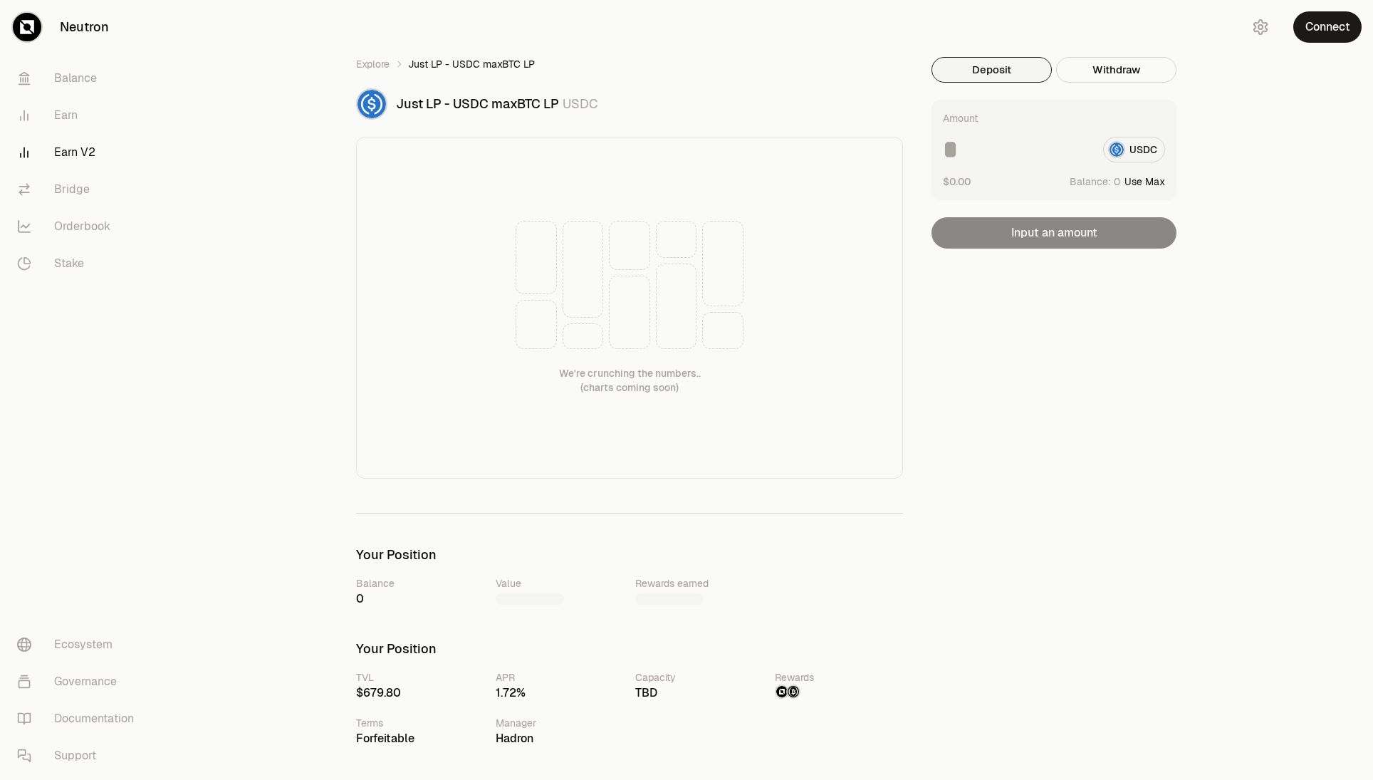
click at [1100, 31] on div "Explore Just LP - USDC maxBTC LP Just LP - USDC maxBTC LP USDC We're crunching …" at bounding box center [767, 628] width 1214 height 1256
click at [1316, 33] on button "Connect" at bounding box center [1327, 26] width 68 height 31
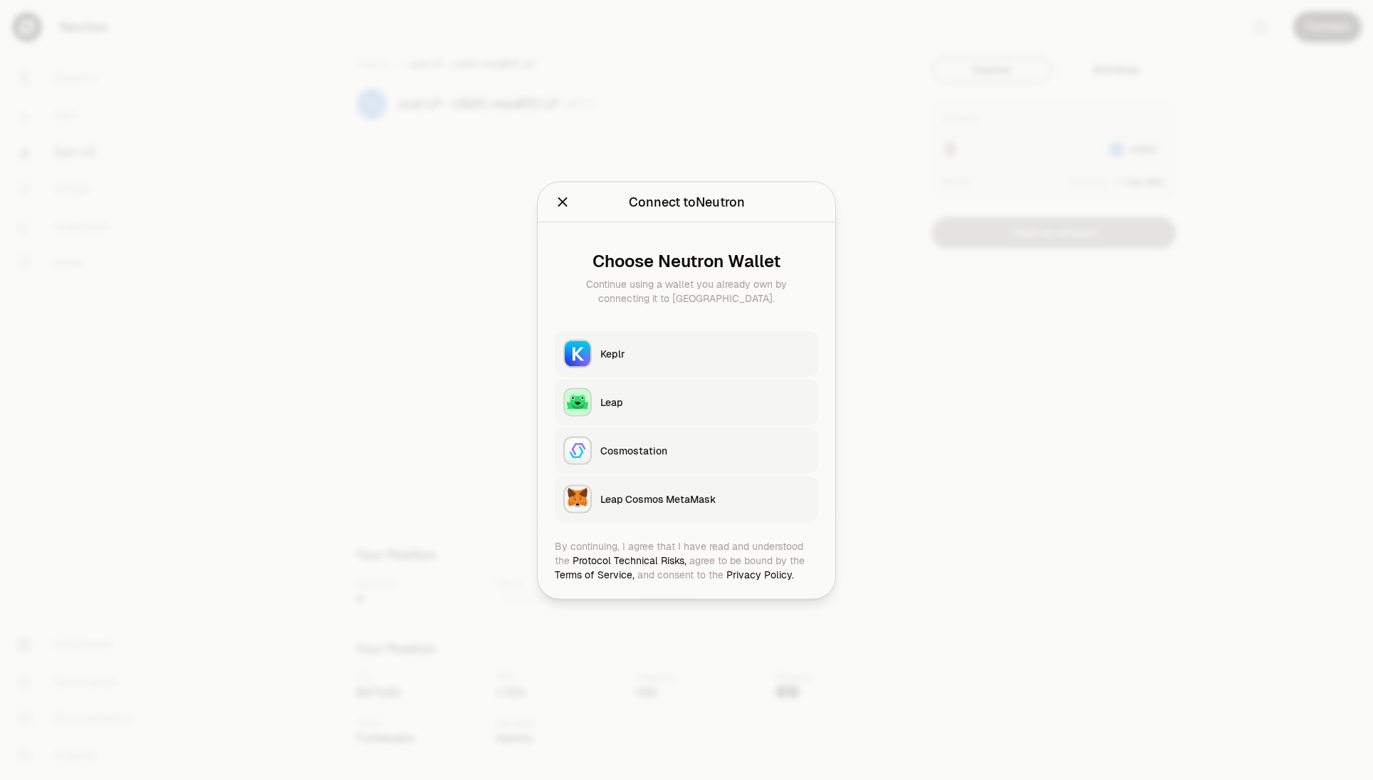
click at [558, 208] on icon "Close" at bounding box center [563, 202] width 16 height 16
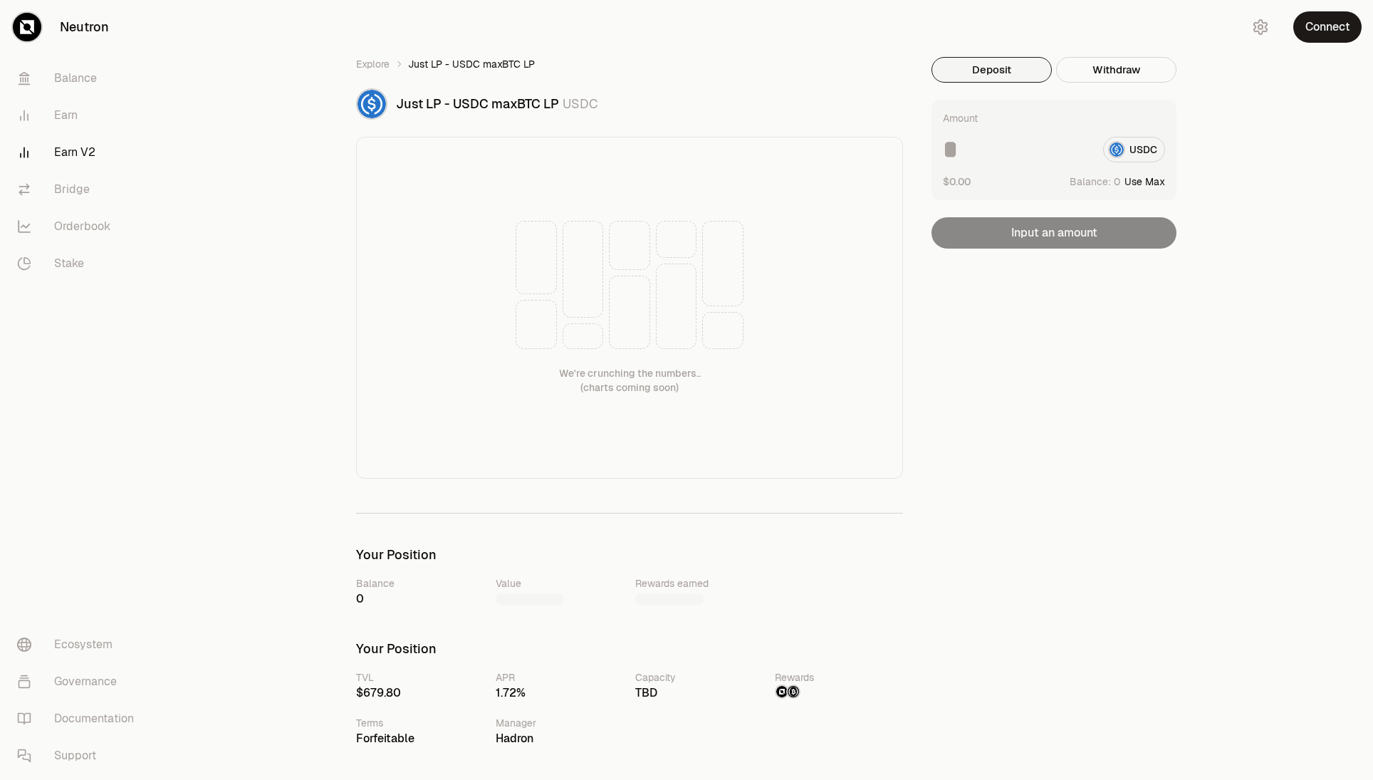
click at [1281, 26] on div "Connect" at bounding box center [1304, 27] width 137 height 54
click at [1261, 32] on icon "button" at bounding box center [1260, 27] width 17 height 17
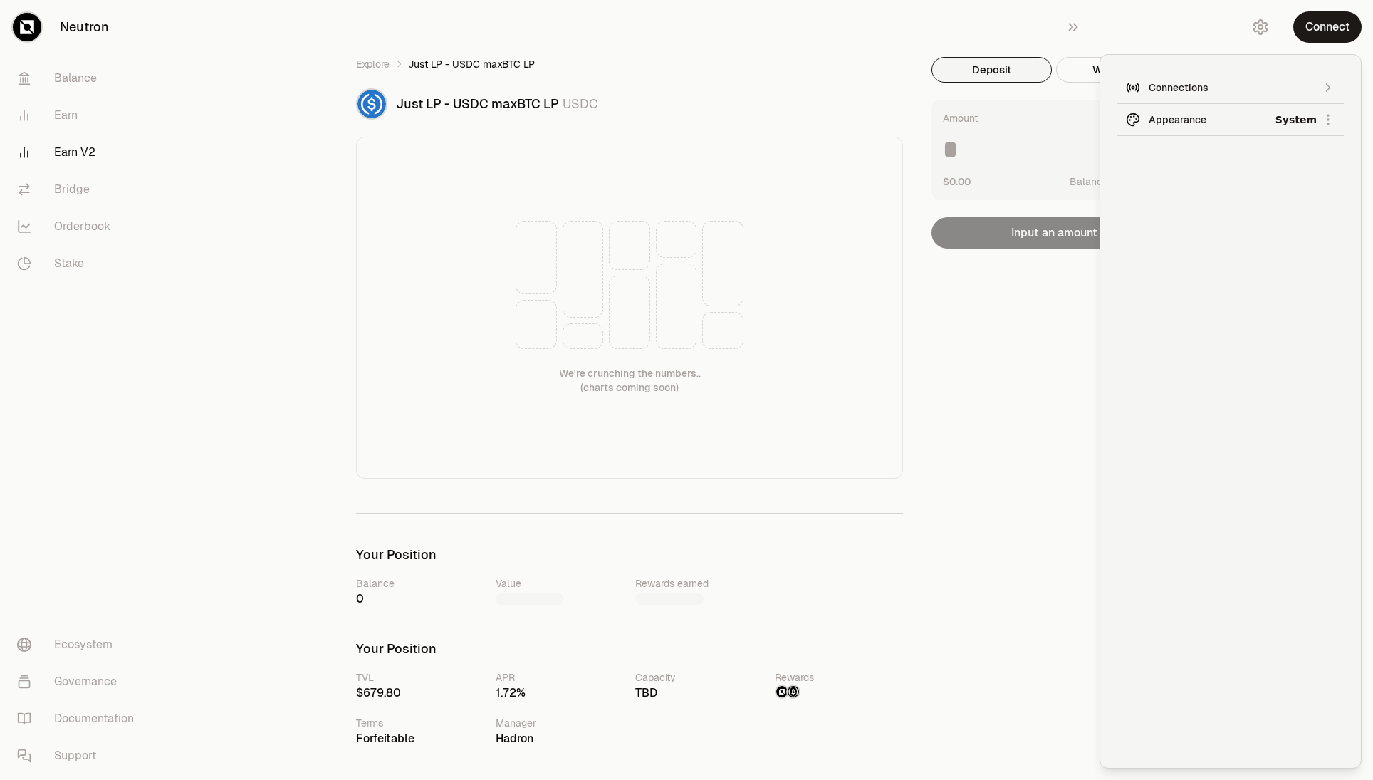
click at [1172, 24] on div "Connect" at bounding box center [1236, 27] width 273 height 54
click at [1324, 26] on button "Connect" at bounding box center [1327, 26] width 68 height 31
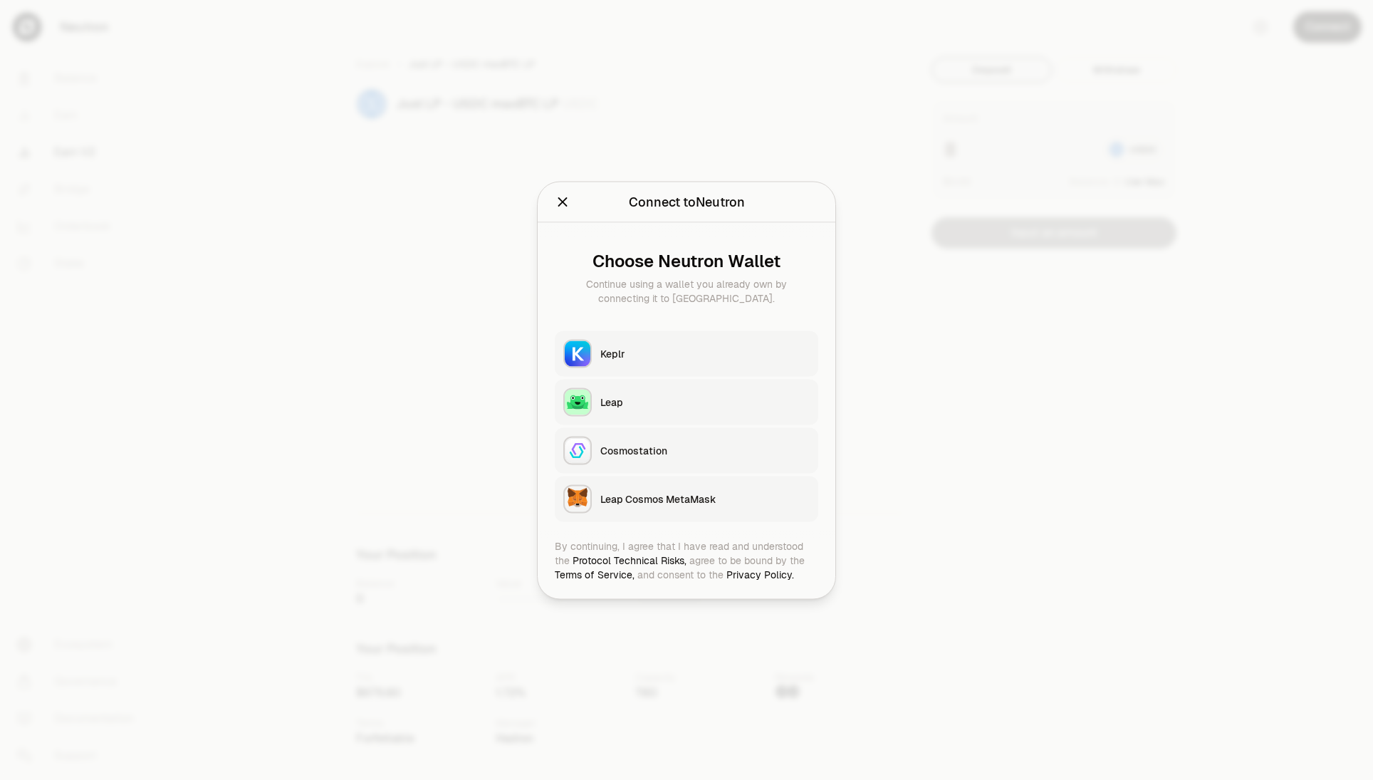
click at [709, 351] on div "Keplr" at bounding box center [704, 353] width 209 height 14
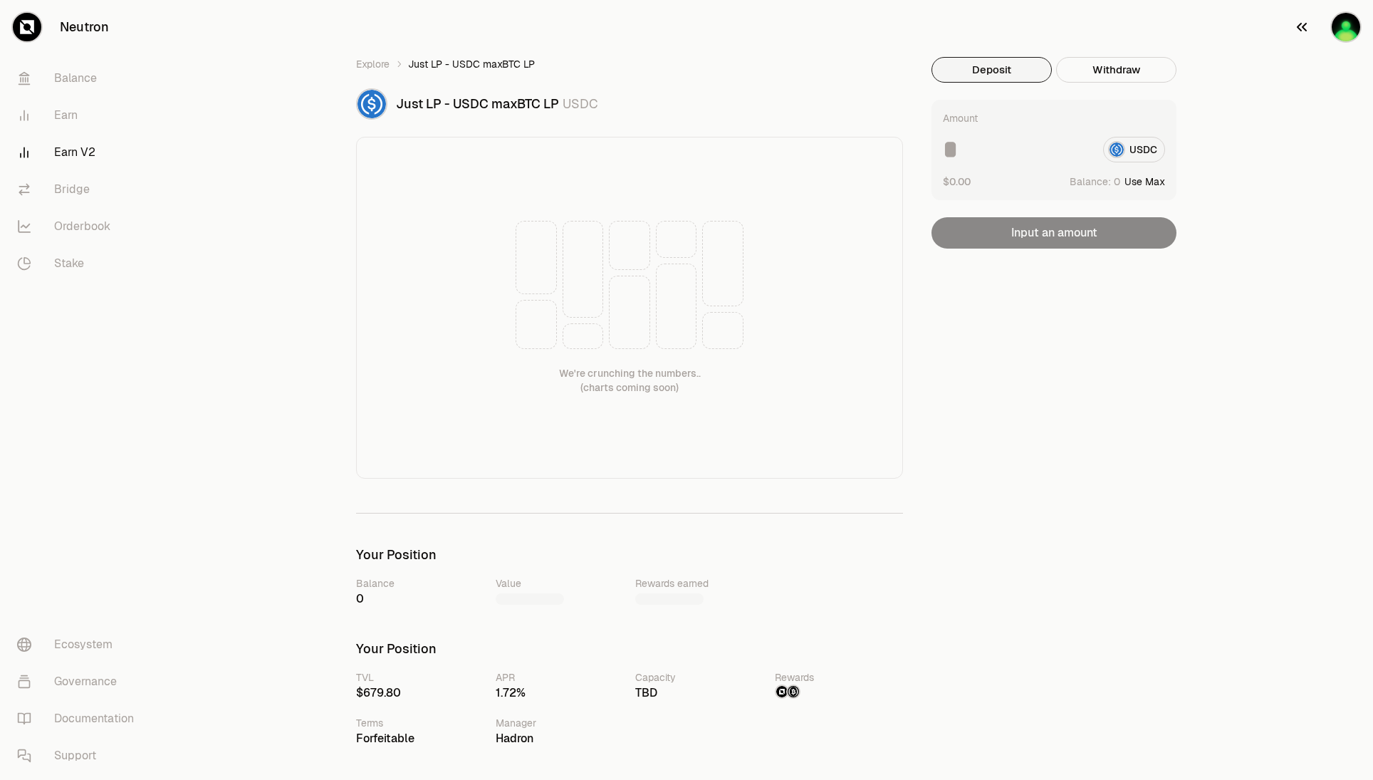
click at [1350, 31] on img "button" at bounding box center [1346, 27] width 28 height 28
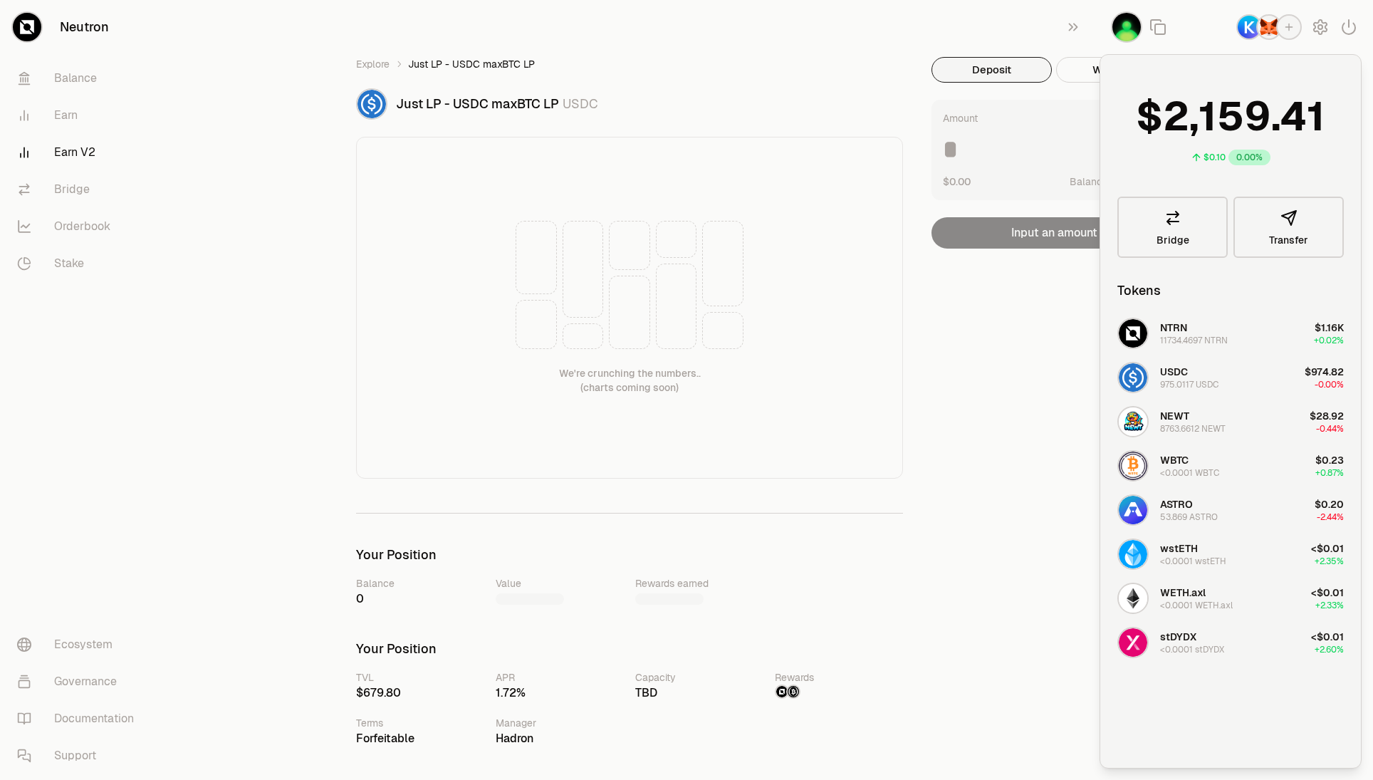
click at [1271, 28] on img "button" at bounding box center [1269, 27] width 23 height 23
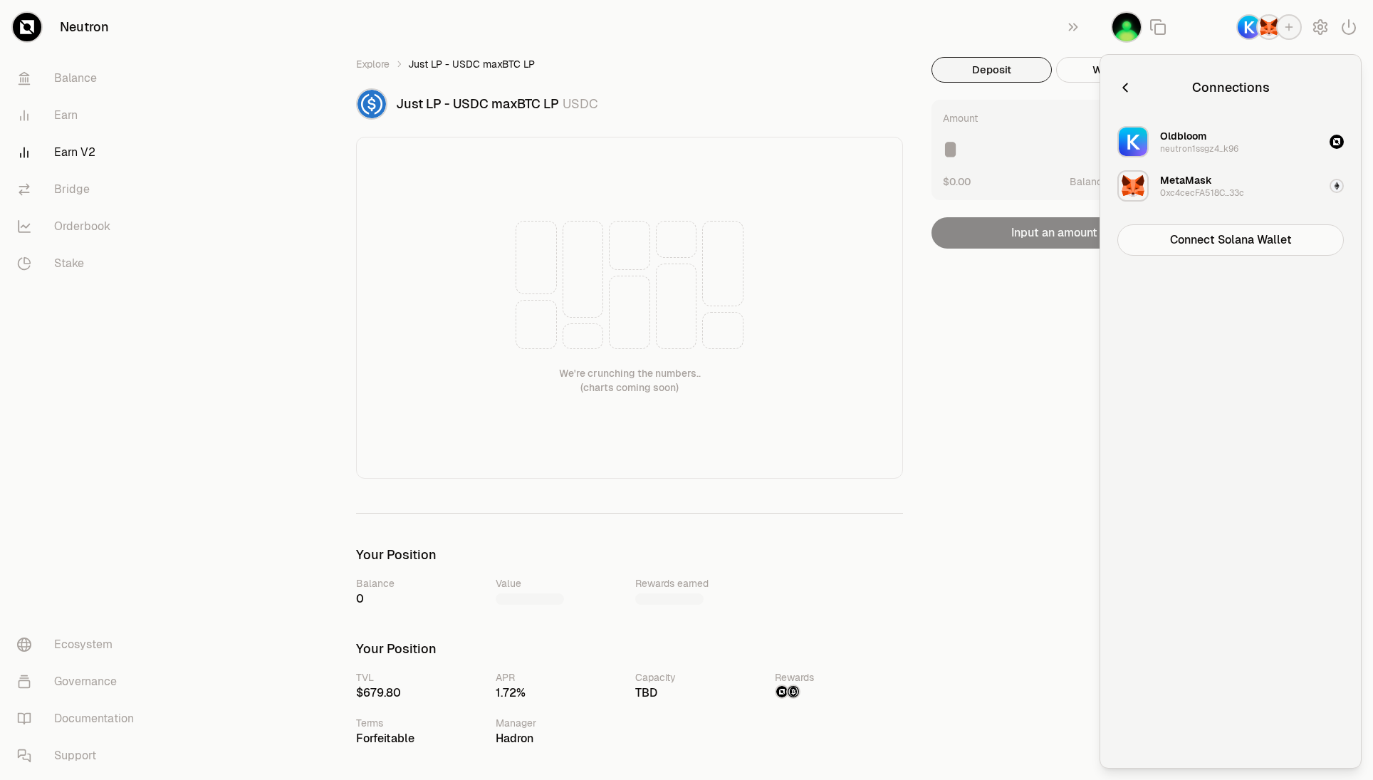
click at [1031, 376] on div "Deposit Withdraw Amount USDC $0.00 Balance: Use Max Input an amount Trading cry…" at bounding box center [1063, 628] width 262 height 1142
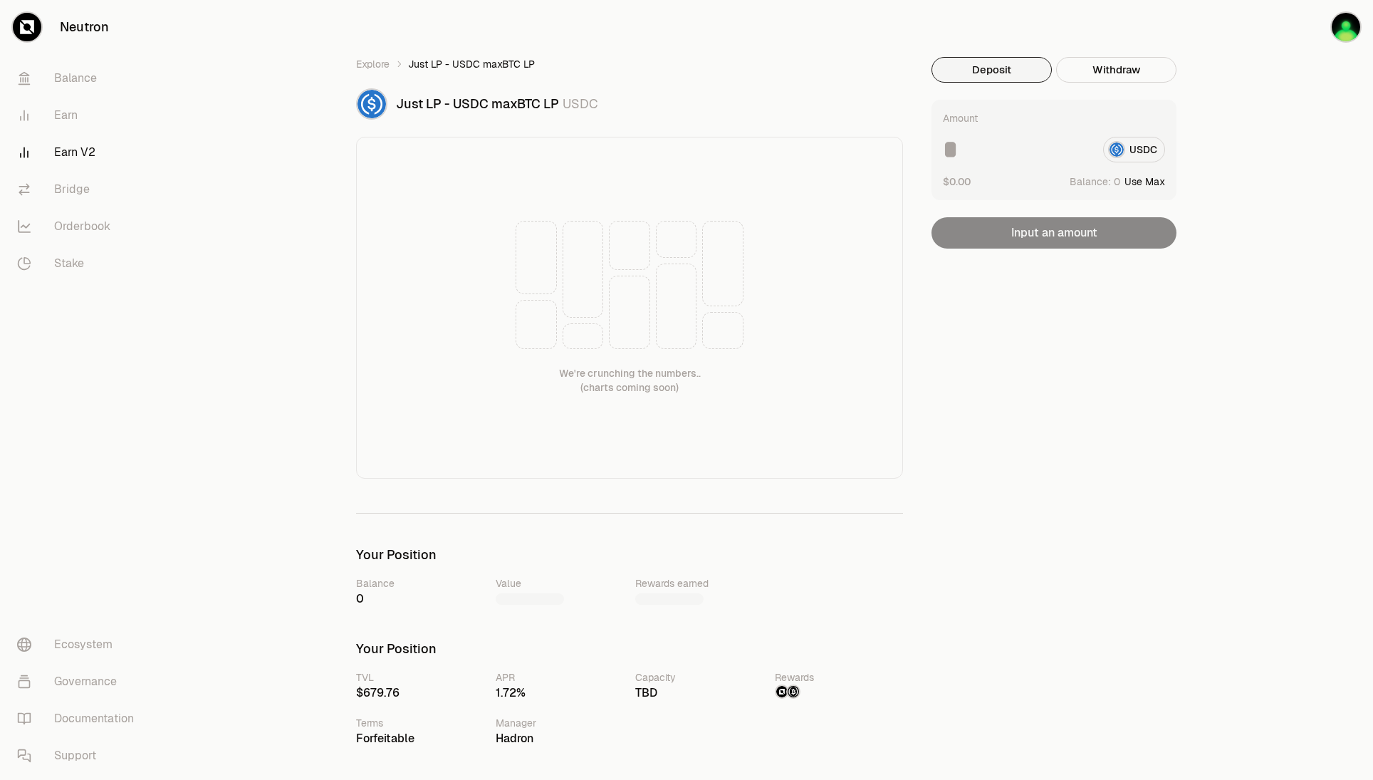
click at [1122, 648] on div "Deposit Withdraw Amount USDC $0.00 Balance: Use Max Input an amount Trading cry…" at bounding box center [1063, 628] width 262 height 1142
click at [1176, 429] on div "Deposit Withdraw Amount USDC $0.00 Balance: Use Max Input an amount Trading cry…" at bounding box center [1063, 628] width 262 height 1142
